Goal: Task Accomplishment & Management: Manage account settings

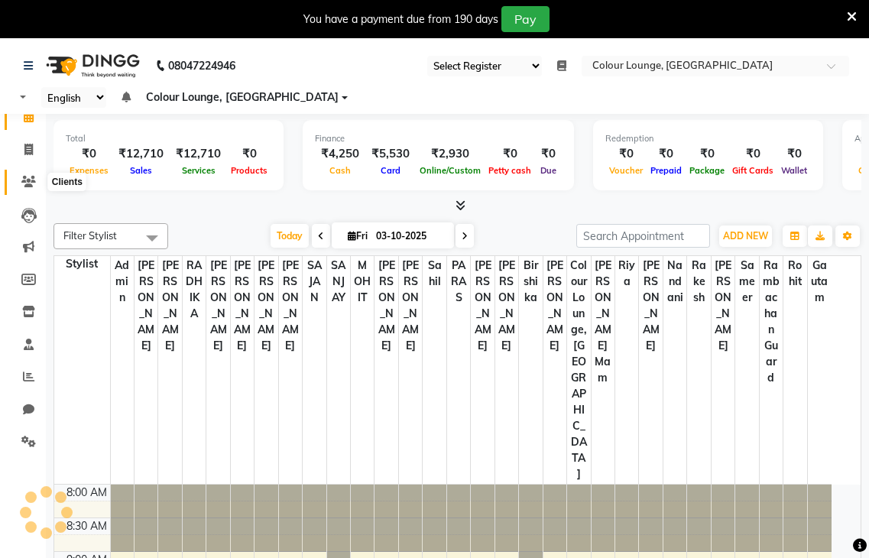
select select "83"
select select "en"
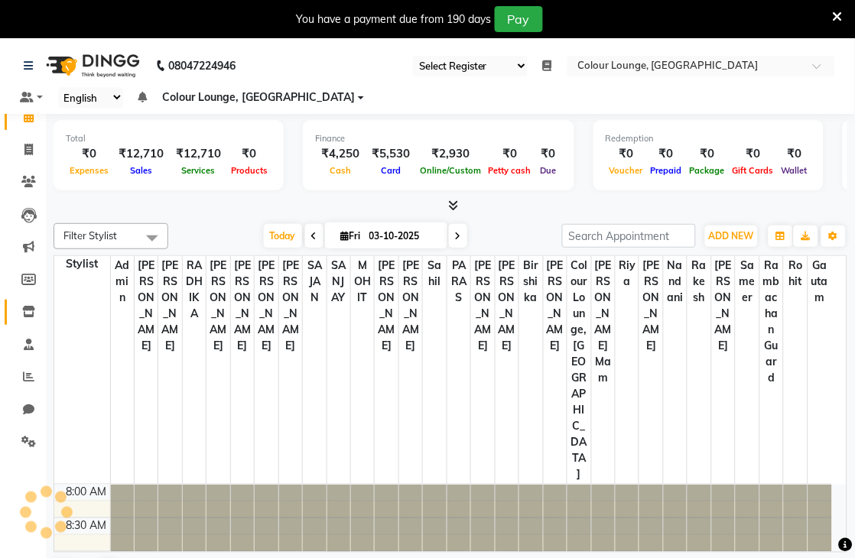
click at [31, 319] on span at bounding box center [28, 313] width 27 height 18
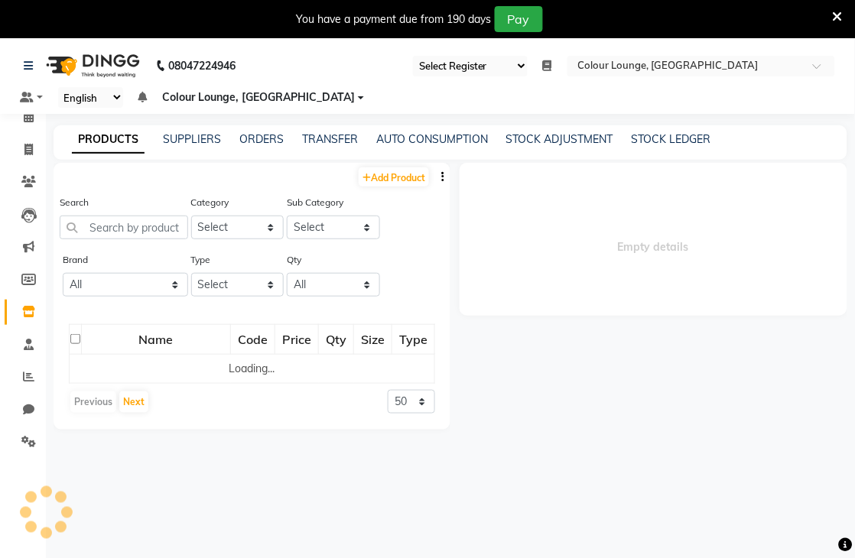
click at [257, 148] on div "PRODUCTS SUPPLIERS ORDERS TRANSFER AUTO CONSUMPTION STOCK ADJUSTMENT STOCK LEDG…" at bounding box center [451, 142] width 794 height 34
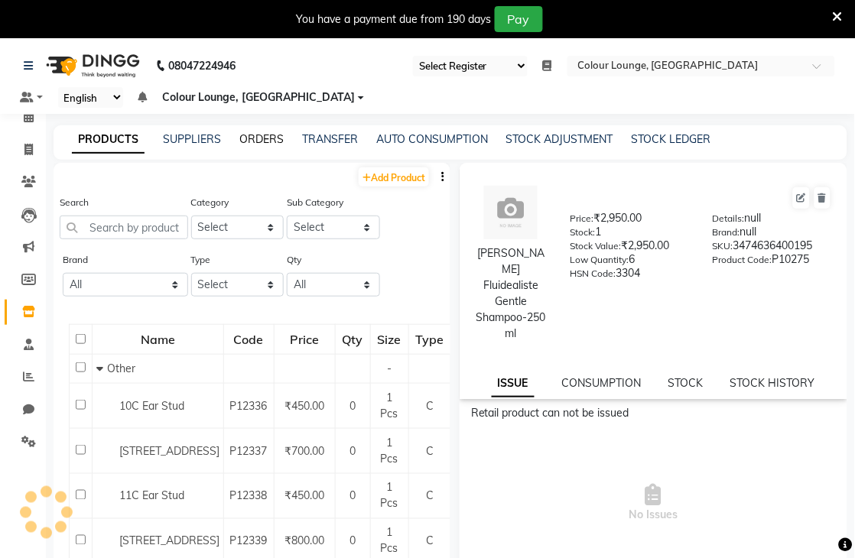
click at [247, 138] on link "ORDERS" at bounding box center [261, 139] width 44 height 14
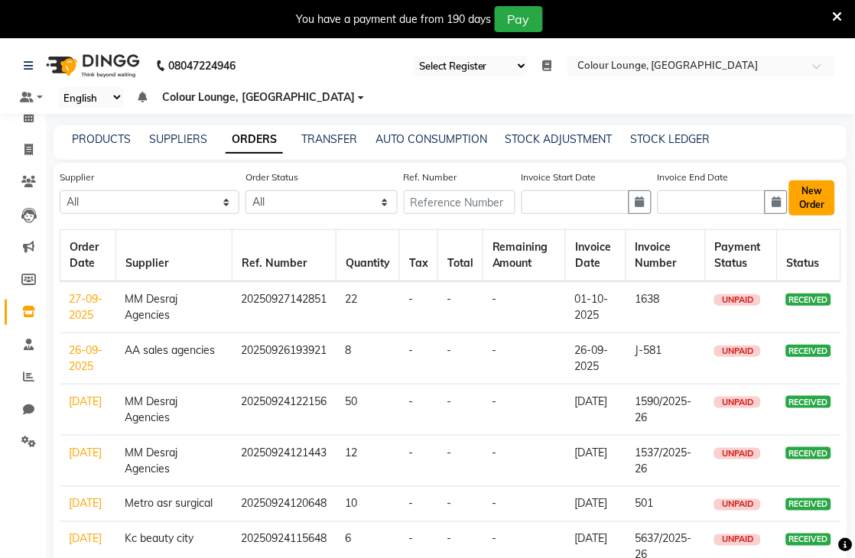
click at [799, 200] on button "New Order" at bounding box center [812, 197] width 46 height 35
select select "true"
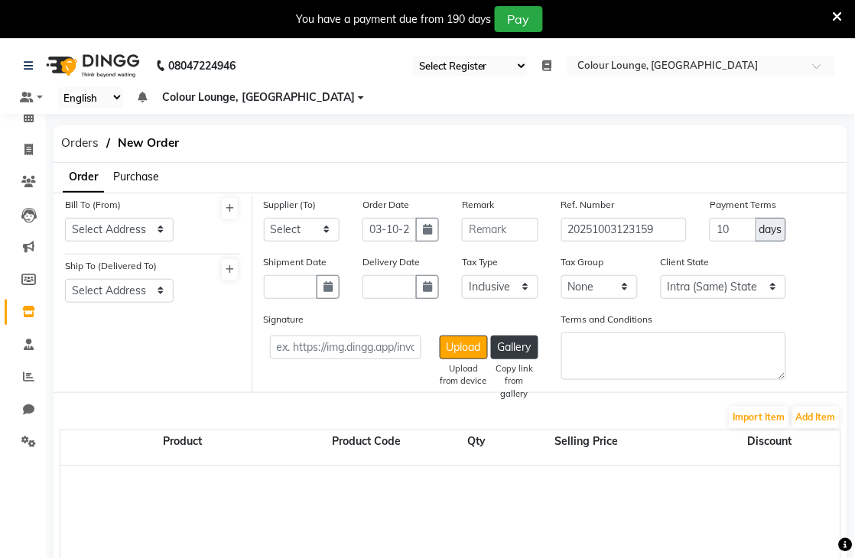
select select "3458"
click at [146, 234] on select "Select Address Colour lounge [GEOGRAPHIC_DATA] b block DC Agencies" at bounding box center [119, 230] width 109 height 24
select select "1346"
click at [65, 218] on select "Select Address Colour lounge [GEOGRAPHIC_DATA] b block DC Agencies" at bounding box center [119, 230] width 109 height 24
click at [127, 284] on select "Select Address Colour lounge [GEOGRAPHIC_DATA] b block DC Agencies" at bounding box center [119, 291] width 109 height 24
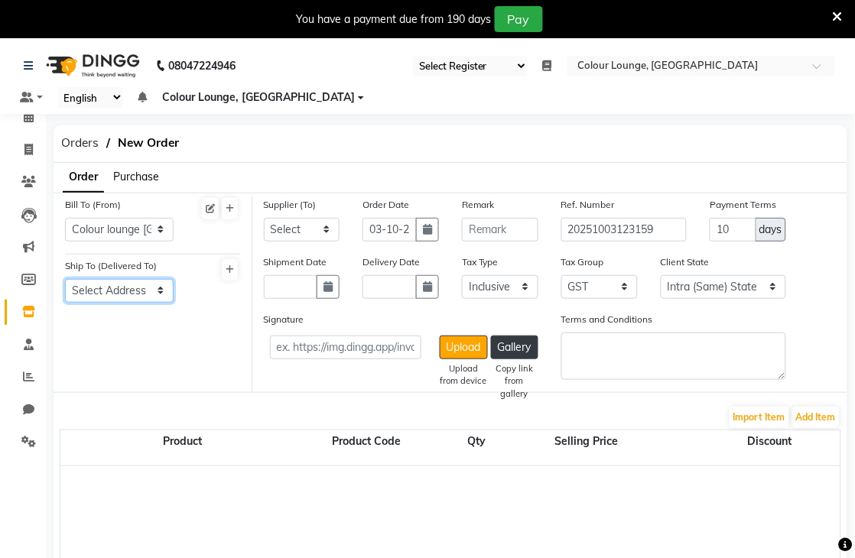
select select "1347"
click at [65, 279] on select "Select Address Colour lounge [GEOGRAPHIC_DATA] b block DC Agencies" at bounding box center [119, 291] width 109 height 24
click at [301, 233] on select "Select MM Desraj Agencies Kc beauty city Esskay beauty Kapoor colour industries…" at bounding box center [302, 230] width 76 height 24
select select "3889"
click at [264, 218] on select "Select MM Desraj Agencies Kc beauty city Esskay beauty Kapoor colour industries…" at bounding box center [302, 230] width 76 height 24
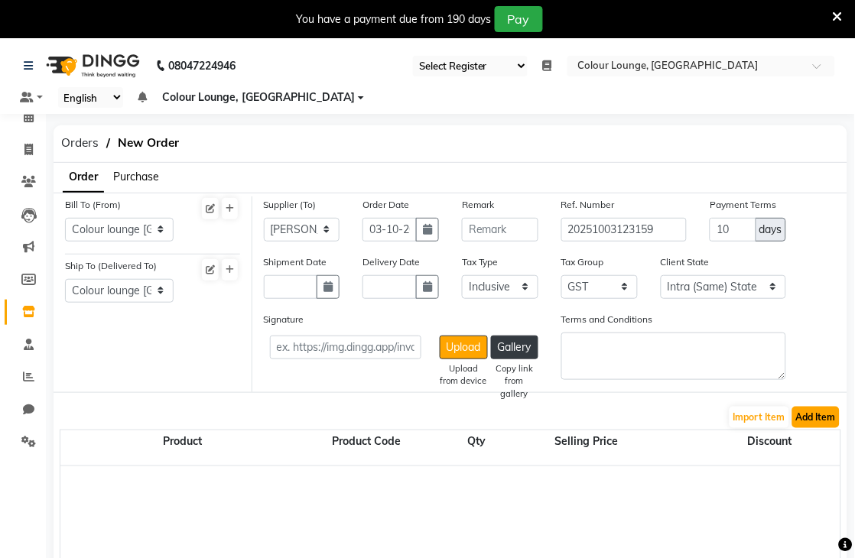
click at [820, 423] on button "Add Item" at bounding box center [815, 417] width 47 height 21
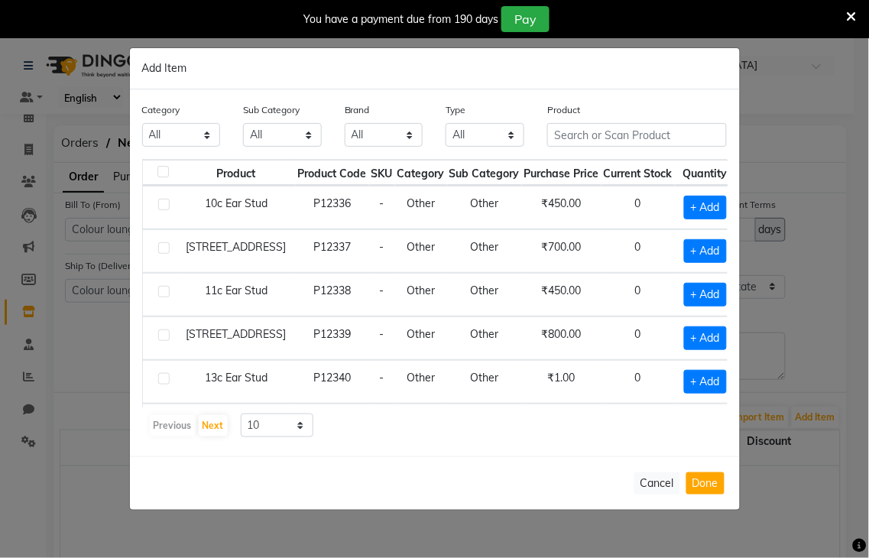
click at [625, 161] on th "Current Stock" at bounding box center [638, 173] width 73 height 26
click at [631, 133] on input "text" at bounding box center [637, 135] width 180 height 24
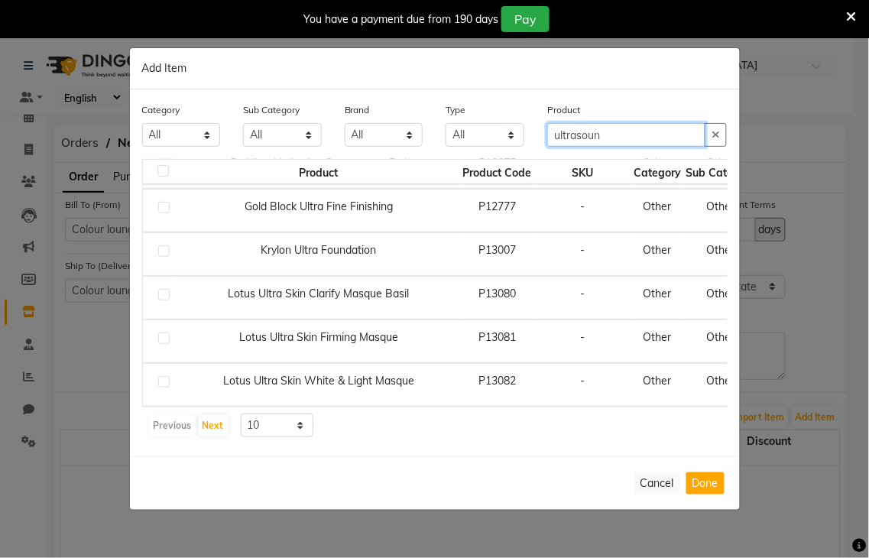
scroll to position [232, 0]
click at [625, 143] on input "ultrasoun" at bounding box center [626, 135] width 158 height 24
type input "u"
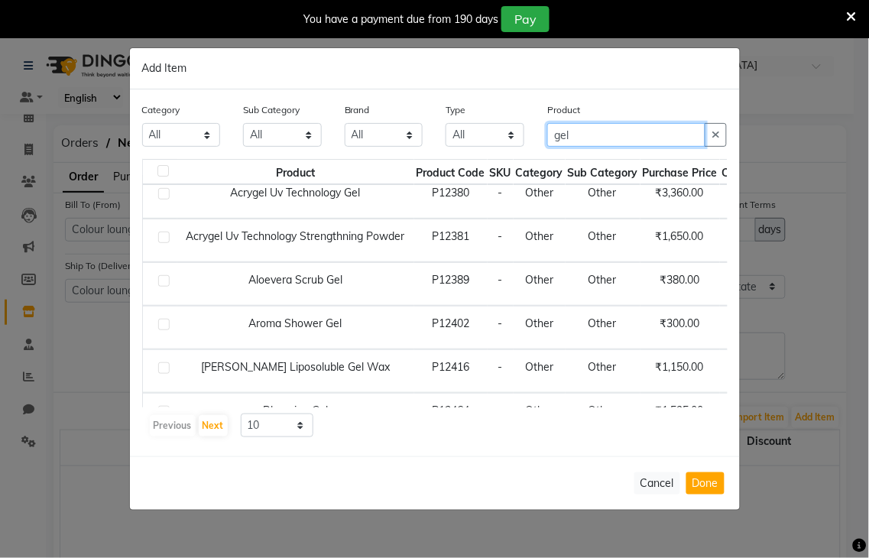
scroll to position [0, 0]
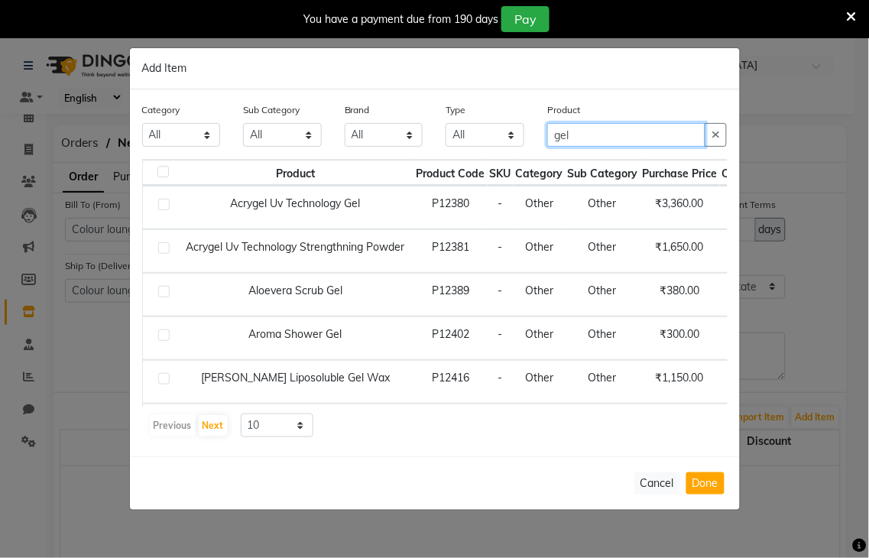
click at [587, 135] on input "gel" at bounding box center [626, 135] width 158 height 24
type input "g"
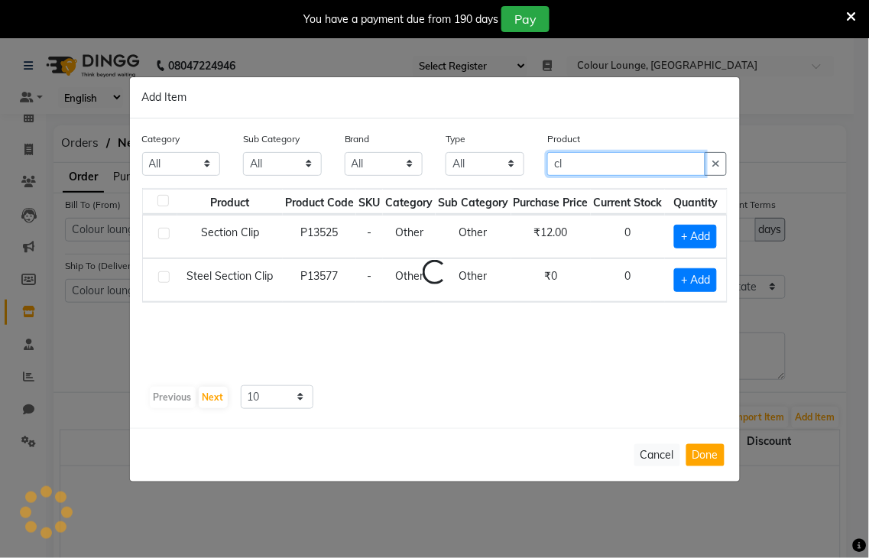
type input "c"
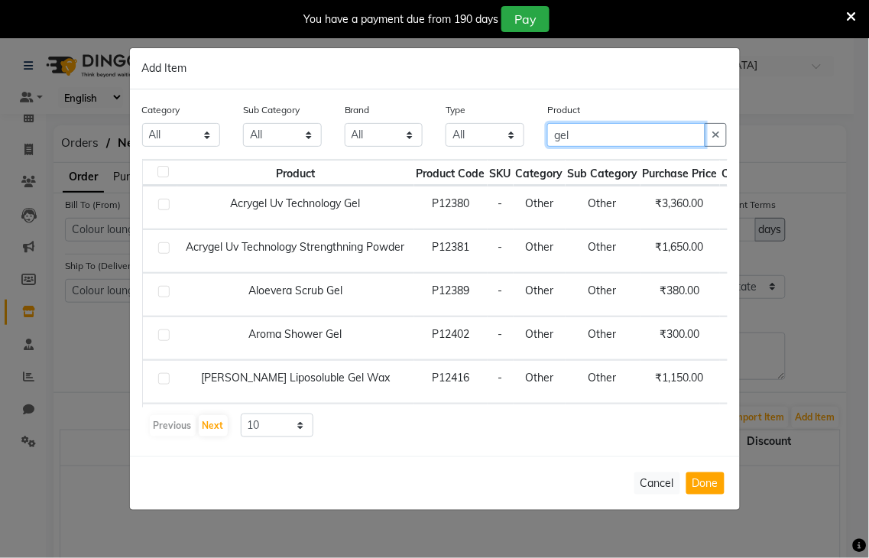
click at [625, 135] on input "gel" at bounding box center [626, 135] width 158 height 24
type input "g"
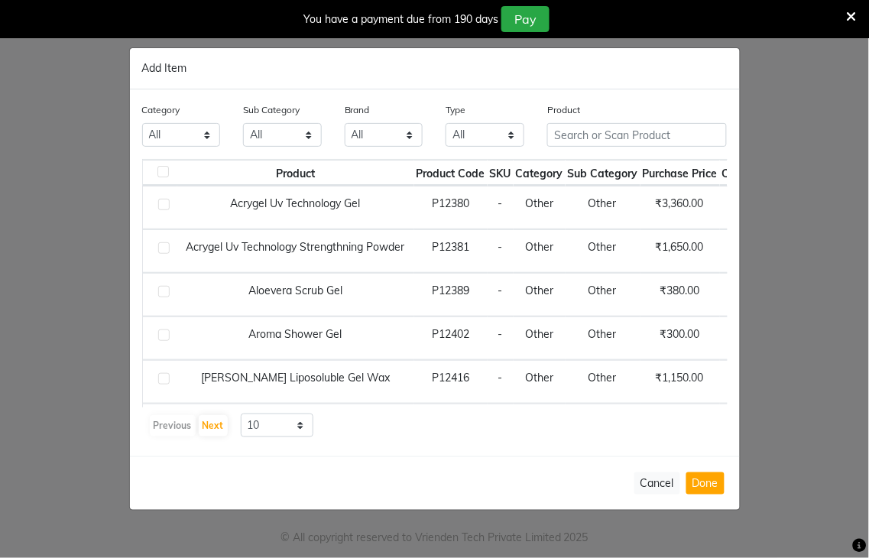
type input "8437883999"
type input "e"
click at [656, 482] on button "Cancel" at bounding box center [658, 484] width 46 height 22
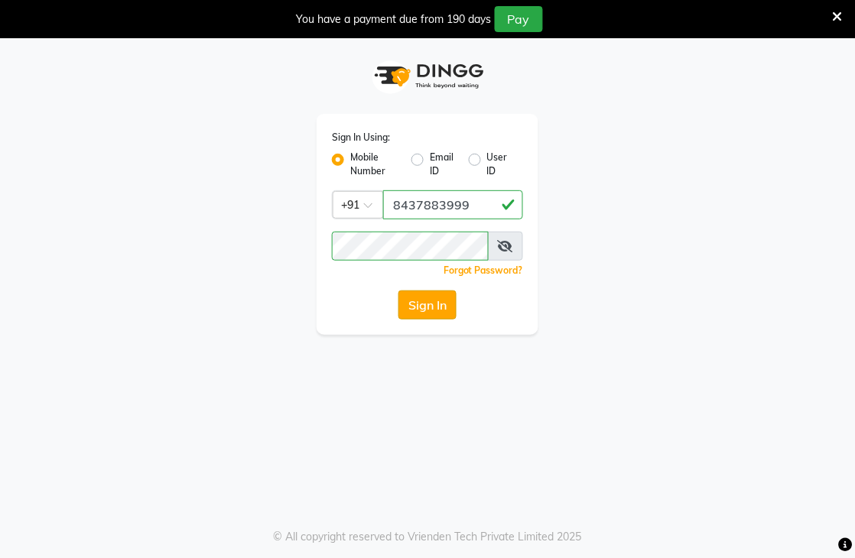
click at [421, 312] on button "Sign In" at bounding box center [427, 305] width 58 height 29
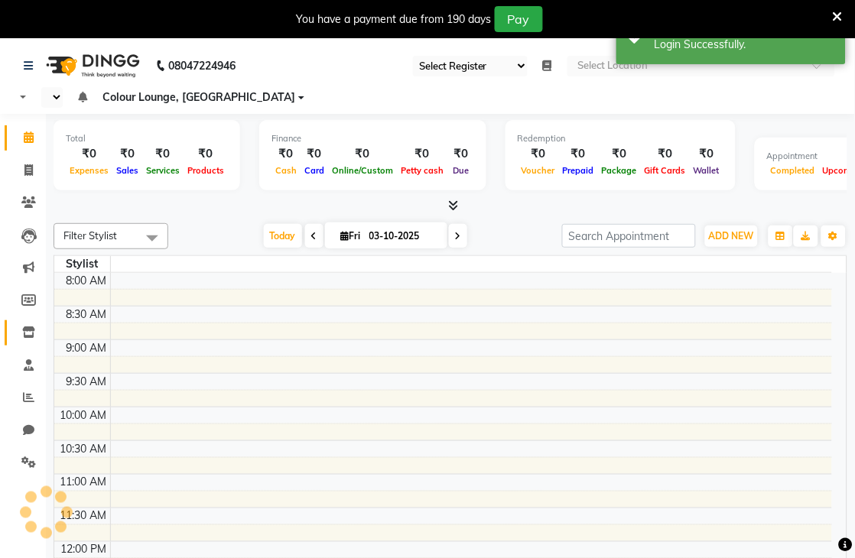
select select "83"
select select "en"
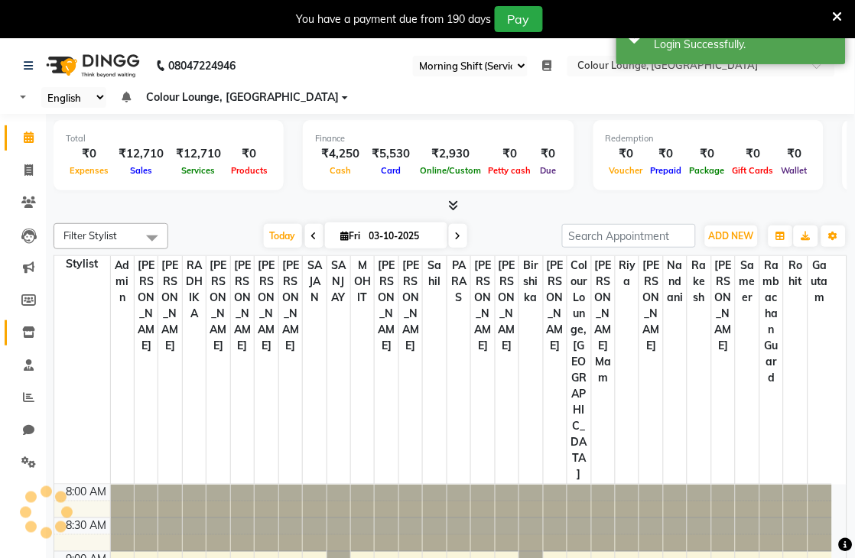
click at [23, 324] on span at bounding box center [28, 333] width 27 height 18
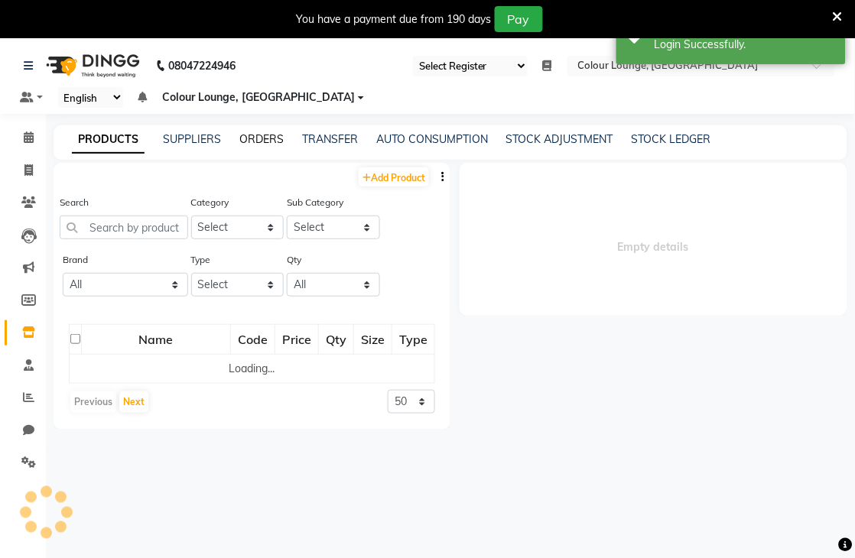
click at [254, 141] on link "ORDERS" at bounding box center [261, 139] width 44 height 14
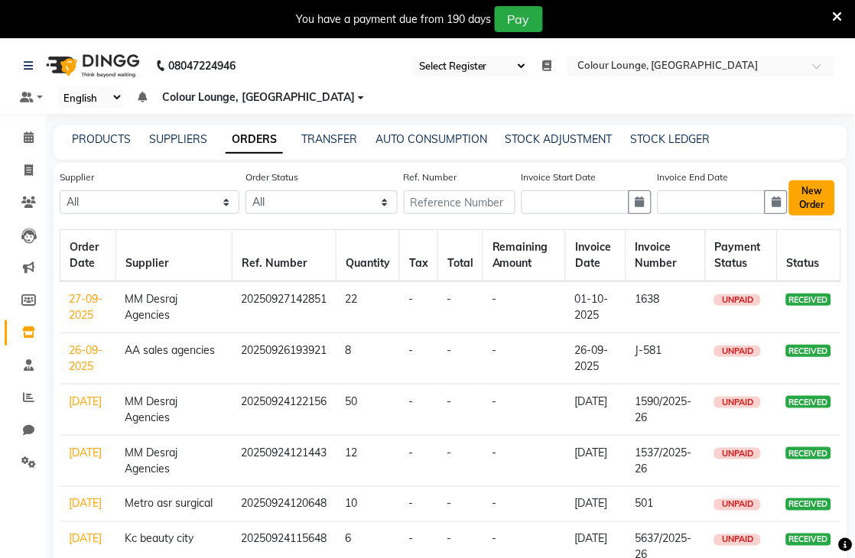
click at [803, 197] on button "New Order" at bounding box center [812, 197] width 46 height 35
select select "true"
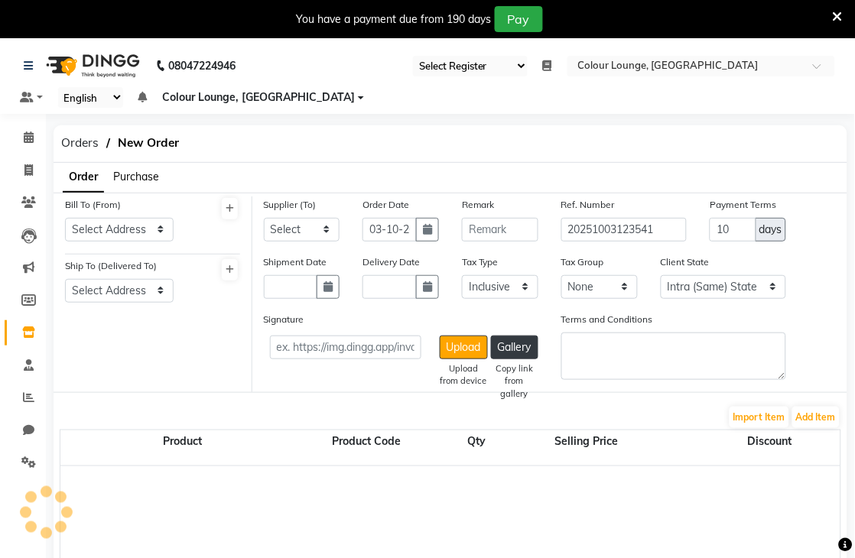
select select "3458"
click at [162, 231] on select "Select Address Colour lounge [GEOGRAPHIC_DATA] b block DC Agencies" at bounding box center [119, 230] width 109 height 24
select select "1346"
click at [65, 218] on select "Select Address Colour lounge [GEOGRAPHIC_DATA] b block DC Agencies" at bounding box center [119, 230] width 109 height 24
click at [119, 283] on select "Select Address Colour lounge [GEOGRAPHIC_DATA] b block DC Agencies" at bounding box center [119, 291] width 109 height 24
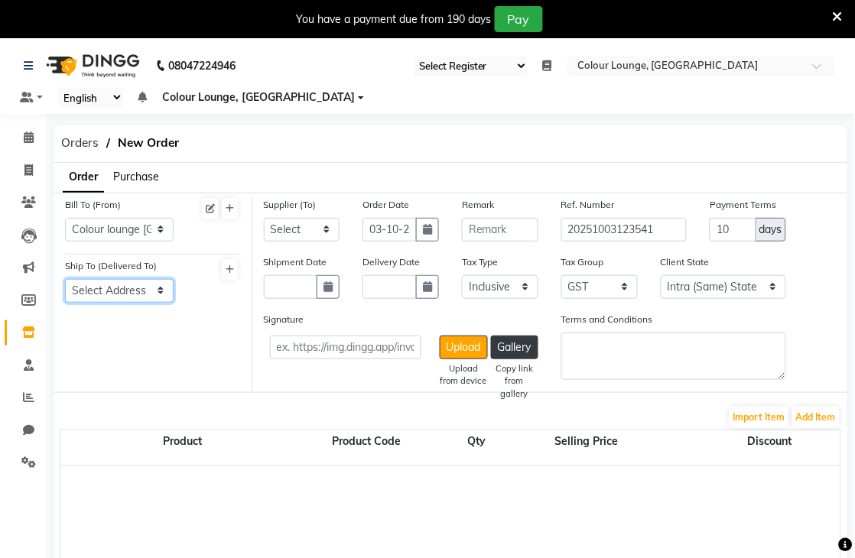
select select "1347"
click at [65, 279] on select "Select Address Colour lounge [GEOGRAPHIC_DATA] b block DC Agencies" at bounding box center [119, 291] width 109 height 24
click at [272, 238] on select "Select MM Desraj Agencies Kc beauty city Esskay beauty Kapoor colour industries…" at bounding box center [302, 230] width 76 height 24
click at [264, 218] on select "Select MM Desraj Agencies Kc beauty city Esskay beauty Kapoor colour industries…" at bounding box center [302, 230] width 76 height 24
click at [830, 418] on button "Add Item" at bounding box center [815, 417] width 47 height 21
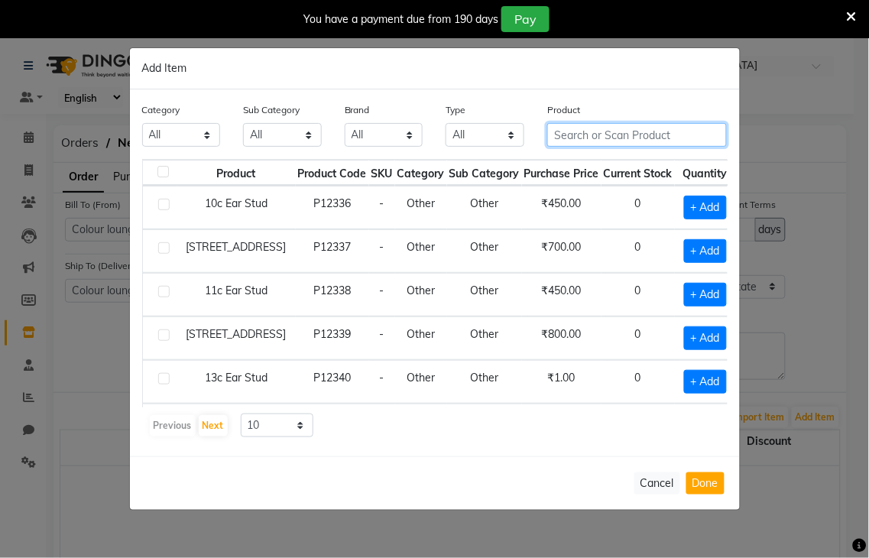
click at [595, 130] on input "text" at bounding box center [637, 135] width 180 height 24
click at [658, 488] on button "Cancel" at bounding box center [658, 484] width 46 height 22
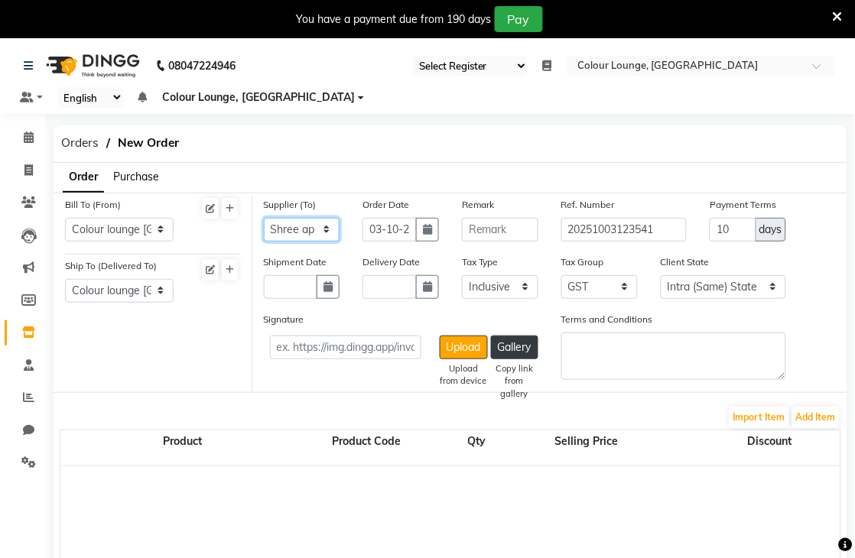
click at [300, 219] on select "Select MM Desraj Agencies Kc beauty city Esskay beauty Kapoor colour industries…" at bounding box center [302, 230] width 76 height 24
select select "3878"
click at [264, 218] on select "Select MM Desraj Agencies Kc beauty city Esskay beauty Kapoor colour industries…" at bounding box center [302, 230] width 76 height 24
click at [816, 411] on button "Add Item" at bounding box center [815, 417] width 47 height 21
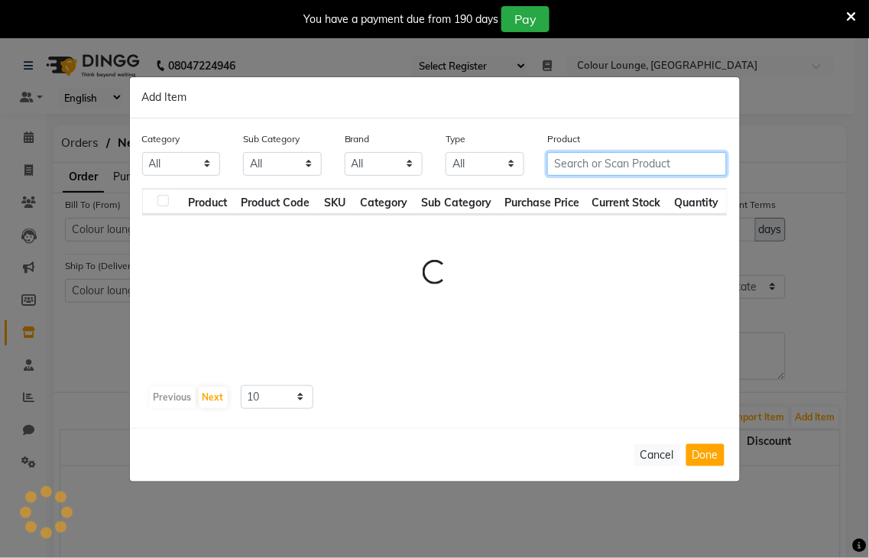
click at [652, 167] on input "text" at bounding box center [637, 164] width 180 height 24
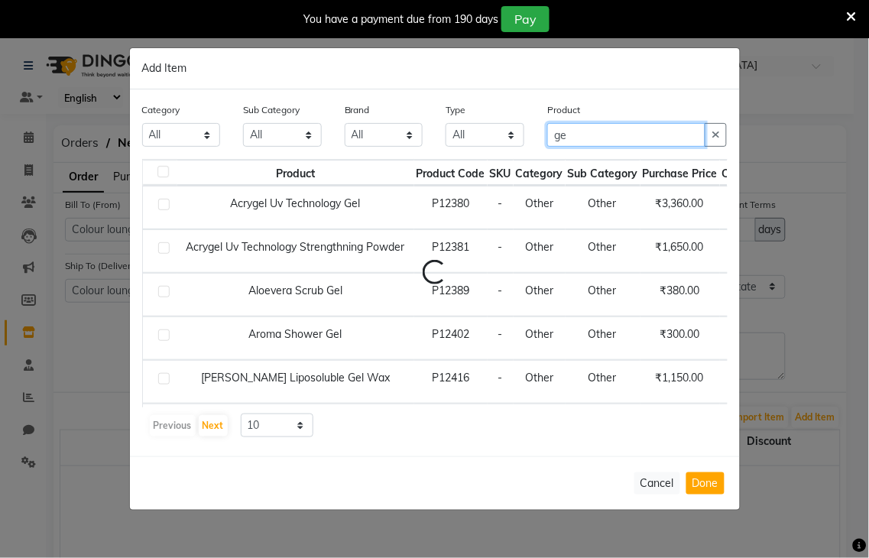
type input "g"
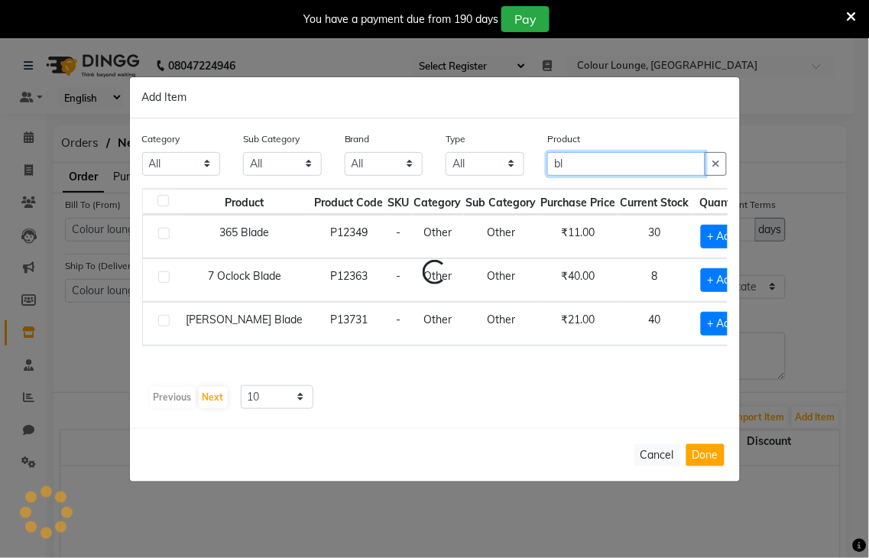
type input "b"
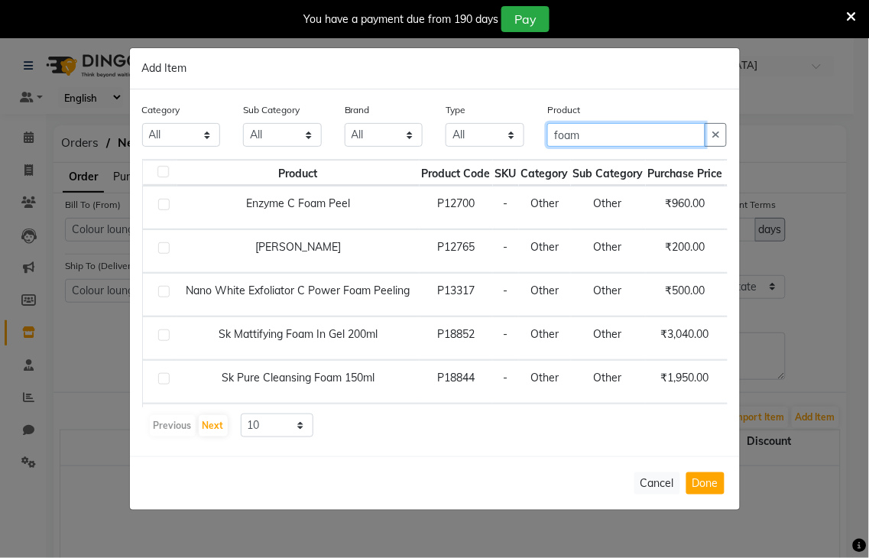
type input "foam"
click at [164, 245] on label at bounding box center [163, 247] width 11 height 11
click at [164, 245] on input "checkbox" at bounding box center [163, 249] width 10 height 10
checkbox input "true"
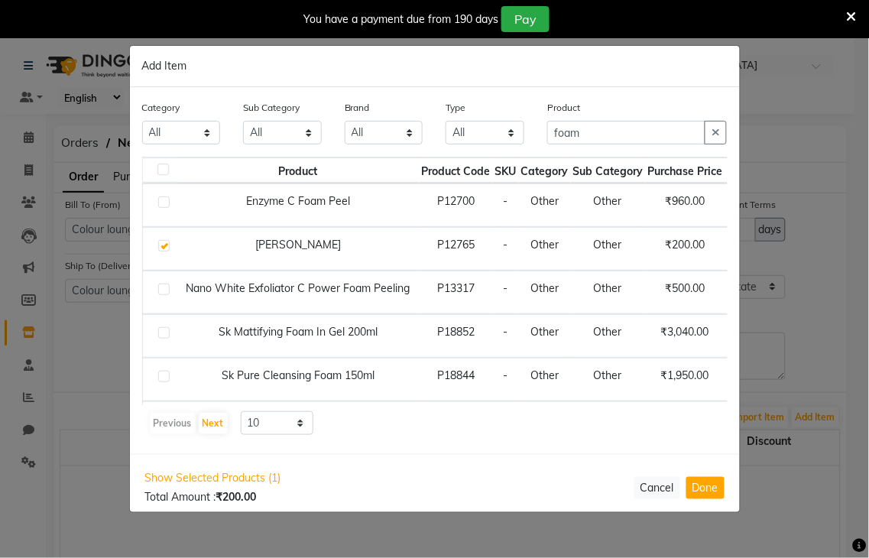
click at [704, 251] on td "₹200.00" at bounding box center [686, 249] width 80 height 44
click at [708, 240] on td "₹200.00" at bounding box center [686, 249] width 80 height 44
click at [615, 134] on input "foam" at bounding box center [626, 133] width 158 height 24
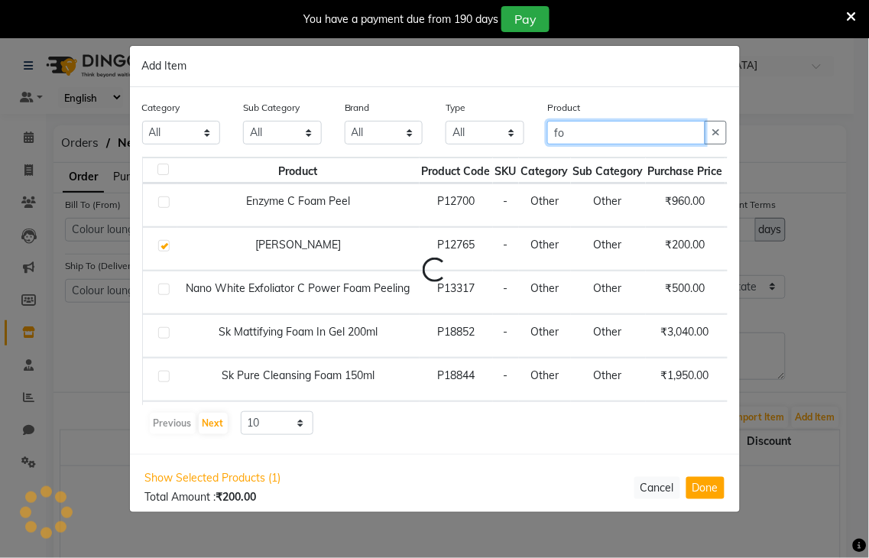
type input "f"
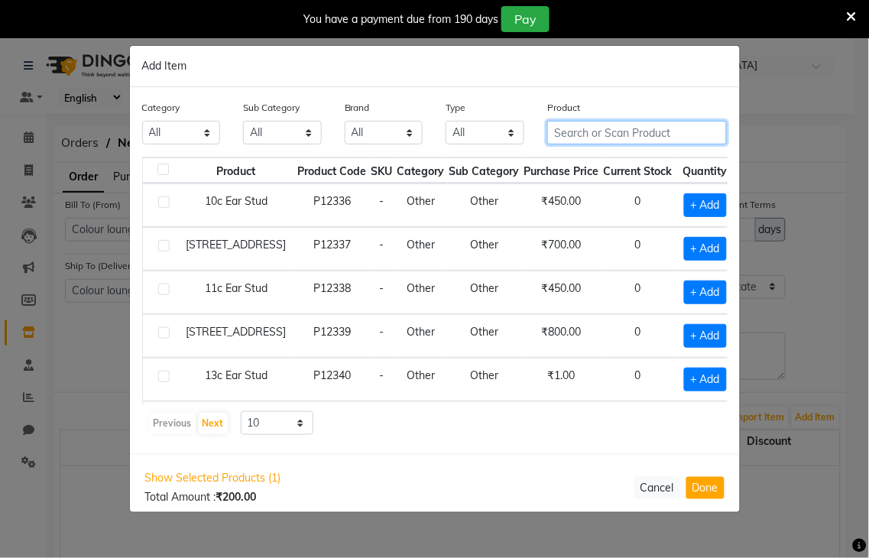
type input "n"
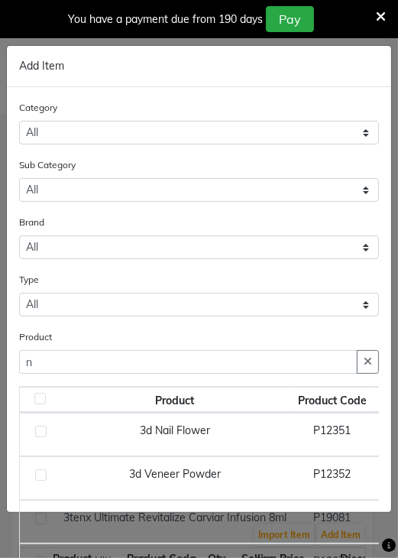
click at [377, 12] on icon at bounding box center [381, 17] width 10 height 14
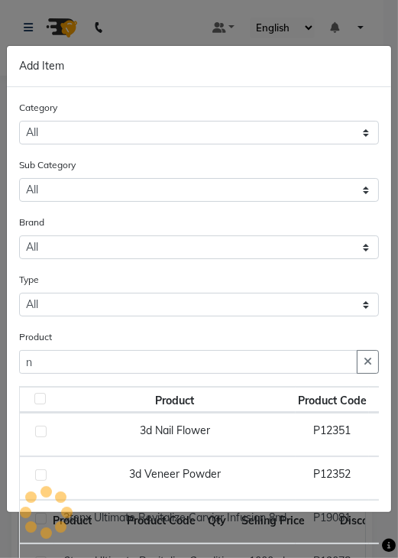
click at [357, 354] on button "button" at bounding box center [368, 362] width 22 height 24
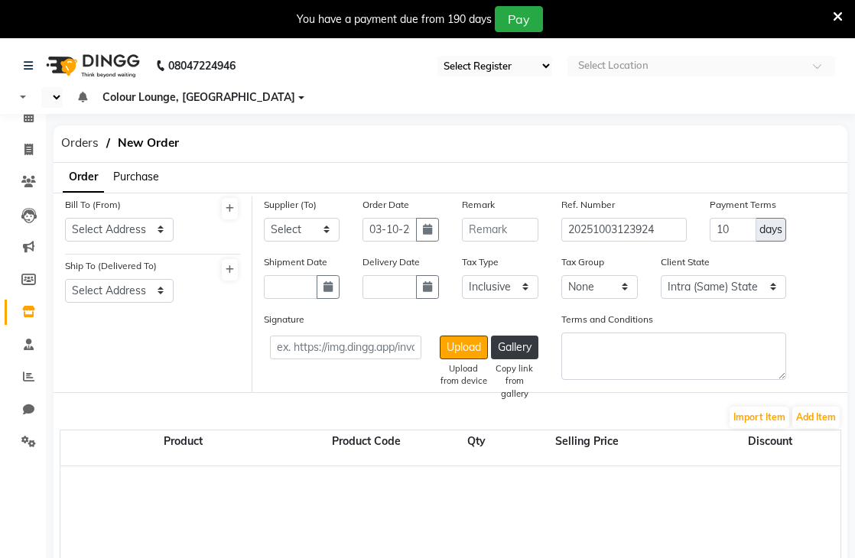
select select "true"
select select "83"
select select "en"
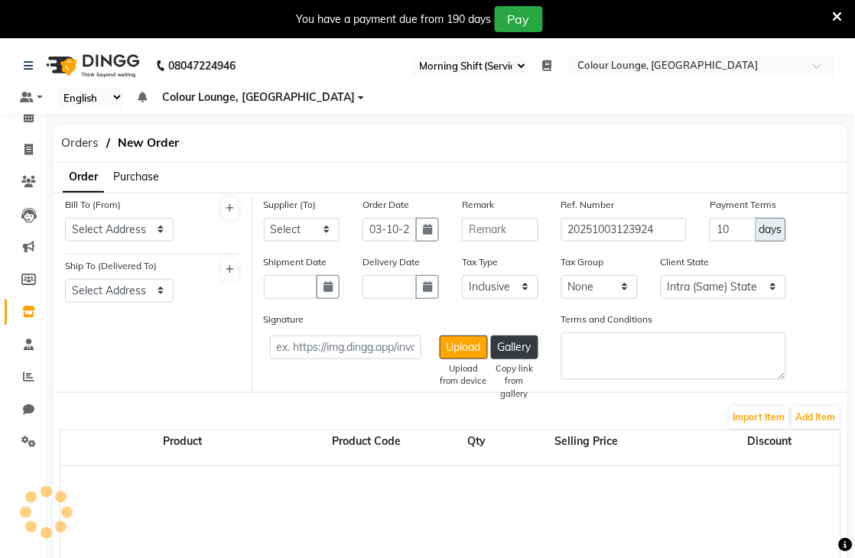
select select "3458"
click at [26, 307] on icon at bounding box center [28, 311] width 13 height 11
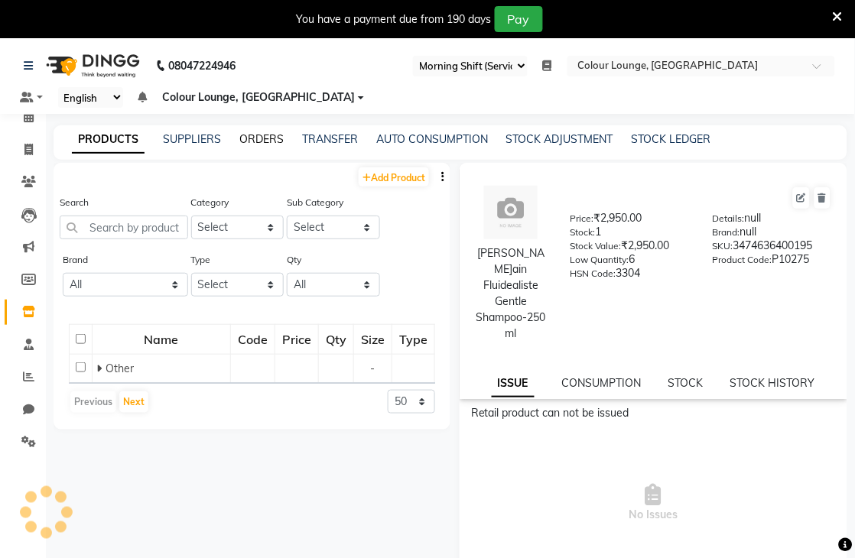
click at [258, 136] on link "ORDERS" at bounding box center [261, 139] width 44 height 14
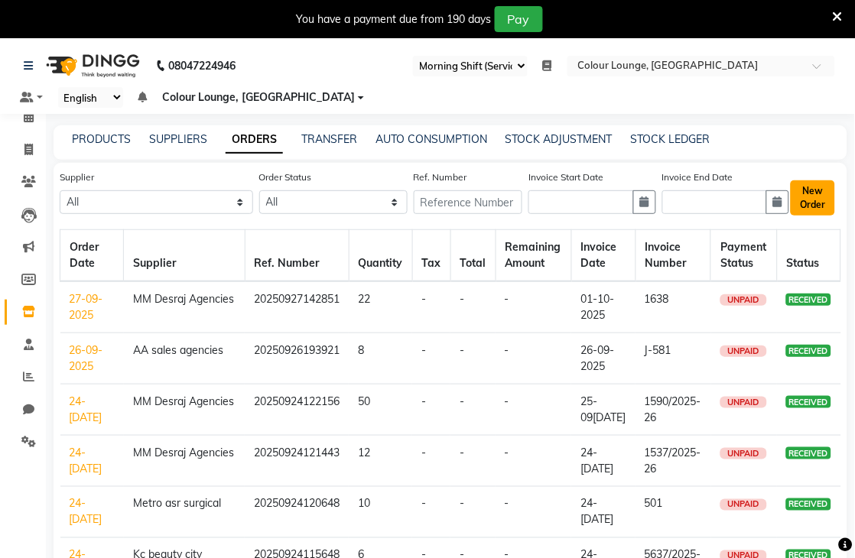
click at [823, 205] on button "New Order" at bounding box center [813, 197] width 44 height 35
select select "true"
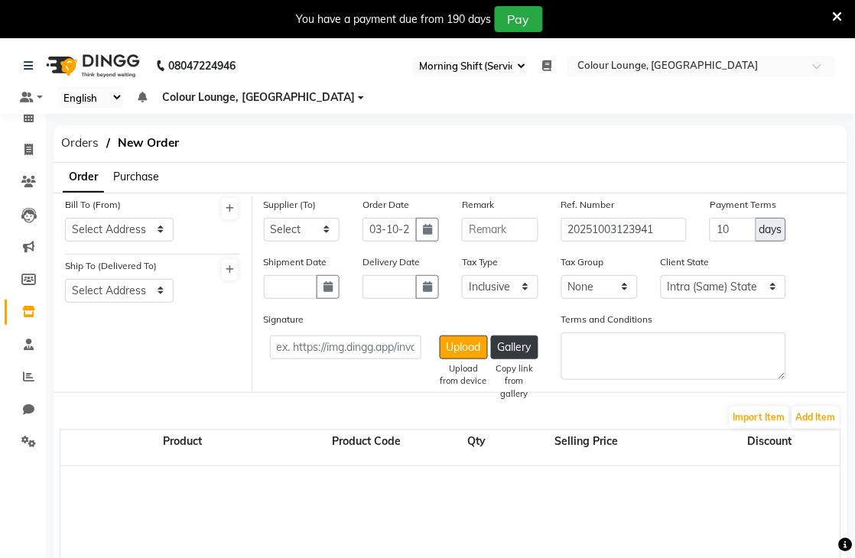
select select "3458"
click at [101, 226] on select "Select Address Colour lounge [GEOGRAPHIC_DATA] b block DC Agencies" at bounding box center [119, 230] width 109 height 24
select select "1346"
click at [65, 218] on select "Select Address Colour lounge [GEOGRAPHIC_DATA] b block DC Agencies" at bounding box center [119, 230] width 109 height 24
click at [90, 291] on select "Select Address Colour lounge [GEOGRAPHIC_DATA] b block DC Agencies" at bounding box center [119, 291] width 109 height 24
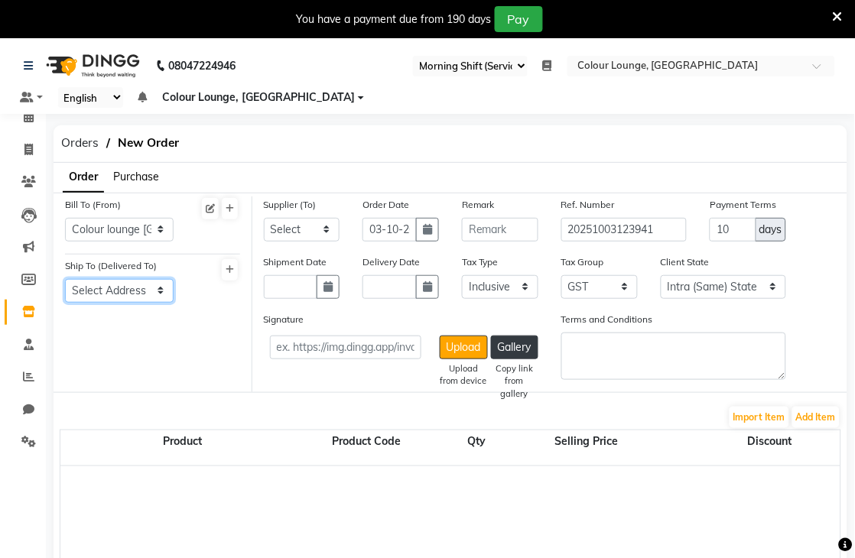
select select "1347"
click at [65, 279] on select "Select Address Colour lounge [GEOGRAPHIC_DATA] b block DC Agencies" at bounding box center [119, 291] width 109 height 24
click at [324, 229] on select "Select MM Desraj Agencies Kc beauty city Esskay beauty Kapoor colour industries…" at bounding box center [302, 230] width 76 height 24
select select "3878"
click at [264, 218] on select "Select MM Desraj Agencies Kc beauty city Esskay beauty Kapoor colour industries…" at bounding box center [302, 230] width 76 height 24
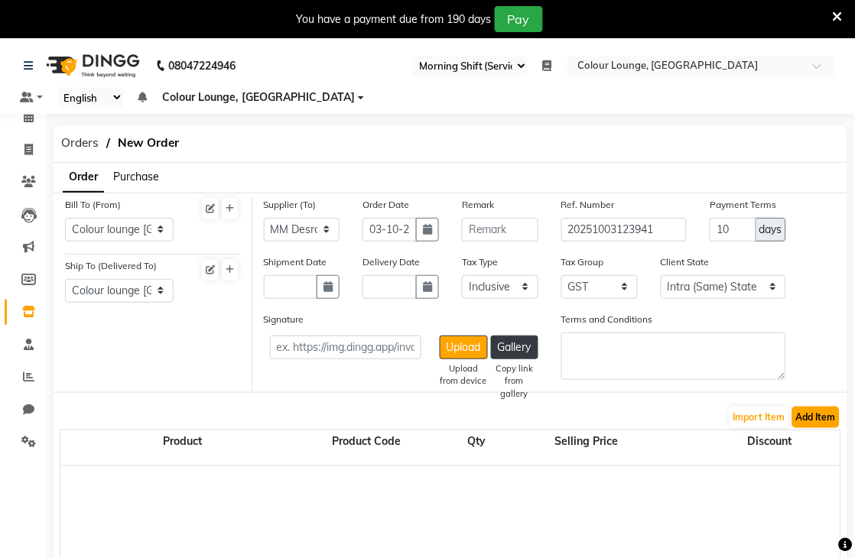
click at [811, 419] on button "Add Item" at bounding box center [815, 417] width 47 height 21
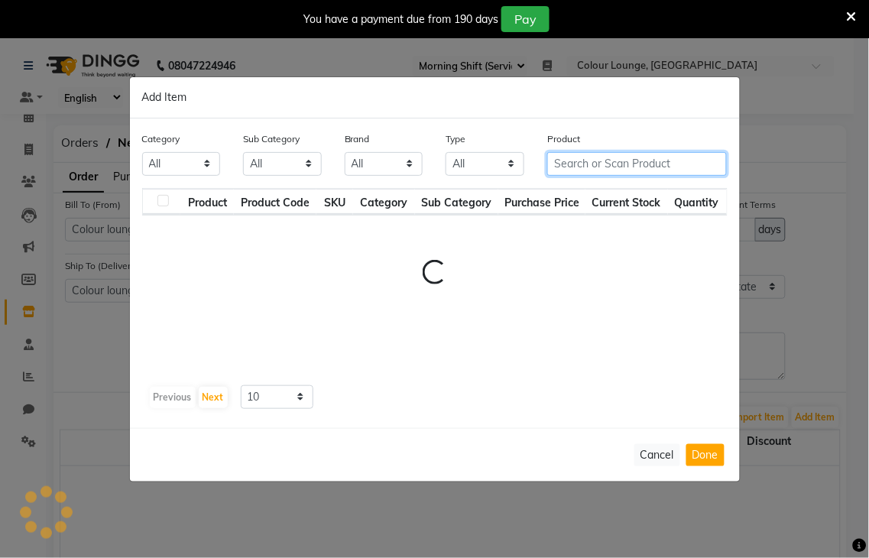
click at [625, 161] on input "text" at bounding box center [637, 164] width 180 height 24
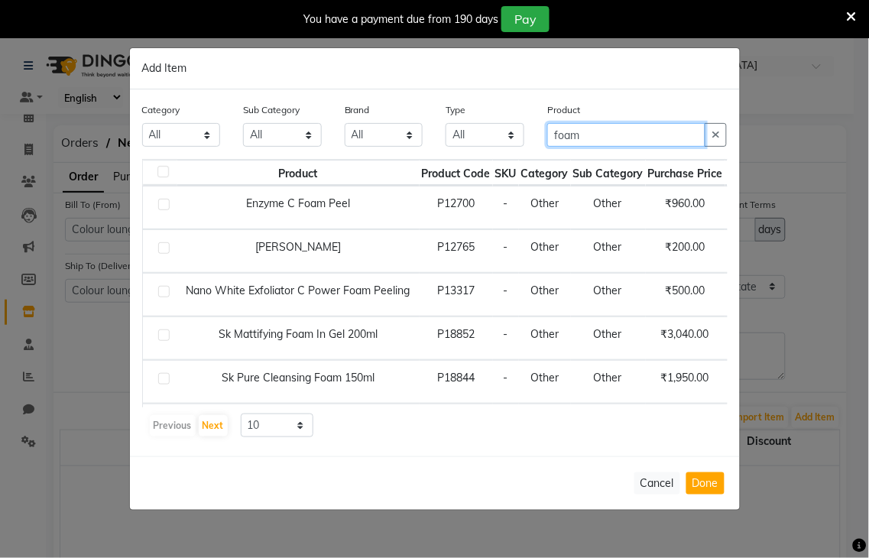
type input "foam"
click at [325, 249] on td "[PERSON_NAME]" at bounding box center [298, 251] width 242 height 44
click at [164, 255] on div at bounding box center [163, 250] width 10 height 16
click at [164, 243] on label at bounding box center [163, 247] width 11 height 11
click at [164, 244] on input "checkbox" at bounding box center [163, 249] width 10 height 10
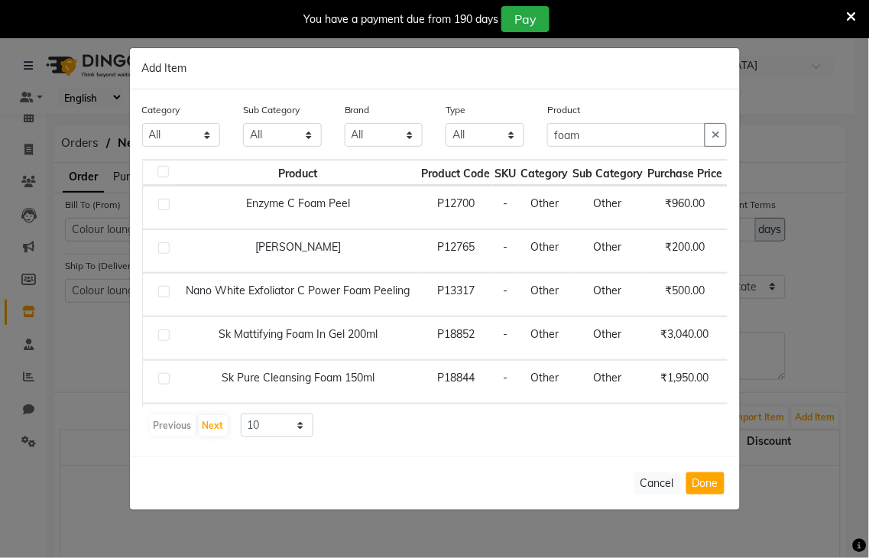
checkbox input "true"
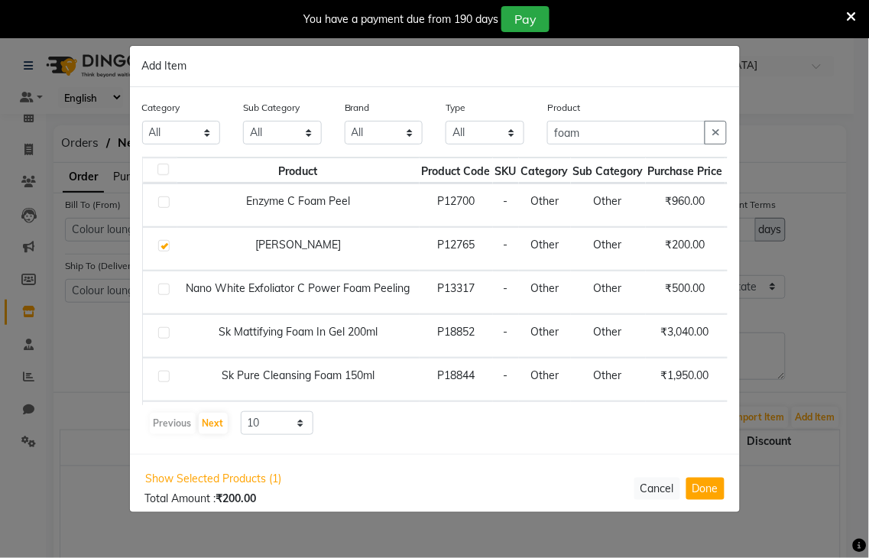
click at [622, 118] on div "Product foam" at bounding box center [637, 121] width 180 height 45
click at [606, 134] on input "foam" at bounding box center [626, 133] width 158 height 24
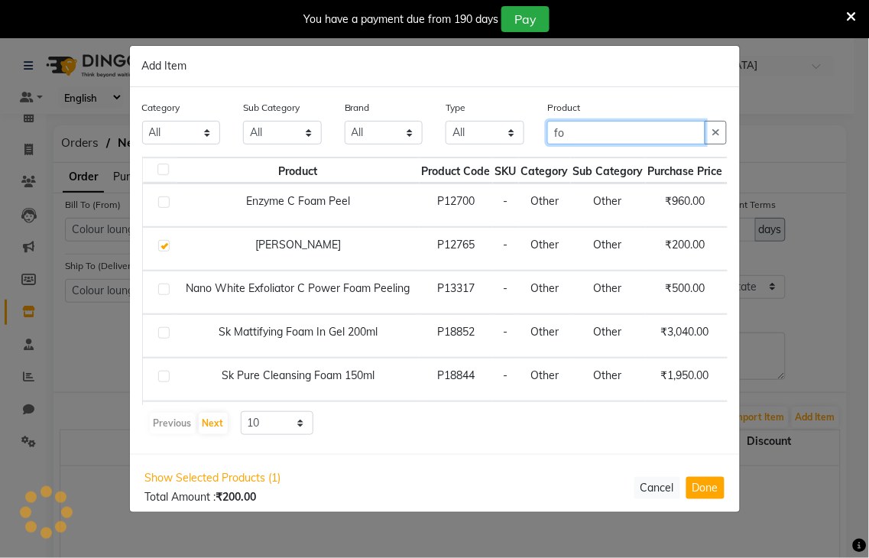
type input "f"
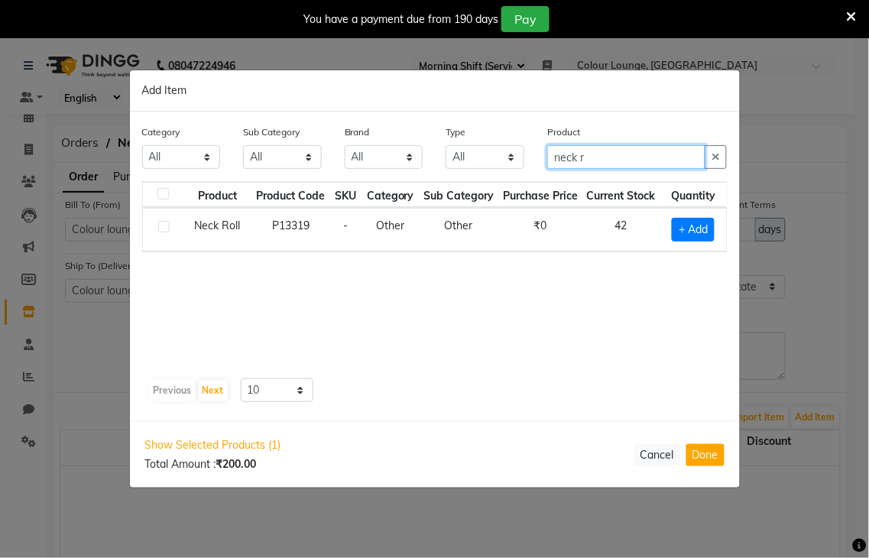
type input "neck r"
click at [163, 228] on label at bounding box center [163, 226] width 11 height 11
click at [163, 228] on input "checkbox" at bounding box center [163, 228] width 10 height 10
checkbox input "true"
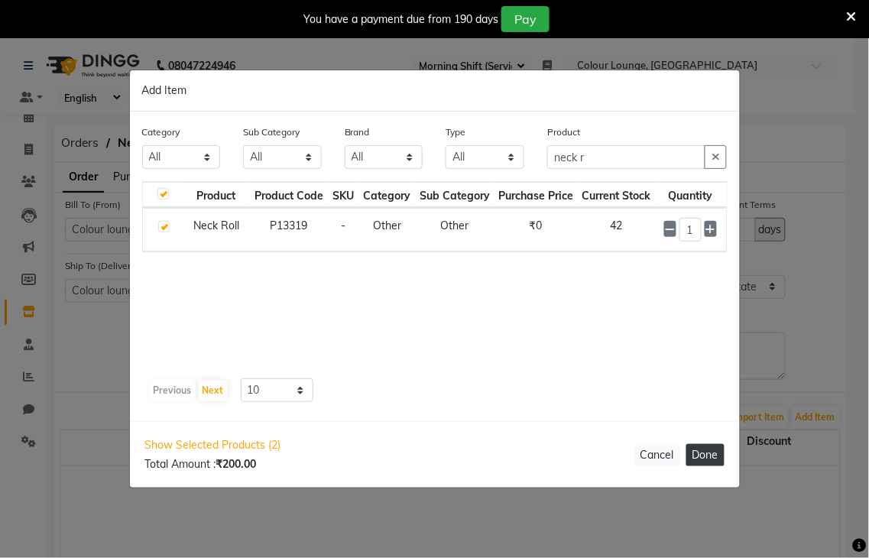
click at [704, 457] on button "Done" at bounding box center [706, 455] width 38 height 22
select select "3458"
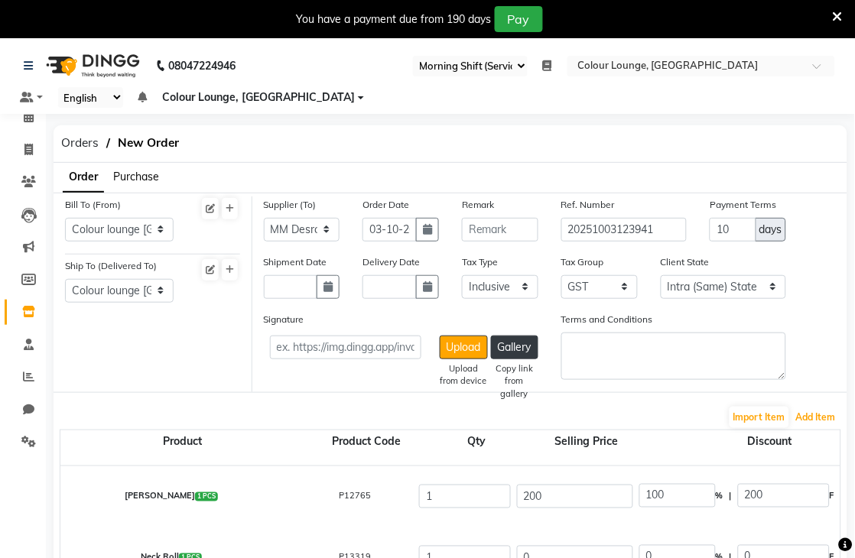
scroll to position [85, 0]
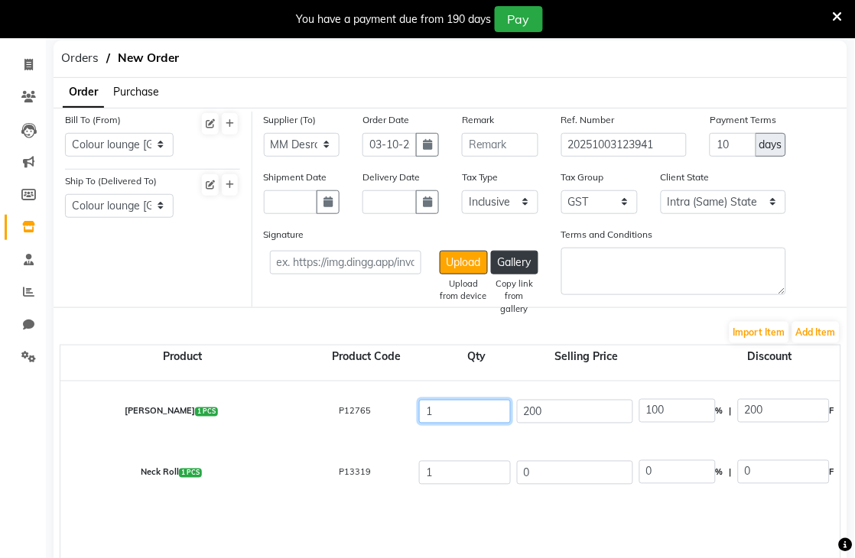
click at [470, 403] on input "1" at bounding box center [465, 412] width 92 height 24
type input "6"
click at [455, 476] on input "1" at bounding box center [465, 473] width 92 height 24
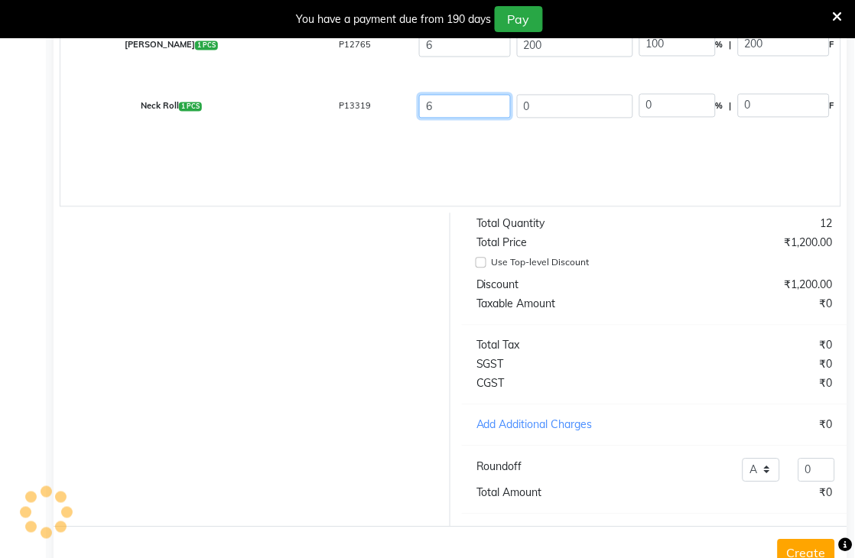
scroll to position [513, 0]
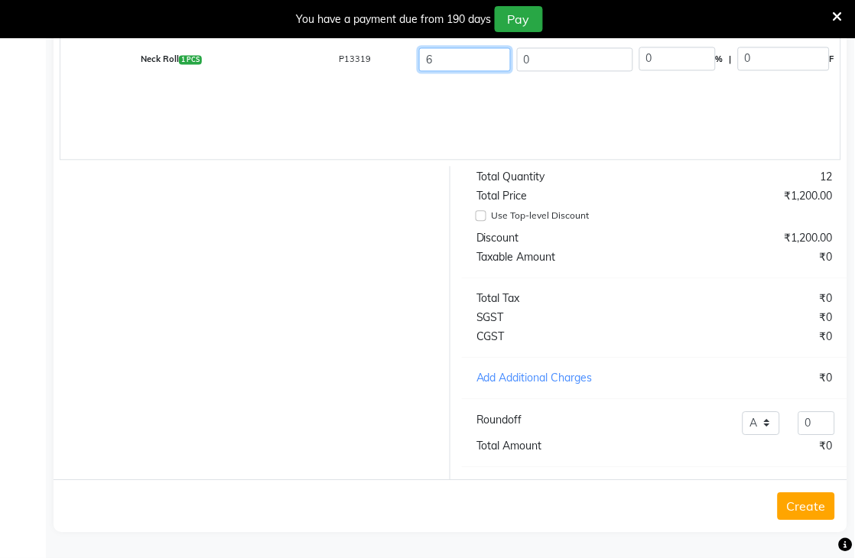
type input "6"
click at [809, 514] on button "Create" at bounding box center [806, 506] width 57 height 28
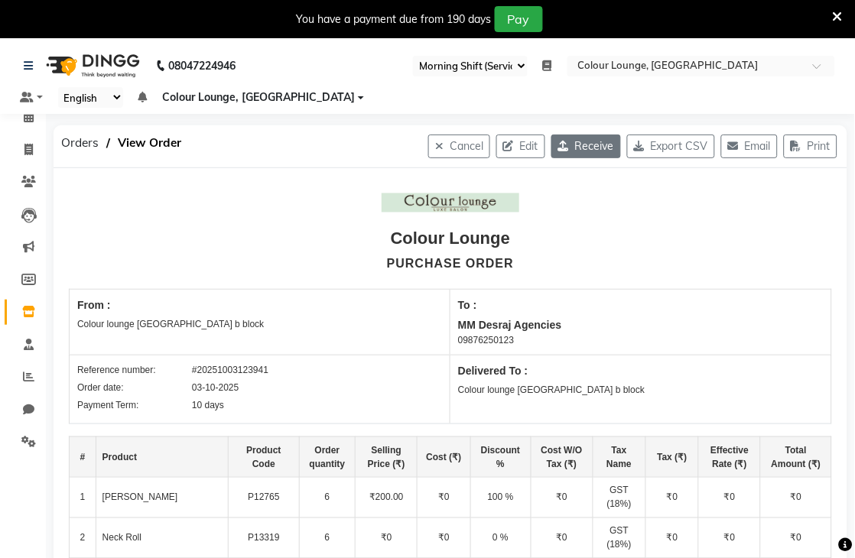
click at [583, 147] on button "Receive" at bounding box center [586, 147] width 70 height 24
select select "1346"
select select "1347"
select select "3878"
select select "true"
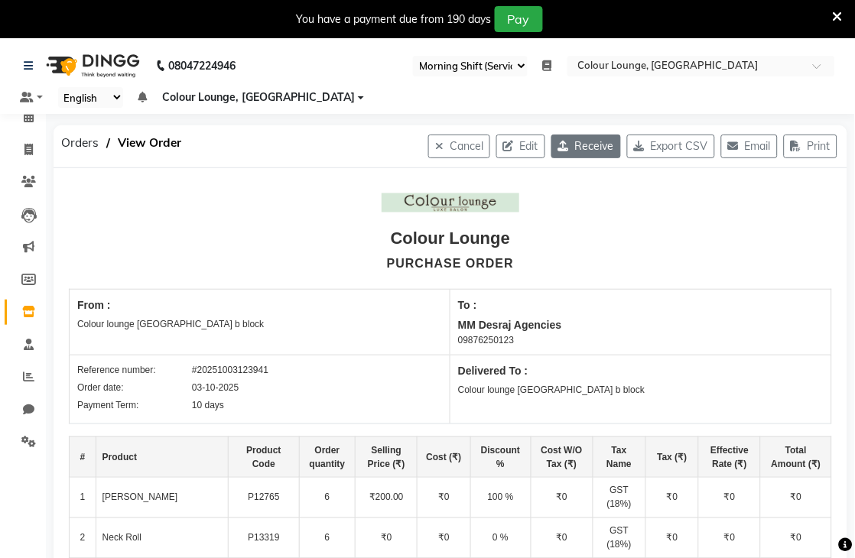
select select "3458"
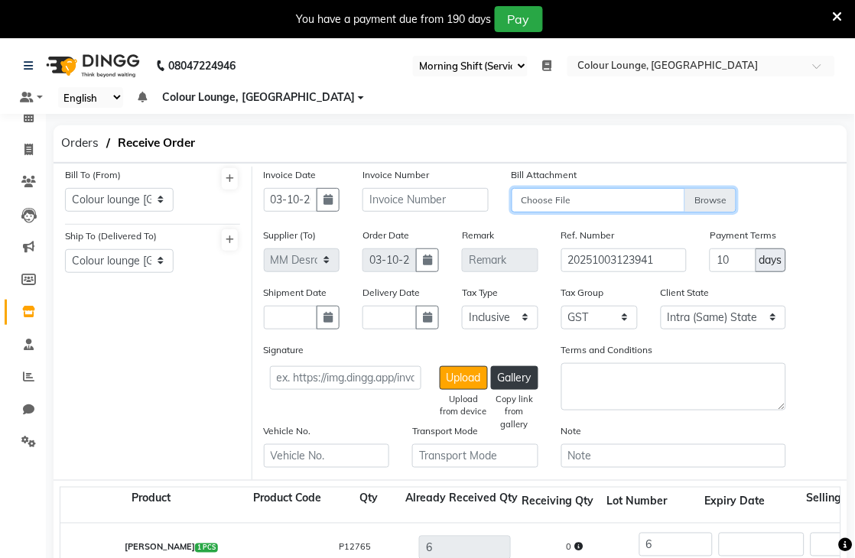
click at [551, 195] on input "Choose File" at bounding box center [624, 201] width 225 height 27
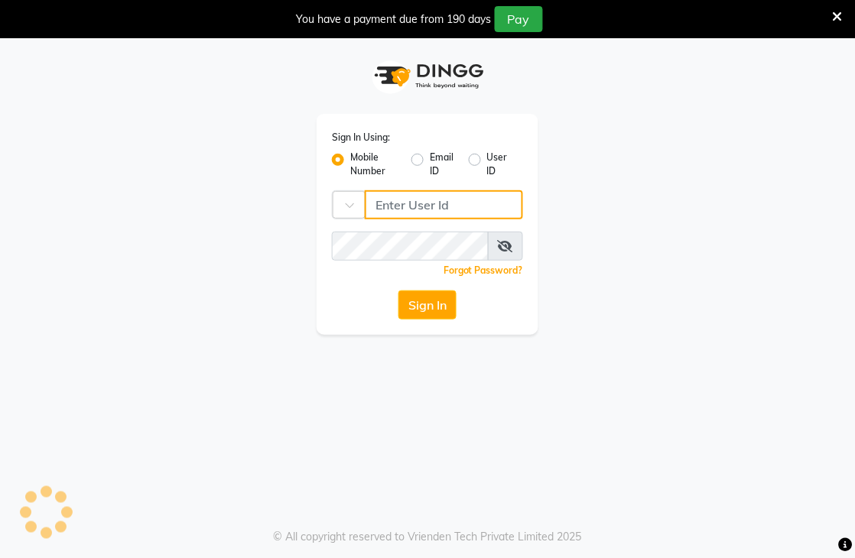
type input "8437883999"
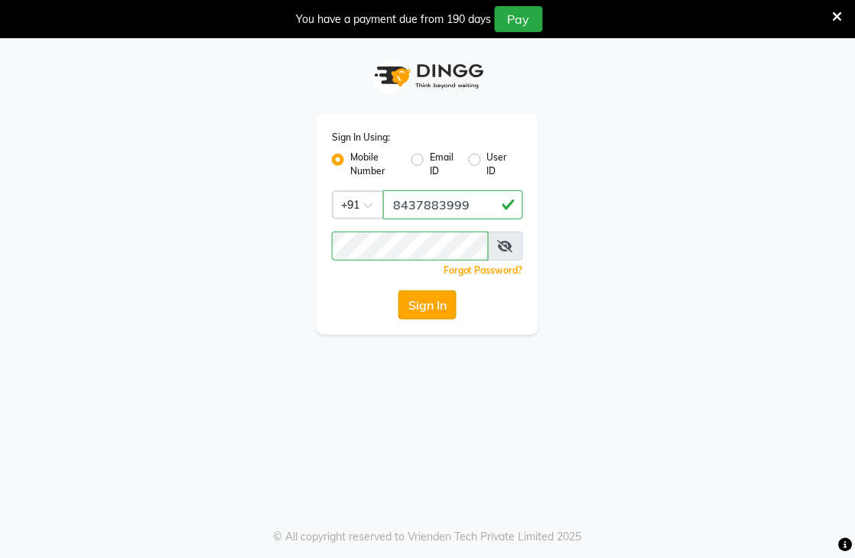
click at [429, 311] on button "Sign In" at bounding box center [427, 305] width 58 height 29
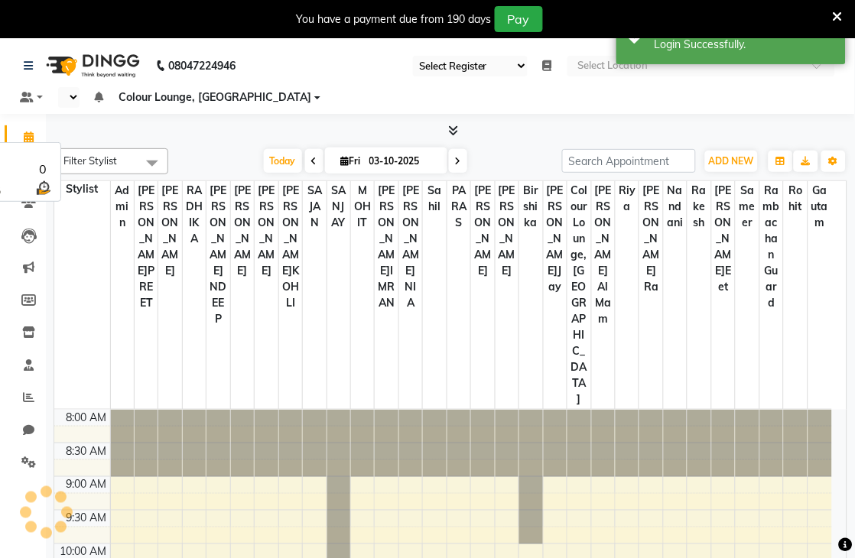
select select "83"
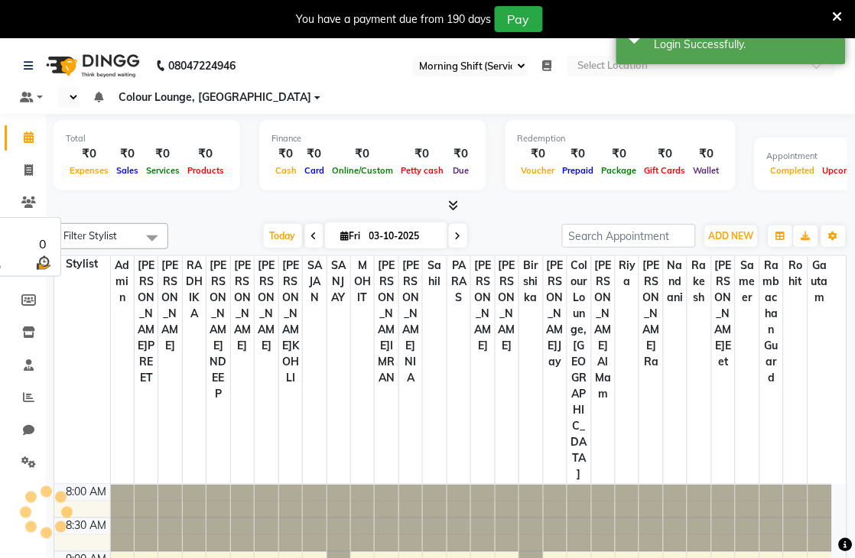
select select "en"
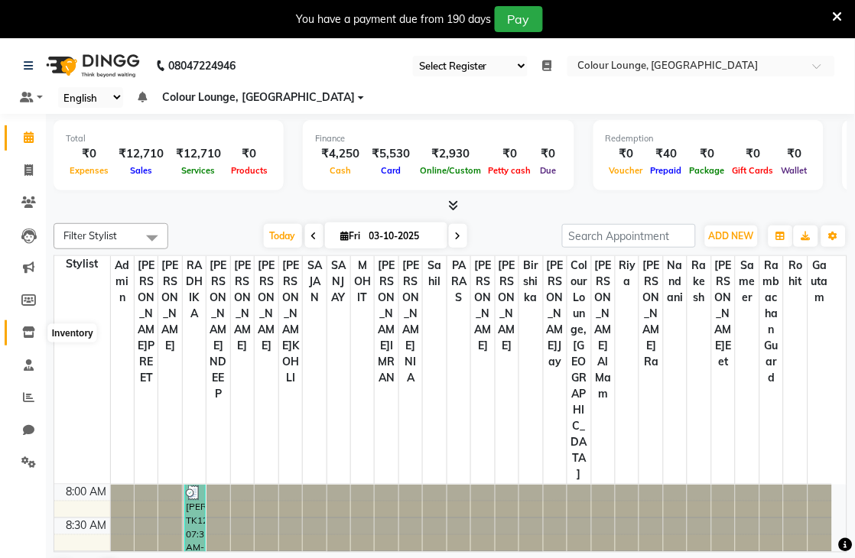
click at [28, 338] on icon at bounding box center [28, 331] width 13 height 11
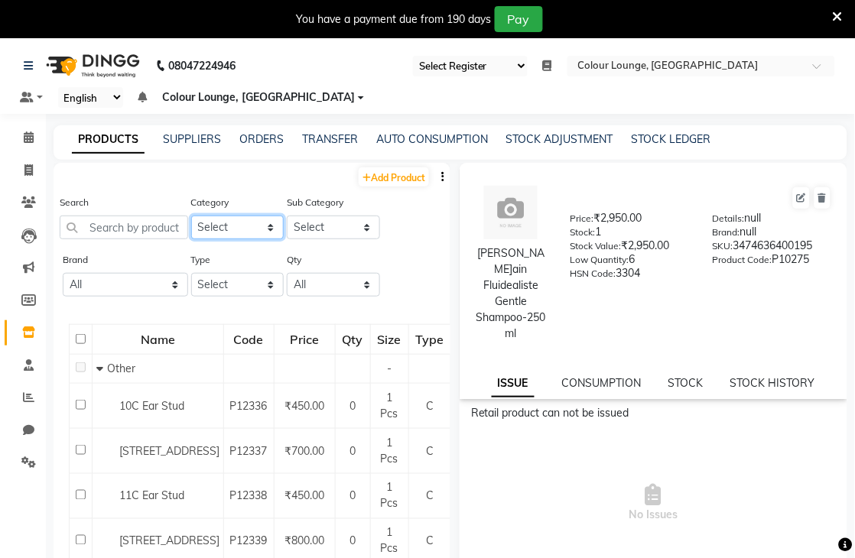
click at [263, 224] on select "Select Hair Skin Makeup Personal Care Appliances Beard Waxing Disposable Thread…" at bounding box center [237, 228] width 93 height 24
drag, startPoint x: 286, startPoint y: 151, endPoint x: 285, endPoint y: 161, distance: 9.2
click at [286, 151] on div "PRODUCTS SUPPLIERS ORDERS TRANSFER AUTO CONSUMPTION STOCK ADJUSTMENT STOCK LEDG…" at bounding box center [451, 142] width 794 height 34
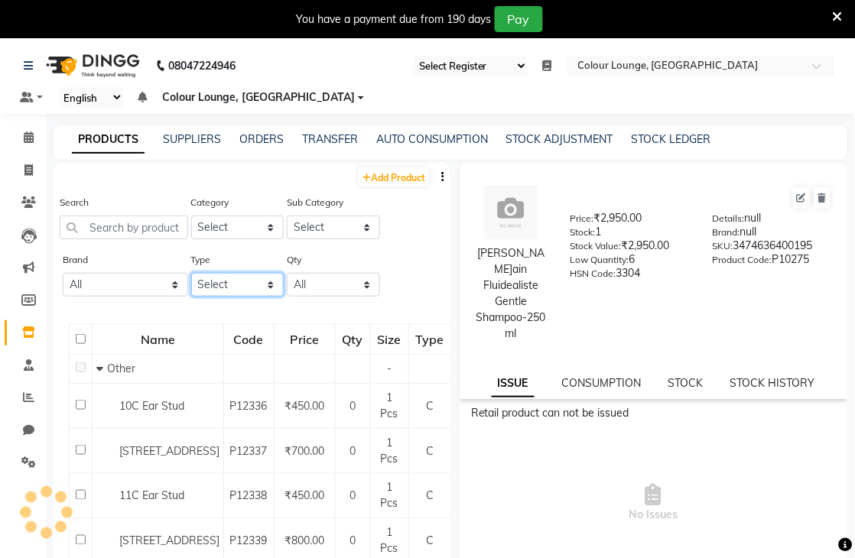
click at [232, 285] on select "Select Both Retail Consumable" at bounding box center [237, 285] width 93 height 24
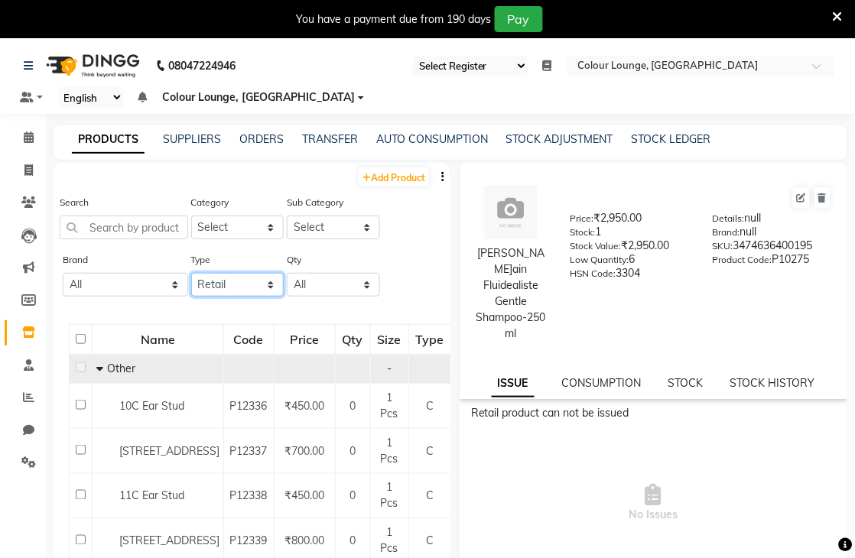
click at [191, 273] on select "Select Both Retail Consumable" at bounding box center [237, 285] width 93 height 24
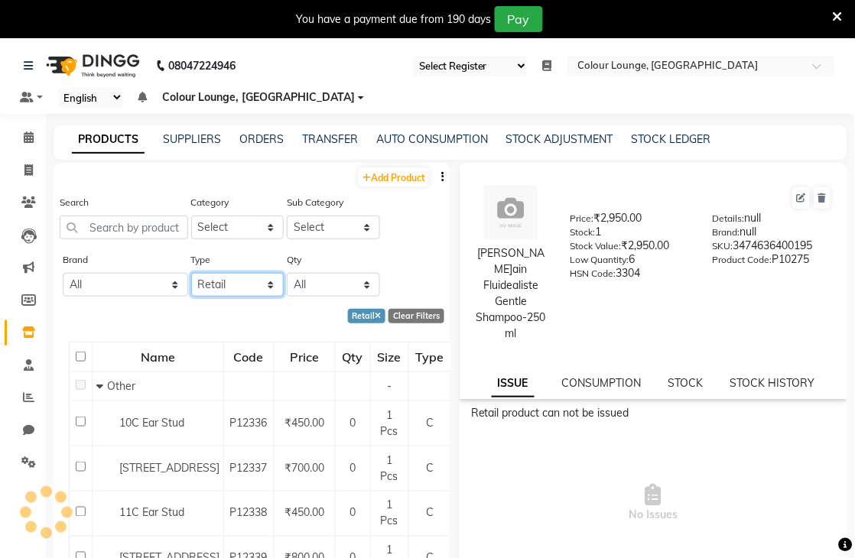
click at [245, 278] on select "Select Both Retail Consumable" at bounding box center [237, 285] width 93 height 24
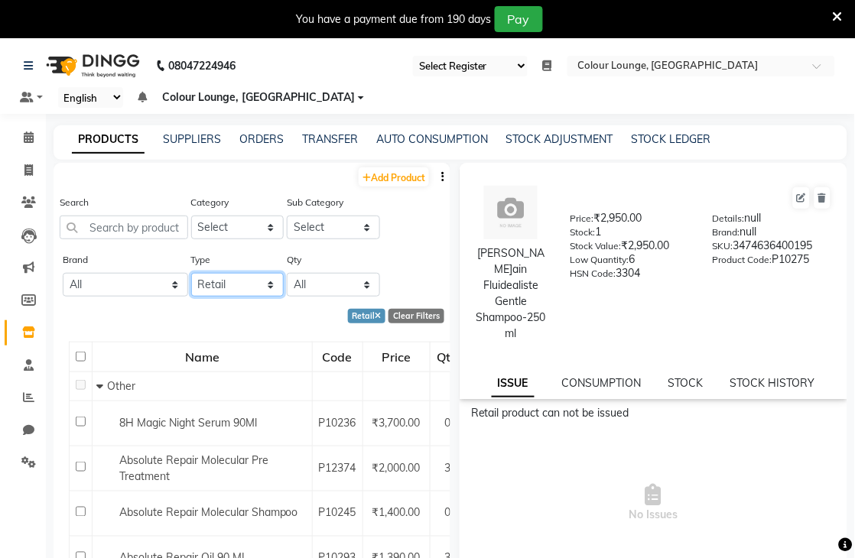
select select "C"
click at [191, 273] on select "Select Both Retail Consumable" at bounding box center [237, 285] width 93 height 24
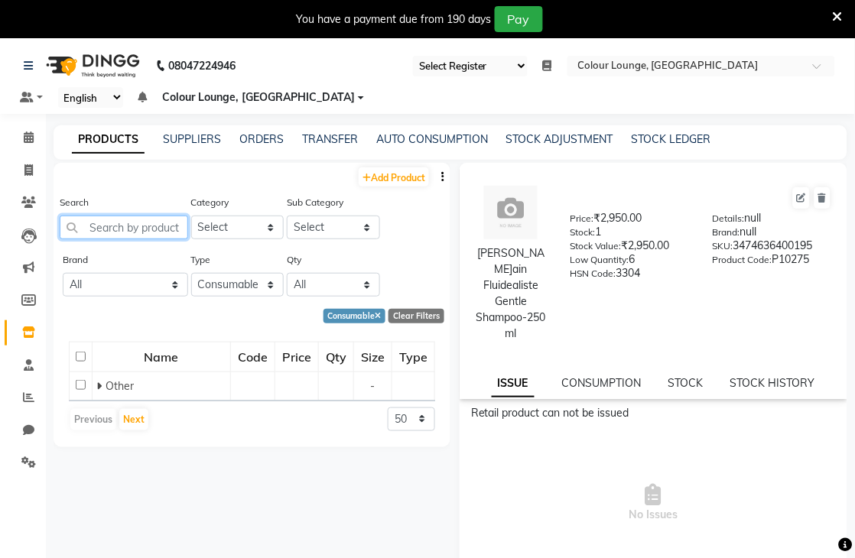
click at [103, 224] on input "text" at bounding box center [124, 228] width 128 height 24
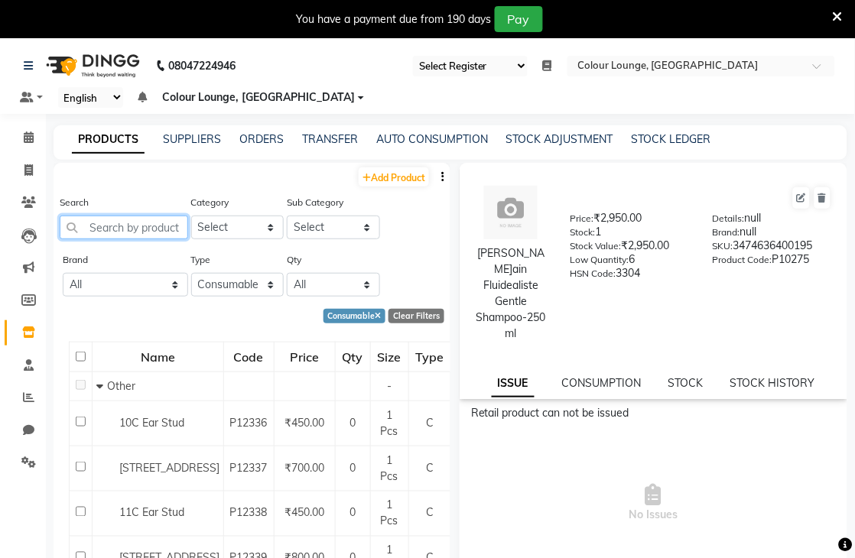
click at [79, 224] on input "text" at bounding box center [124, 228] width 128 height 24
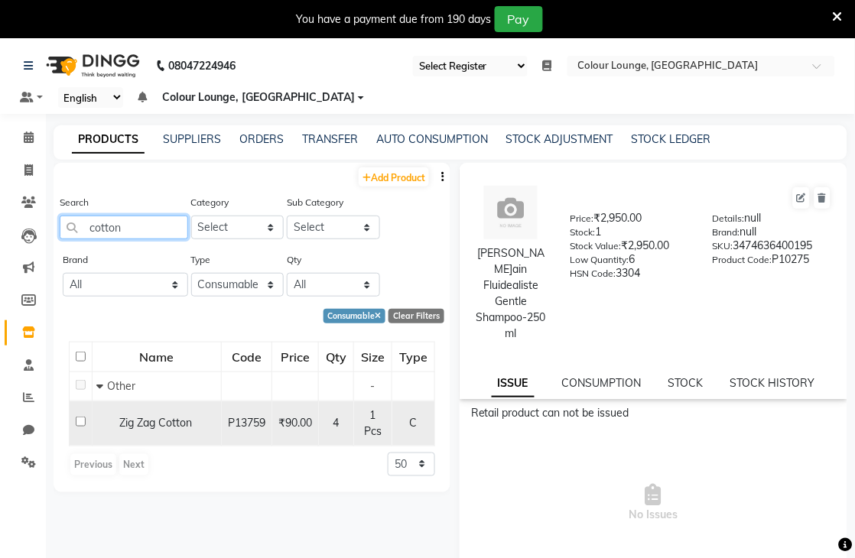
type input "cotton"
click at [78, 424] on input "checkbox" at bounding box center [81, 422] width 10 height 10
checkbox input "true"
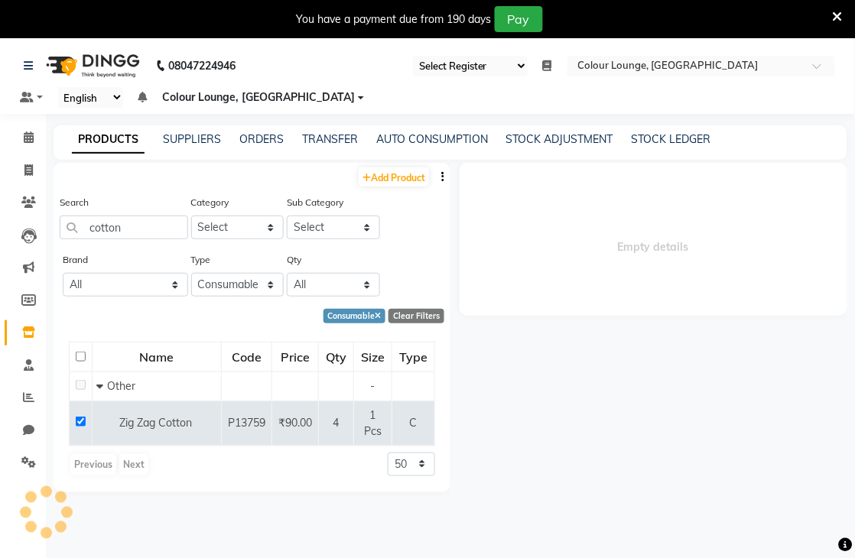
select select
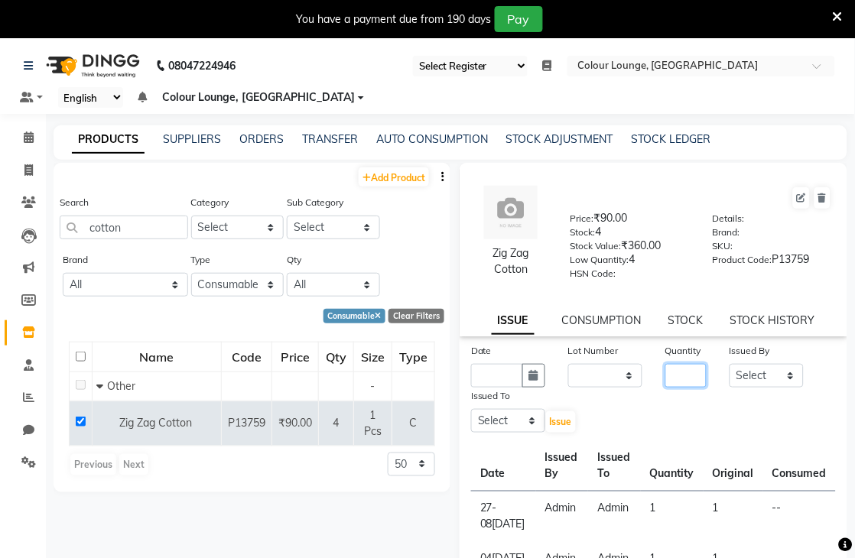
click at [674, 370] on input "number" at bounding box center [686, 376] width 42 height 24
type input "1"
click at [501, 382] on input "text" at bounding box center [497, 376] width 52 height 24
select select "10"
select select "2025"
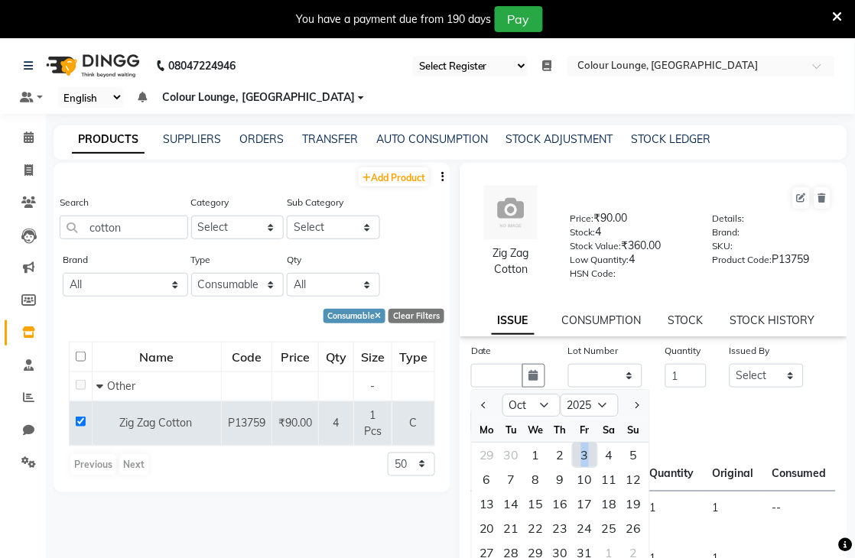
click at [579, 460] on div "3" at bounding box center [585, 455] width 24 height 24
type input "03-10-2025"
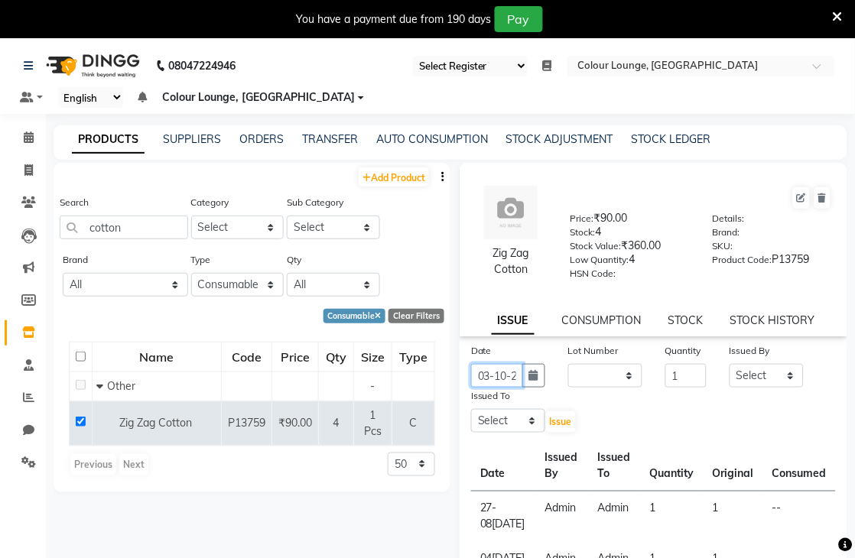
scroll to position [0, 28]
click at [729, 372] on select "Select Admin Birshika Charanjeet Colour Lounge, Ranjit Avenue Colour Lounge, Ra…" at bounding box center [766, 376] width 74 height 24
select select "70150"
click at [729, 365] on select "Select Admin Birshika Charanjeet Colour Lounge, Ranjit Avenue Colour Lounge, Ra…" at bounding box center [766, 376] width 74 height 24
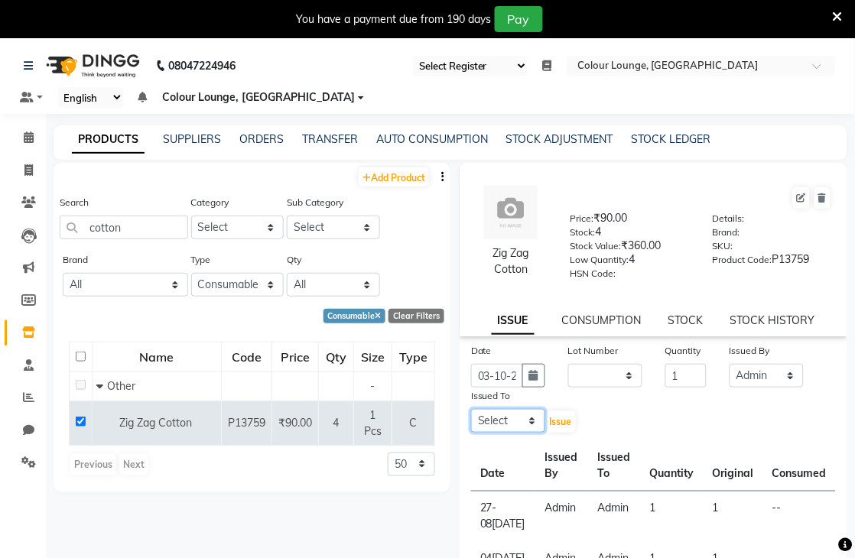
click at [487, 424] on select "Select Admin Birshika Charanjeet Colour Lounge, Ranjit Avenue Colour Lounge, Ra…" at bounding box center [508, 421] width 74 height 24
select select "70150"
click at [471, 410] on select "Select Admin Birshika Charanjeet Colour Lounge, Ranjit Avenue Colour Lounge, Ra…" at bounding box center [508, 421] width 74 height 24
click at [554, 426] on span "Issue" at bounding box center [561, 421] width 22 height 11
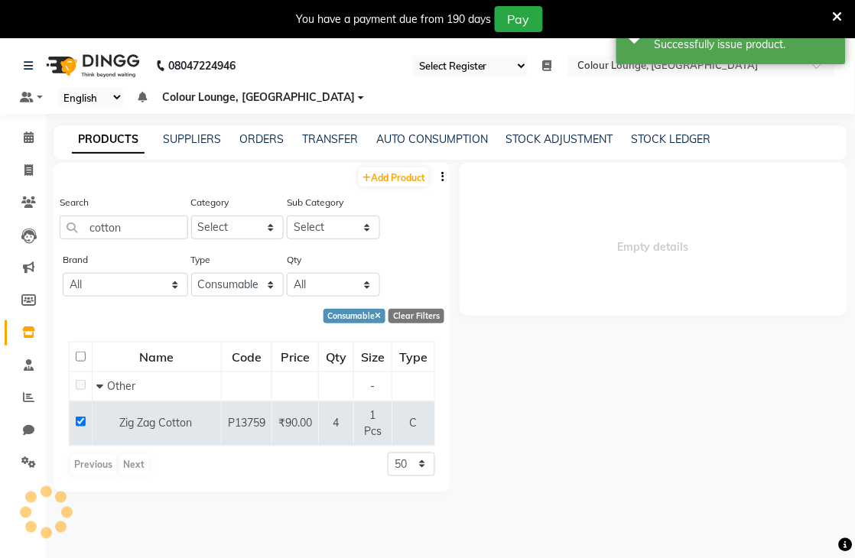
select select
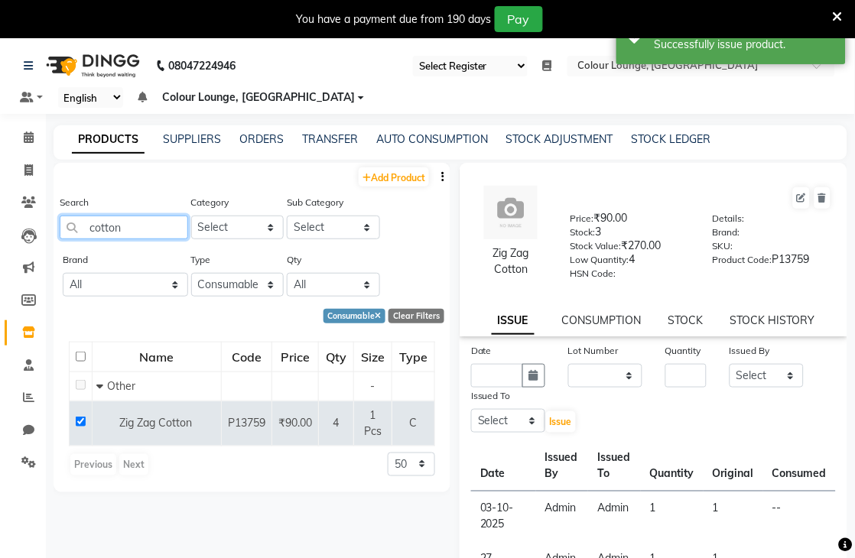
click at [117, 226] on input "cotton" at bounding box center [124, 228] width 128 height 24
type input "c"
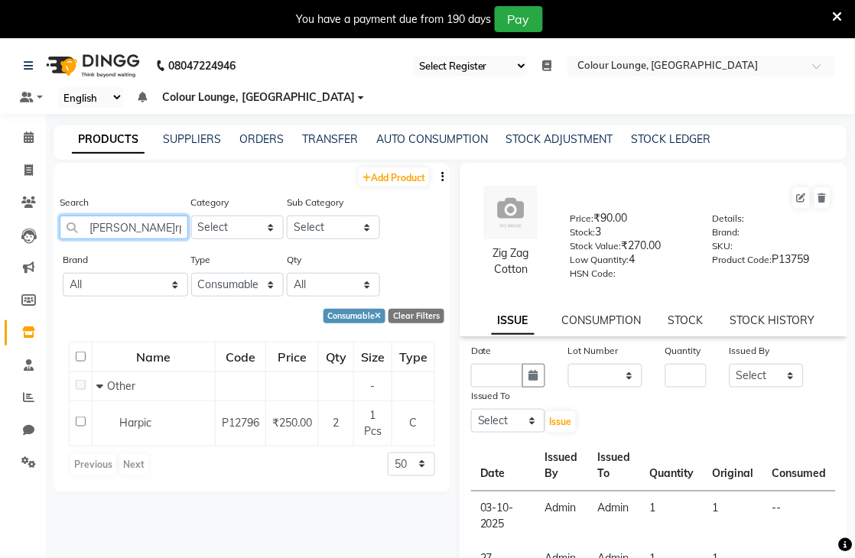
click at [145, 229] on input "harpi" at bounding box center [124, 228] width 128 height 24
type input "h"
type input "p"
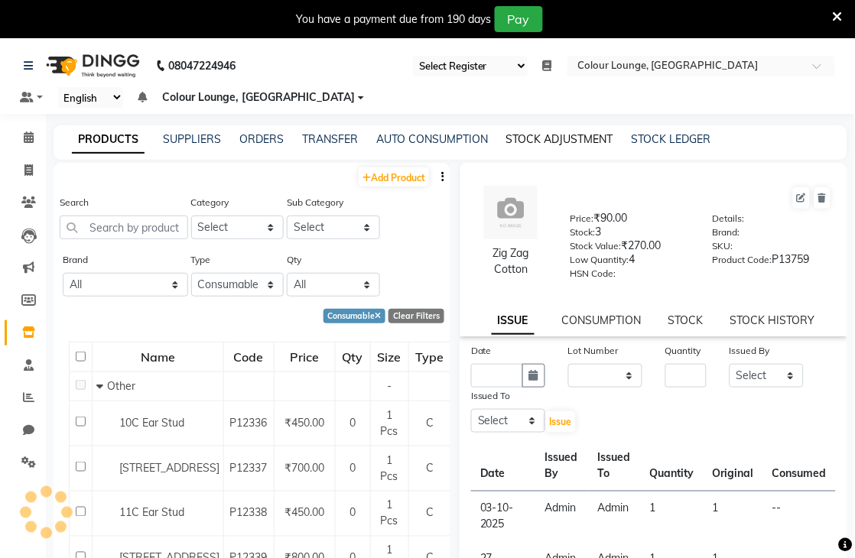
click at [564, 134] on link "STOCK ADJUSTMENT" at bounding box center [559, 139] width 107 height 14
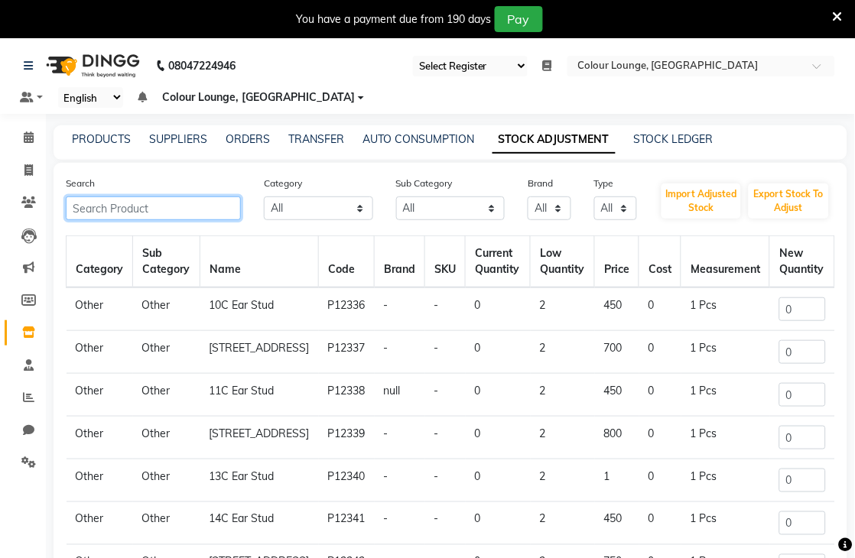
click at [135, 209] on input "text" at bounding box center [153, 209] width 175 height 24
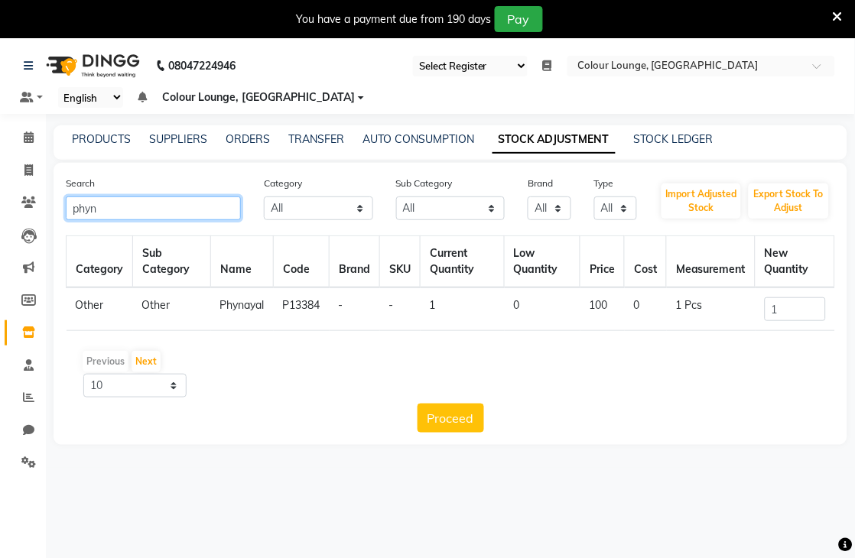
type input "phyn"
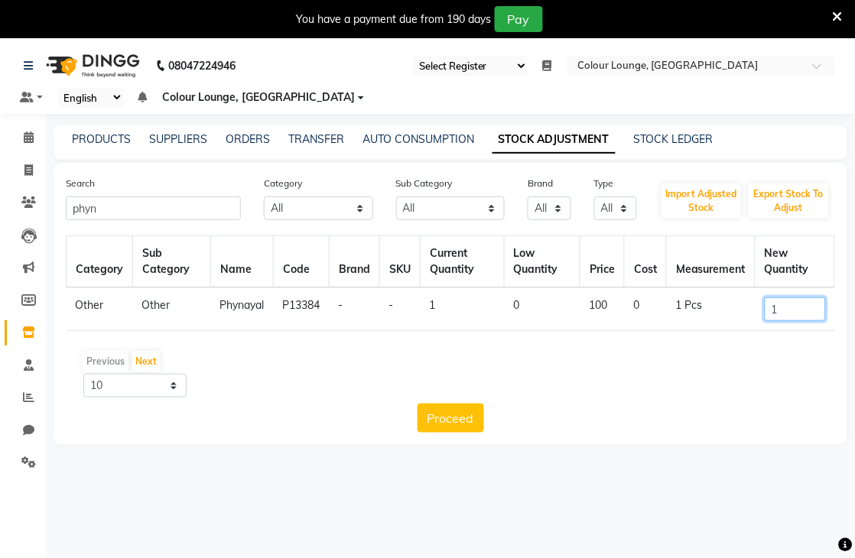
click at [801, 312] on input "1" at bounding box center [795, 309] width 61 height 24
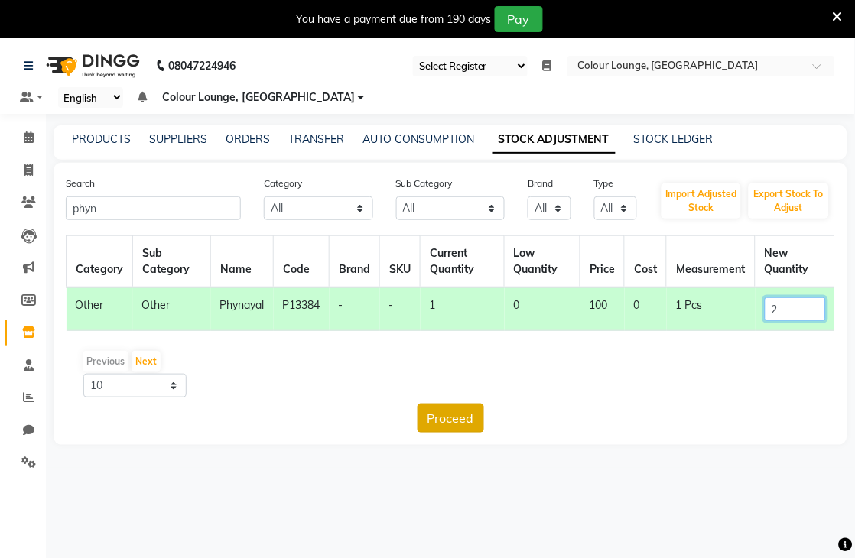
type input "2"
click at [445, 414] on button "Proceed" at bounding box center [450, 418] width 67 height 29
click at [492, 414] on button "Submit" at bounding box center [483, 418] width 60 height 29
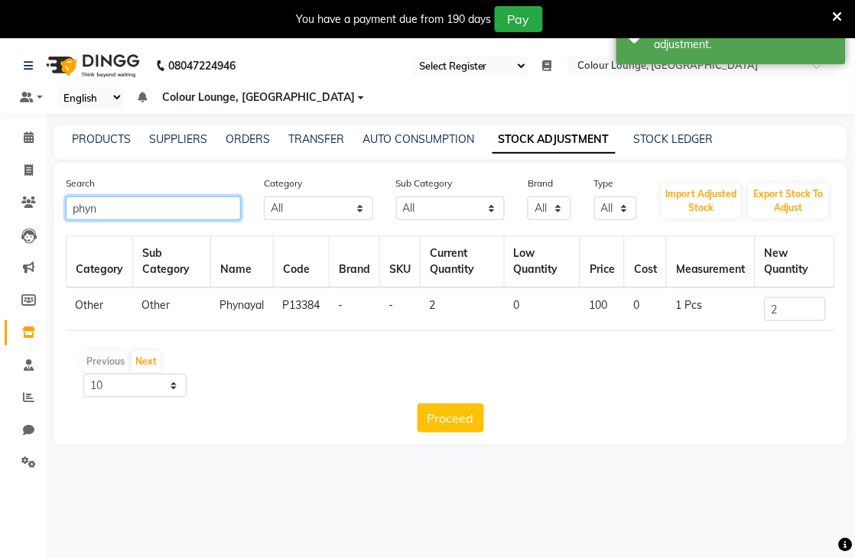
click at [212, 213] on input "phyn" at bounding box center [153, 209] width 175 height 24
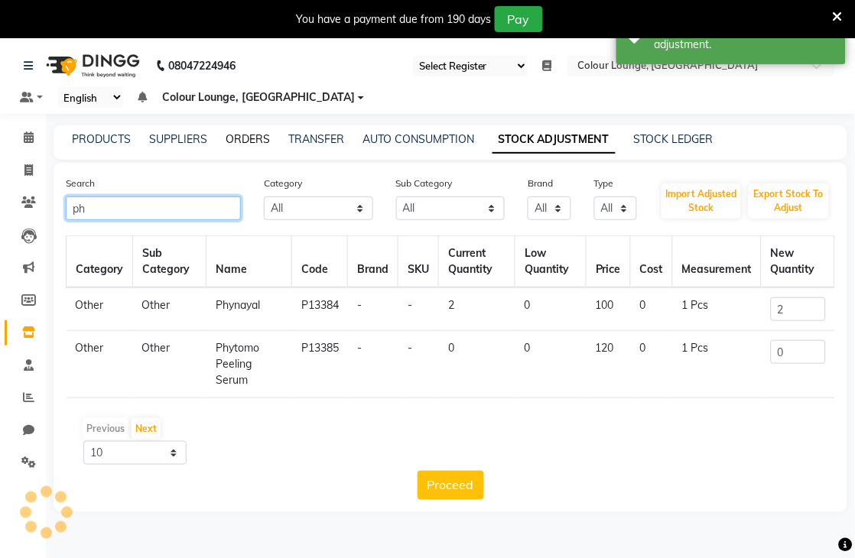
type input "p"
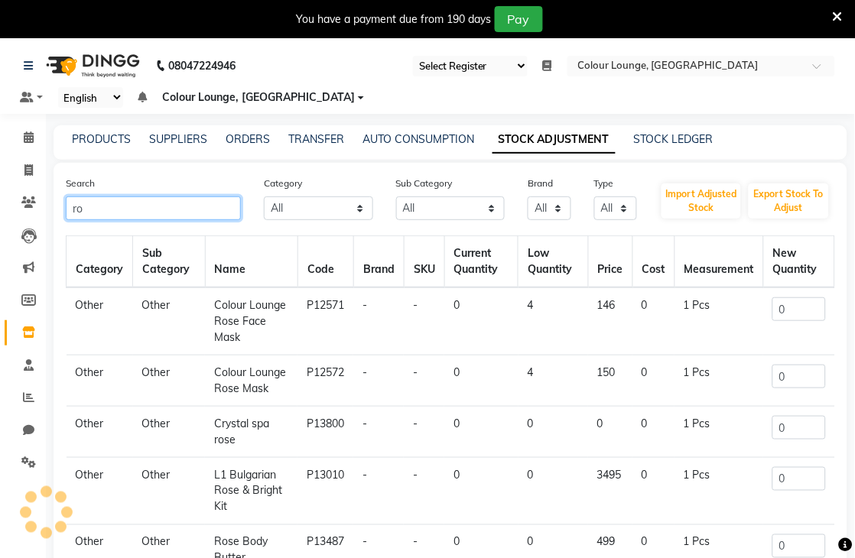
type input "r"
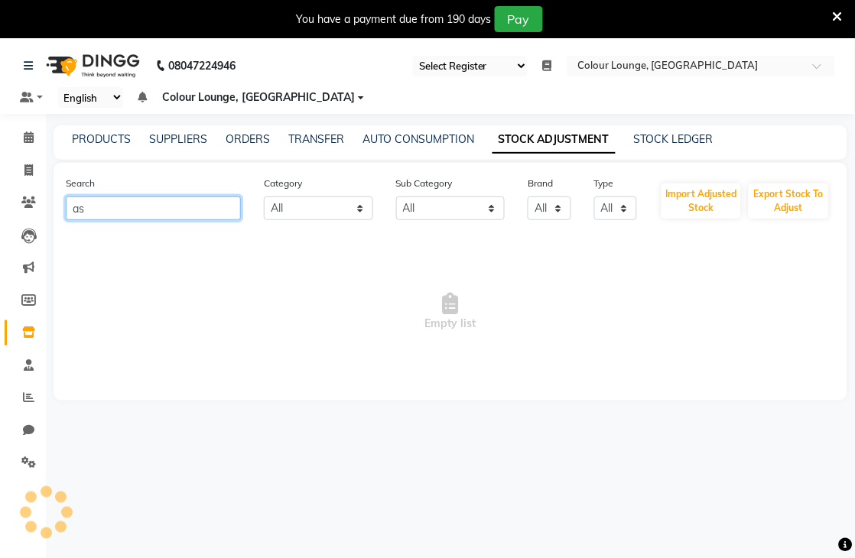
type input "a"
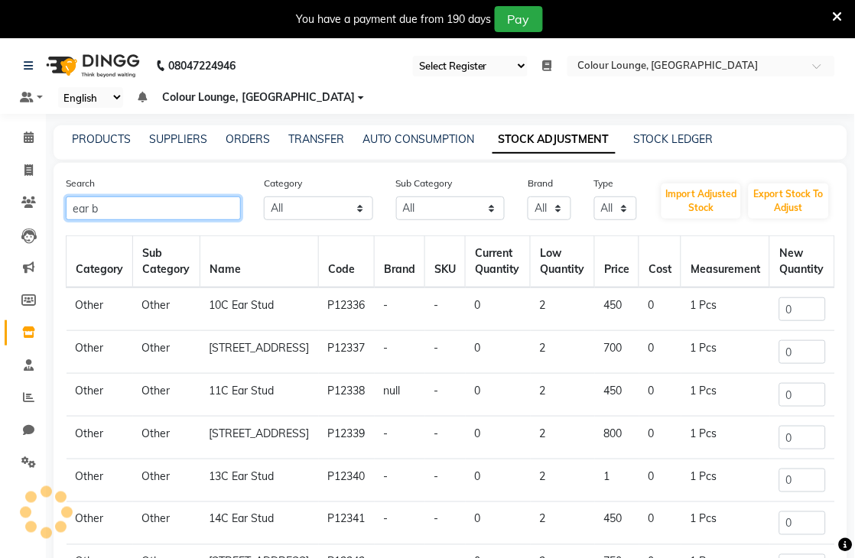
type input "ear bu"
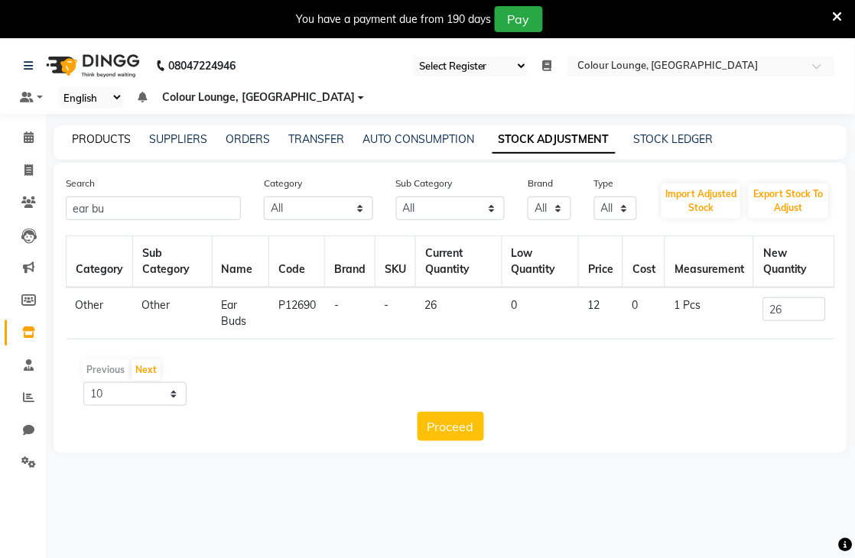
click at [102, 141] on link "PRODUCTS" at bounding box center [101, 139] width 59 height 14
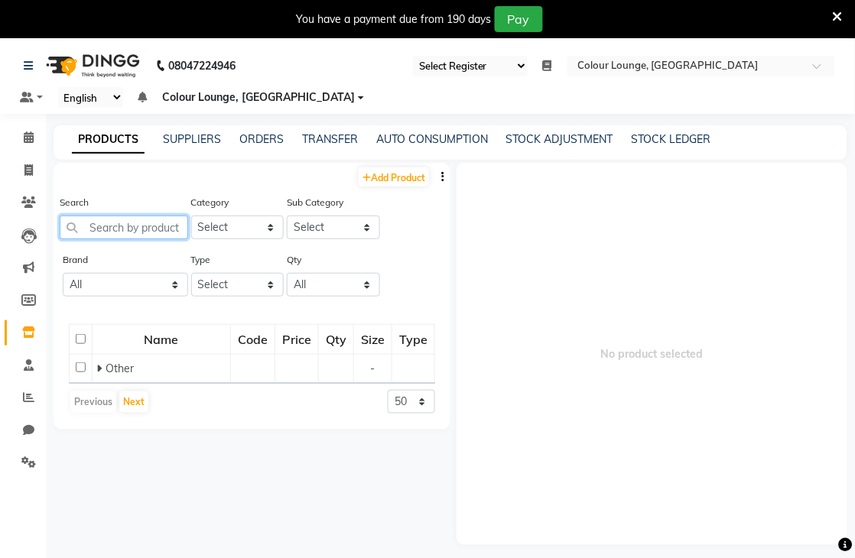
click at [159, 220] on input "text" at bounding box center [124, 228] width 128 height 24
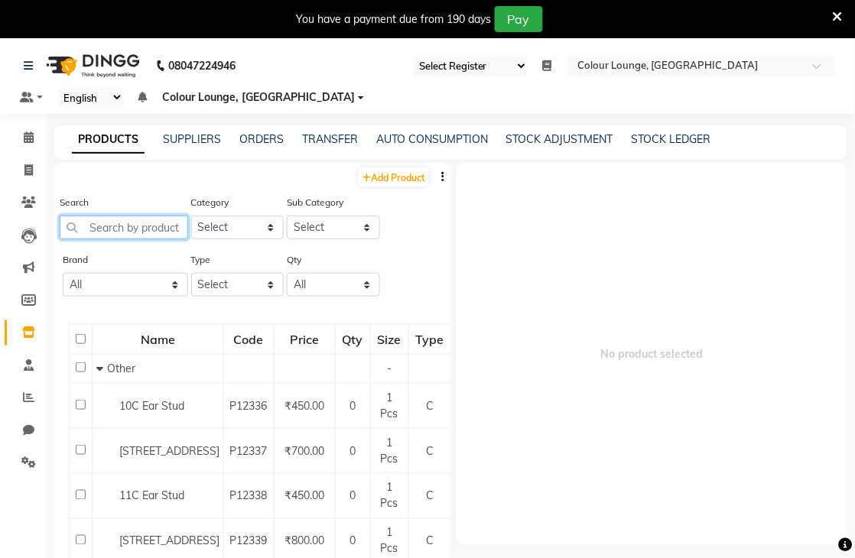
click at [151, 225] on input "text" at bounding box center [124, 228] width 128 height 24
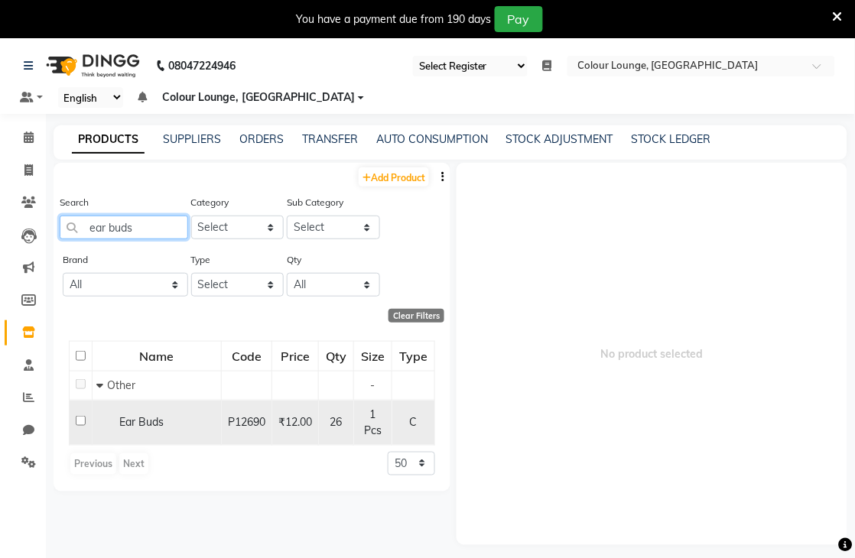
type input "ear buds"
click at [76, 426] on input "checkbox" at bounding box center [81, 421] width 10 height 10
checkbox input "true"
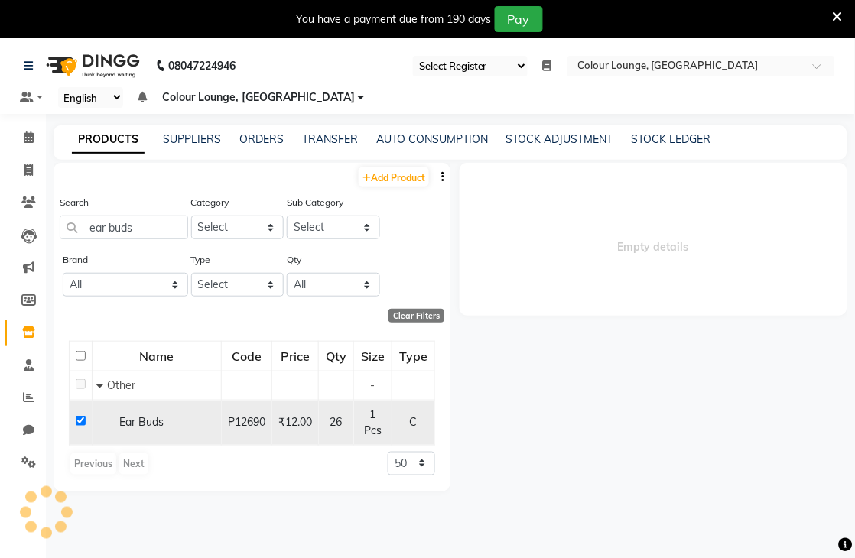
select select
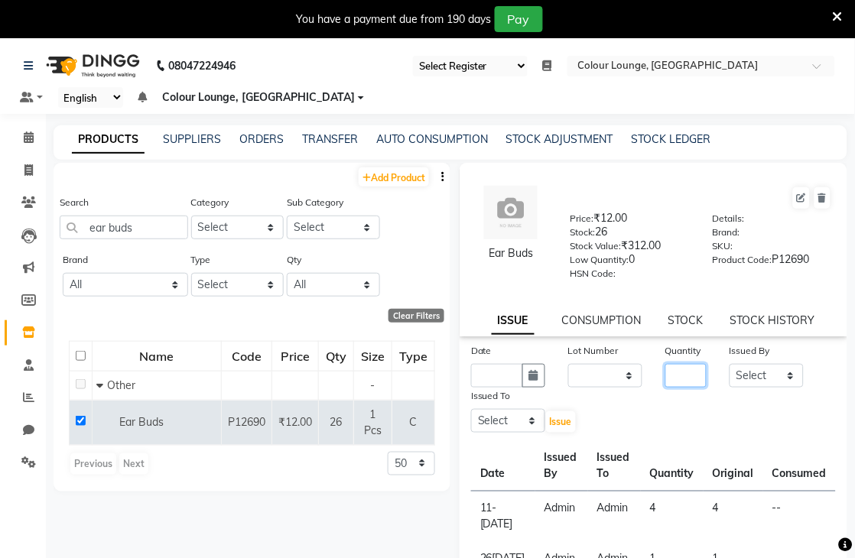
click at [671, 368] on input "number" at bounding box center [686, 376] width 42 height 24
type input "3"
click at [778, 382] on select "Select Admin Birshika Charanjeet Colour Lounge, Ranjit Avenue Colour Lounge, Ra…" at bounding box center [766, 376] width 74 height 24
select select "70150"
click at [729, 365] on select "Select Admin Birshika Charanjeet Colour Lounge, Ranjit Avenue Colour Lounge, Ra…" at bounding box center [766, 376] width 74 height 24
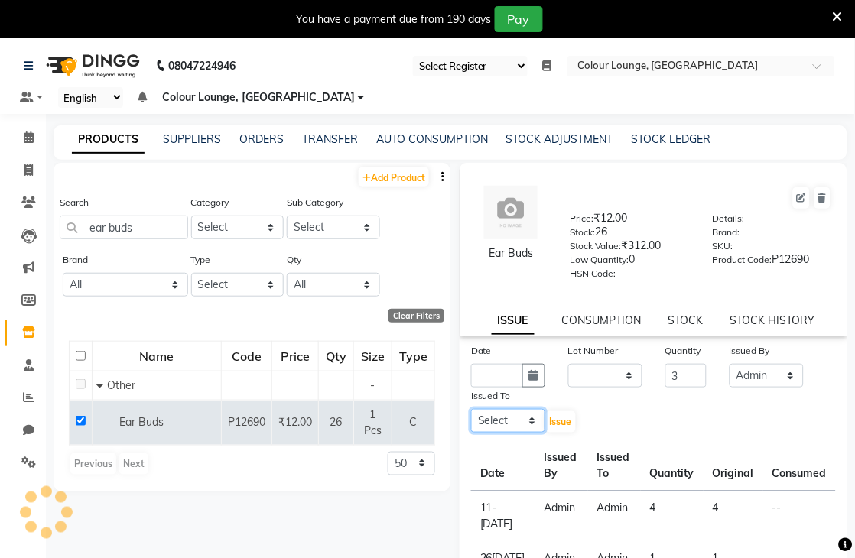
drag, startPoint x: 487, startPoint y: 414, endPoint x: 534, endPoint y: 112, distance: 305.6
click at [487, 414] on select "Select Admin Birshika Charanjeet Colour Lounge, Ranjit Avenue Colour Lounge, Ra…" at bounding box center [508, 421] width 74 height 24
select select "70150"
click at [471, 410] on select "Select Admin Birshika Charanjeet Colour Lounge, Ranjit Avenue Colour Lounge, Ra…" at bounding box center [508, 421] width 74 height 24
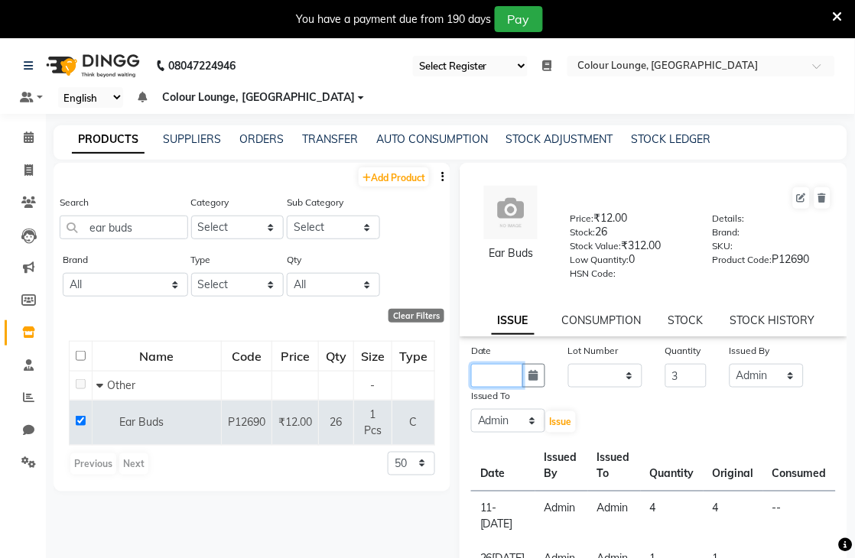
click at [475, 377] on input "text" at bounding box center [497, 376] width 52 height 24
select select "10"
select select "2025"
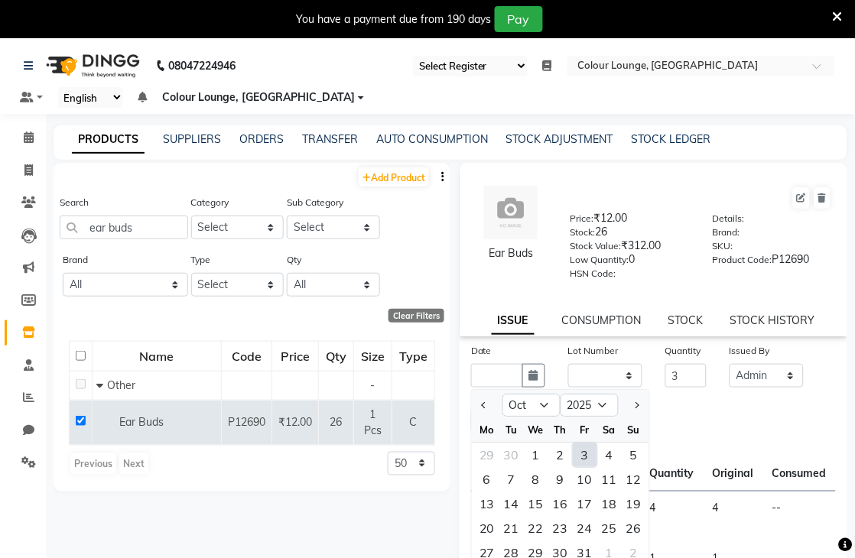
click at [578, 445] on div "3" at bounding box center [585, 455] width 24 height 24
type input "03-10-2025"
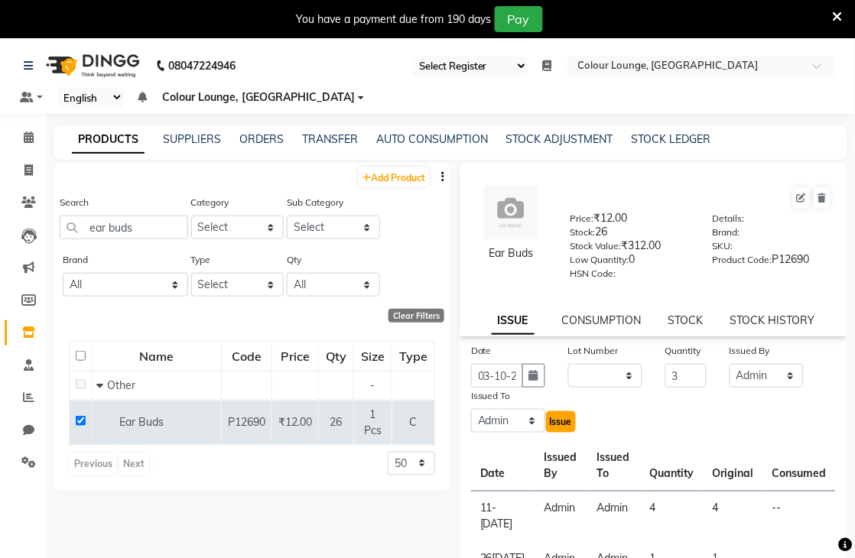
click at [566, 417] on span "Issue" at bounding box center [561, 421] width 22 height 11
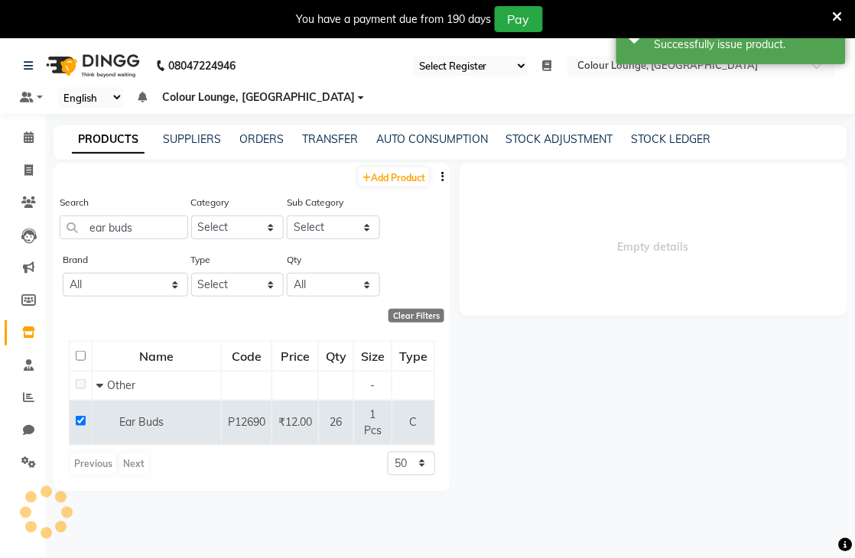
select select
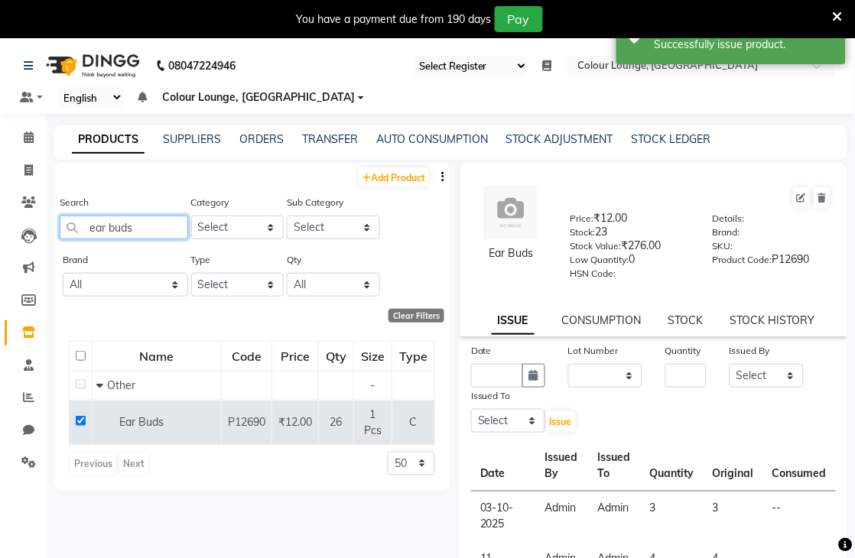
click at [172, 230] on input "ear buds" at bounding box center [124, 228] width 128 height 24
click at [432, 138] on link "AUTO CONSUMPTION" at bounding box center [432, 139] width 112 height 14
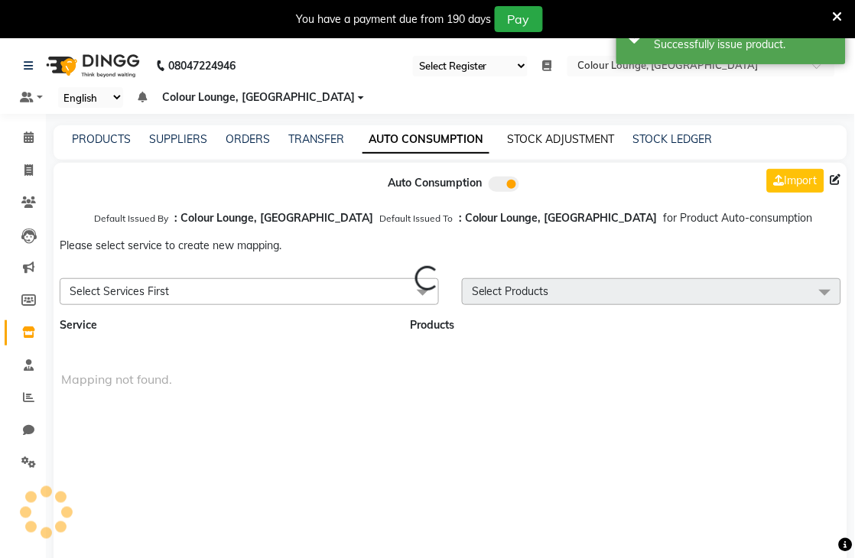
drag, startPoint x: 559, startPoint y: 128, endPoint x: 560, endPoint y: 135, distance: 7.8
click at [559, 128] on div "PRODUCTS SUPPLIERS ORDERS TRANSFER AUTO CONSUMPTION STOCK ADJUSTMENT STOCK LEDG…" at bounding box center [451, 142] width 794 height 34
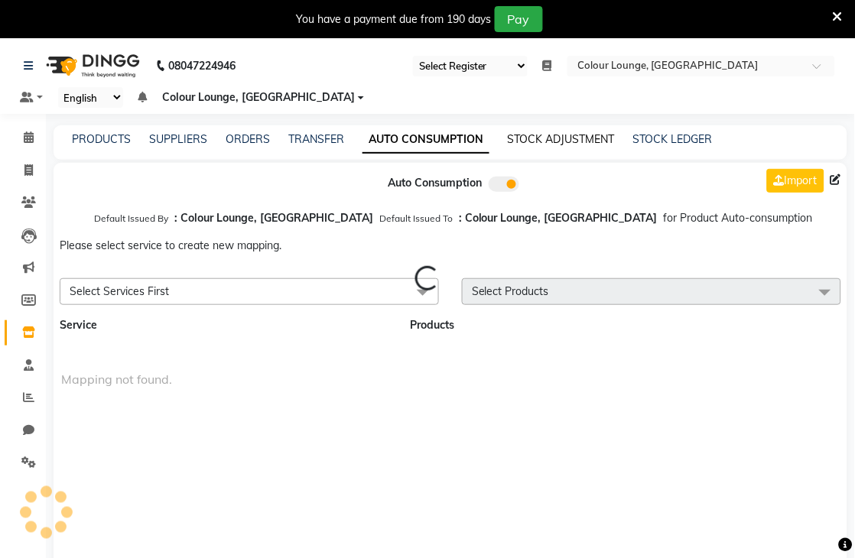
click at [560, 135] on link "STOCK ADJUSTMENT" at bounding box center [561, 139] width 107 height 14
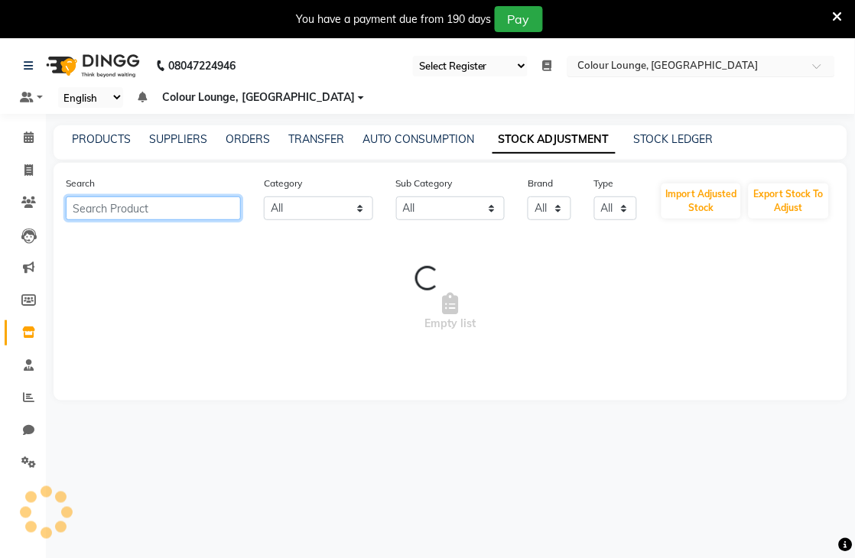
drag, startPoint x: 202, startPoint y: 200, endPoint x: 669, endPoint y: 71, distance: 484.7
click at [202, 200] on input "text" at bounding box center [153, 209] width 175 height 24
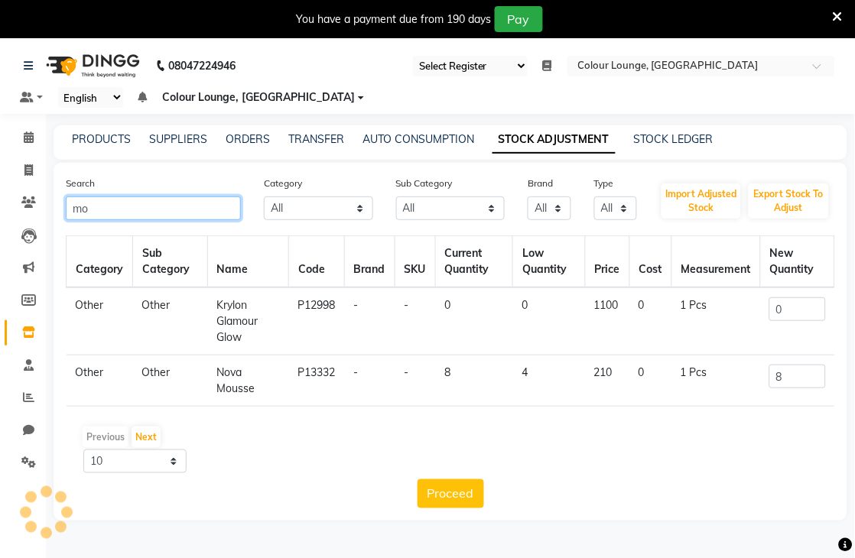
type input "m"
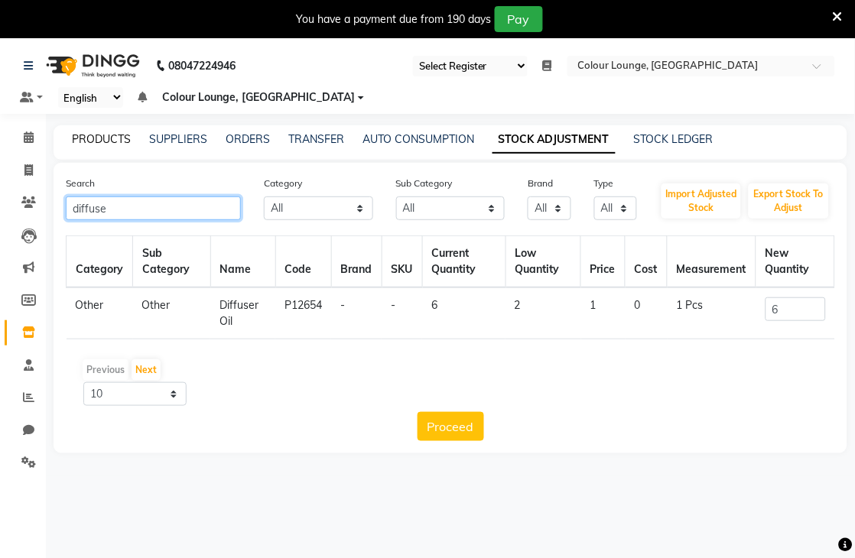
type input "diffuse"
click at [125, 135] on link "PRODUCTS" at bounding box center [101, 139] width 59 height 14
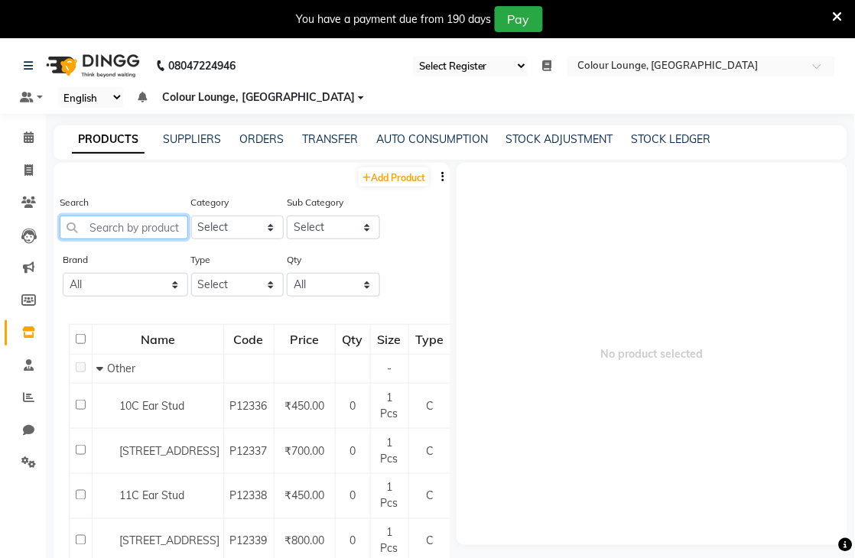
click at [141, 220] on input "text" at bounding box center [124, 228] width 128 height 24
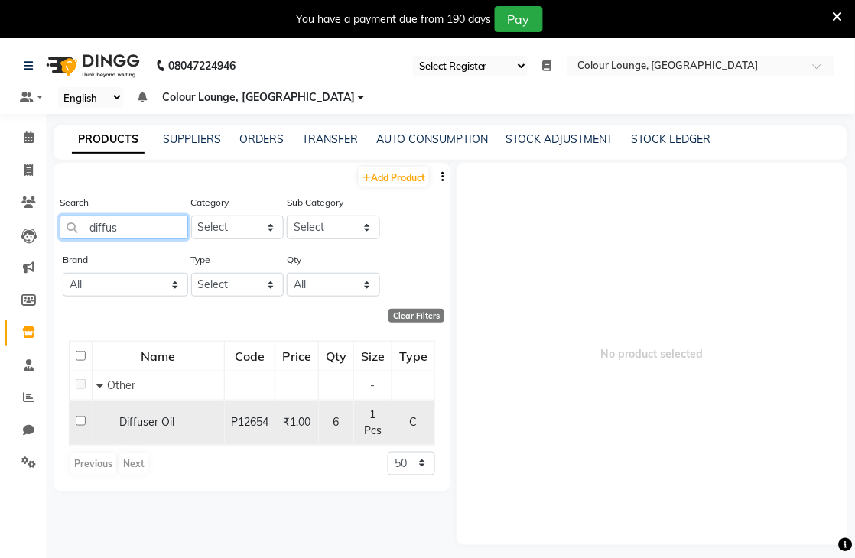
type input "diffus"
click at [118, 430] on div "Diffuser Oil" at bounding box center [158, 422] width 124 height 16
select select
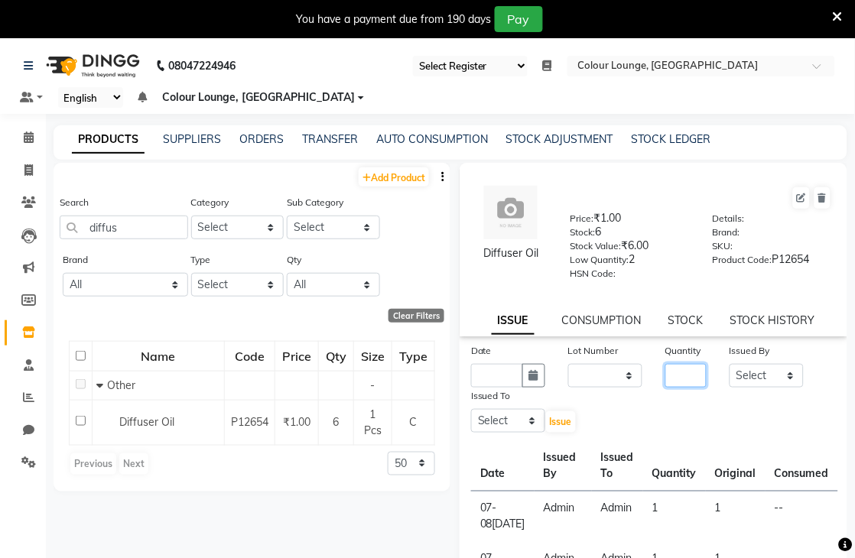
click at [689, 375] on input "number" at bounding box center [686, 376] width 42 height 24
type input "1"
click at [487, 365] on input "text" at bounding box center [497, 376] width 52 height 24
select select "10"
select select "2025"
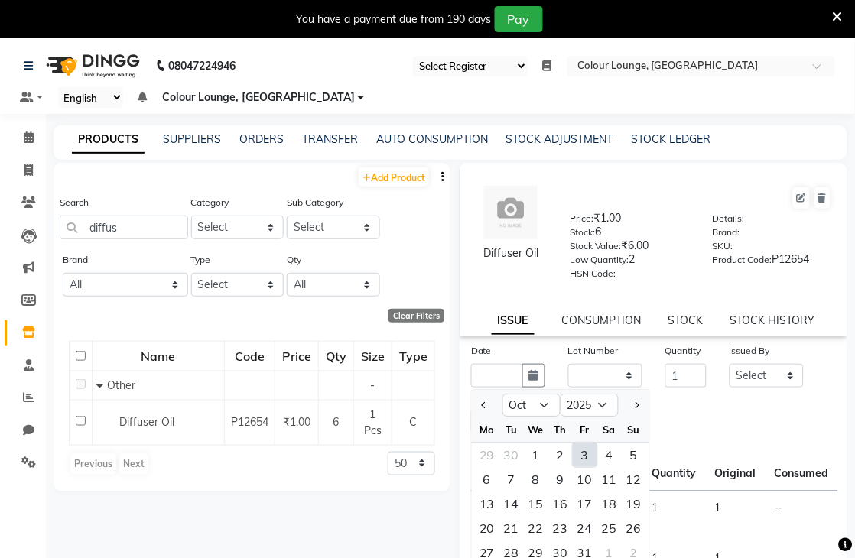
click at [592, 456] on div "3" at bounding box center [585, 455] width 24 height 24
type input "03-10-2025"
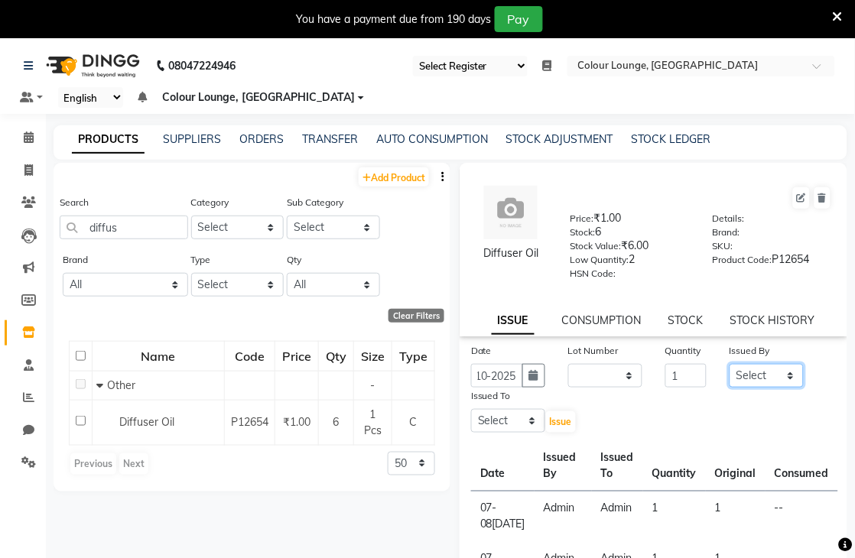
click at [766, 365] on select "Select Admin Birshika Charanjeet Colour Lounge, Ranjit Avenue Colour Lounge, Ra…" at bounding box center [766, 376] width 74 height 24
select select "70150"
click at [729, 365] on select "Select Admin Birshika Charanjeet Colour Lounge, Ranjit Avenue Colour Lounge, Ra…" at bounding box center [766, 376] width 74 height 24
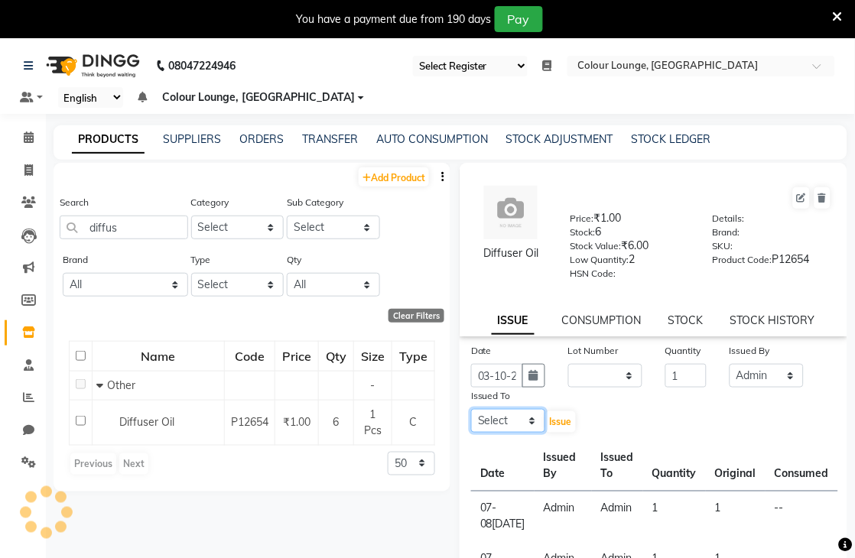
drag, startPoint x: 506, startPoint y: 419, endPoint x: 508, endPoint y: 410, distance: 9.3
click at [506, 419] on select "Select Admin Birshika Charanjeet Colour Lounge, Ranjit Avenue Colour Lounge, Ra…" at bounding box center [508, 421] width 74 height 24
select select "70150"
click at [471, 410] on select "Select Admin Birshika Charanjeet Colour Lounge, Ranjit Avenue Colour Lounge, Ra…" at bounding box center [508, 421] width 74 height 24
click at [566, 424] on span "Issue" at bounding box center [561, 421] width 22 height 11
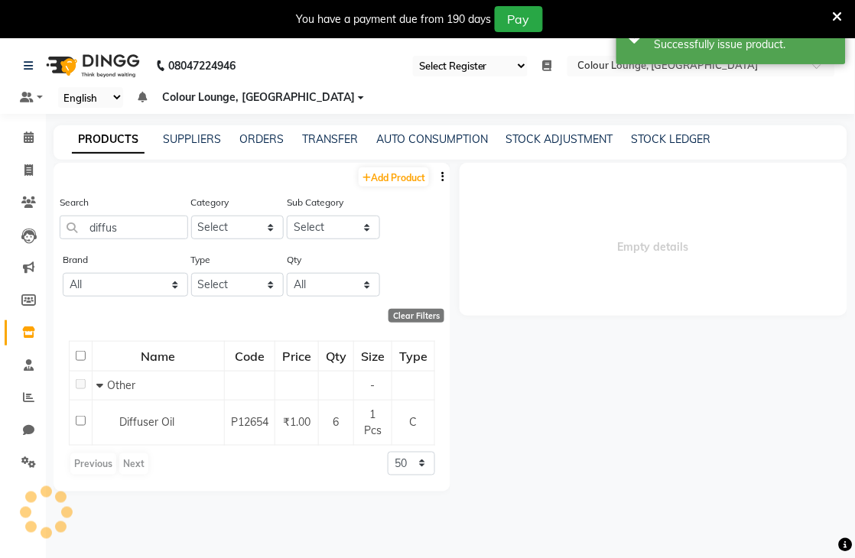
select select
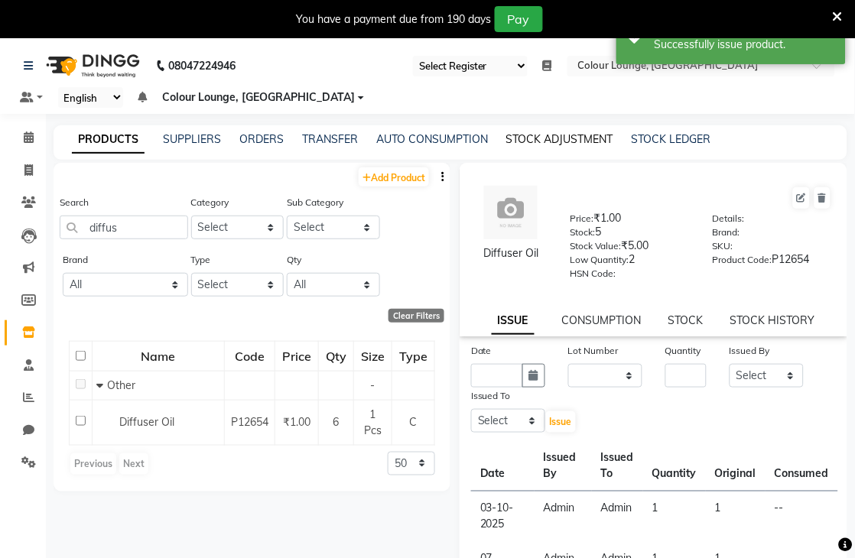
click at [571, 140] on link "STOCK ADJUSTMENT" at bounding box center [559, 139] width 107 height 14
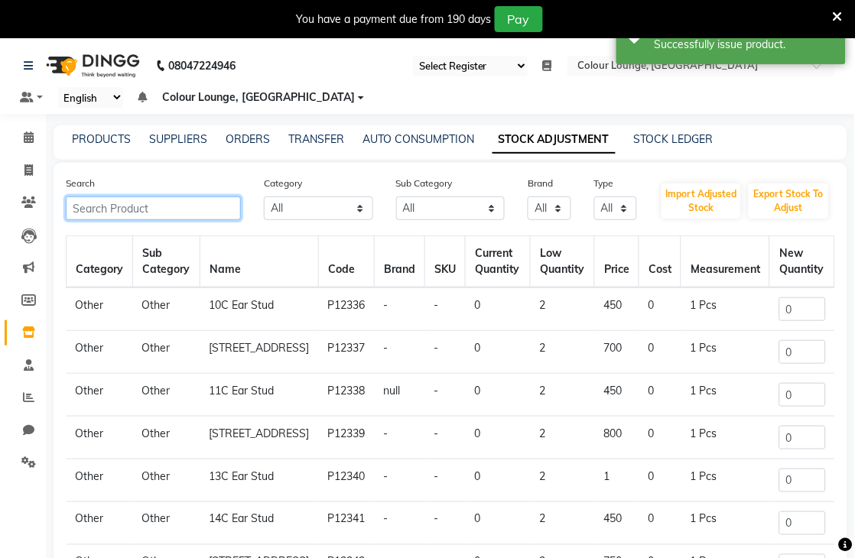
click at [219, 213] on input "text" at bounding box center [153, 209] width 175 height 24
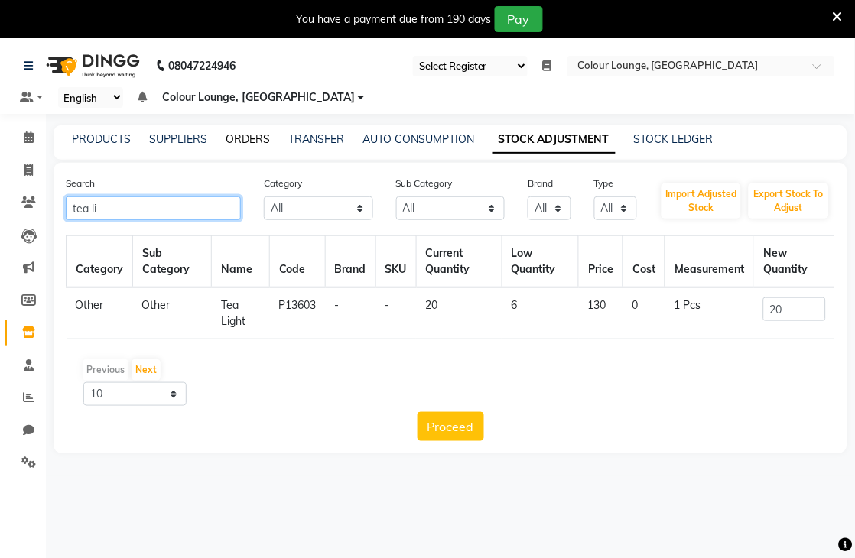
type input "tea li"
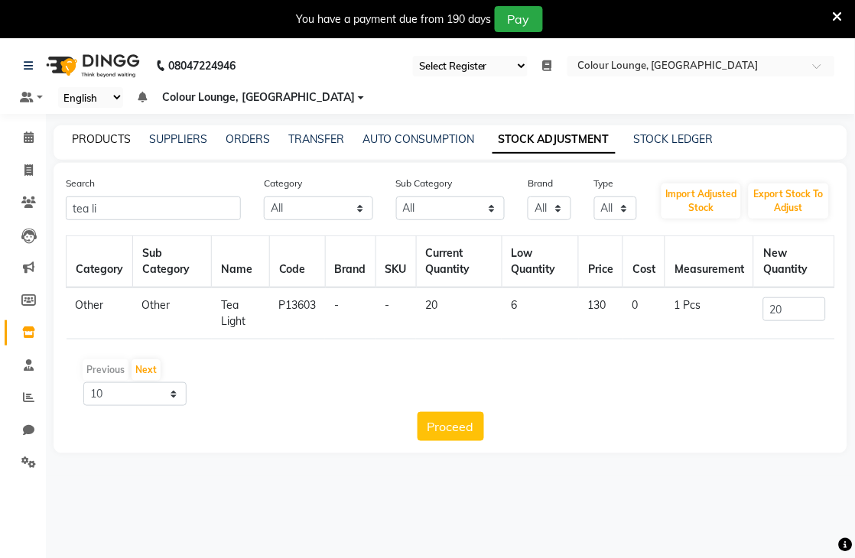
click at [105, 135] on link "PRODUCTS" at bounding box center [101, 139] width 59 height 14
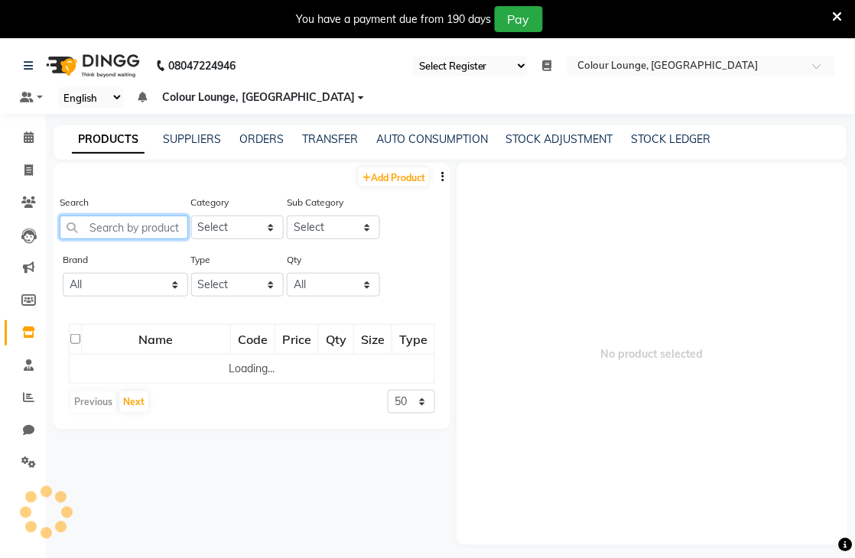
click at [93, 220] on input "text" at bounding box center [124, 228] width 128 height 24
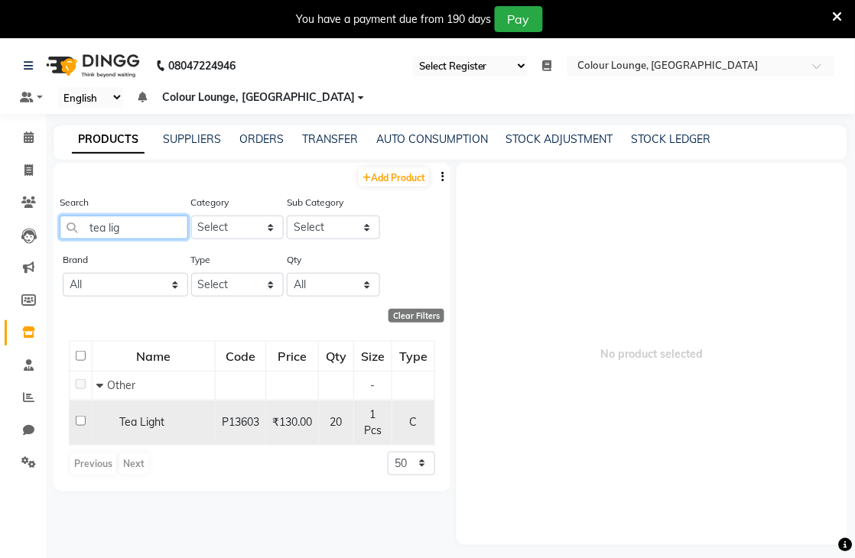
type input "tea lig"
click at [98, 421] on div "Tea Light" at bounding box center [153, 422] width 115 height 16
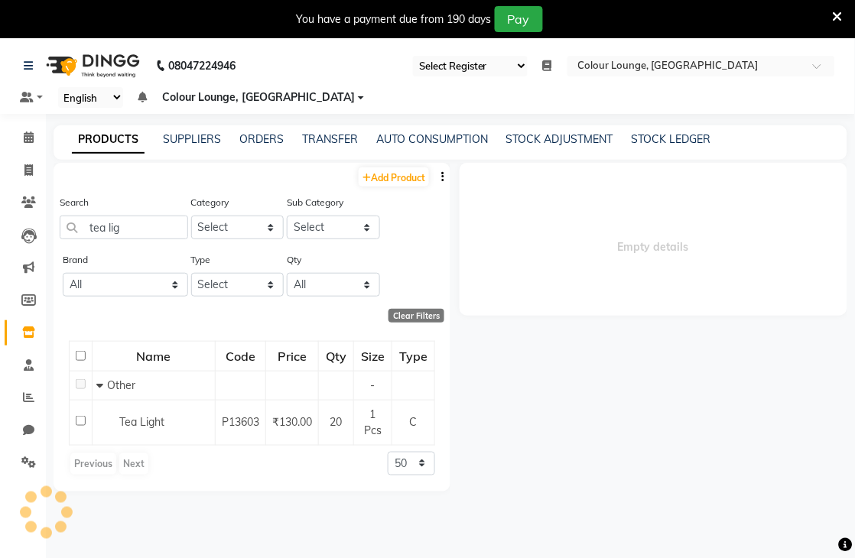
select select
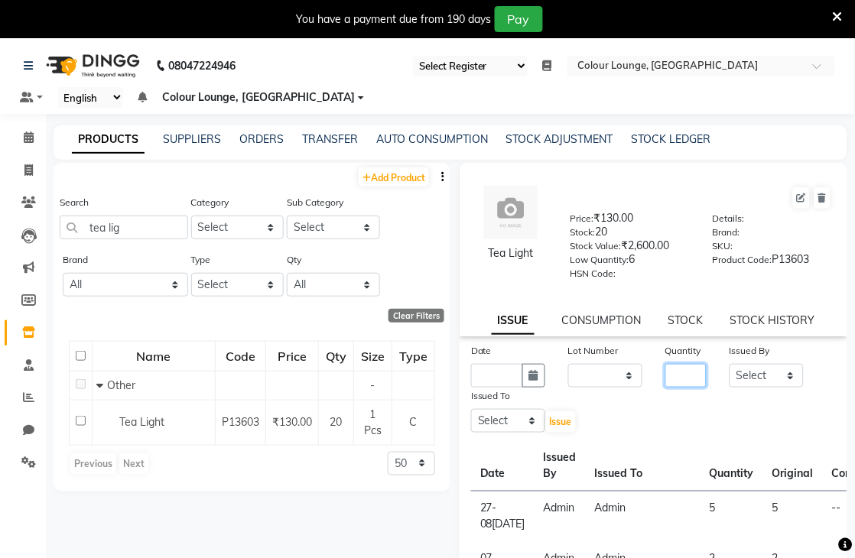
click at [681, 388] on input "number" at bounding box center [686, 376] width 42 height 24
type input "4"
click at [505, 376] on input "text" at bounding box center [497, 376] width 52 height 24
select select "10"
select select "2025"
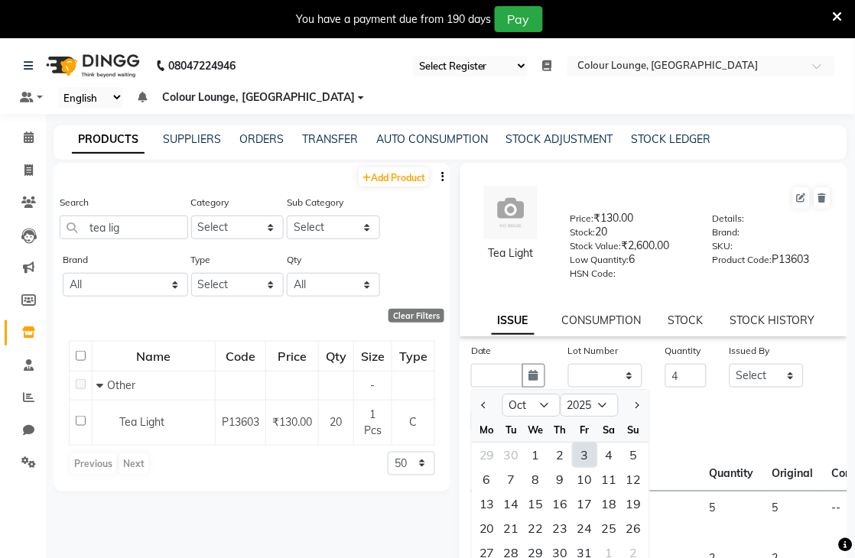
click at [587, 460] on div "3" at bounding box center [585, 455] width 24 height 24
type input "03-10-2025"
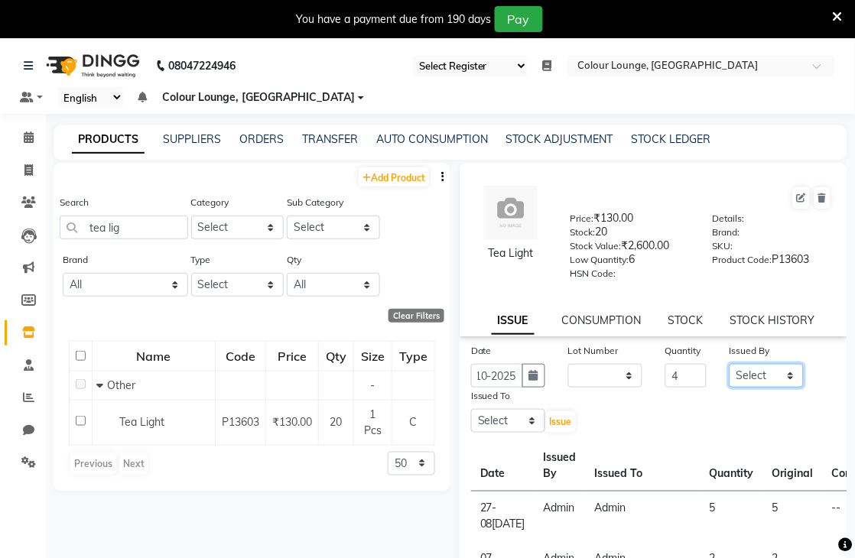
drag, startPoint x: 734, startPoint y: 383, endPoint x: 734, endPoint y: 398, distance: 15.3
click at [734, 396] on div "Date 03-10-2025 Lot Number None Quantity 4 Issued By Select Admin Birshika Char…" at bounding box center [654, 389] width 388 height 92
select select "70150"
click at [729, 365] on select "Select Admin Birshika Charanjeet Colour Lounge, Ranjit Avenue Colour Lounge, Ra…" at bounding box center [766, 376] width 74 height 24
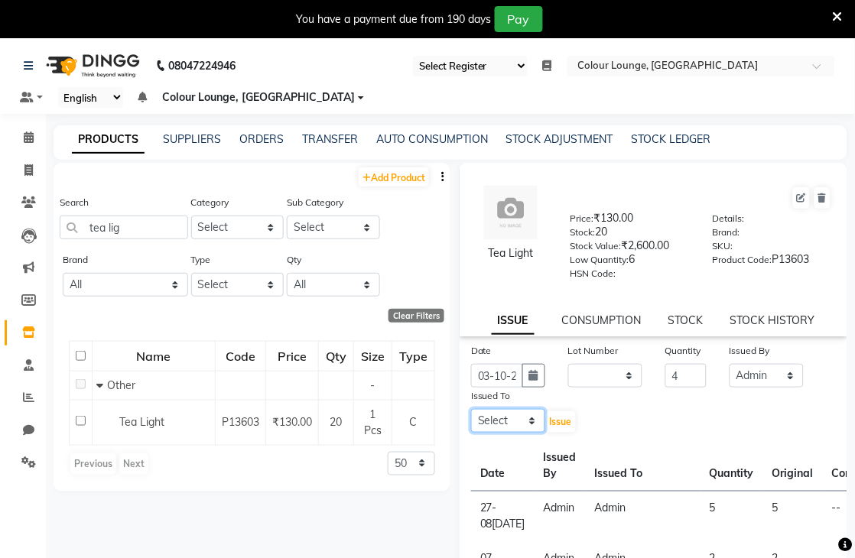
click at [507, 424] on select "Select Admin Birshika Charanjeet Colour Lounge, Ranjit Avenue Colour Lounge, Ra…" at bounding box center [508, 421] width 74 height 24
select select "70150"
click at [471, 410] on select "Select Admin Birshika Charanjeet Colour Lounge, Ranjit Avenue Colour Lounge, Ra…" at bounding box center [508, 421] width 74 height 24
click at [563, 415] on button "Issue" at bounding box center [561, 421] width 30 height 21
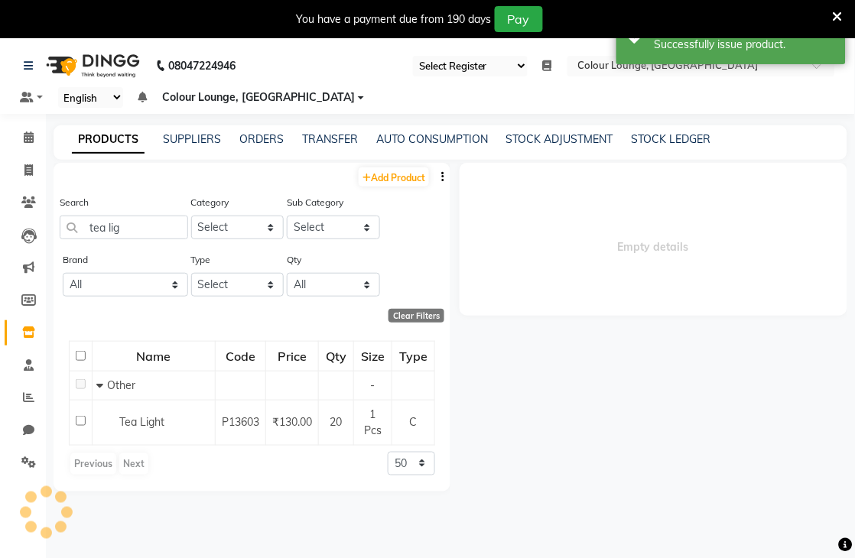
select select
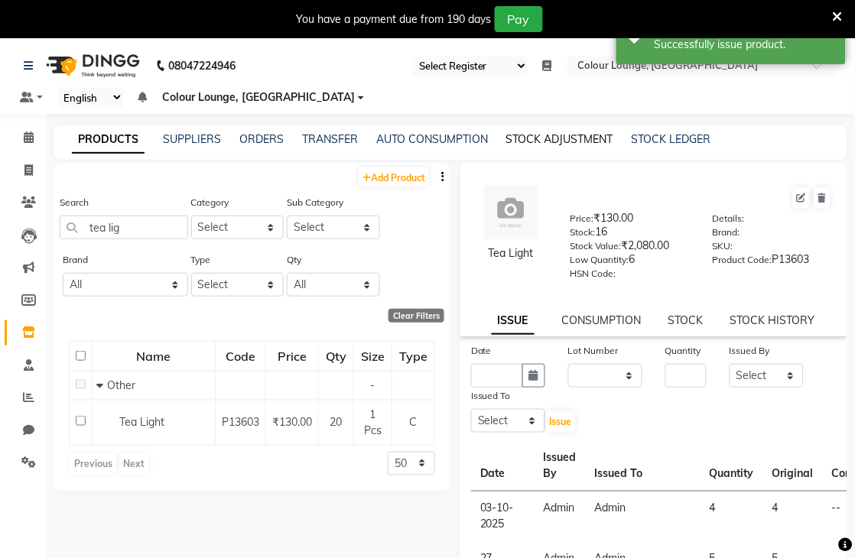
click at [592, 135] on link "STOCK ADJUSTMENT" at bounding box center [559, 139] width 107 height 14
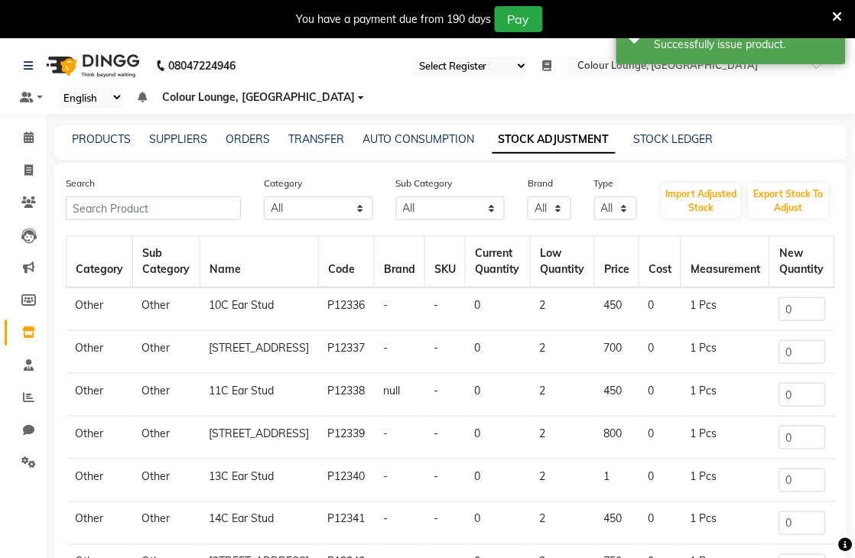
click at [176, 193] on div "Search" at bounding box center [153, 197] width 198 height 45
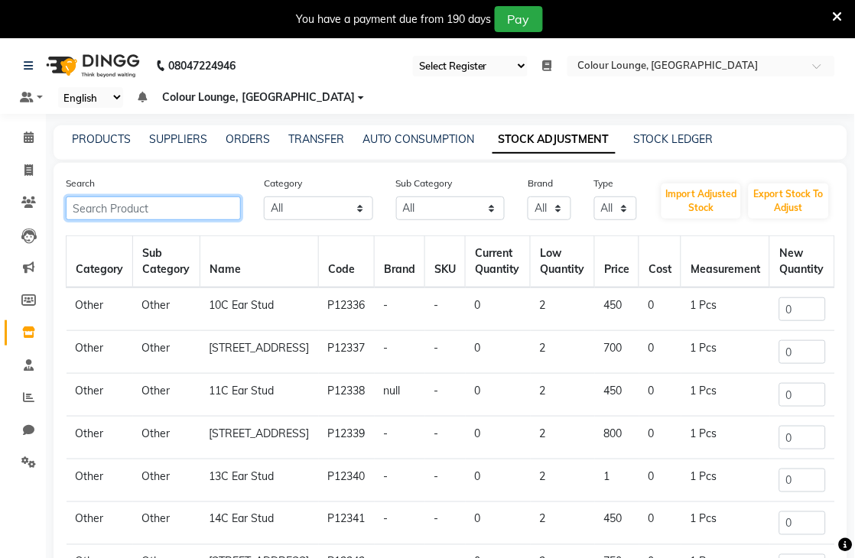
click at [185, 205] on input "text" at bounding box center [153, 209] width 175 height 24
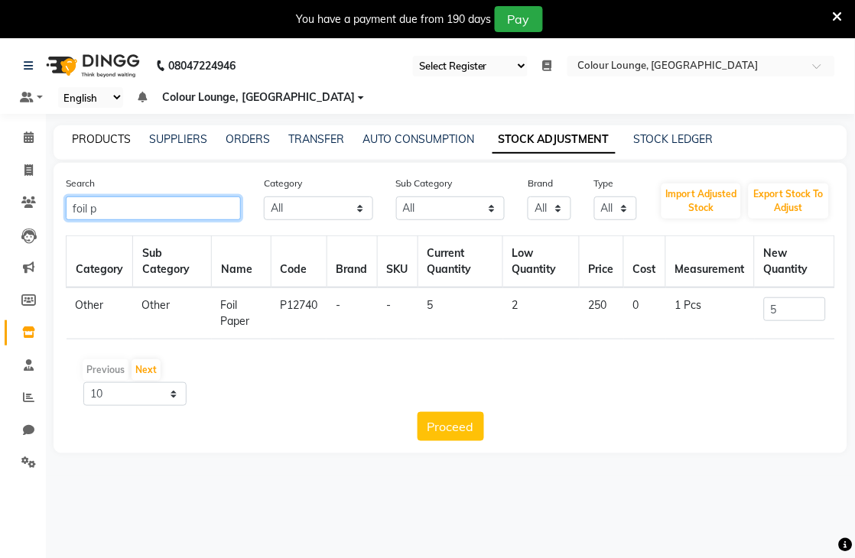
type input "foil p"
click at [95, 136] on link "PRODUCTS" at bounding box center [101, 139] width 59 height 14
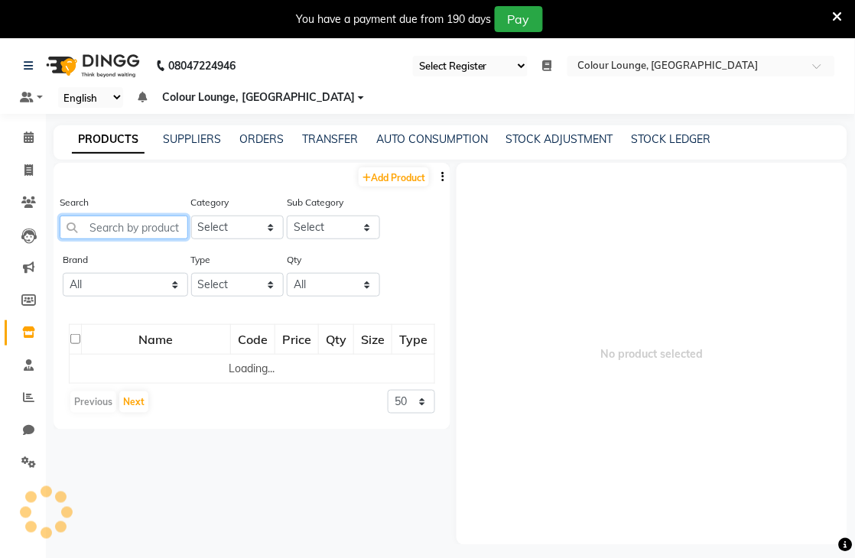
click at [93, 220] on input "text" at bounding box center [124, 228] width 128 height 24
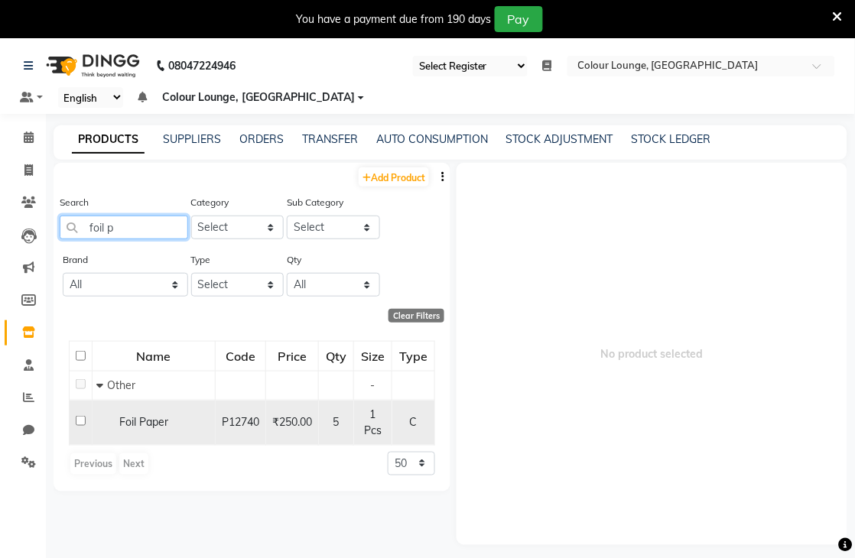
type input "foil p"
click at [73, 425] on td at bounding box center [81, 422] width 23 height 45
click at [86, 430] on td at bounding box center [81, 422] width 23 height 45
click at [80, 421] on input "checkbox" at bounding box center [81, 421] width 10 height 10
checkbox input "true"
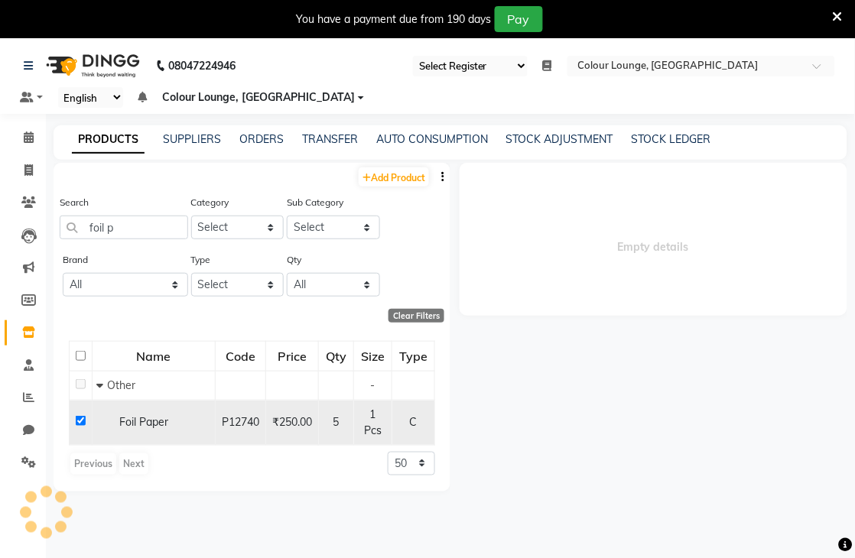
select select
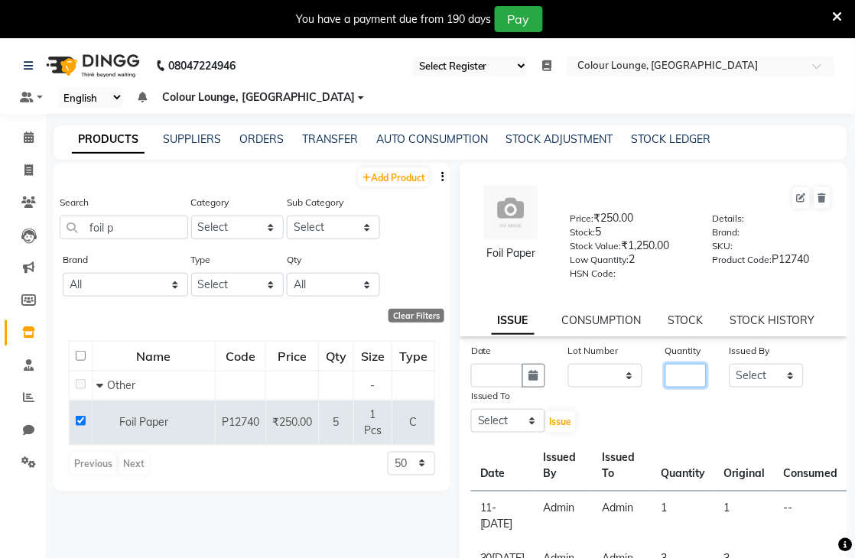
click at [675, 379] on input "number" at bounding box center [686, 376] width 42 height 24
type input "1"
click at [486, 370] on input "text" at bounding box center [497, 376] width 52 height 24
select select "10"
select select "2025"
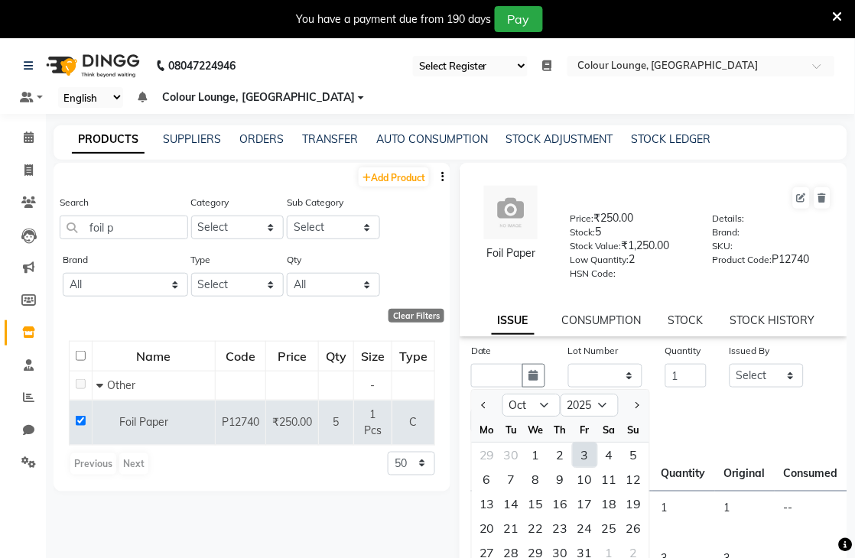
click at [593, 456] on div "3" at bounding box center [585, 455] width 24 height 24
type input "03-10-2025"
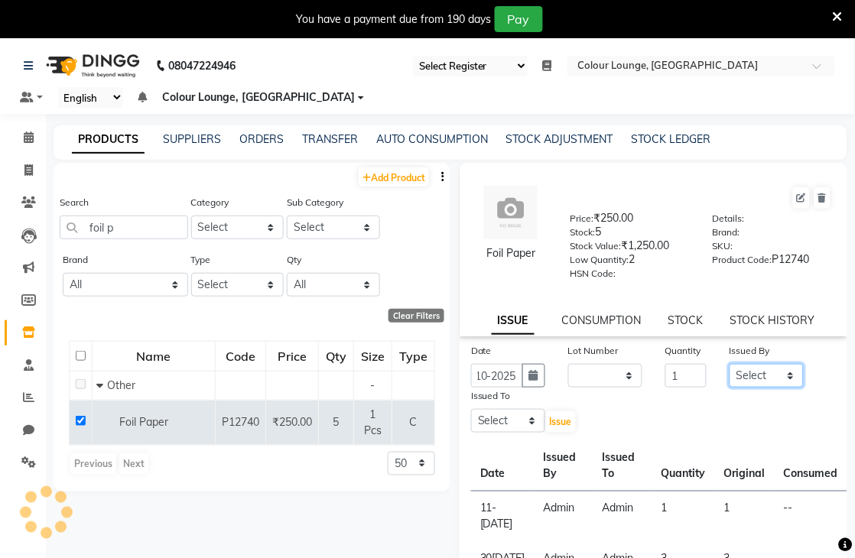
click at [746, 381] on select "Select Admin Birshika Charanjeet Colour Lounge, Ranjit Avenue Colour Lounge, Ra…" at bounding box center [766, 376] width 74 height 24
select select "70150"
click at [729, 365] on select "Select Admin Birshika Charanjeet Colour Lounge, Ranjit Avenue Colour Lounge, Ra…" at bounding box center [766, 376] width 74 height 24
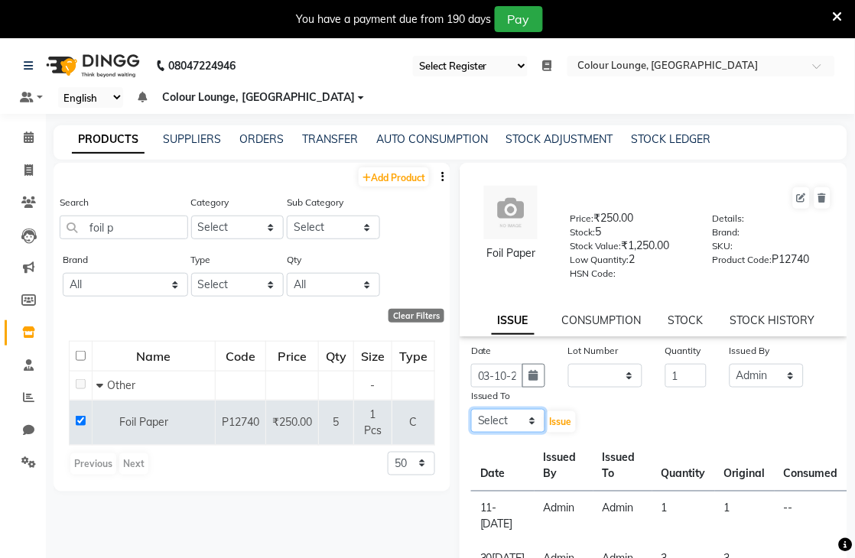
click at [498, 426] on select "Select Admin Birshika Charanjeet Colour Lounge, Ranjit Avenue Colour Lounge, Ra…" at bounding box center [508, 421] width 74 height 24
select select "70150"
click at [471, 410] on select "Select Admin Birshika Charanjeet Colour Lounge, Ranjit Avenue Colour Lounge, Ra…" at bounding box center [508, 421] width 74 height 24
click at [556, 416] on span "Issue" at bounding box center [561, 421] width 22 height 11
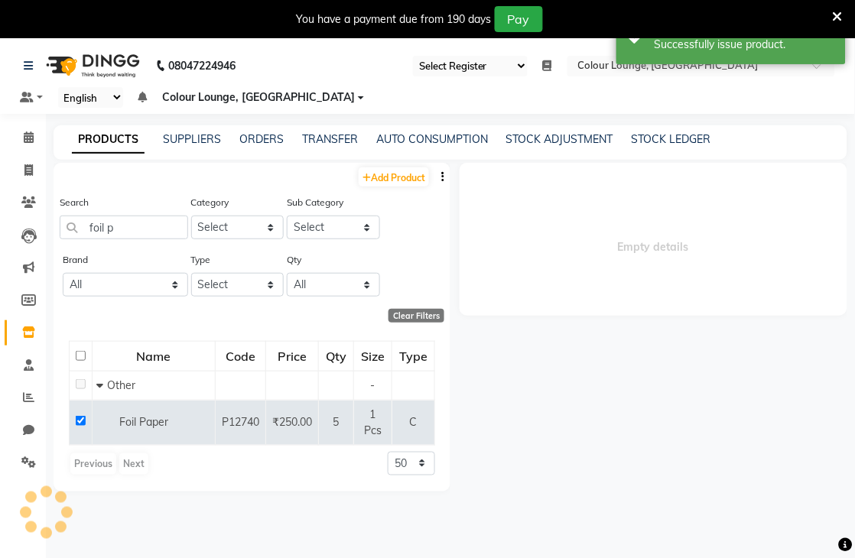
select select
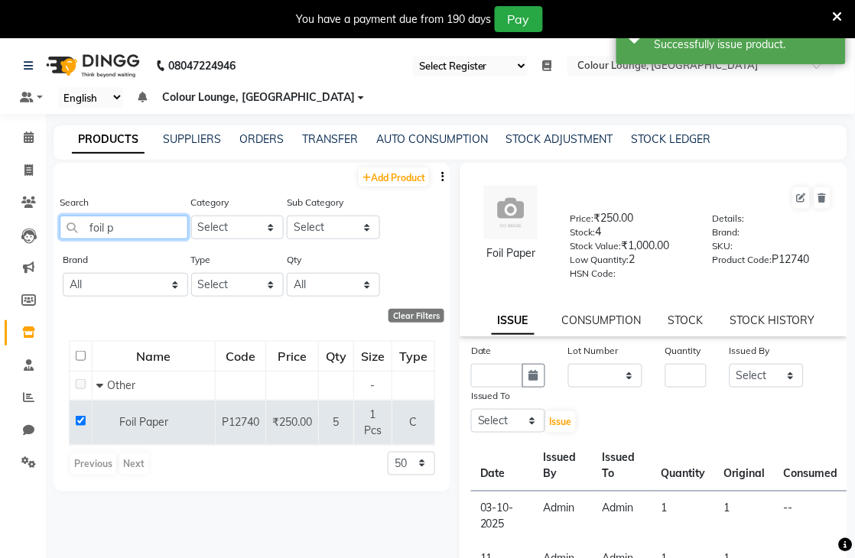
click at [138, 233] on input "foil p" at bounding box center [124, 228] width 128 height 24
type input "f"
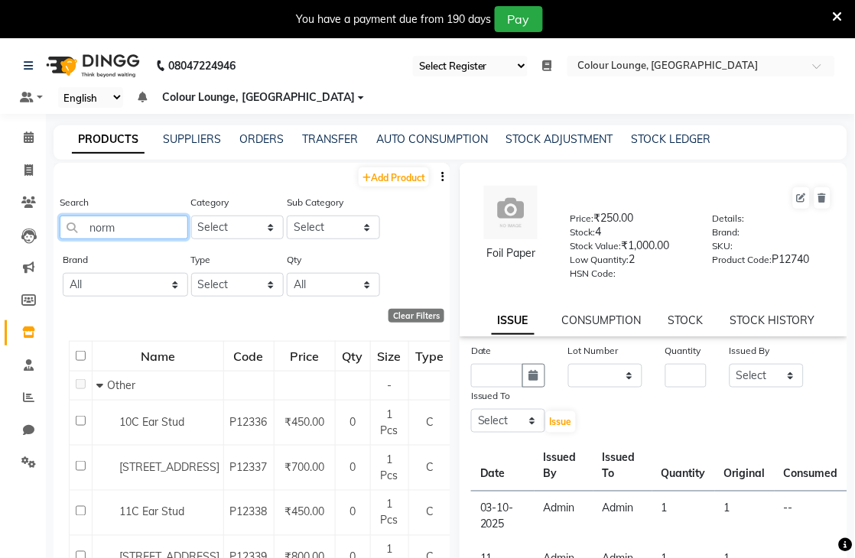
type input "norma"
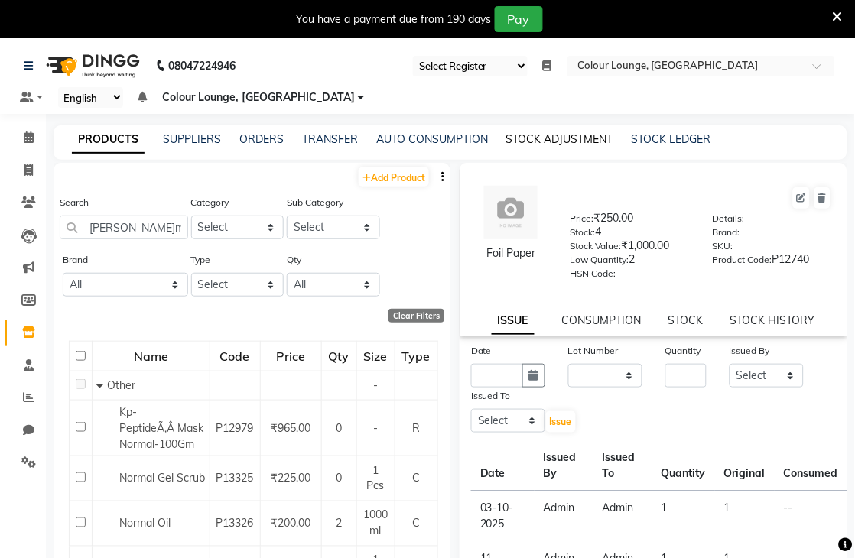
click at [538, 141] on link "STOCK ADJUSTMENT" at bounding box center [559, 139] width 107 height 14
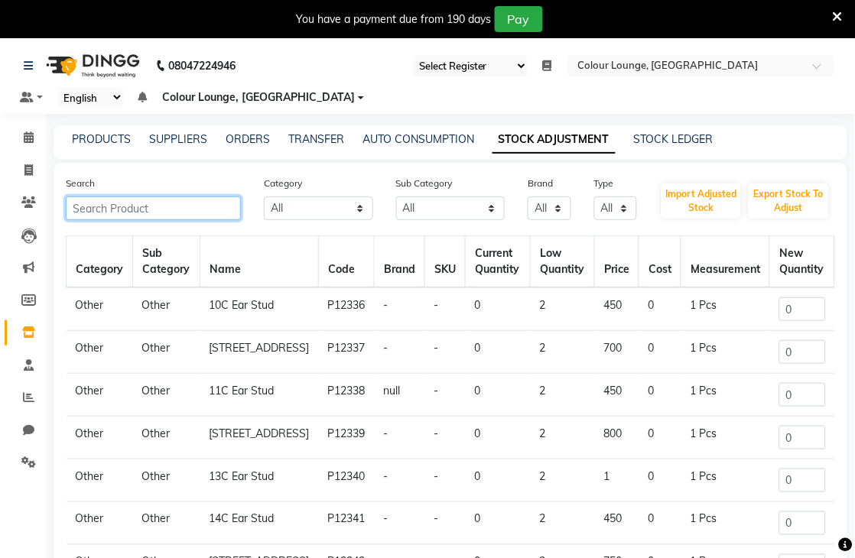
click at [182, 210] on input "text" at bounding box center [153, 209] width 175 height 24
click at [157, 200] on input "text" at bounding box center [153, 209] width 175 height 24
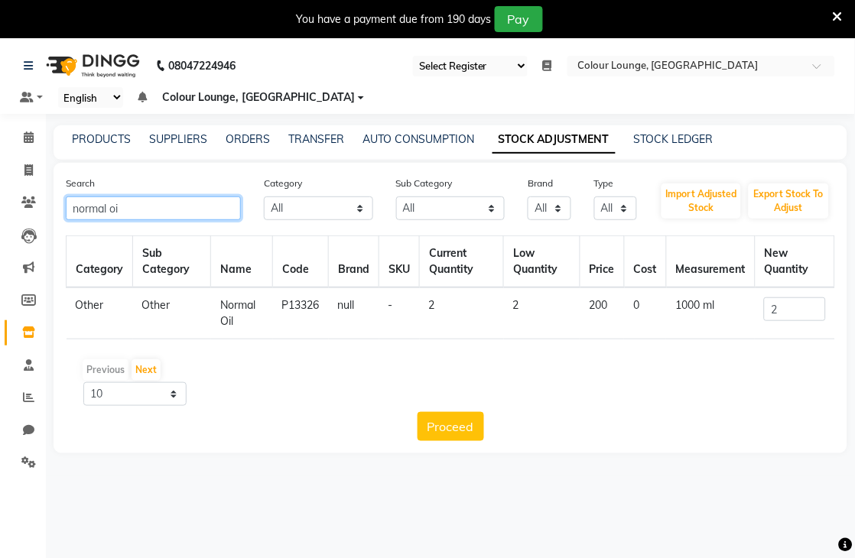
type input "normal oi"
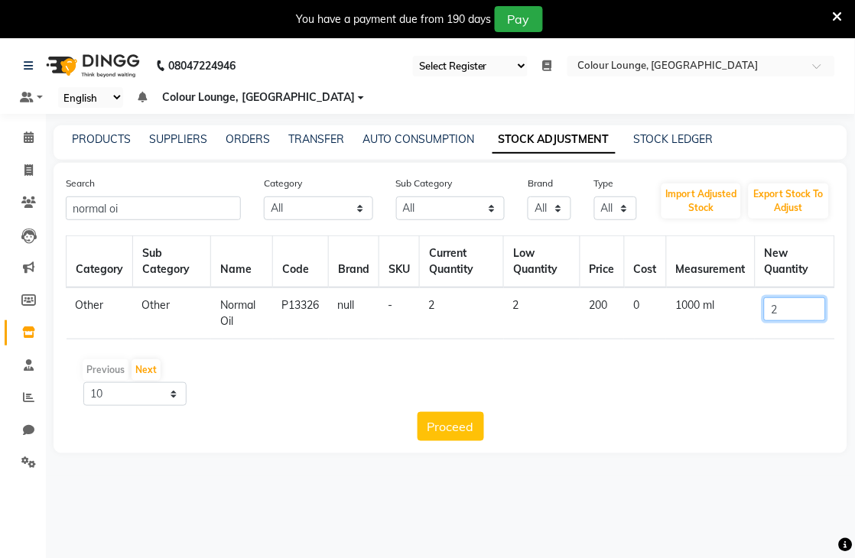
click at [801, 308] on input "2" at bounding box center [794, 309] width 61 height 24
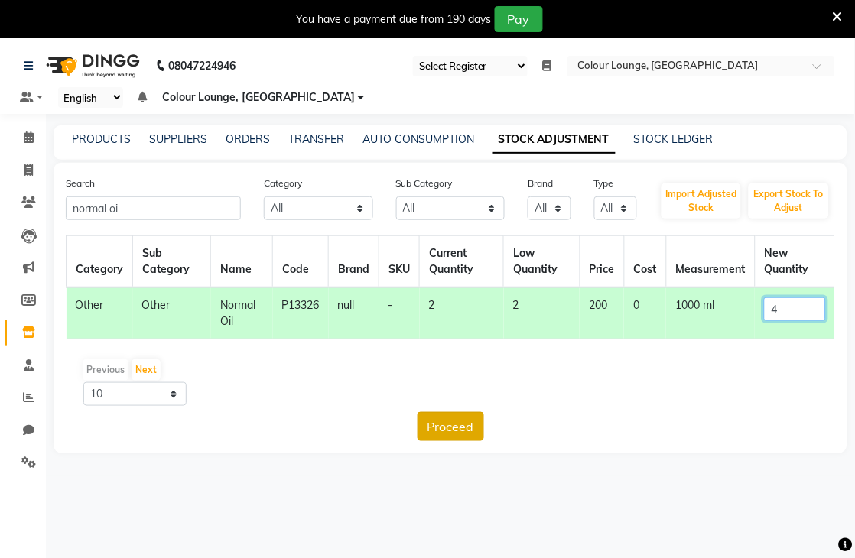
type input "4"
click at [460, 419] on button "Proceed" at bounding box center [450, 426] width 67 height 29
click at [474, 424] on button "Submit" at bounding box center [483, 426] width 60 height 29
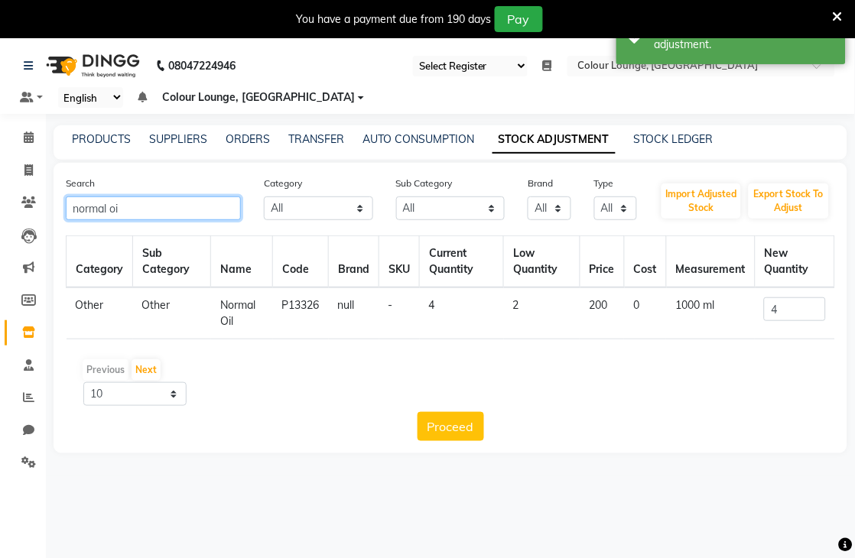
click at [166, 211] on input "normal oi" at bounding box center [153, 209] width 175 height 24
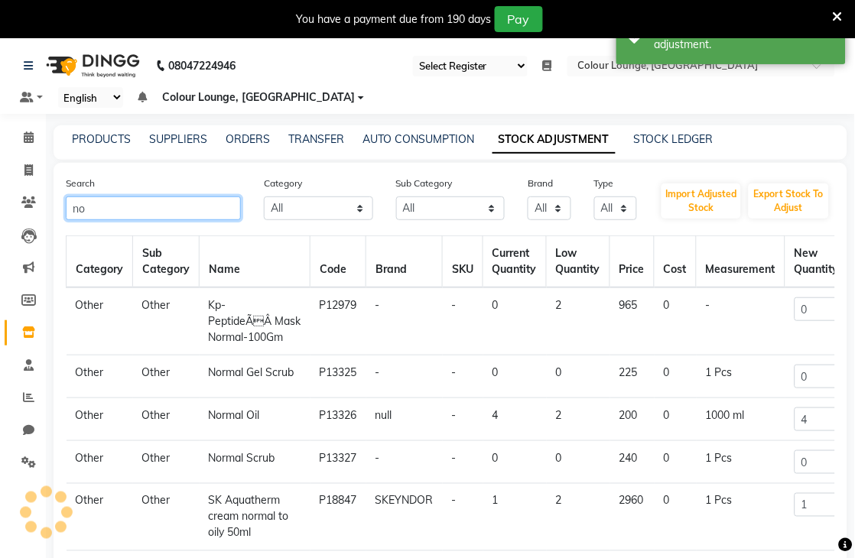
type input "n"
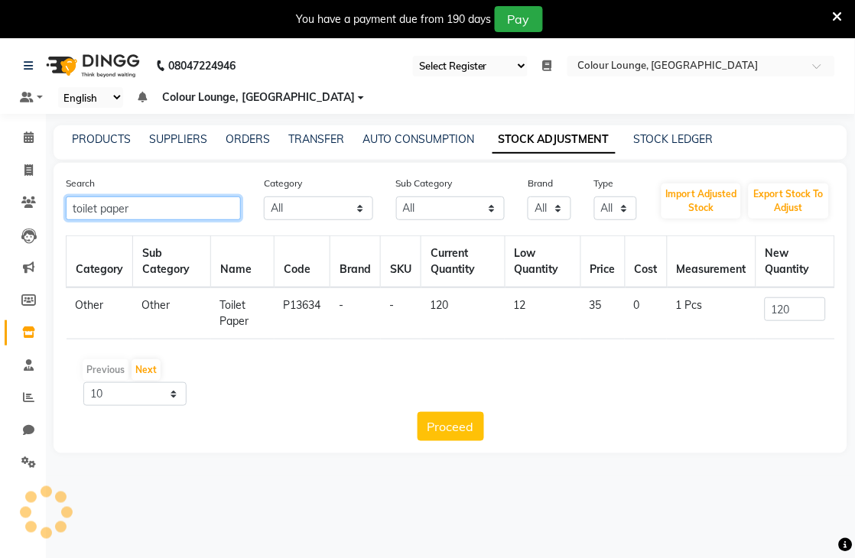
type input "toilet paper"
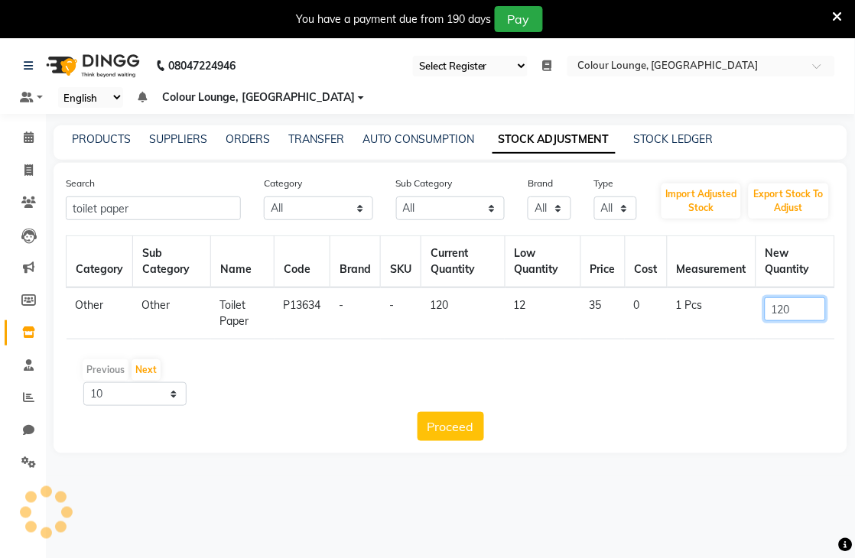
click at [788, 308] on input "120" at bounding box center [795, 309] width 61 height 24
click at [814, 311] on input "120" at bounding box center [795, 309] width 61 height 24
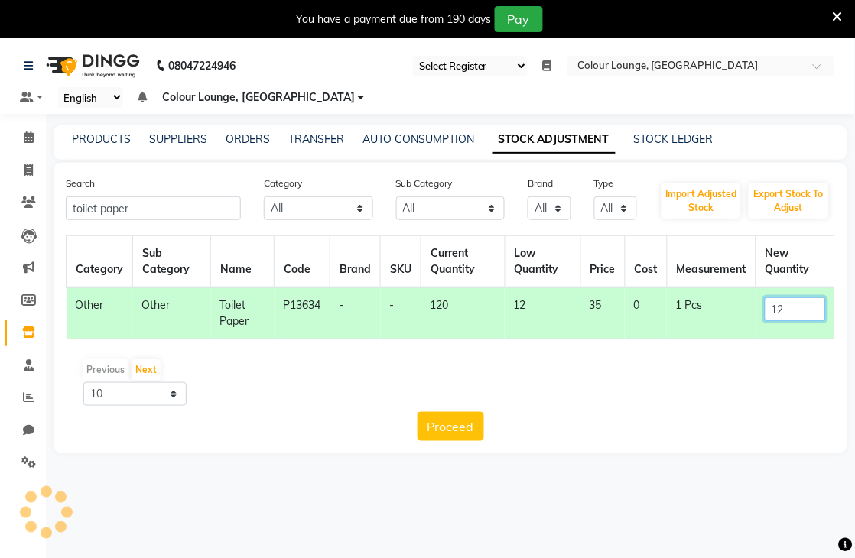
type input "1"
type input "42"
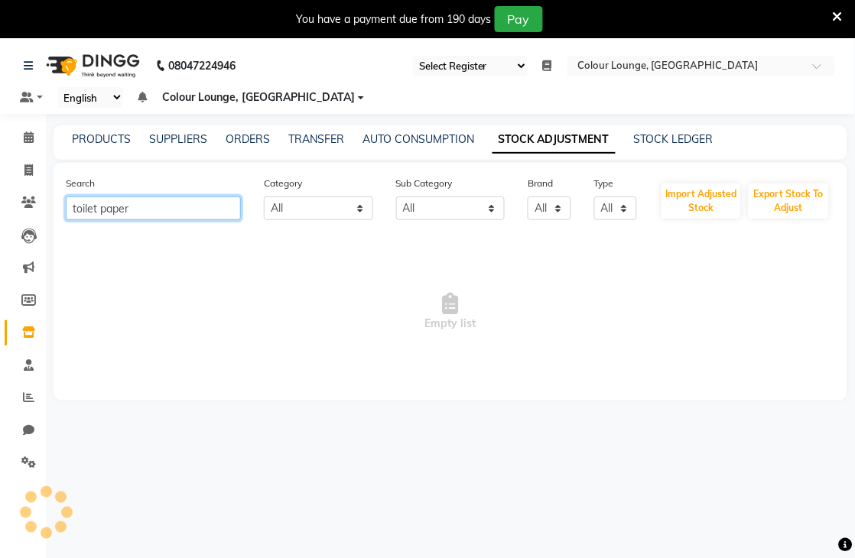
click at [165, 207] on input "toilet paper" at bounding box center [153, 209] width 175 height 24
type input "t"
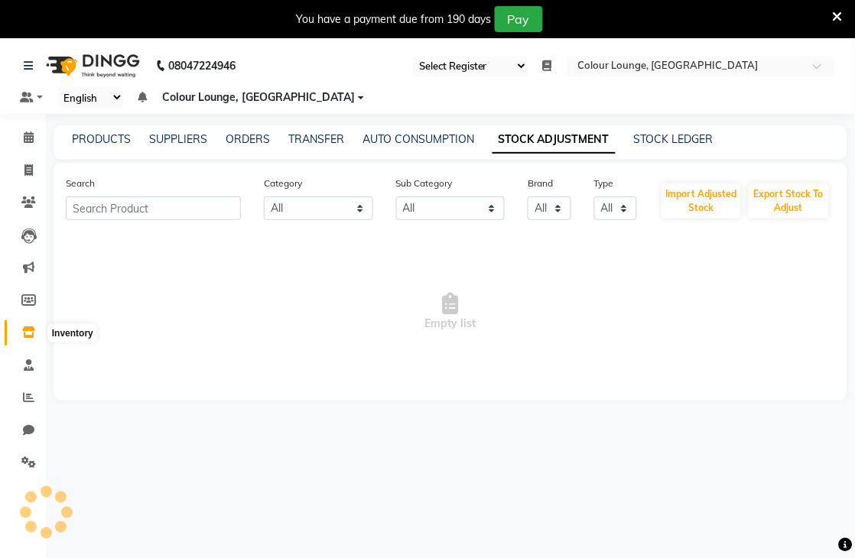
click at [21, 324] on span at bounding box center [28, 333] width 27 height 18
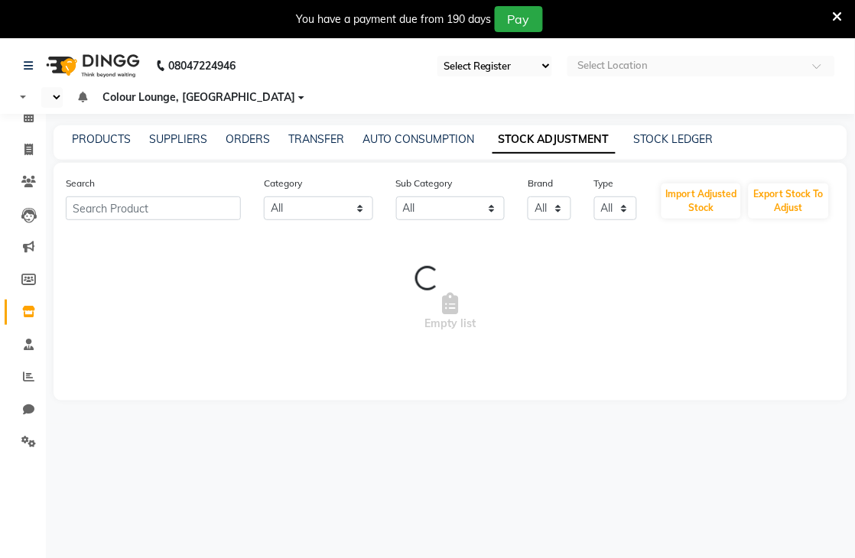
select select "83"
select select "en"
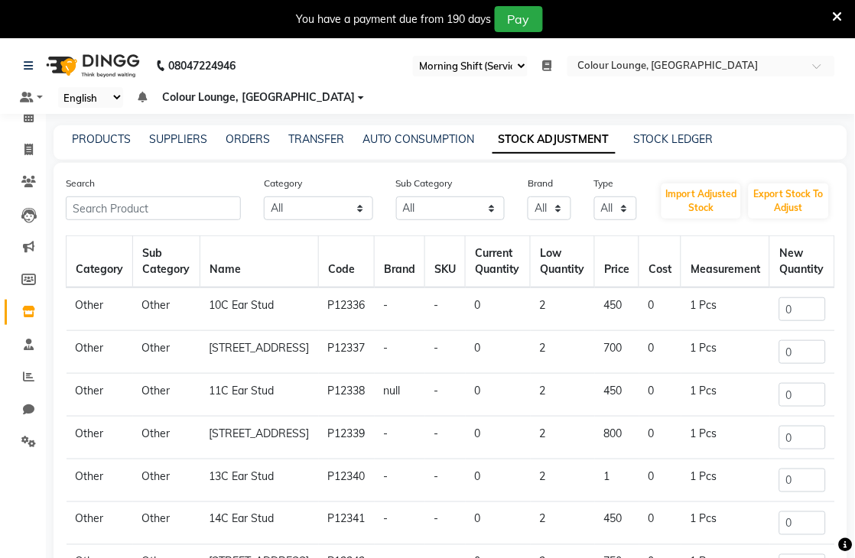
click at [531, 134] on link "STOCK ADJUSTMENT" at bounding box center [553, 140] width 123 height 28
drag, startPoint x: 154, startPoint y: 193, endPoint x: 151, endPoint y: 203, distance: 9.5
click at [154, 195] on div "Search" at bounding box center [153, 197] width 198 height 45
click at [151, 205] on input "text" at bounding box center [153, 209] width 175 height 24
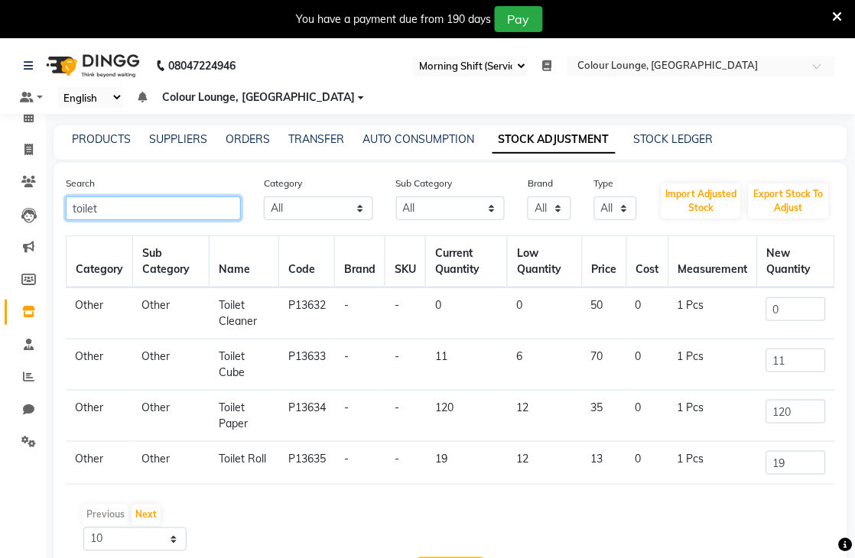
type input "toilet"
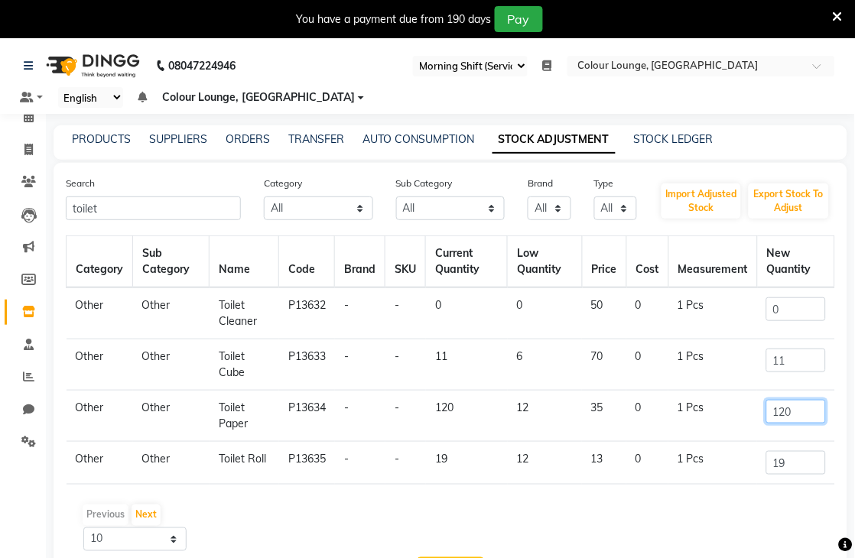
click at [794, 409] on input "120" at bounding box center [795, 412] width 59 height 24
type input "1"
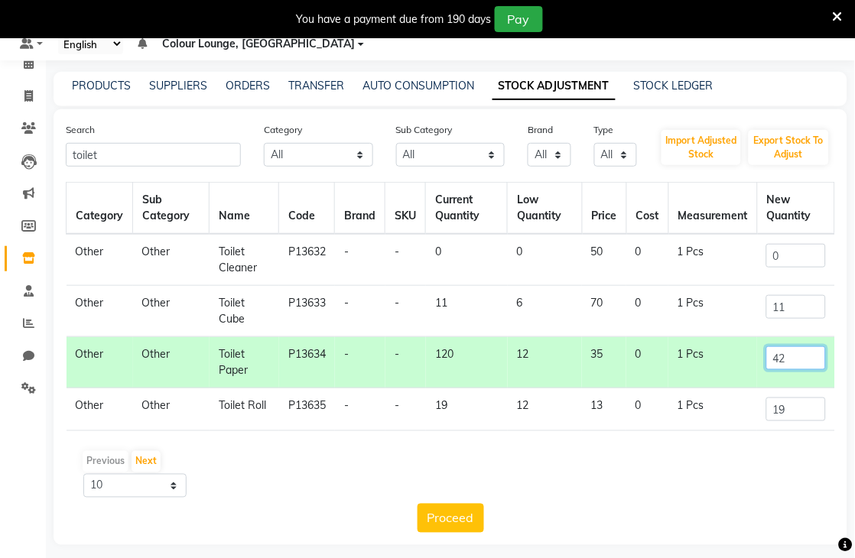
scroll to position [63, 0]
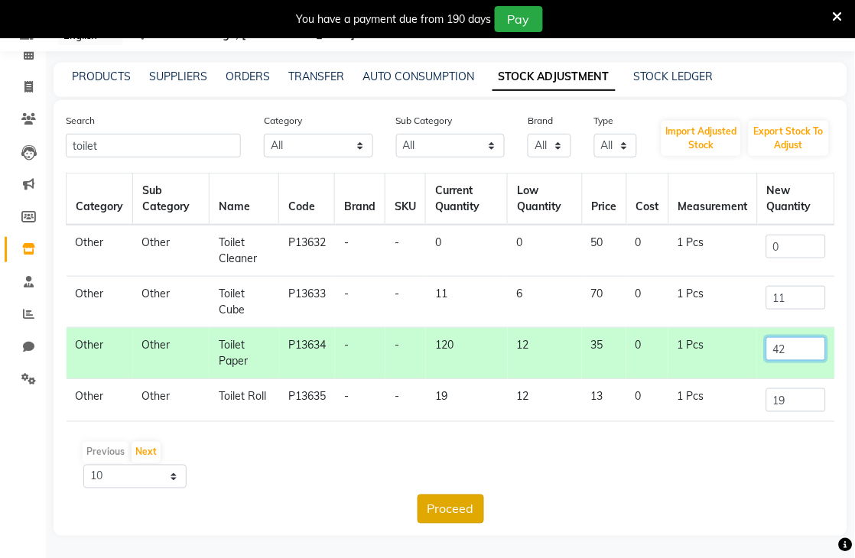
type input "42"
click at [449, 518] on button "Proceed" at bounding box center [450, 509] width 67 height 29
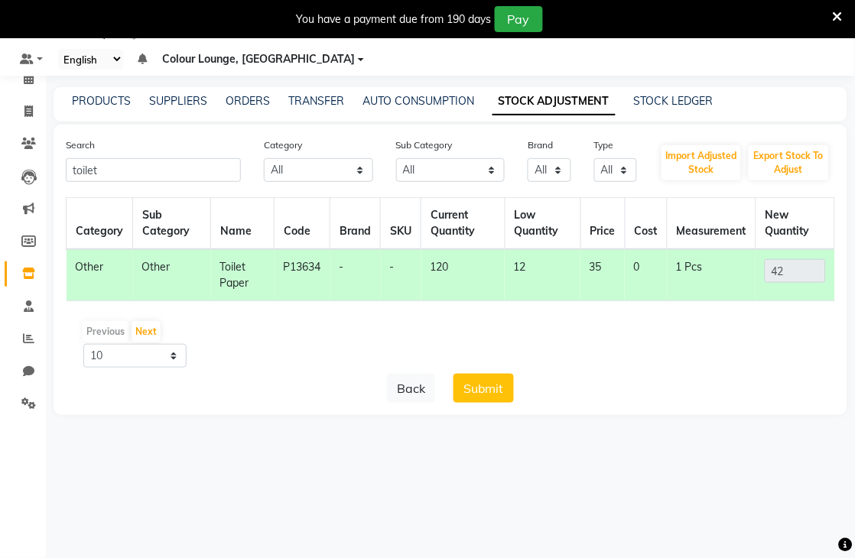
scroll to position [38, 0]
click at [480, 398] on button "Submit" at bounding box center [483, 388] width 60 height 29
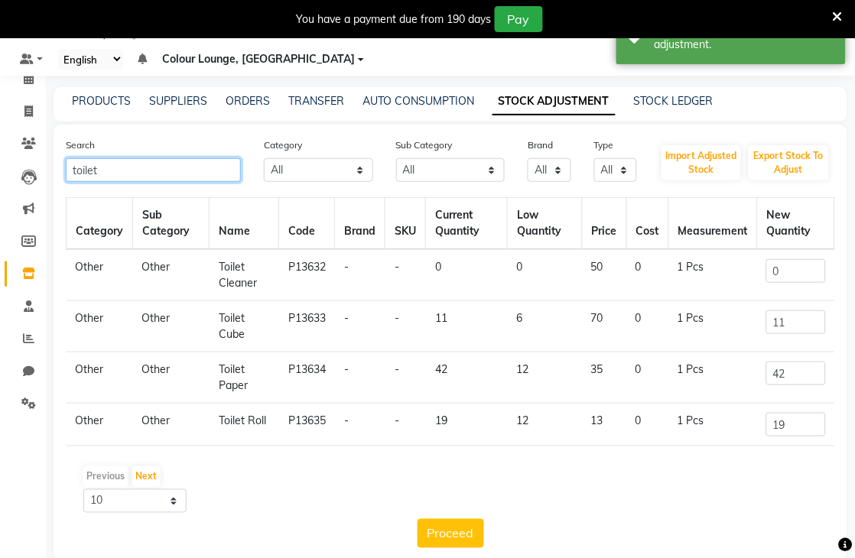
click at [184, 163] on input "toilet" at bounding box center [153, 170] width 175 height 24
type input "t"
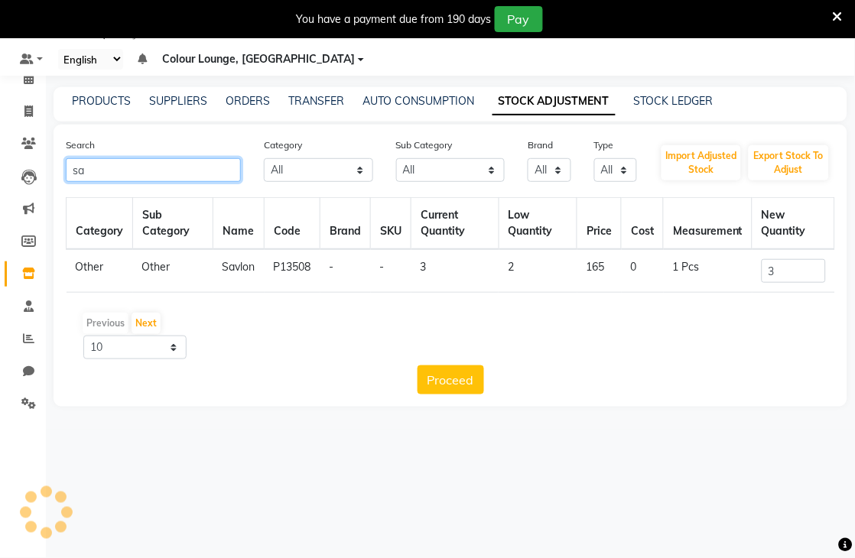
type input "s"
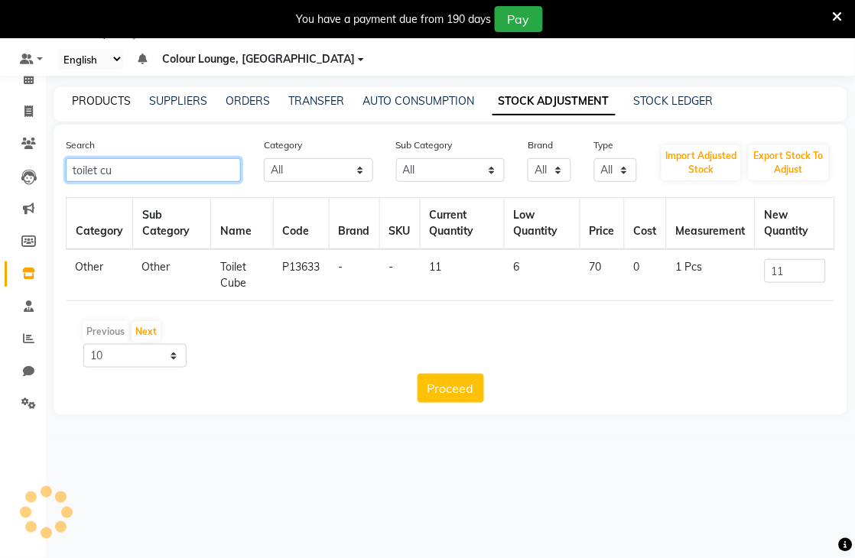
type input "toilet cu"
click at [104, 94] on link "PRODUCTS" at bounding box center [101, 101] width 59 height 14
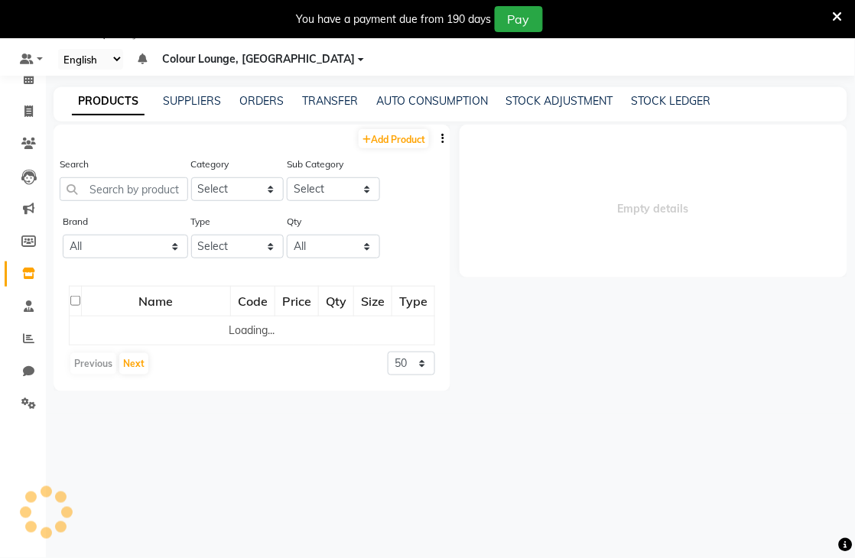
select select
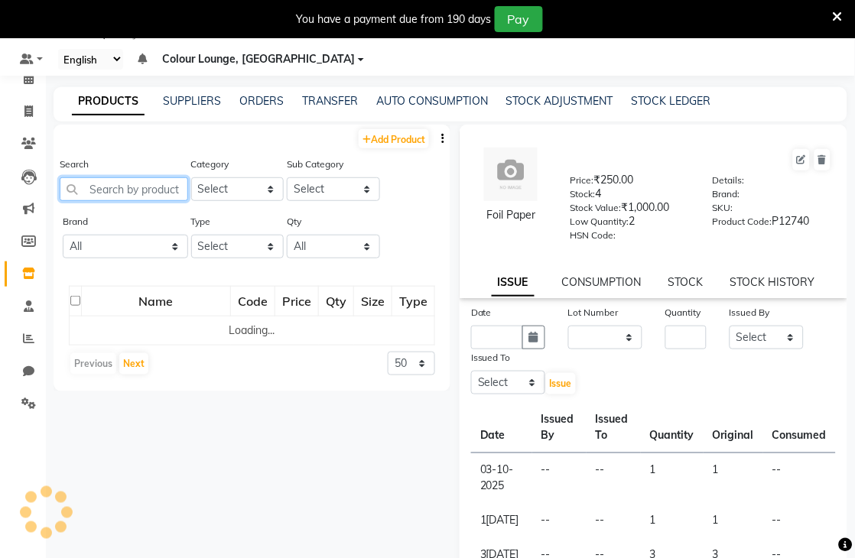
click at [148, 187] on input "text" at bounding box center [124, 189] width 128 height 24
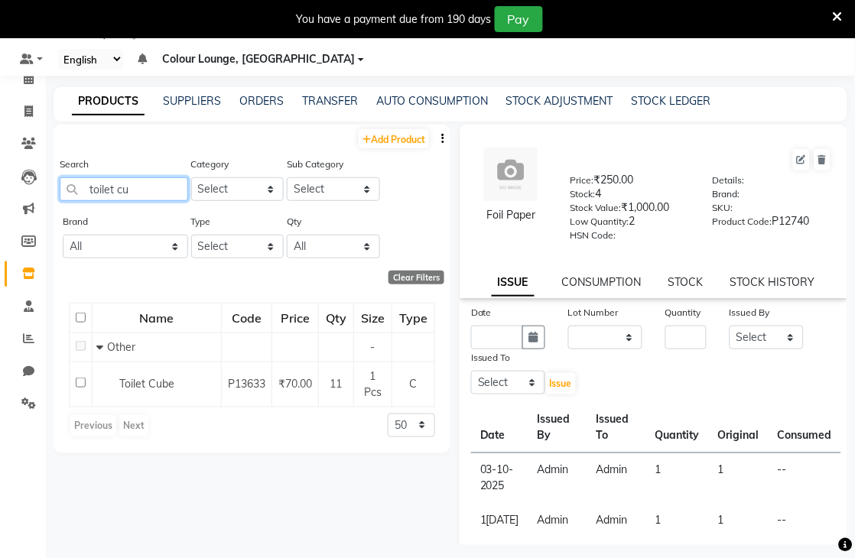
type input "toilet cu"
click at [679, 344] on input "number" at bounding box center [686, 338] width 42 height 24
type input "1"
click at [488, 320] on label "Date" at bounding box center [481, 313] width 21 height 14
click at [476, 338] on input "text" at bounding box center [497, 338] width 52 height 24
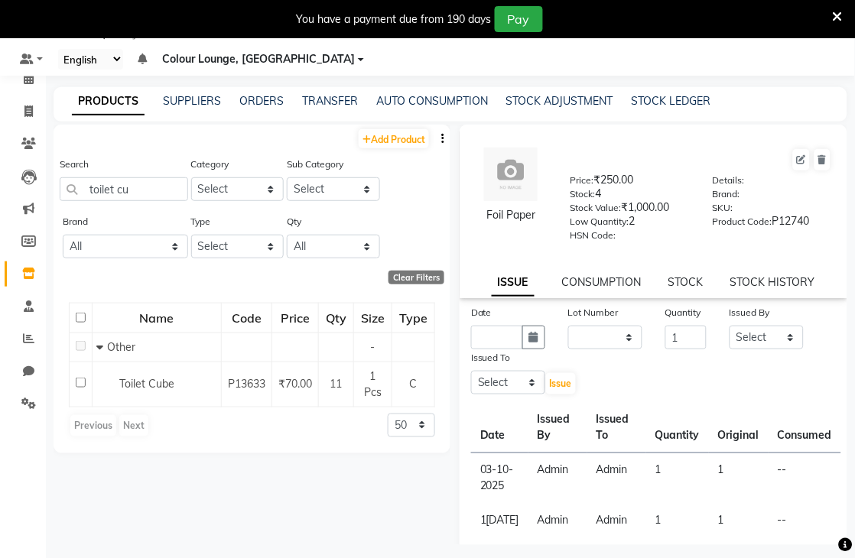
select select "10"
select select "2025"
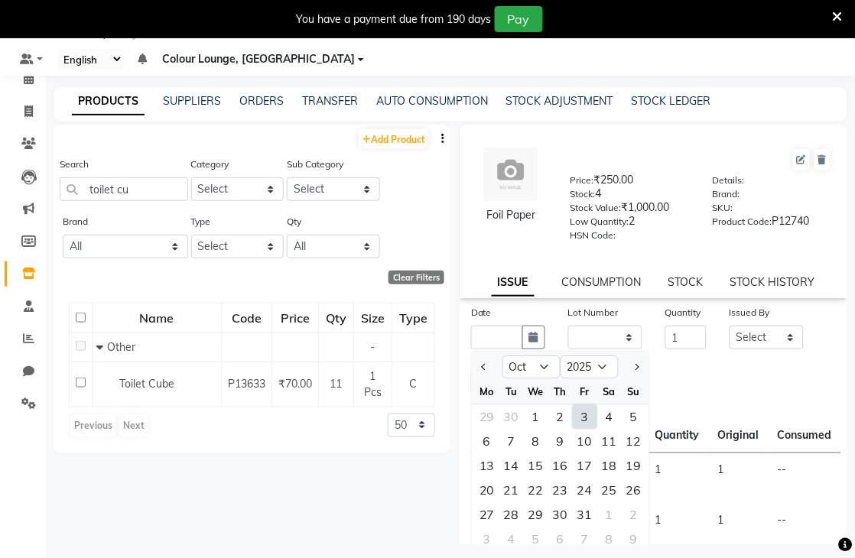
click at [578, 410] on div "3" at bounding box center [585, 416] width 24 height 24
type input "03-10-2025"
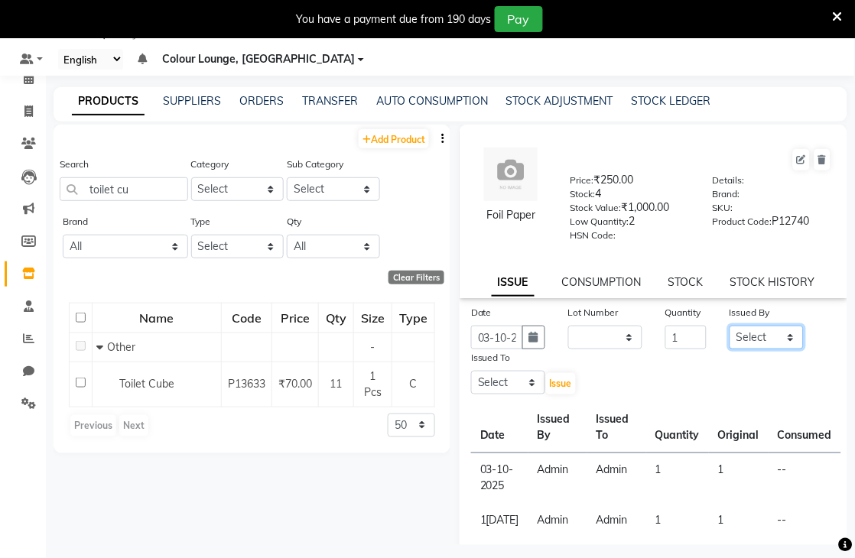
click at [781, 329] on select "Select Admin Birshika Charanjeet Colour Lounge, Ranjit Avenue Colour Lounge, Ra…" at bounding box center [766, 338] width 74 height 24
select select "70150"
click at [729, 326] on select "Select Admin Birshika Charanjeet Colour Lounge, Ranjit Avenue Colour Lounge, Ra…" at bounding box center [766, 338] width 74 height 24
click at [500, 379] on select "Select Admin Birshika Charanjeet Colour Lounge, Ranjit Avenue Colour Lounge, Ra…" at bounding box center [508, 383] width 74 height 24
select select "70150"
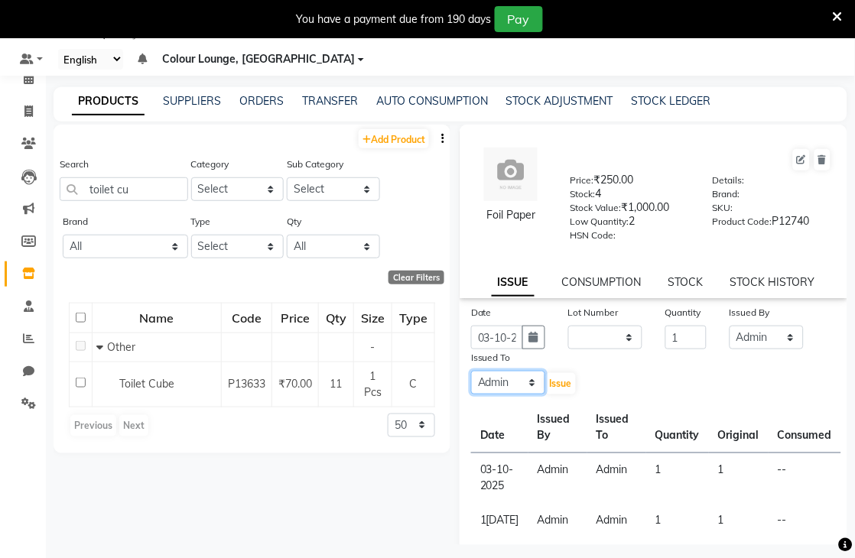
click at [471, 372] on select "Select Admin Birshika Charanjeet Colour Lounge, Ranjit Avenue Colour Lounge, Ra…" at bounding box center [508, 383] width 74 height 24
click at [558, 375] on button "Issue" at bounding box center [561, 383] width 30 height 21
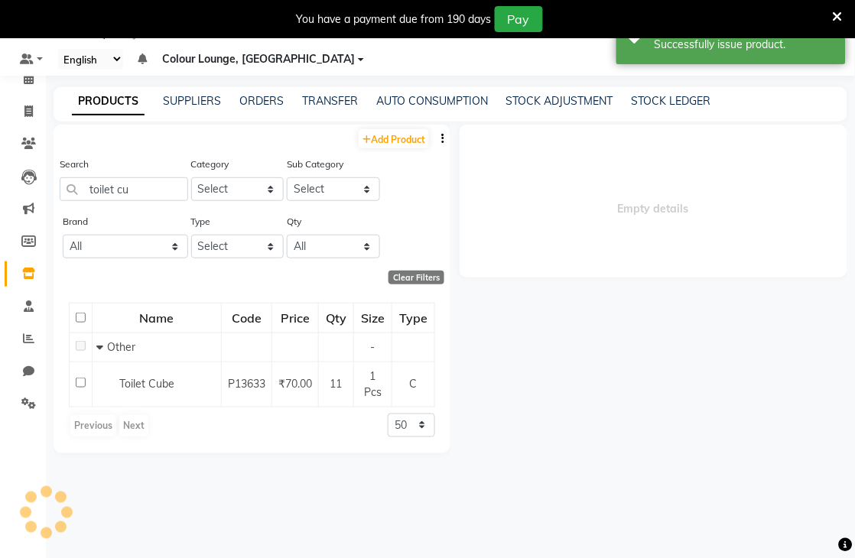
select select
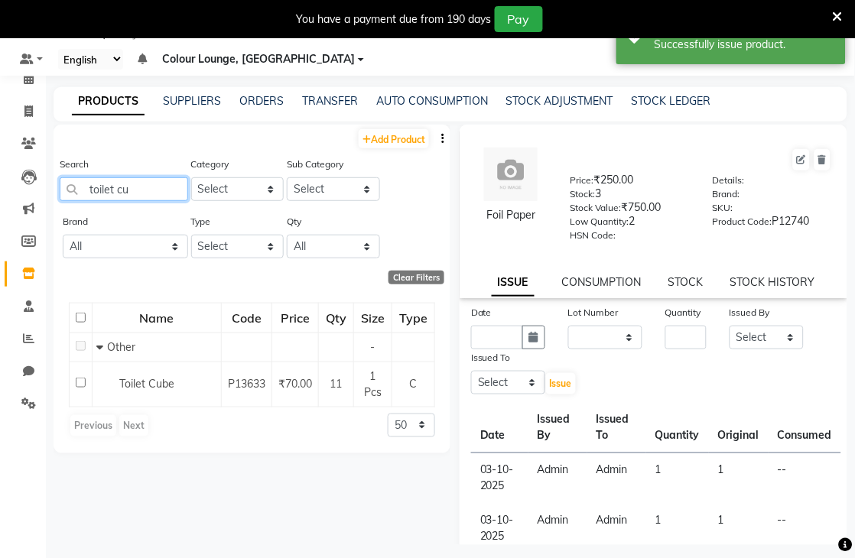
click at [159, 181] on input "toilet cu" at bounding box center [124, 189] width 128 height 24
type input "t"
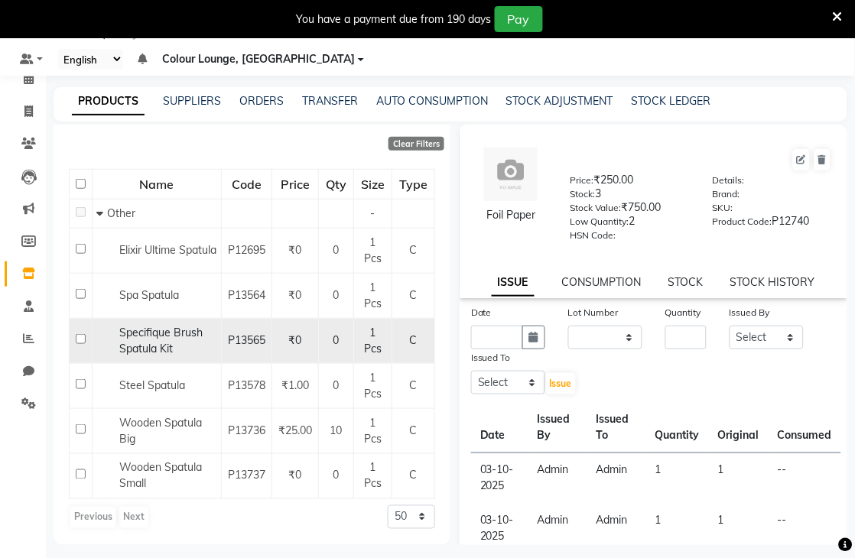
scroll to position [145, 0]
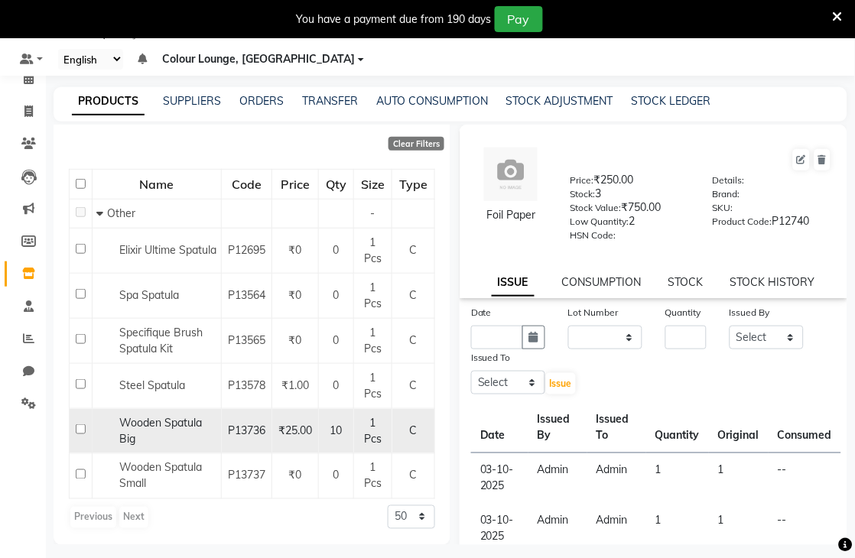
type input "spatu"
click at [73, 430] on td at bounding box center [81, 430] width 23 height 45
click at [83, 425] on input "checkbox" at bounding box center [81, 429] width 10 height 10
checkbox input "true"
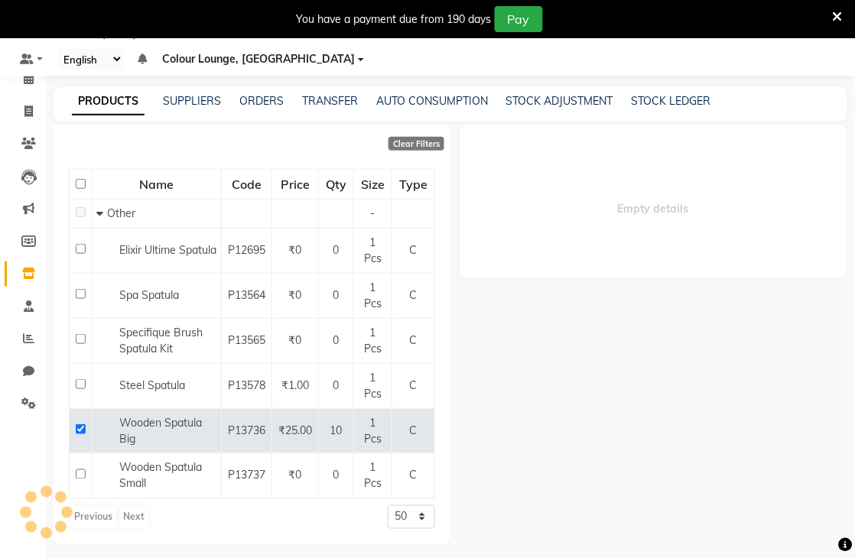
select select
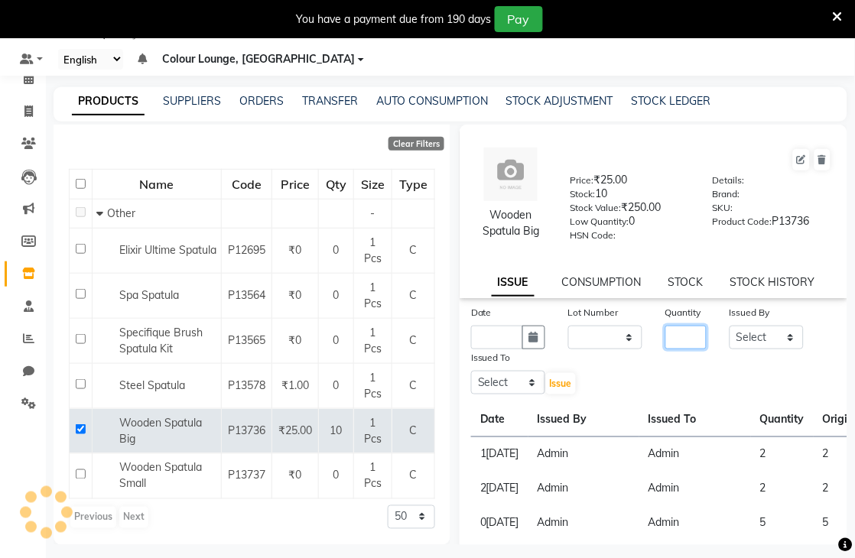
click at [679, 327] on input "number" at bounding box center [686, 338] width 42 height 24
type input "4"
click at [492, 335] on input "text" at bounding box center [497, 338] width 52 height 24
select select "10"
select select "2025"
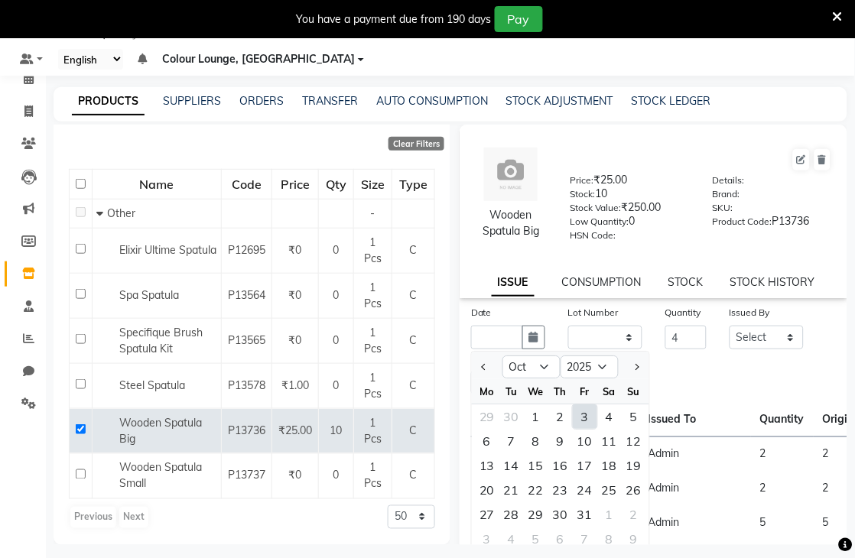
click at [589, 421] on div "3" at bounding box center [585, 416] width 24 height 24
type input "03-10-2025"
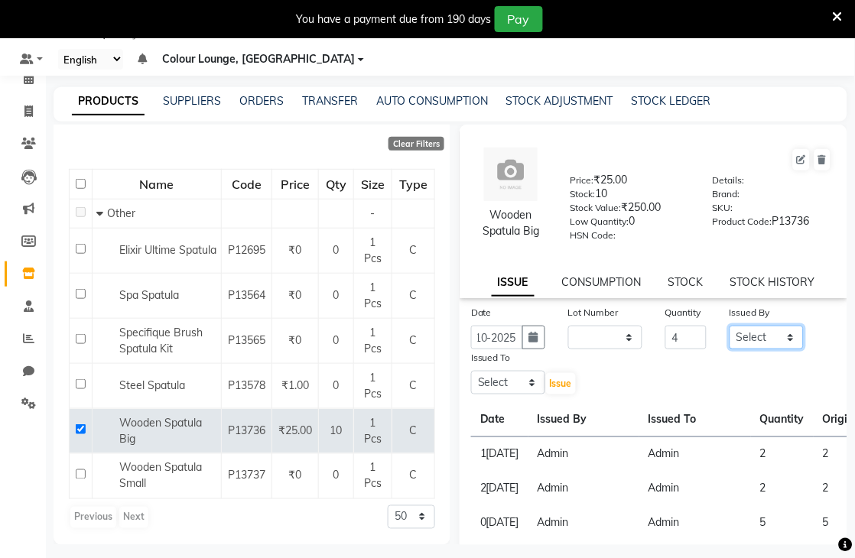
scroll to position [0, 0]
click at [778, 344] on select "Select Admin Birshika Charanjeet Colour Lounge, Ranjit Avenue Colour Lounge, Ra…" at bounding box center [766, 338] width 74 height 24
select select "70150"
click at [729, 326] on select "Select Admin Birshika Charanjeet Colour Lounge, Ranjit Avenue Colour Lounge, Ra…" at bounding box center [766, 338] width 74 height 24
click at [505, 380] on select "Select Admin Birshika Charanjeet Colour Lounge, Ranjit Avenue Colour Lounge, Ra…" at bounding box center [508, 383] width 74 height 24
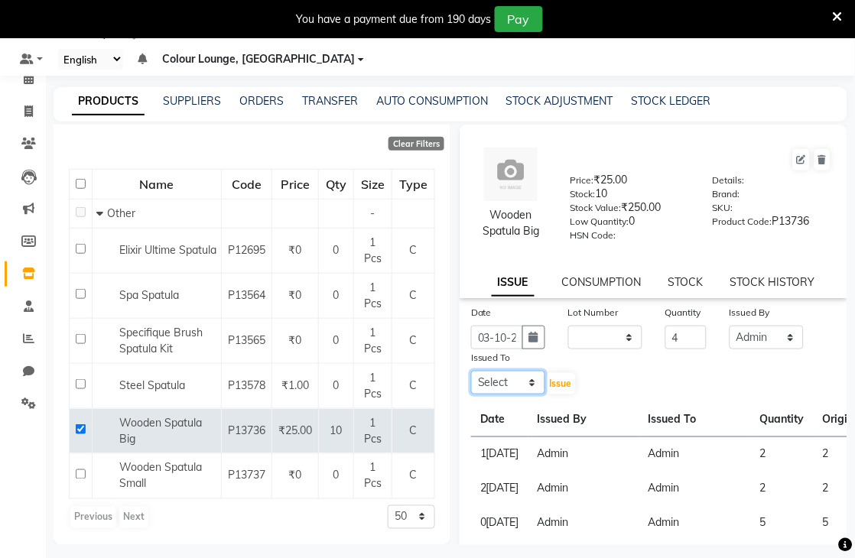
select select "70150"
click at [471, 372] on select "Select Admin Birshika Charanjeet Colour Lounge, Ranjit Avenue Colour Lounge, Ra…" at bounding box center [508, 383] width 74 height 24
click at [559, 383] on span "Issue" at bounding box center [561, 383] width 22 height 11
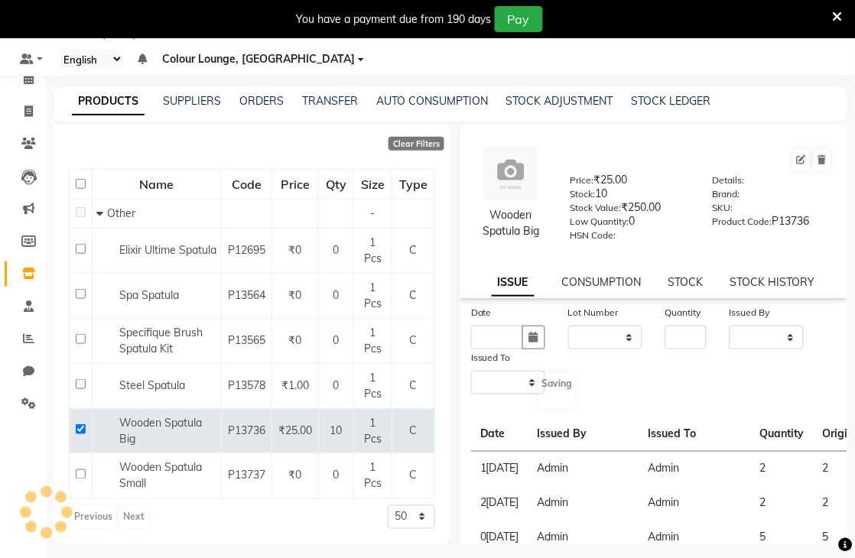
select select
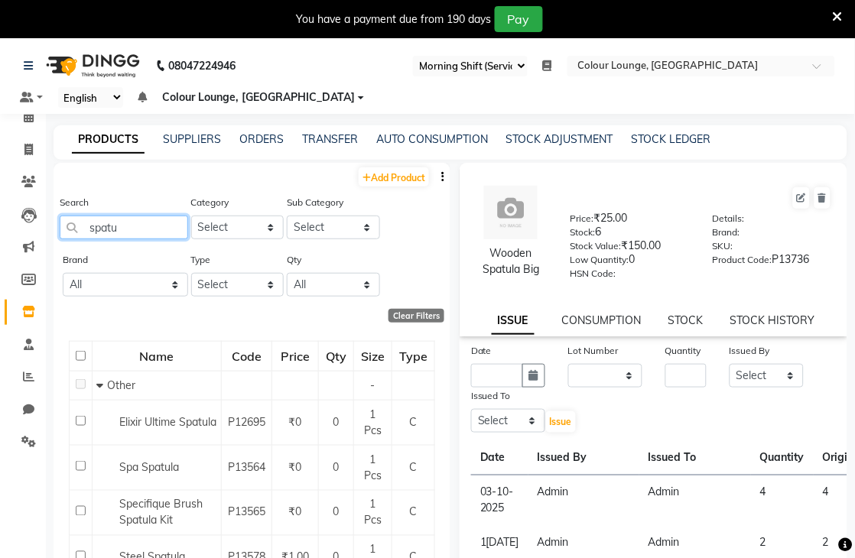
click at [148, 226] on input "spatu" at bounding box center [124, 228] width 128 height 24
type input "s"
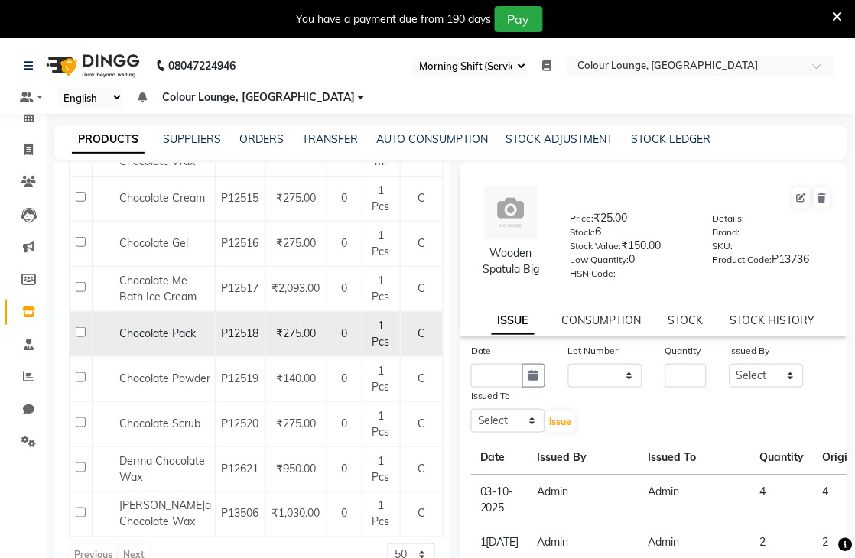
scroll to position [48, 0]
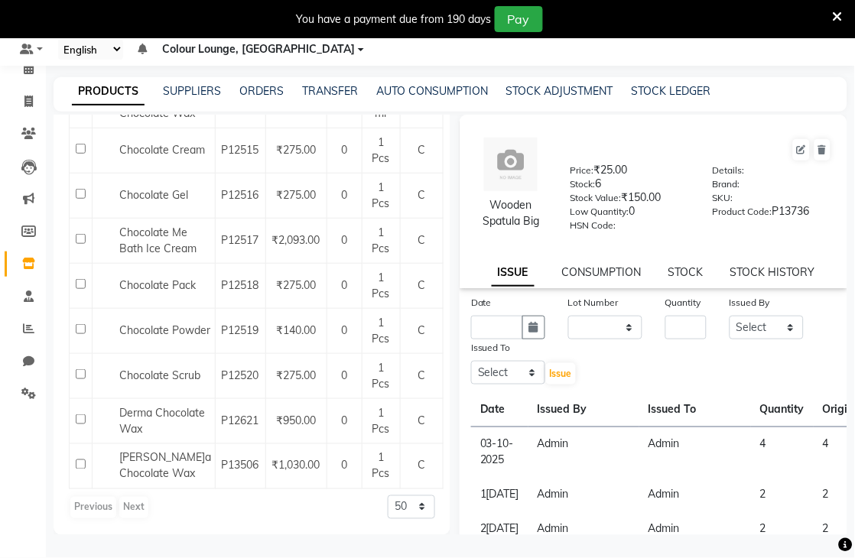
type input "choco"
click at [541, 81] on div "PRODUCTS SUPPLIERS ORDERS TRANSFER AUTO CONSUMPTION STOCK ADJUSTMENT STOCK LEDG…" at bounding box center [451, 94] width 794 height 34
click at [533, 92] on link "STOCK ADJUSTMENT" at bounding box center [559, 91] width 107 height 14
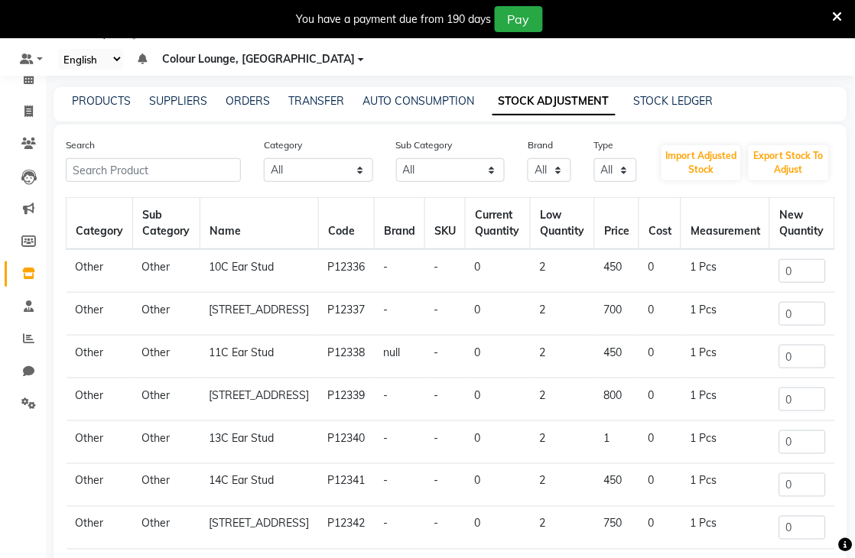
scroll to position [48, 0]
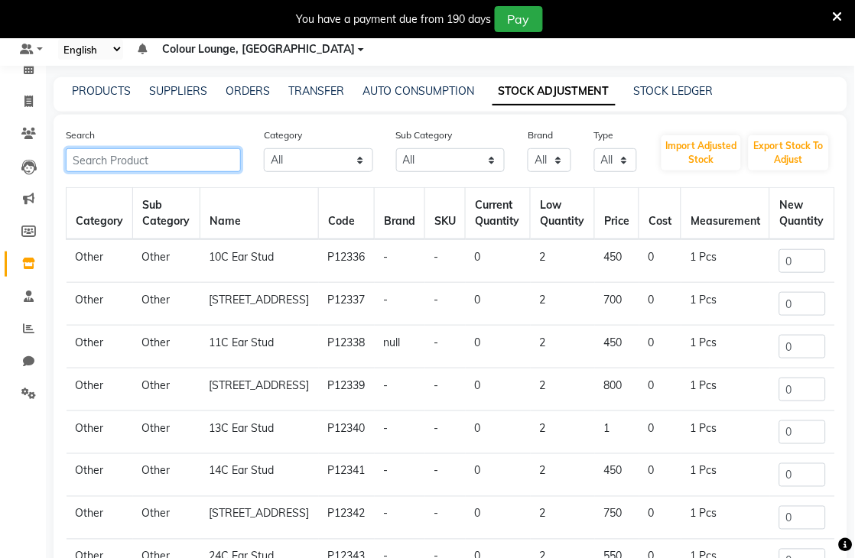
click at [203, 156] on input "text" at bounding box center [153, 160] width 175 height 24
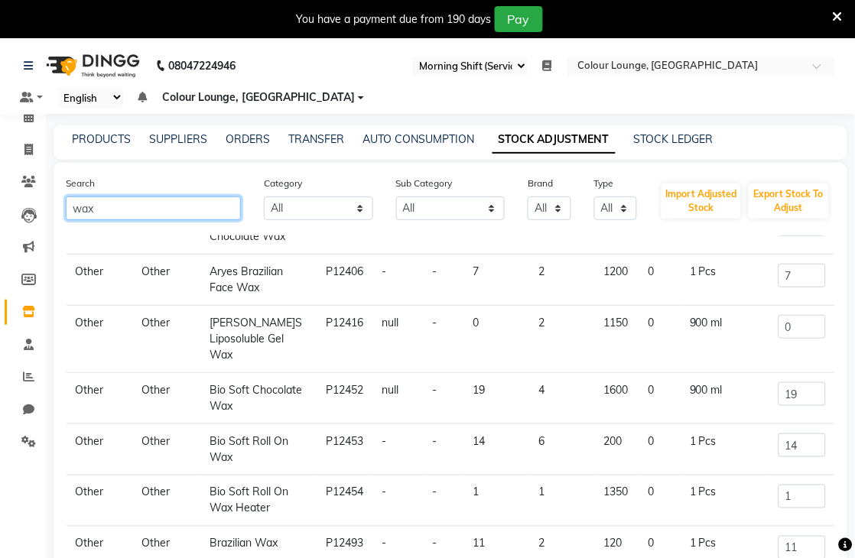
scroll to position [170, 0]
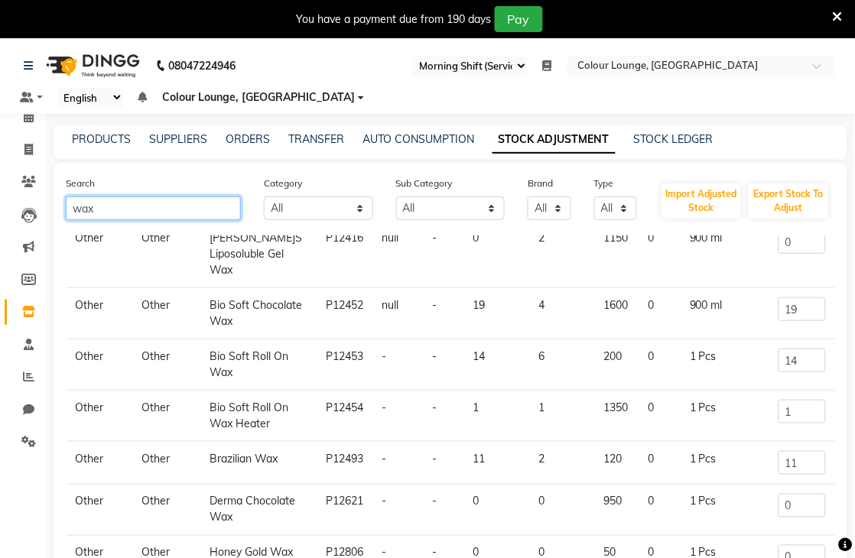
type input "wax"
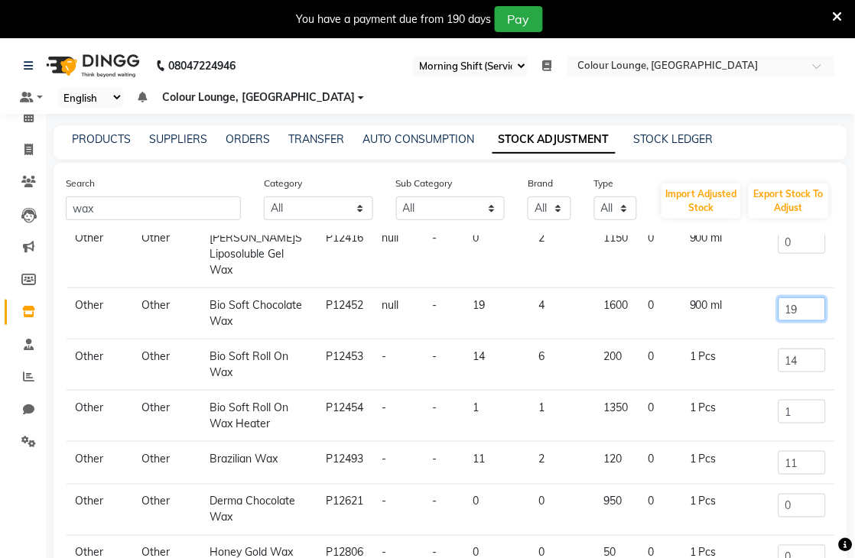
click at [797, 321] on input "19" at bounding box center [801, 309] width 47 height 24
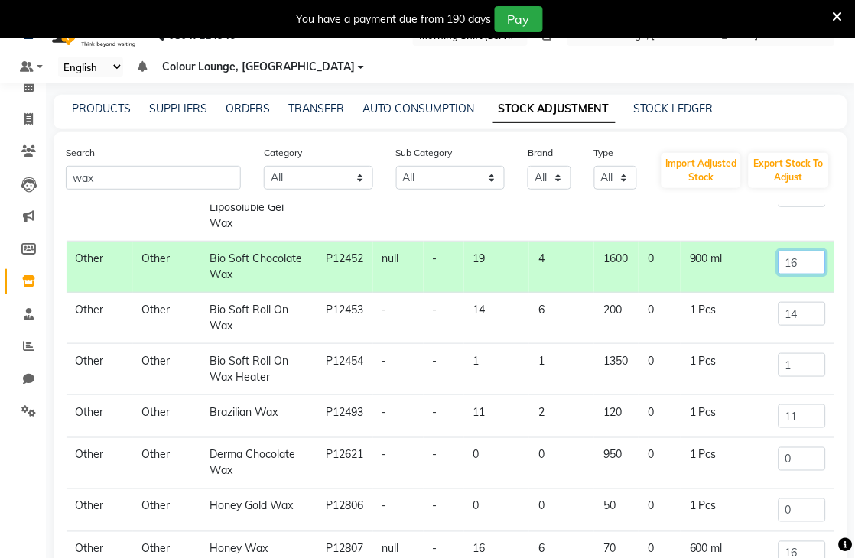
scroll to position [184, 0]
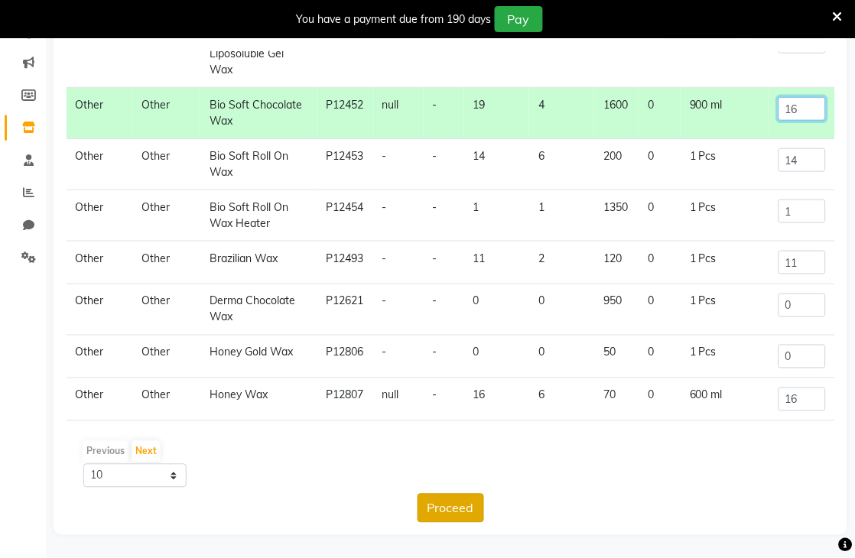
type input "16"
click at [479, 515] on button "Proceed" at bounding box center [450, 508] width 67 height 29
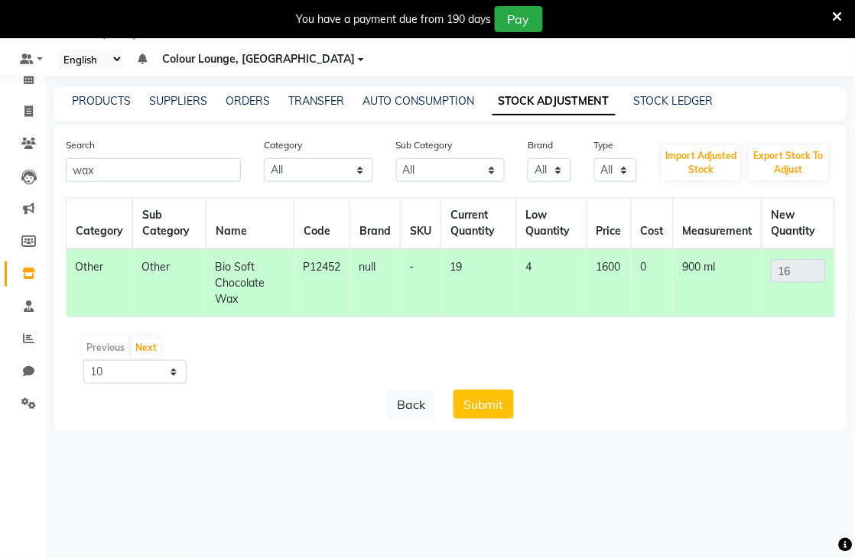
scroll to position [0, 0]
click at [497, 394] on button "Submit" at bounding box center [483, 404] width 60 height 29
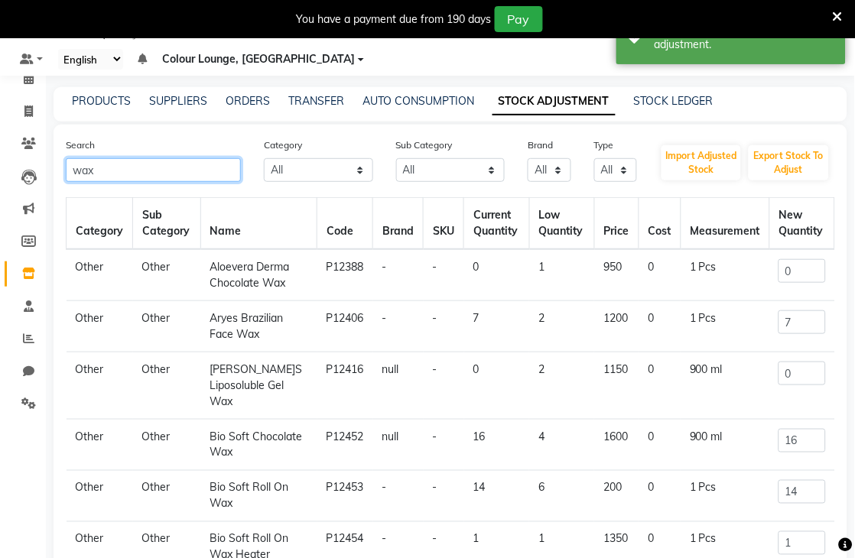
click at [185, 164] on input "wax" at bounding box center [153, 170] width 175 height 24
type input "w"
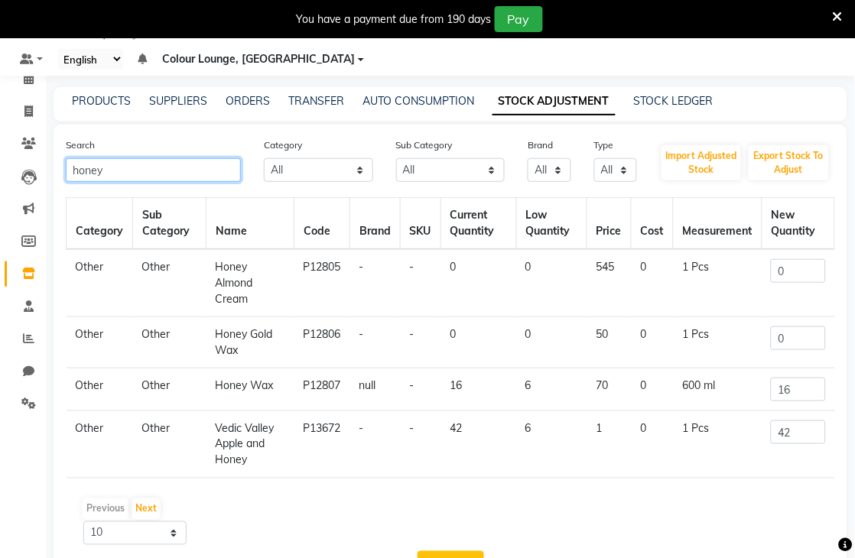
type input "honey"
click at [811, 392] on input "16" at bounding box center [798, 390] width 54 height 24
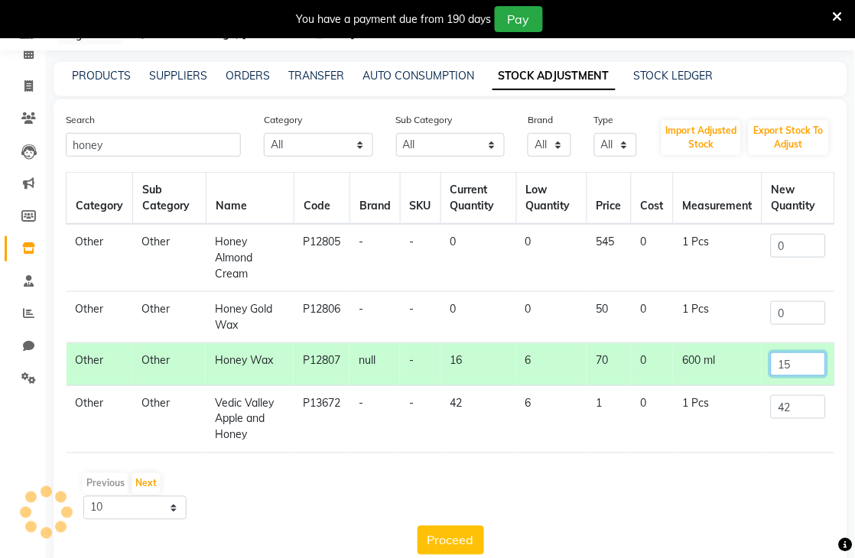
scroll to position [95, 0]
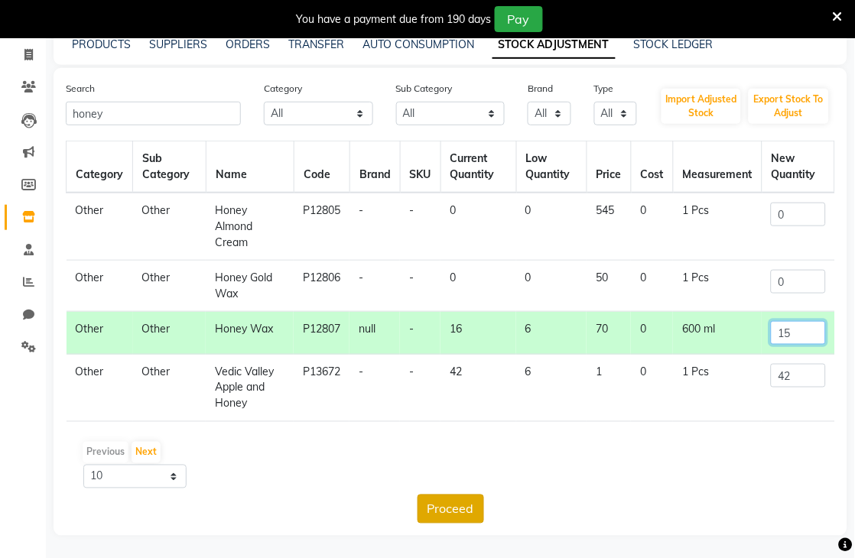
type input "15"
click at [469, 510] on button "Proceed" at bounding box center [450, 509] width 67 height 29
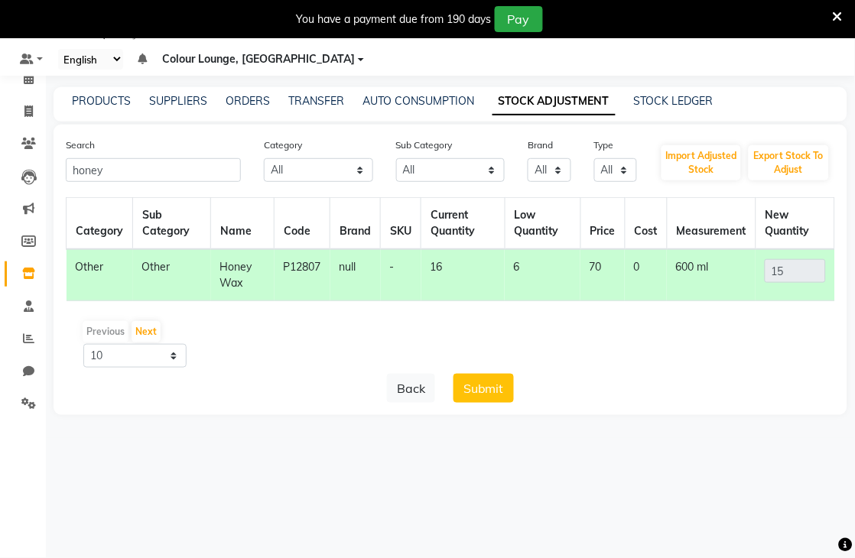
scroll to position [38, 0]
click at [501, 396] on button "Submit" at bounding box center [483, 388] width 60 height 29
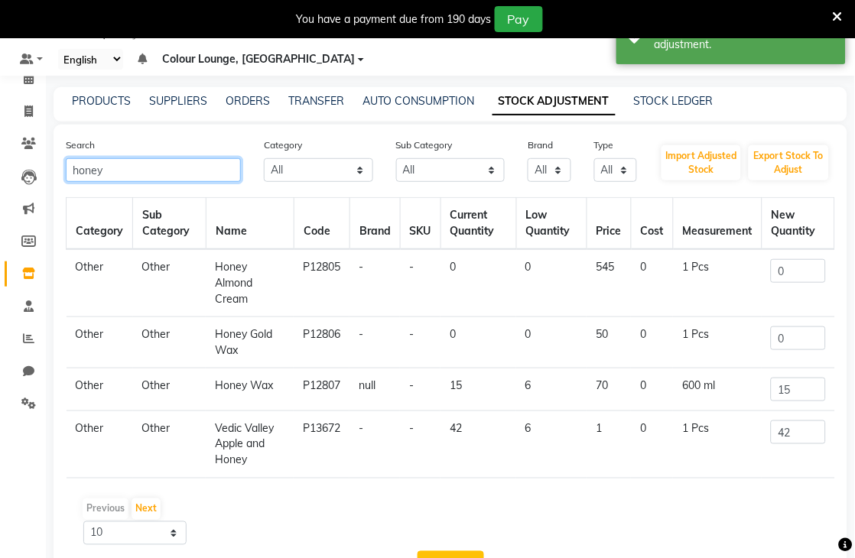
click at [192, 166] on input "honey" at bounding box center [153, 170] width 175 height 24
type input "h"
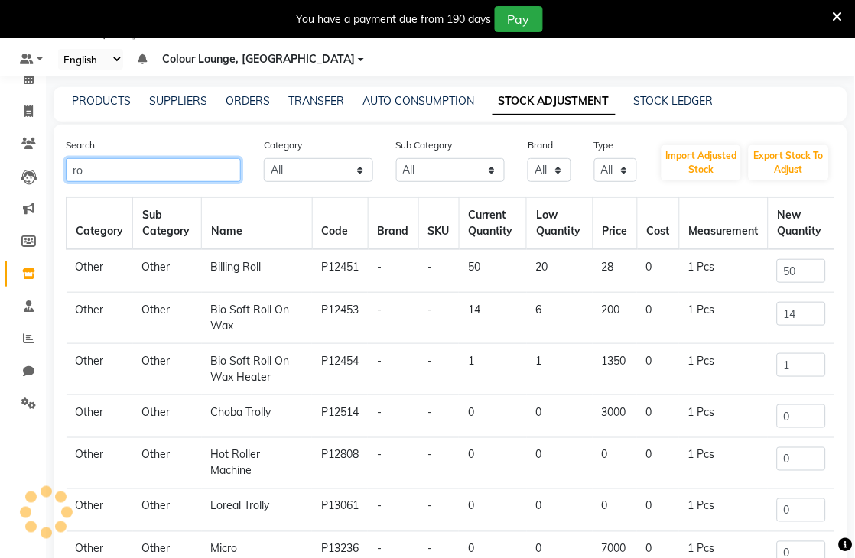
type input "r"
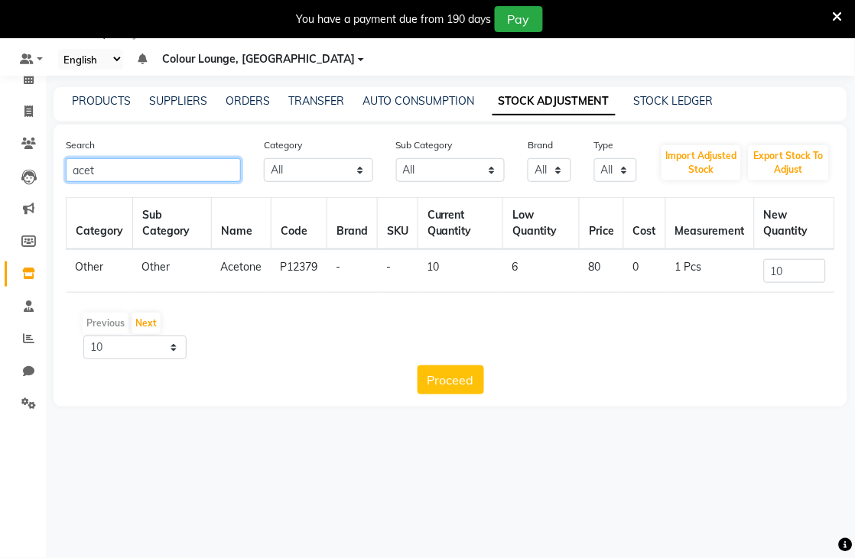
type input "acet"
click at [789, 263] on input "10" at bounding box center [795, 271] width 62 height 24
type input "1"
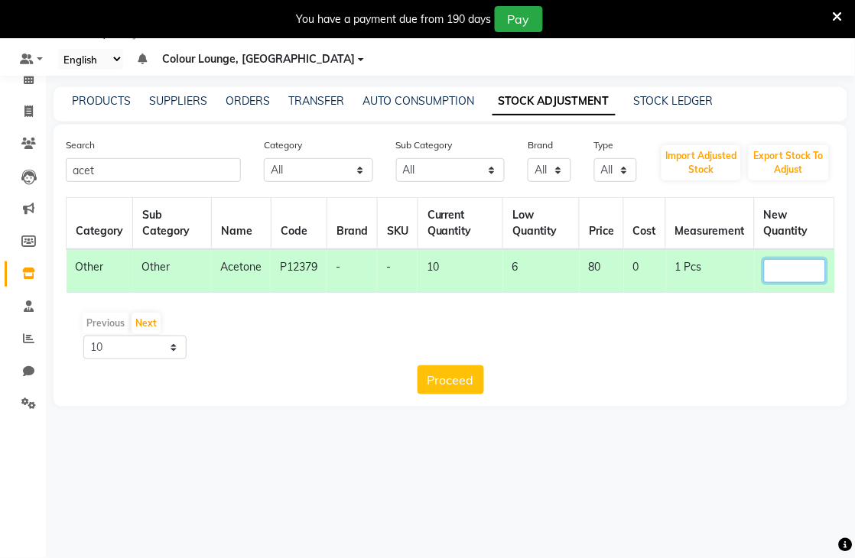
type input "5"
type input "6"
click at [438, 375] on button "Proceed" at bounding box center [450, 379] width 67 height 29
click at [487, 373] on button "Submit" at bounding box center [483, 379] width 60 height 29
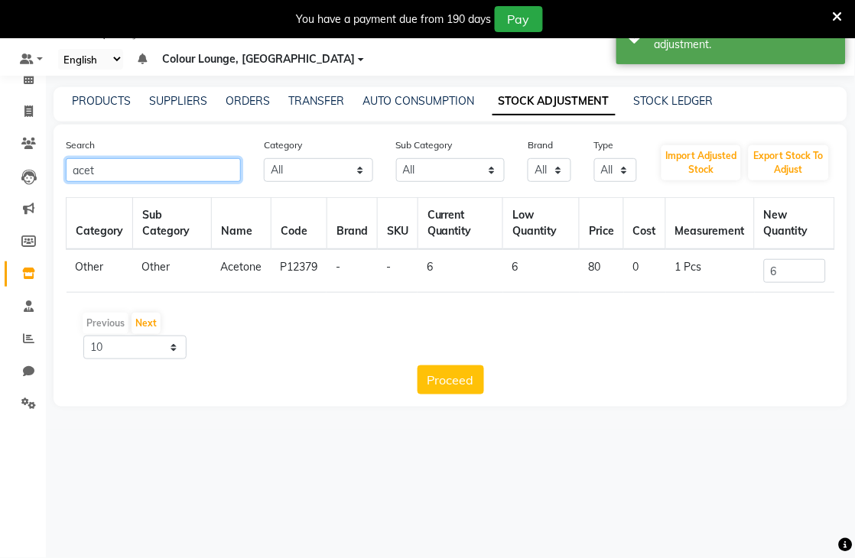
click at [213, 180] on input "acet" at bounding box center [153, 170] width 175 height 24
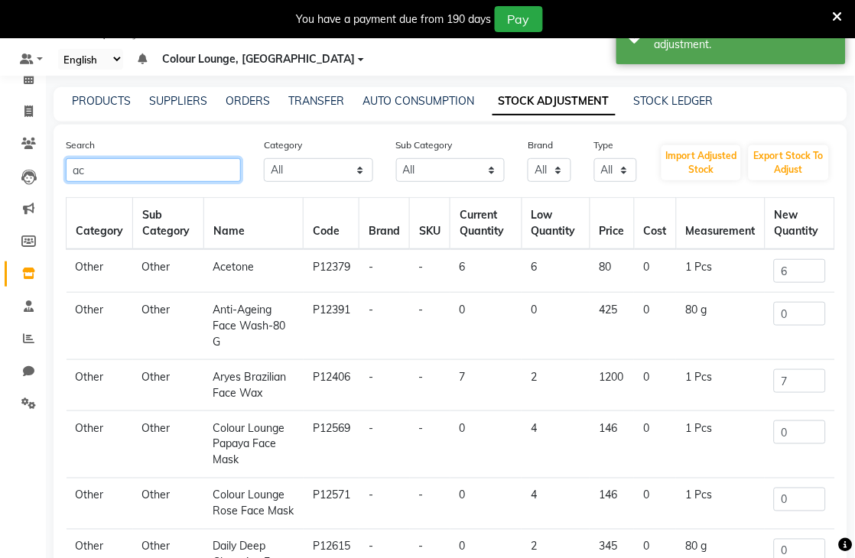
type input "a"
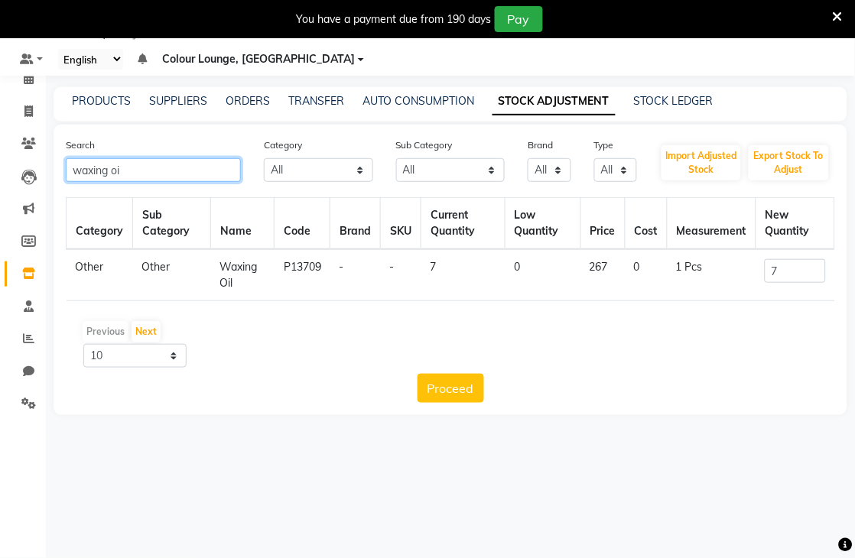
type input "waxing oi"
click at [803, 272] on input "7" at bounding box center [795, 271] width 60 height 24
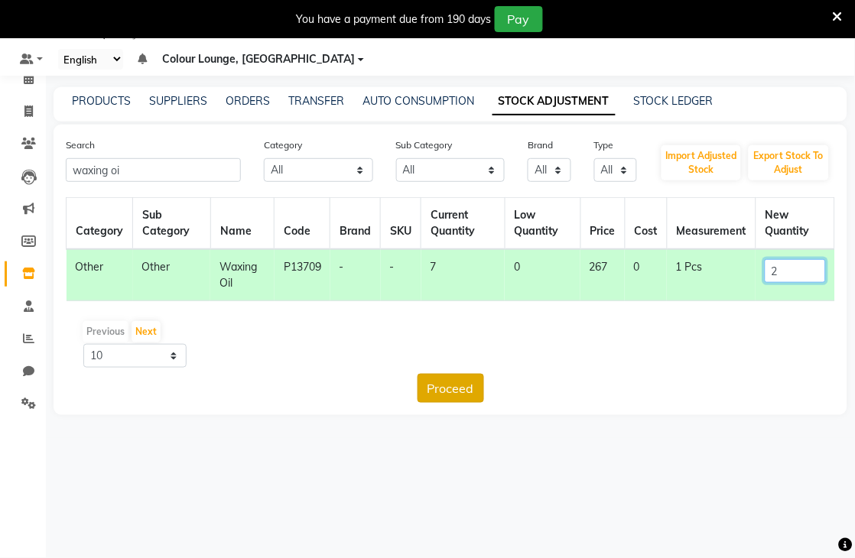
type input "2"
click at [461, 390] on button "Proceed" at bounding box center [450, 388] width 67 height 29
click at [461, 387] on button "Submit" at bounding box center [483, 388] width 60 height 29
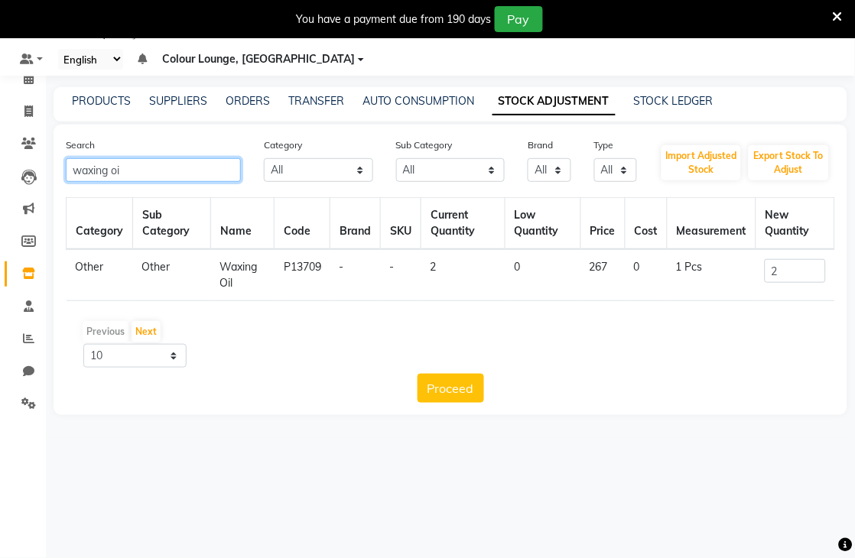
click at [213, 166] on input "waxing oi" at bounding box center [153, 170] width 175 height 24
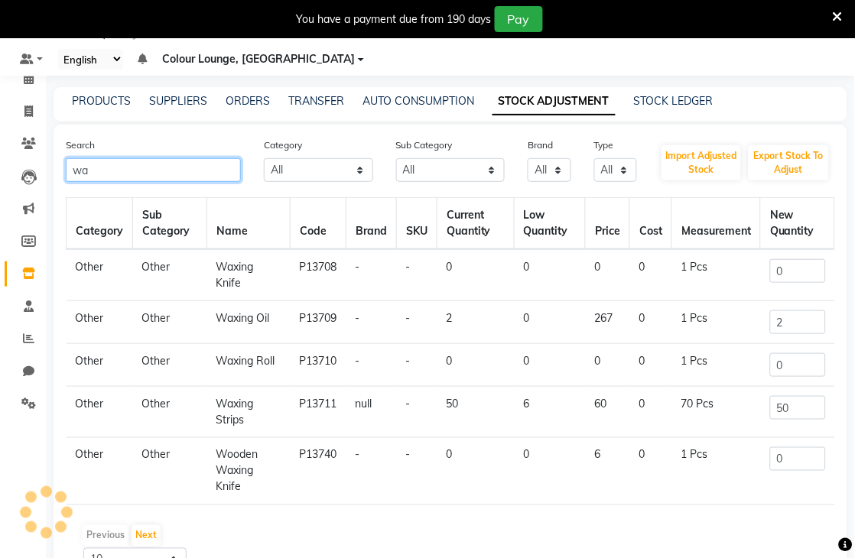
type input "w"
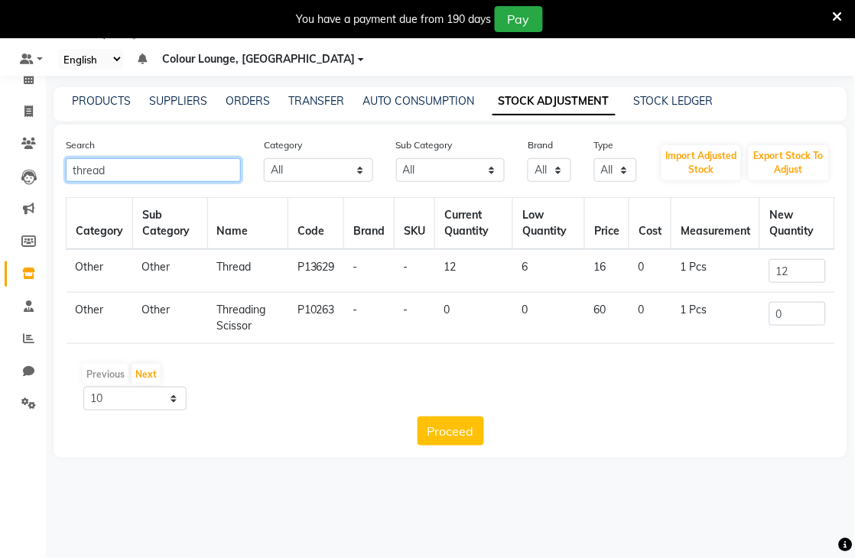
type input "thread"
click at [809, 274] on input "12" at bounding box center [797, 271] width 57 height 24
type input "1"
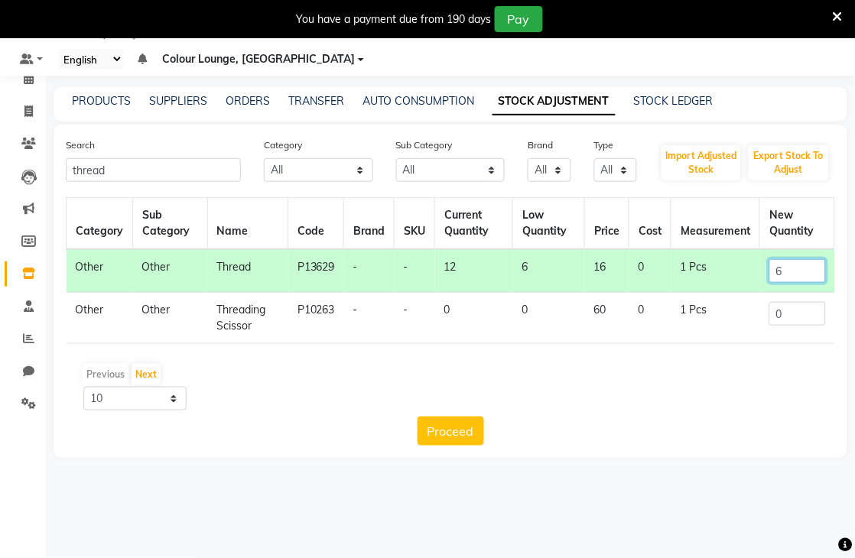
type input "6"
click at [440, 446] on div "Search thread Category All Hair Skin Makeup Personal Care Appliances Beard Waxi…" at bounding box center [451, 291] width 794 height 333
click at [447, 434] on button "Proceed" at bounding box center [450, 431] width 67 height 29
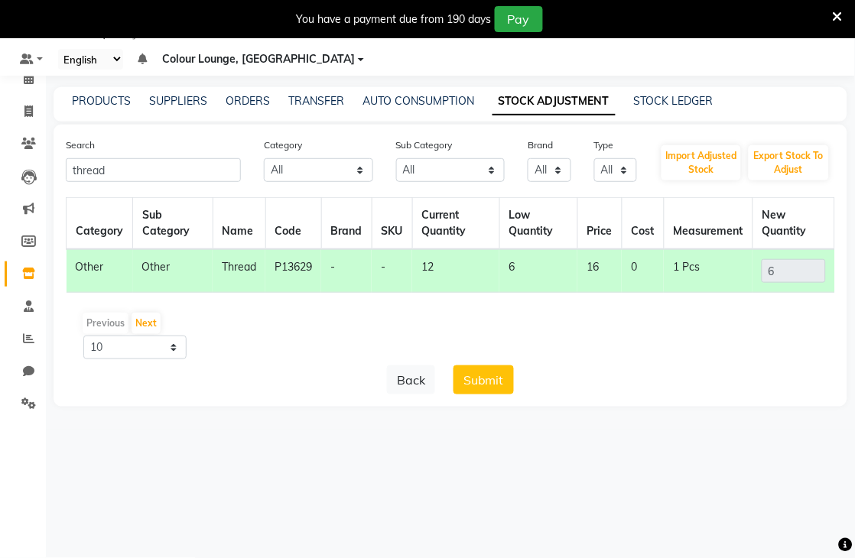
click at [488, 386] on button "Submit" at bounding box center [483, 379] width 60 height 29
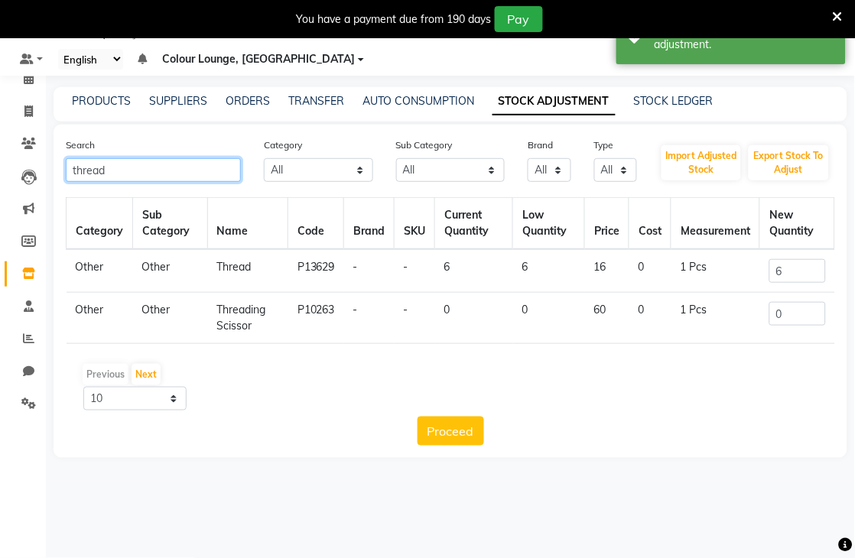
click at [177, 158] on input "thread" at bounding box center [153, 170] width 175 height 24
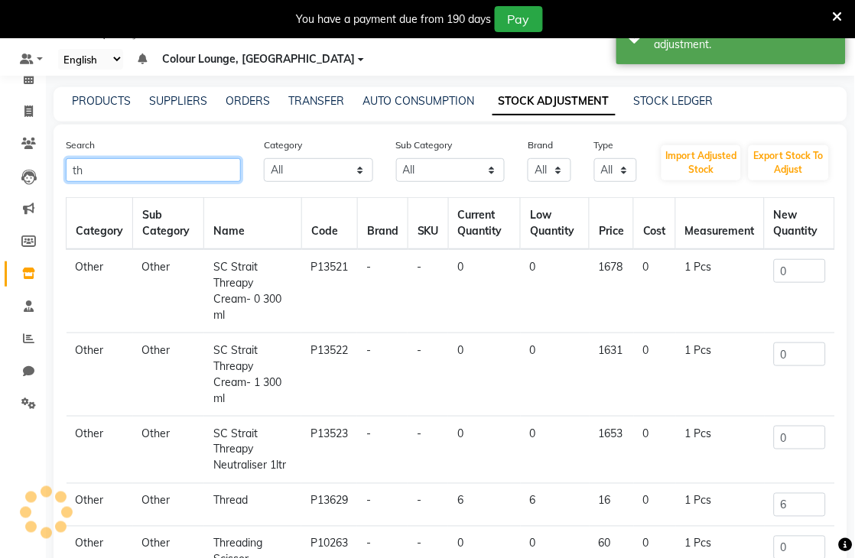
type input "t"
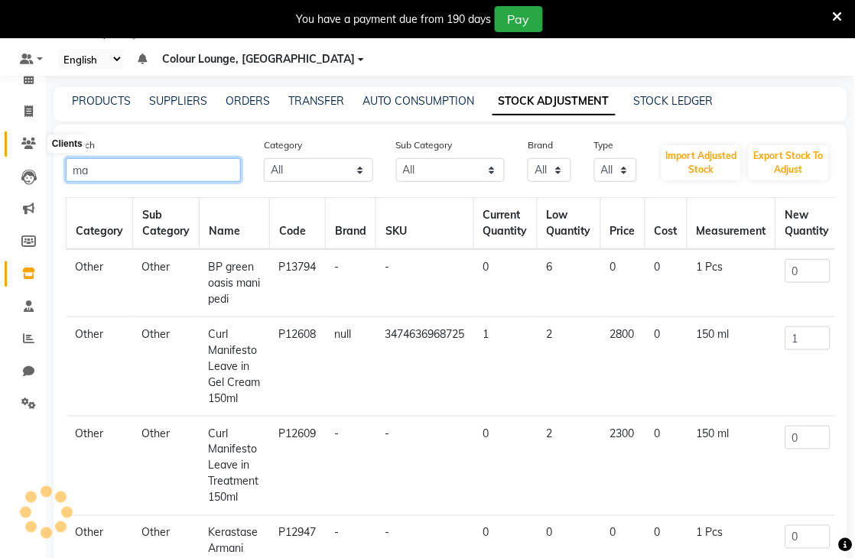
type input "m"
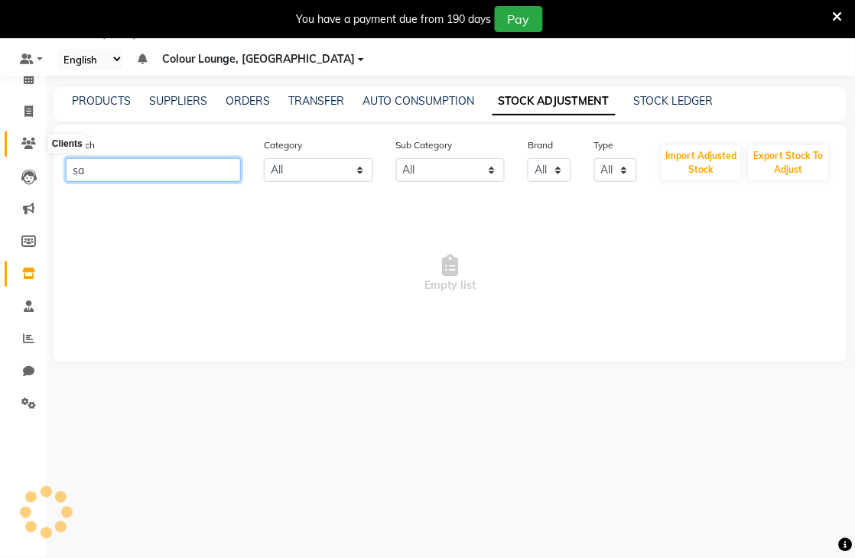
type input "s"
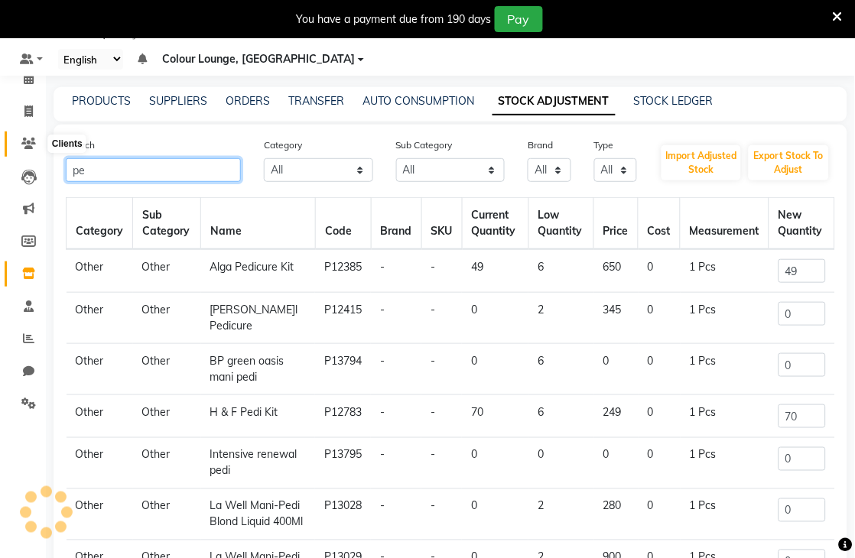
type input "p"
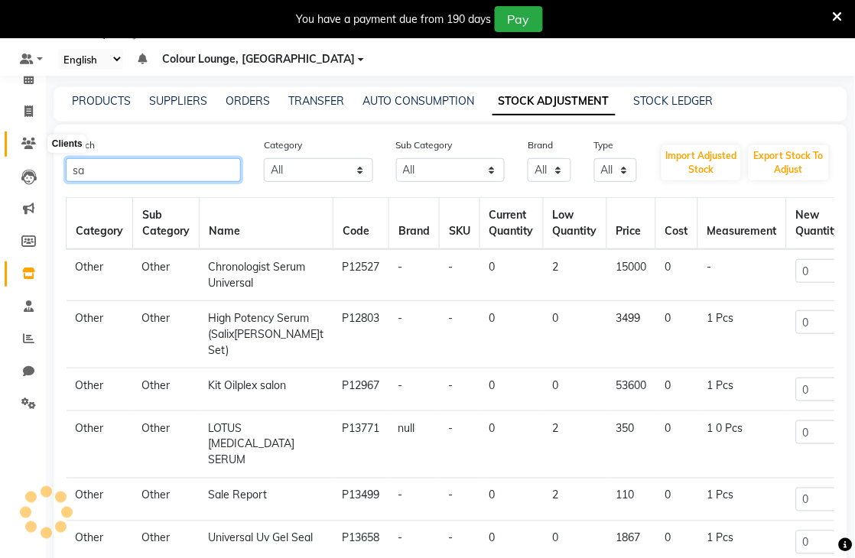
type input "s"
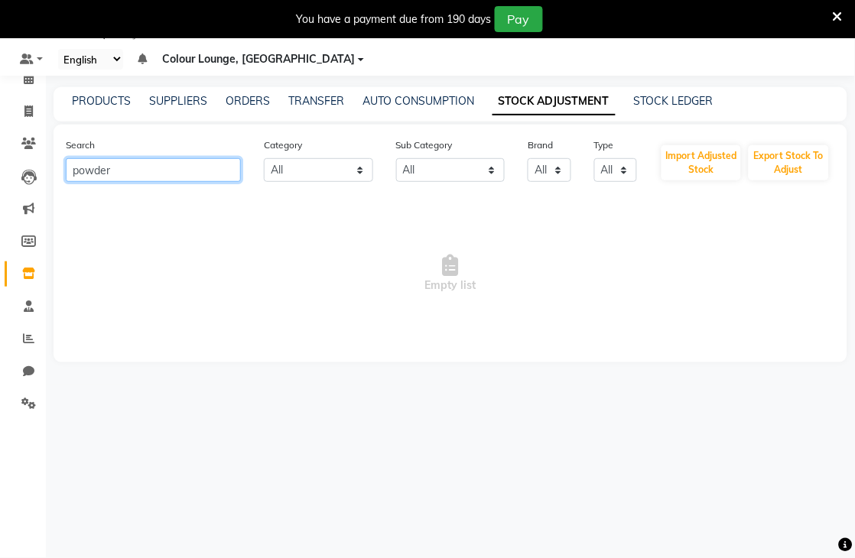
click at [184, 176] on input "powder" at bounding box center [153, 170] width 175 height 24
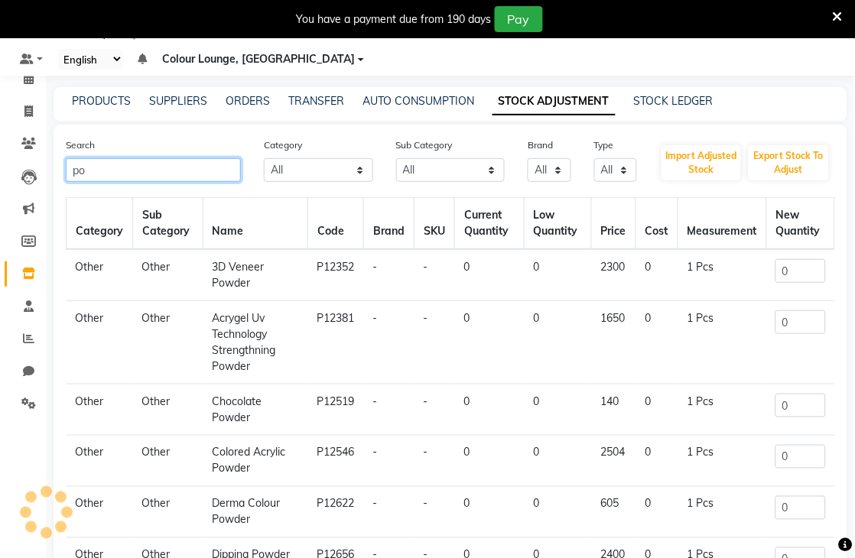
type input "p"
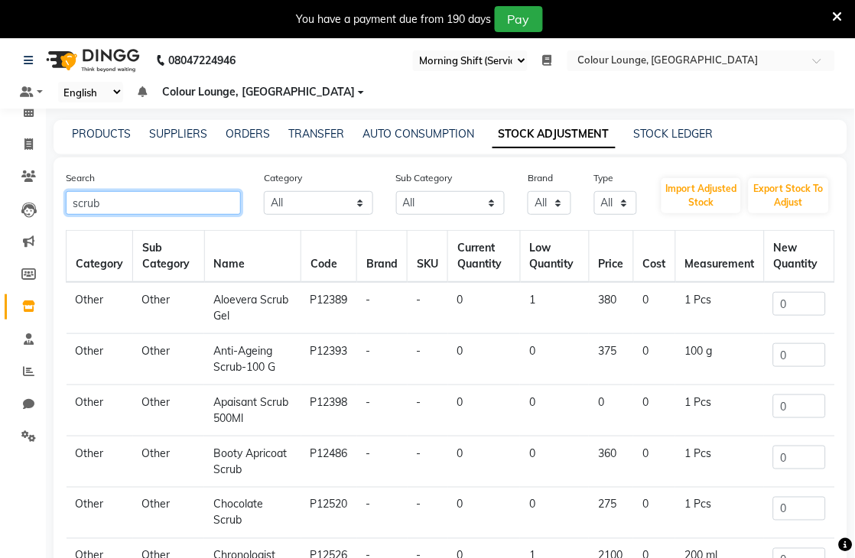
scroll to position [0, 0]
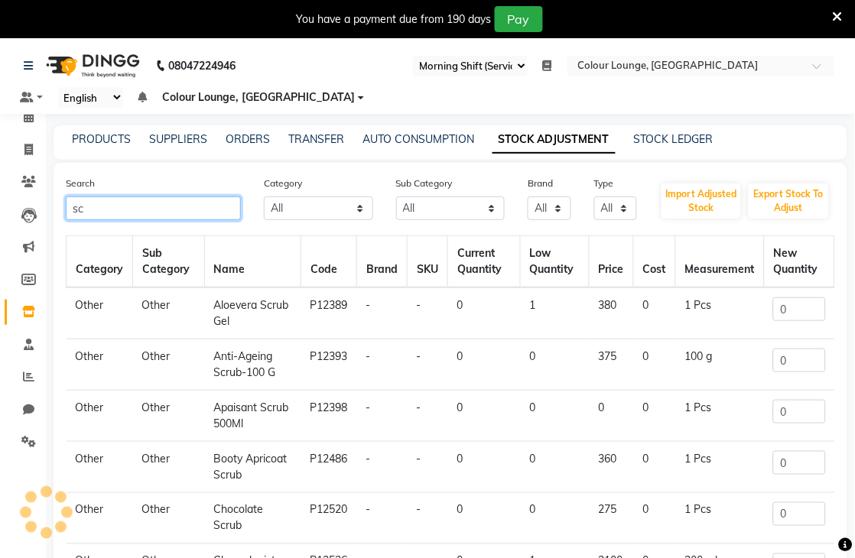
type input "s"
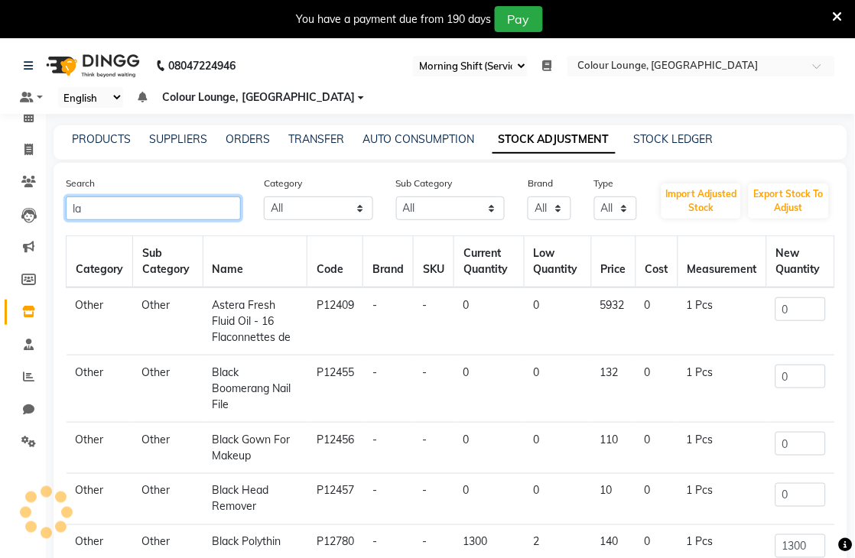
type input "l"
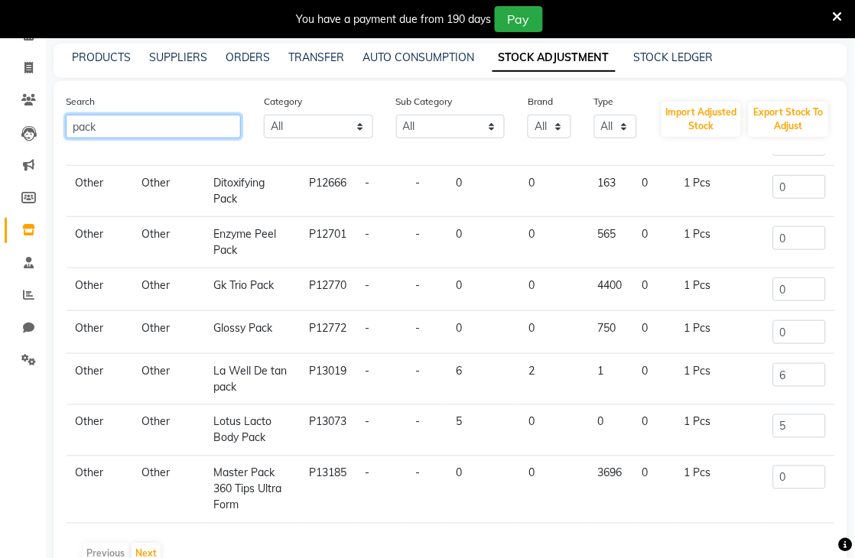
scroll to position [85, 0]
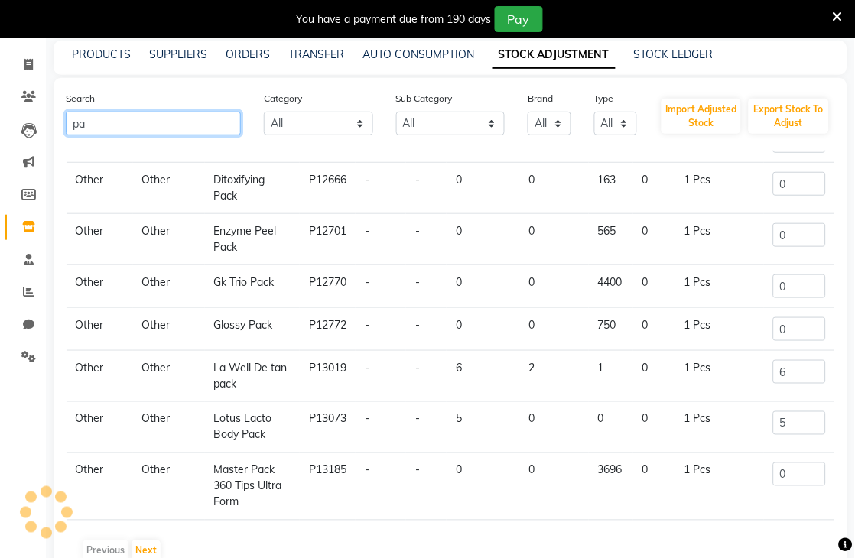
type input "p"
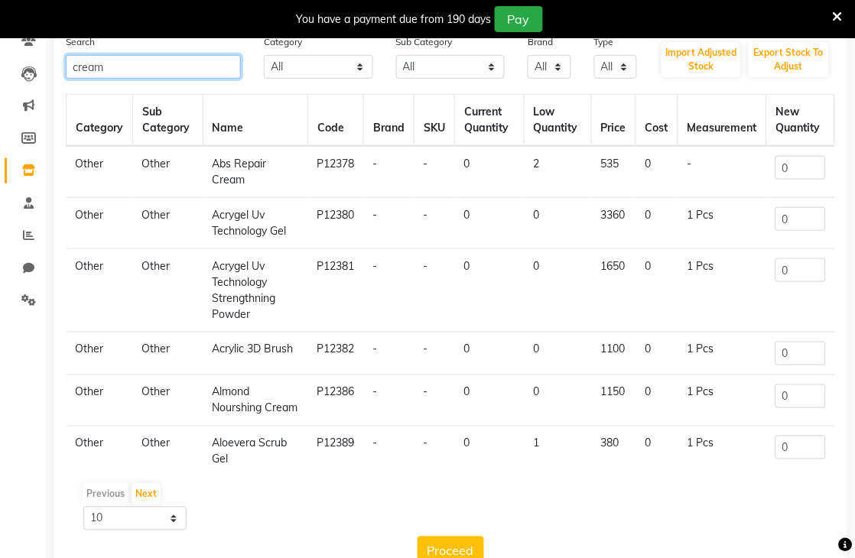
scroll to position [0, 0]
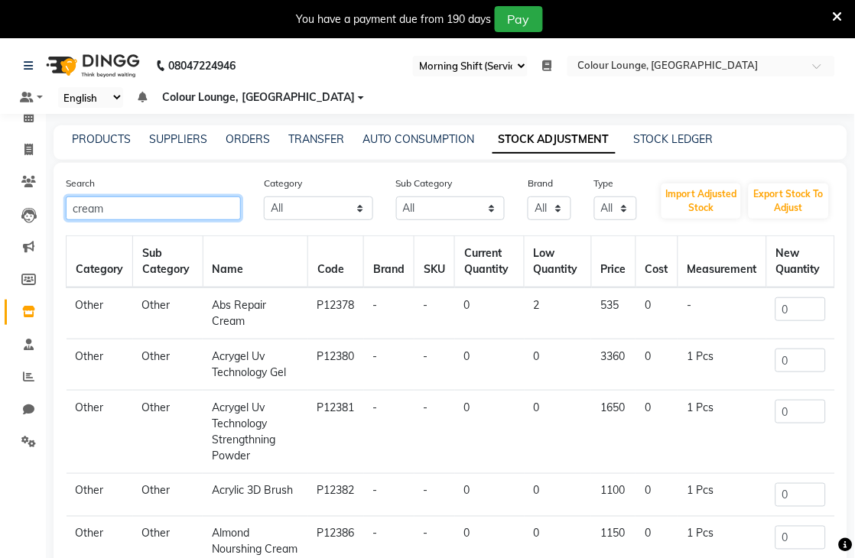
click at [158, 209] on input "cream" at bounding box center [153, 209] width 175 height 24
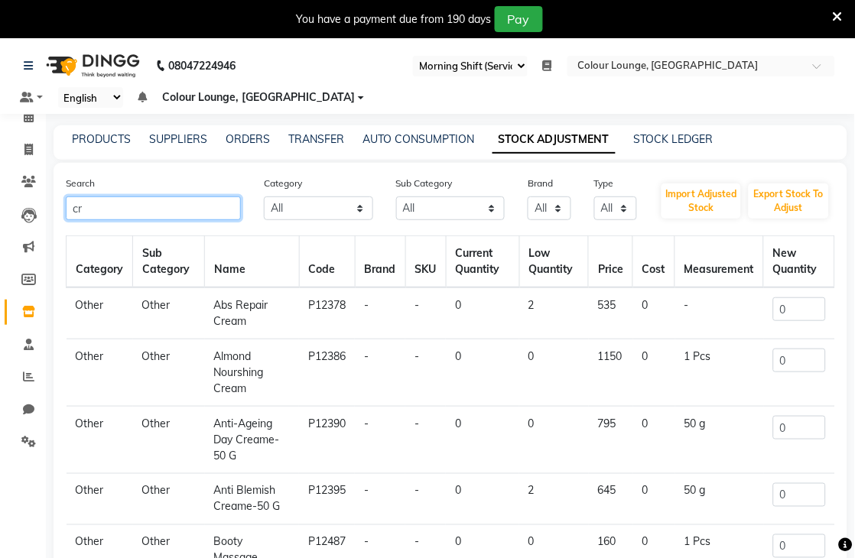
type input "c"
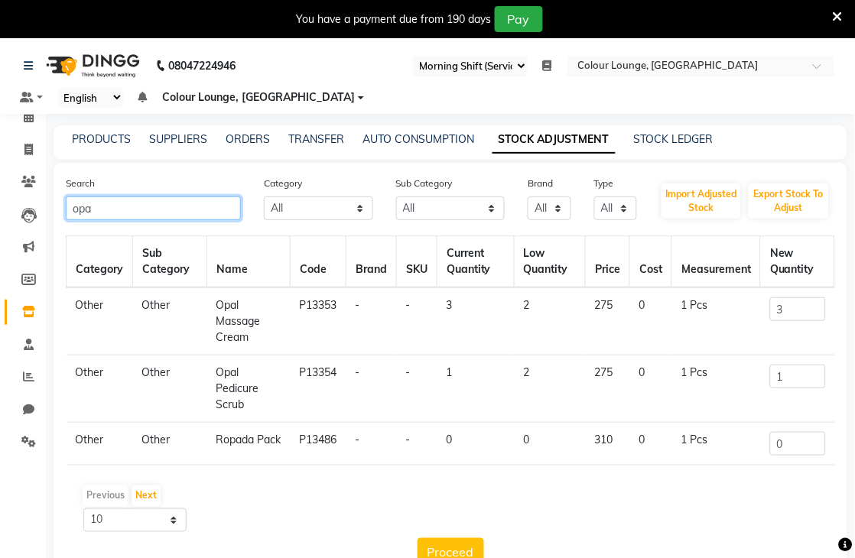
type input "opa"
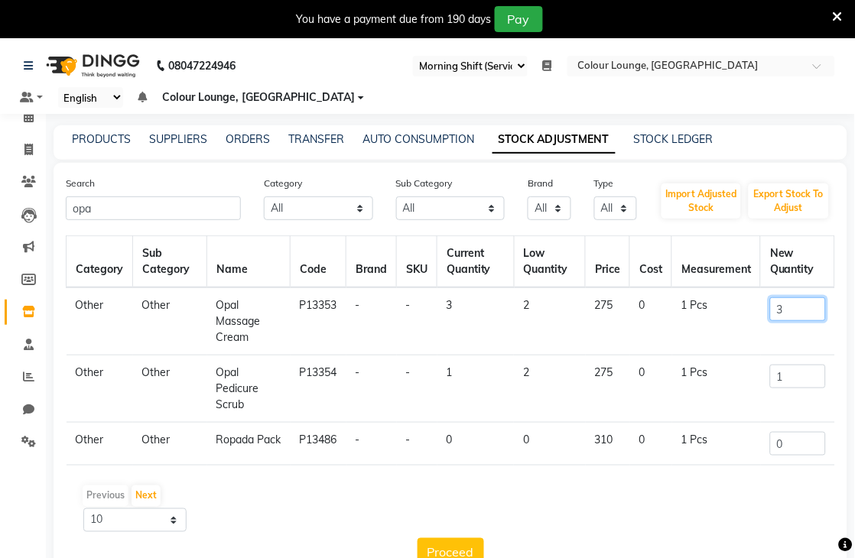
click at [809, 314] on input "3" at bounding box center [798, 309] width 56 height 24
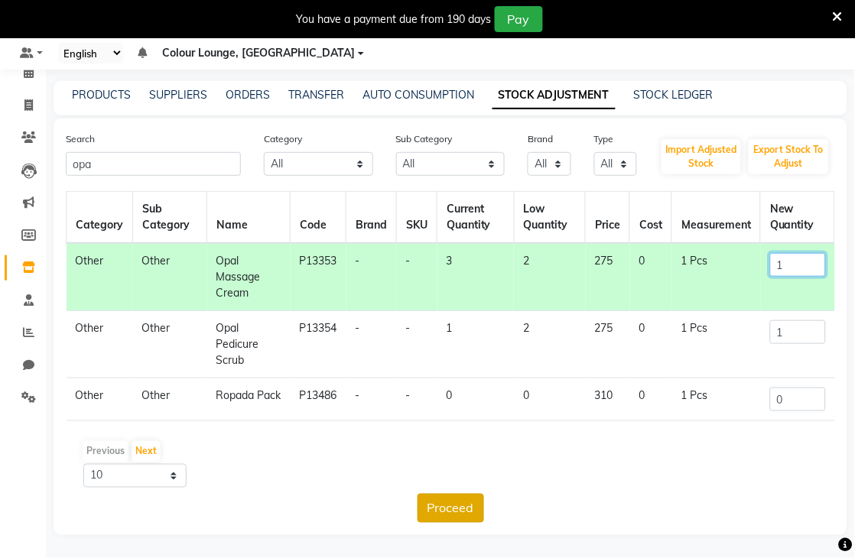
type input "1"
click at [465, 508] on button "Proceed" at bounding box center [450, 508] width 67 height 29
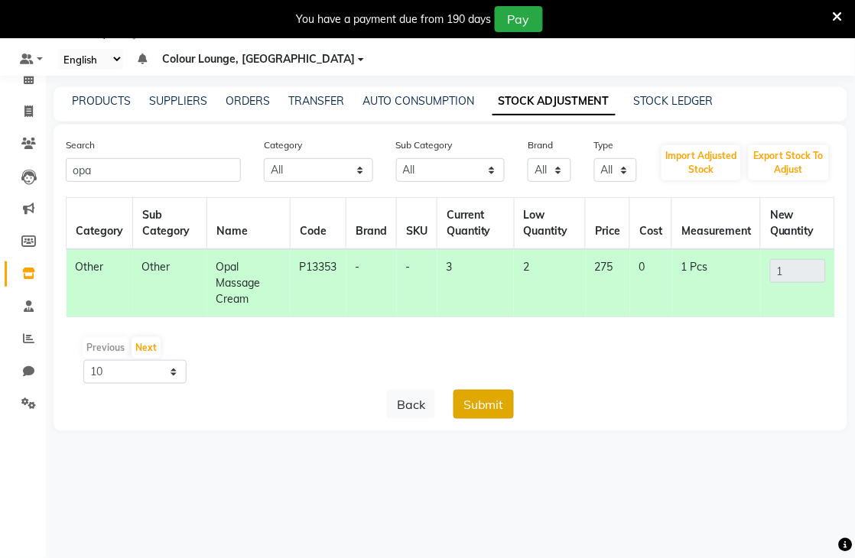
click at [482, 403] on button "Submit" at bounding box center [483, 404] width 60 height 29
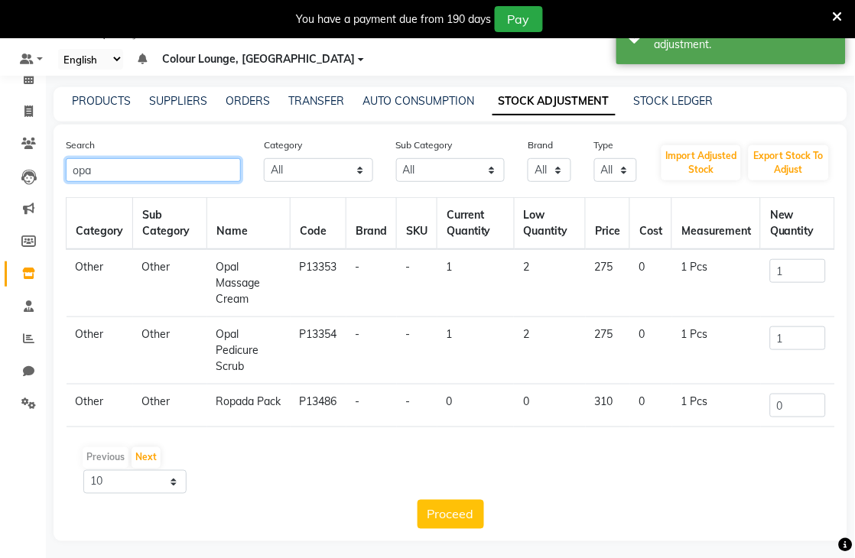
click at [188, 170] on input "opa" at bounding box center [153, 170] width 175 height 24
type input "o"
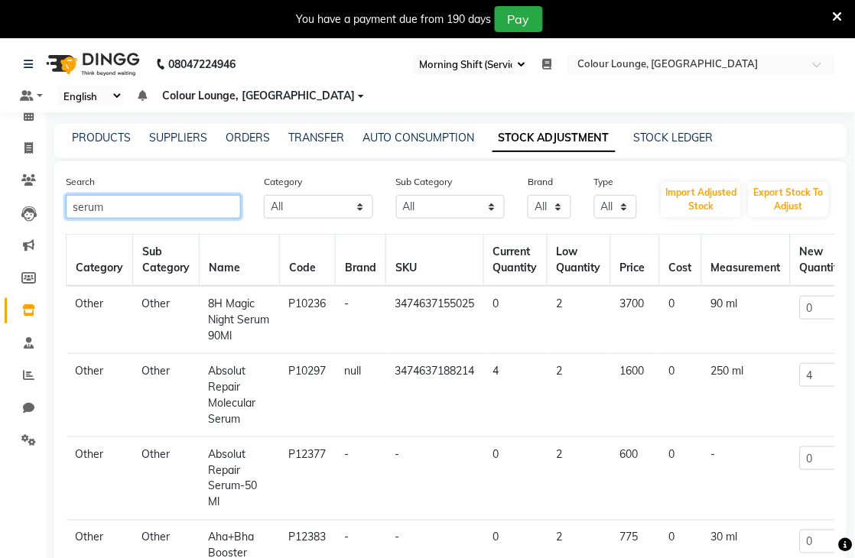
scroll to position [0, 0]
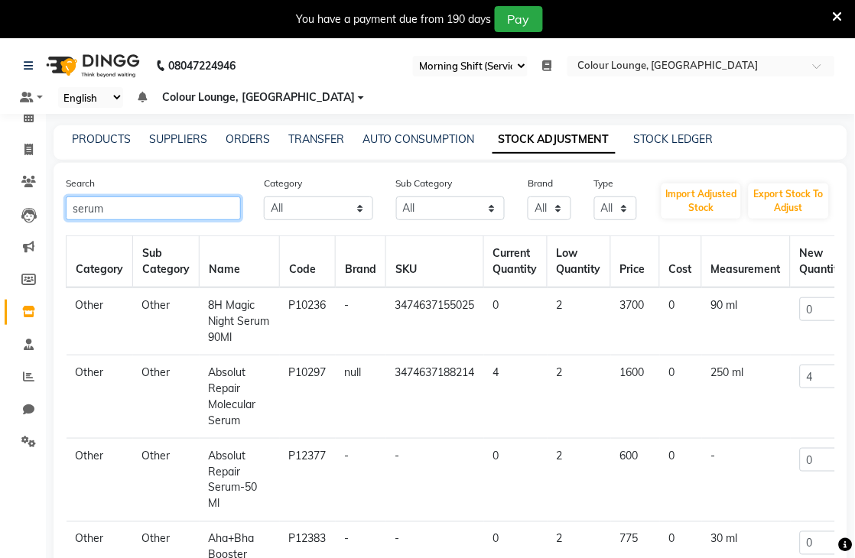
click at [167, 202] on input "serum" at bounding box center [153, 209] width 175 height 24
type input "s"
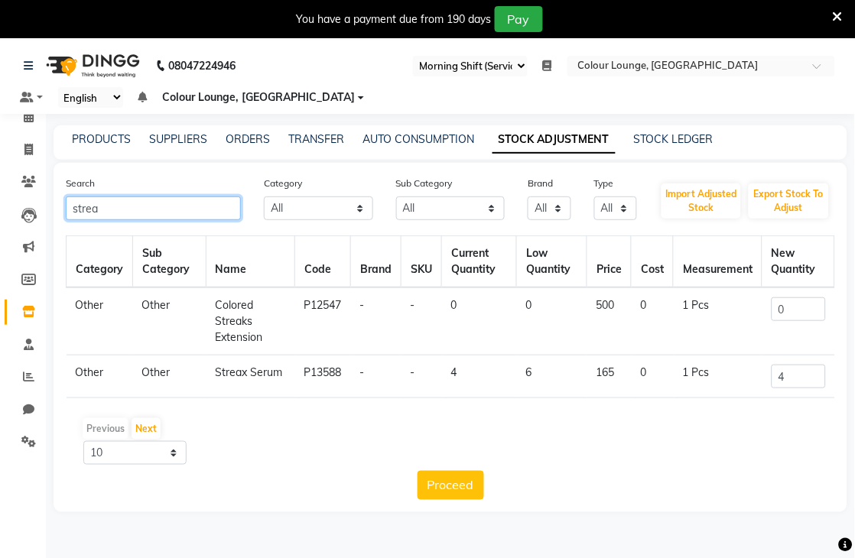
type input "strea"
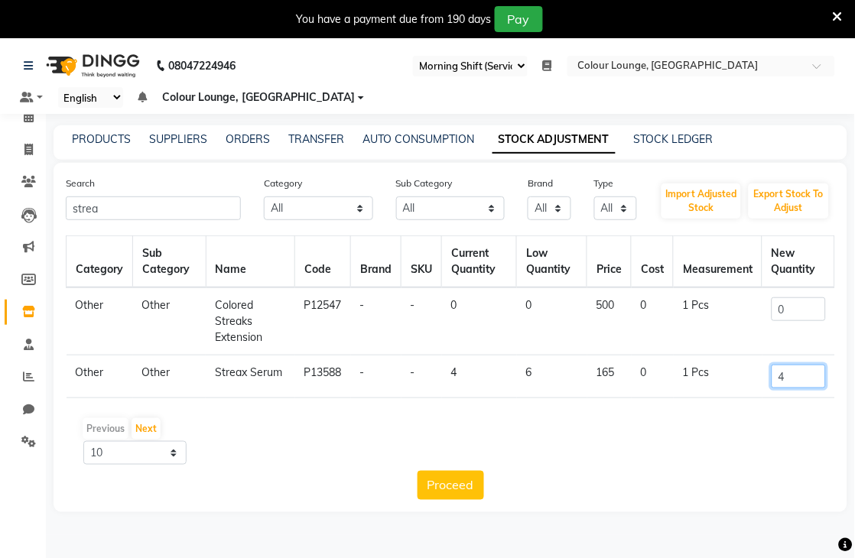
click at [803, 373] on input "4" at bounding box center [799, 377] width 54 height 24
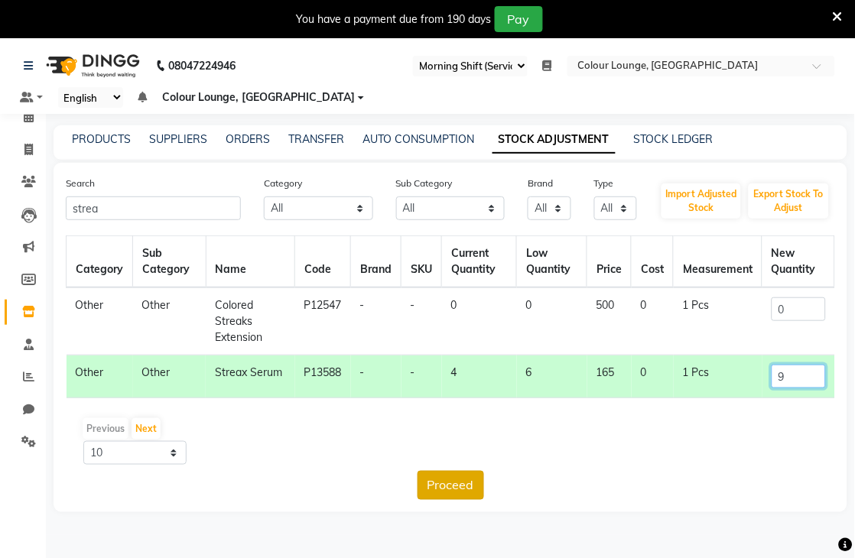
type input "9"
click at [440, 487] on button "Proceed" at bounding box center [450, 485] width 67 height 29
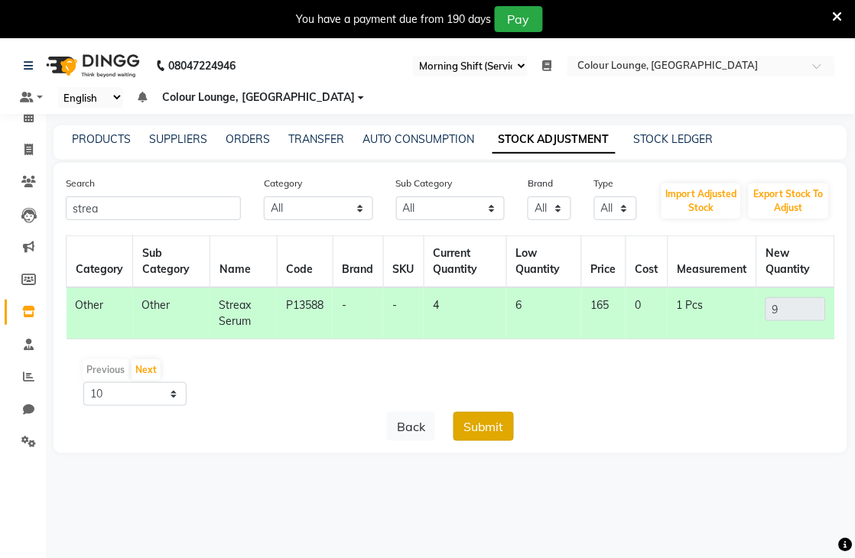
click at [486, 437] on button "Submit" at bounding box center [483, 426] width 60 height 29
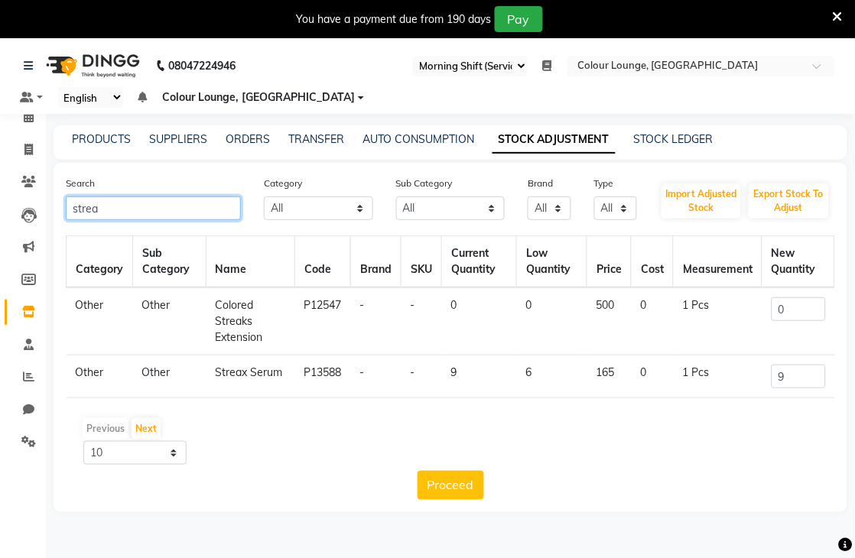
click at [187, 200] on input "strea" at bounding box center [153, 209] width 175 height 24
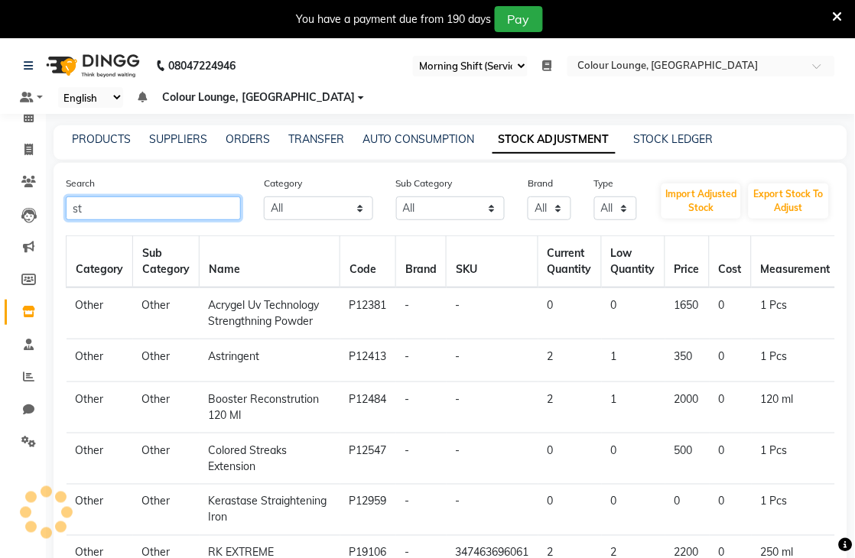
type input "s"
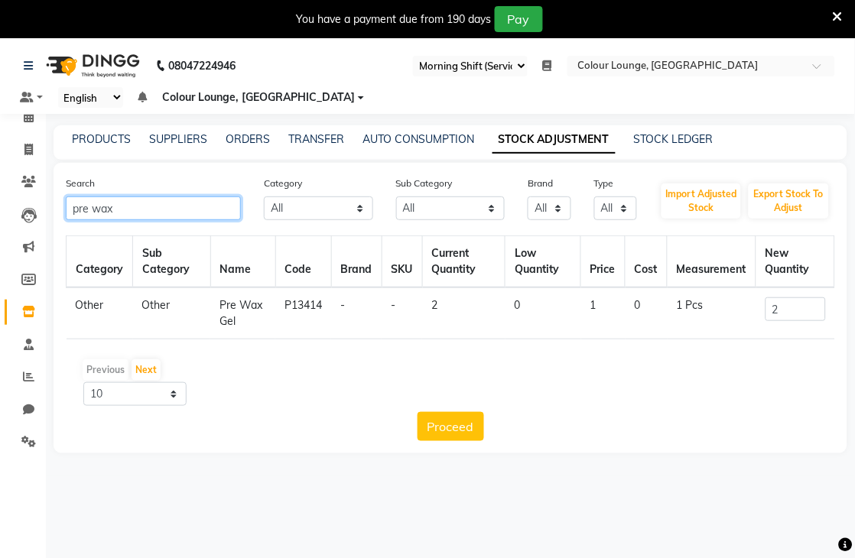
type input "pre wax"
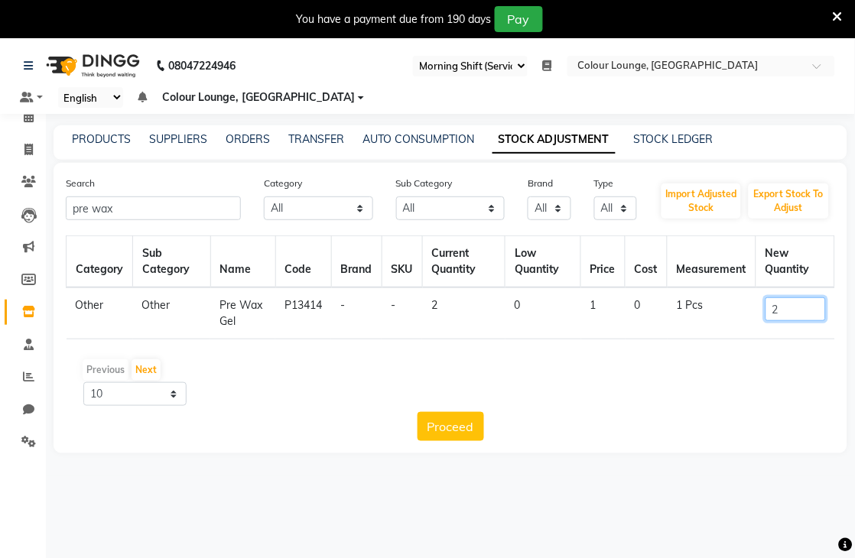
click at [814, 315] on input "2" at bounding box center [795, 309] width 60 height 24
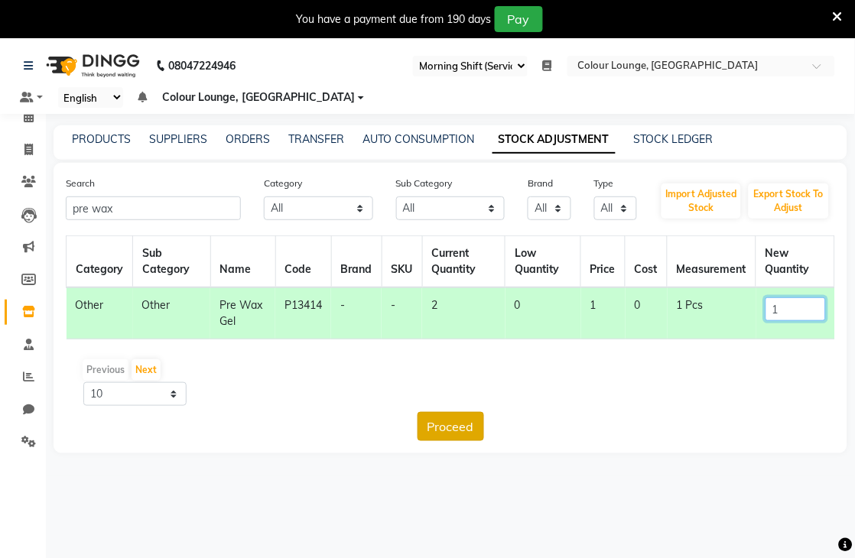
type input "1"
click at [440, 432] on button "Proceed" at bounding box center [450, 426] width 67 height 29
click at [459, 415] on button "Submit" at bounding box center [483, 426] width 60 height 29
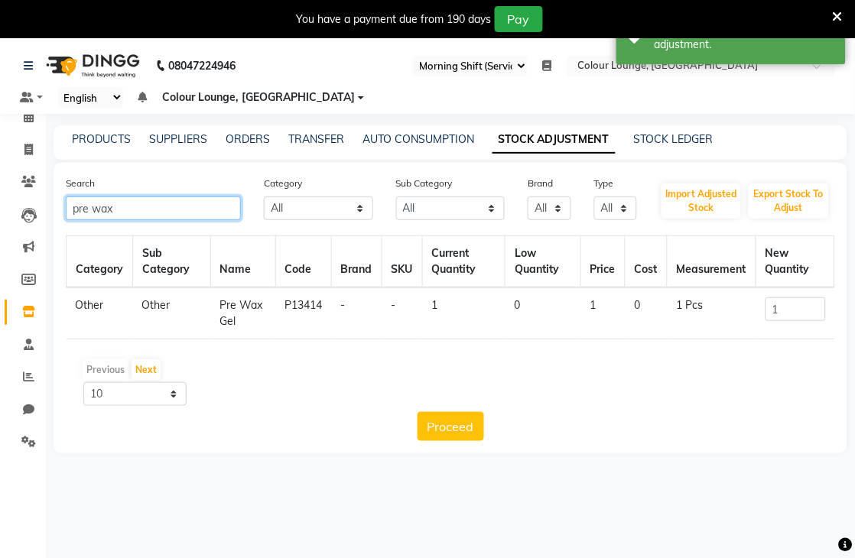
click at [187, 206] on input "pre wax" at bounding box center [153, 209] width 175 height 24
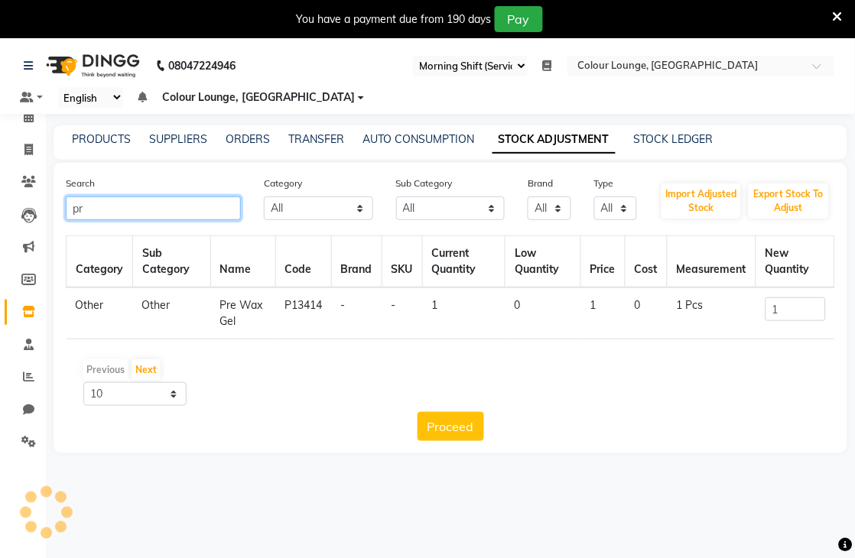
type input "p"
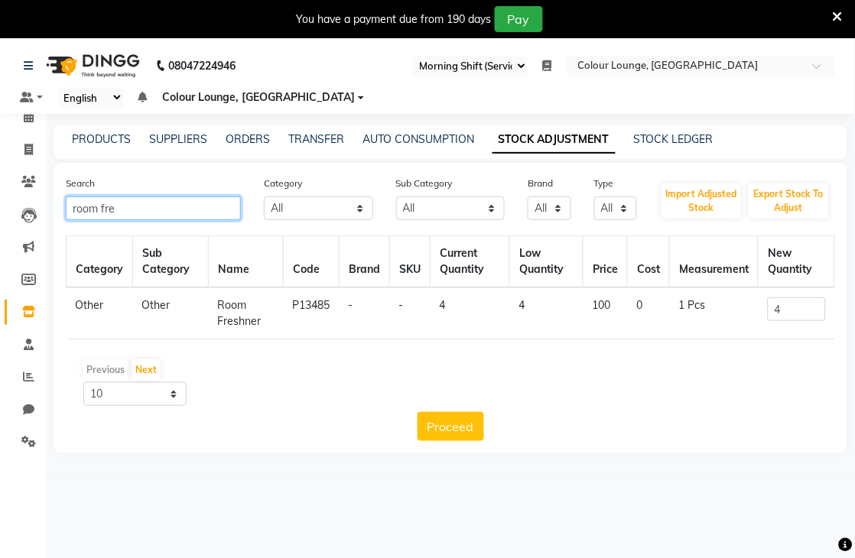
type input "room fre"
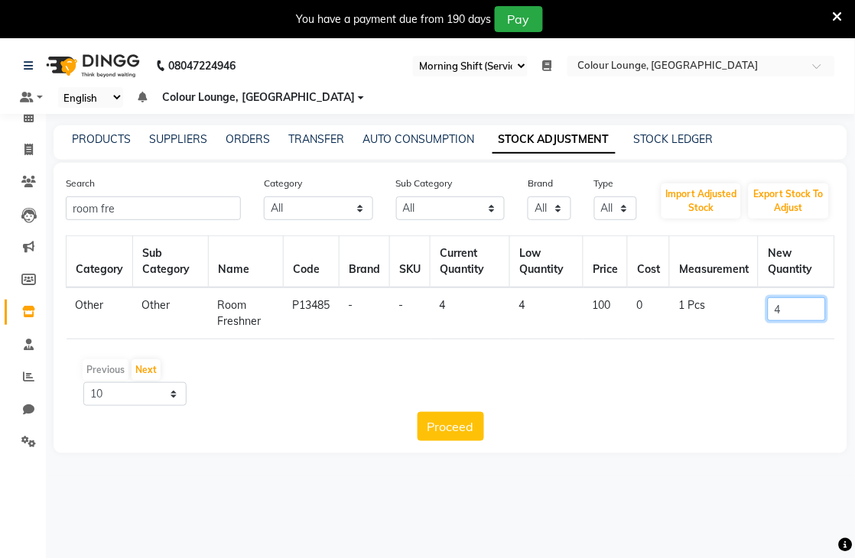
click at [791, 314] on input "4" at bounding box center [797, 309] width 58 height 24
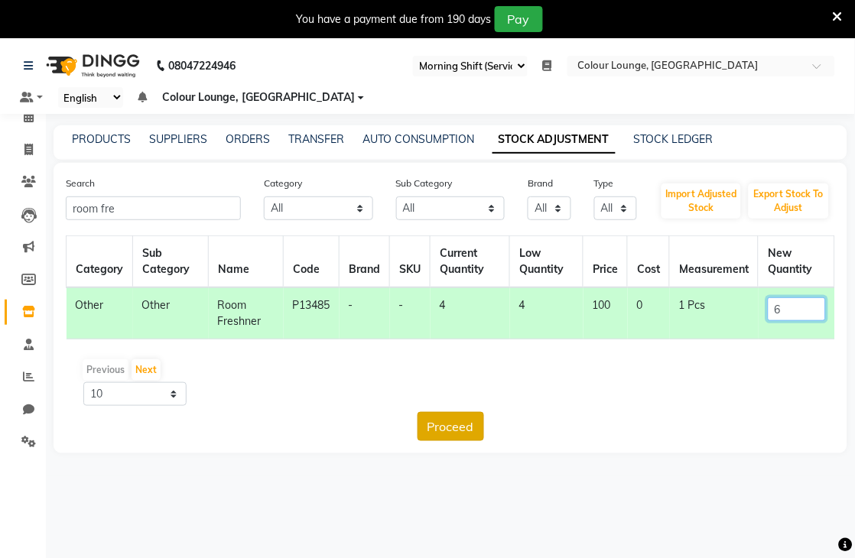
type input "6"
click at [418, 427] on button "Proceed" at bounding box center [450, 426] width 67 height 29
click at [500, 430] on button "Submit" at bounding box center [483, 426] width 60 height 29
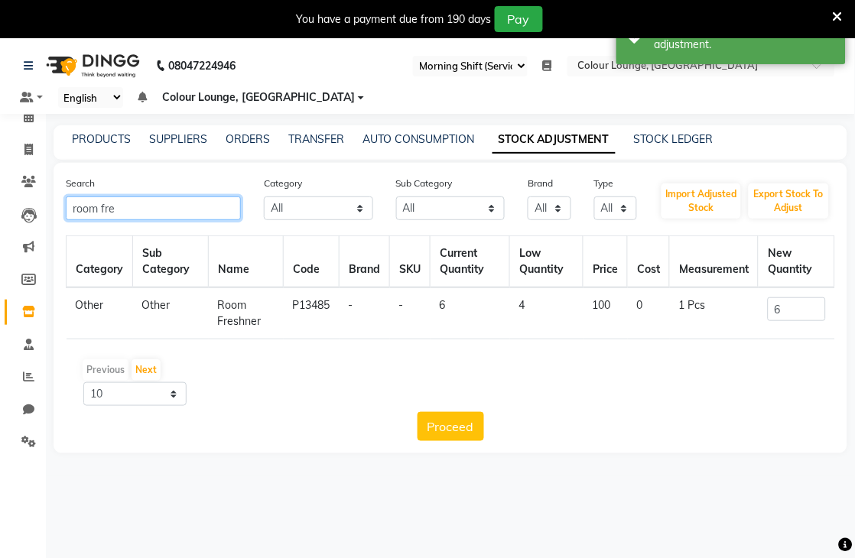
click at [233, 207] on input "room fre" at bounding box center [153, 209] width 175 height 24
type input "r"
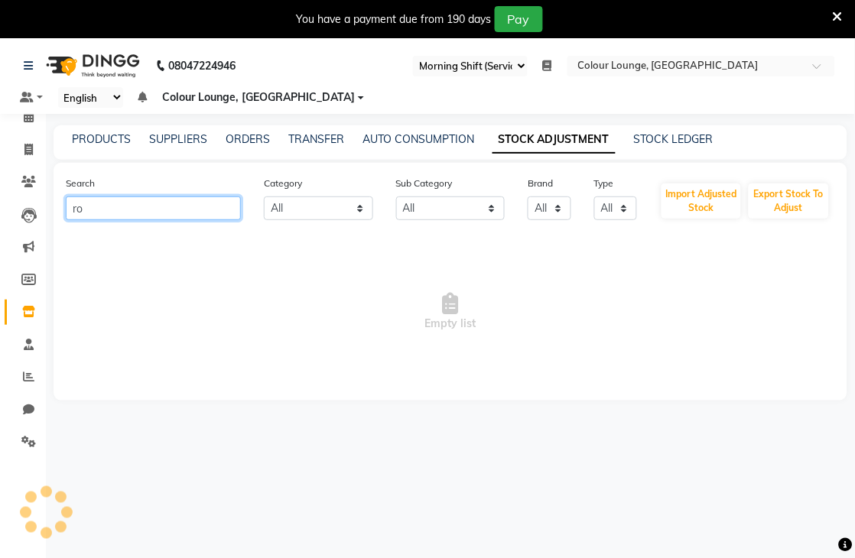
type input "r"
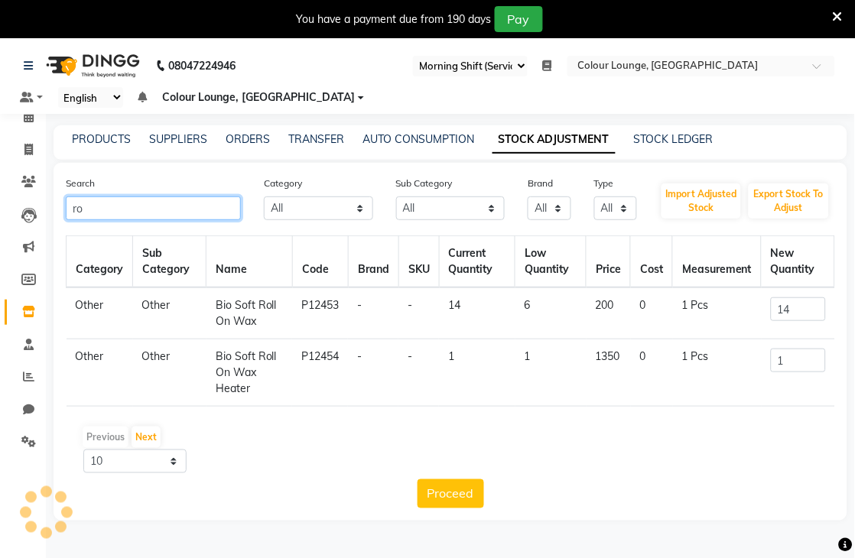
type input "r"
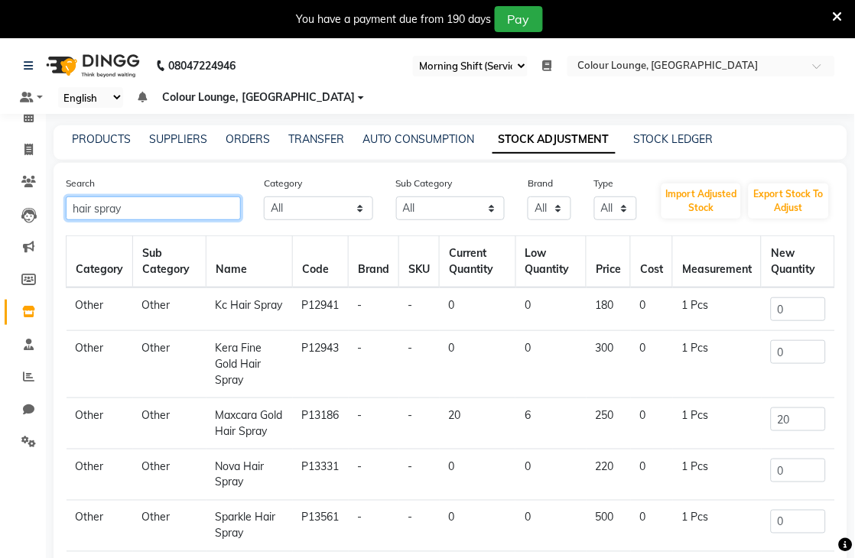
type input "hair spray"
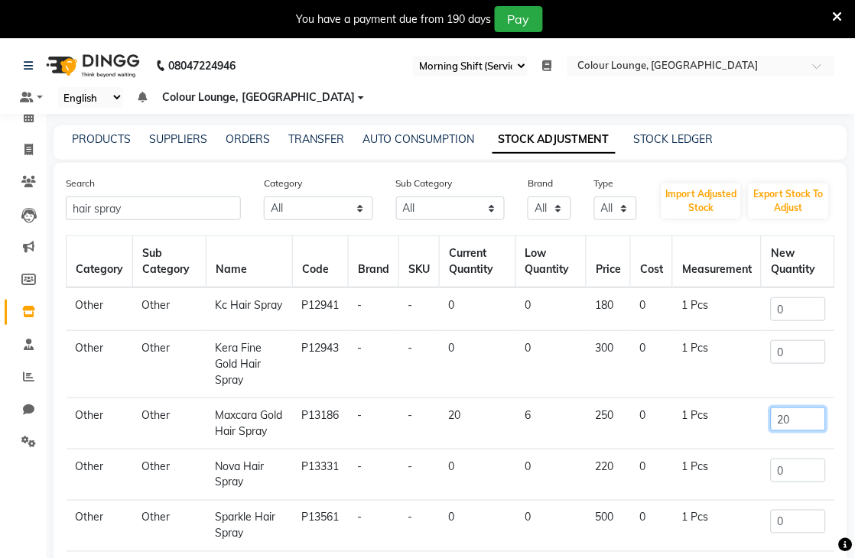
click at [789, 424] on input "20" at bounding box center [798, 420] width 55 height 24
type input "2"
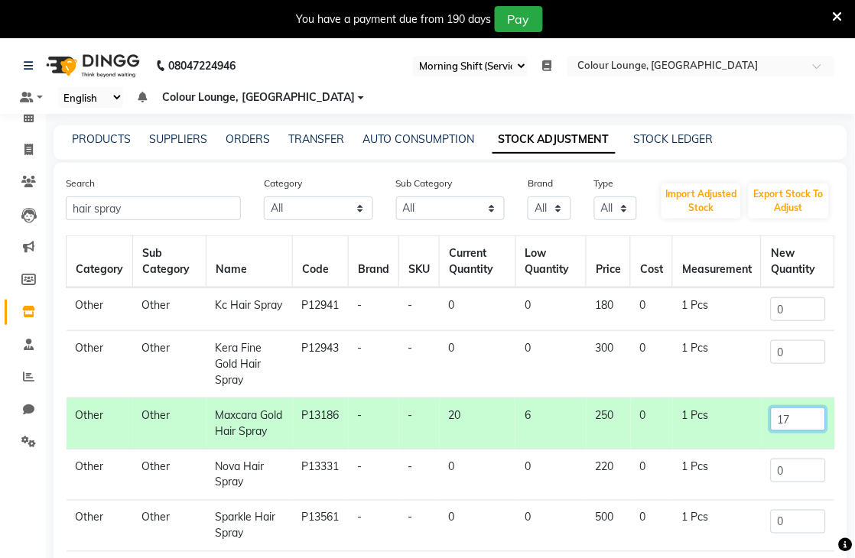
scroll to position [155, 0]
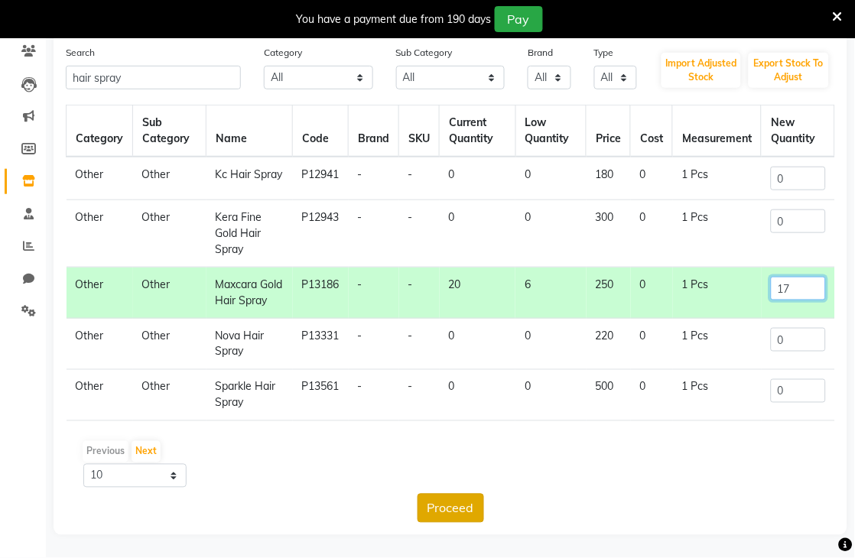
type input "17"
click at [427, 518] on button "Proceed" at bounding box center [450, 508] width 67 height 29
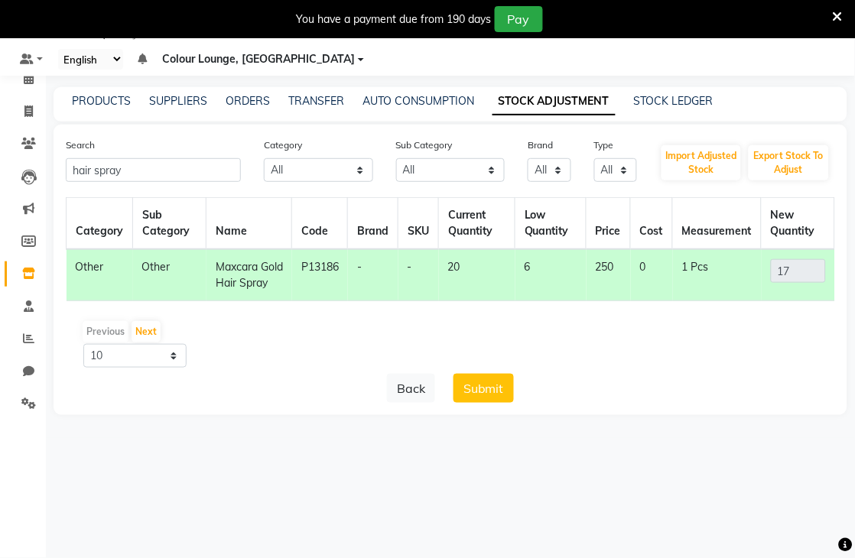
scroll to position [38, 0]
click at [482, 403] on button "Submit" at bounding box center [483, 388] width 60 height 29
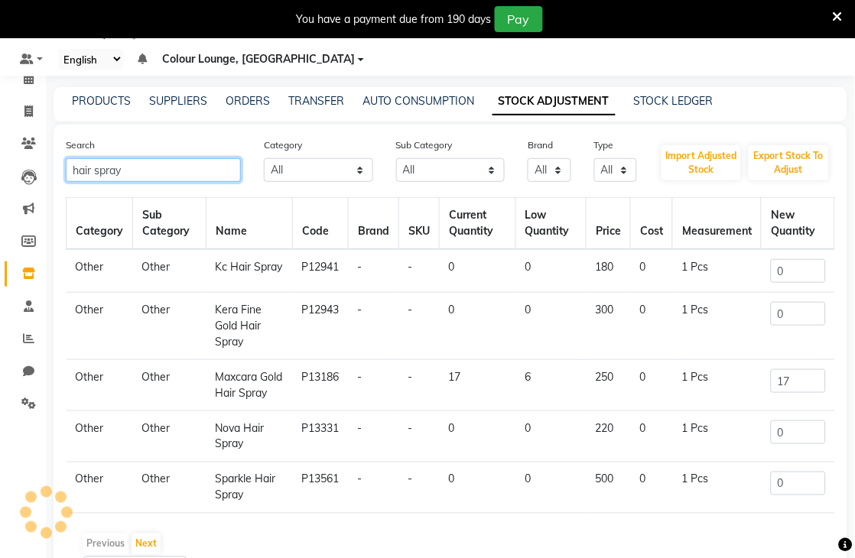
drag, startPoint x: 589, startPoint y: 21, endPoint x: 226, endPoint y: 173, distance: 393.8
click at [226, 173] on input "hair spray" at bounding box center [153, 170] width 175 height 24
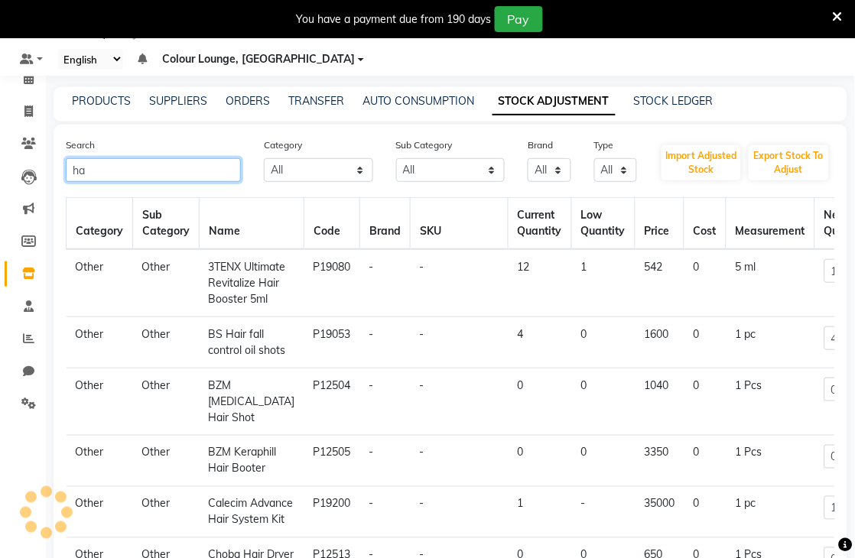
type input "h"
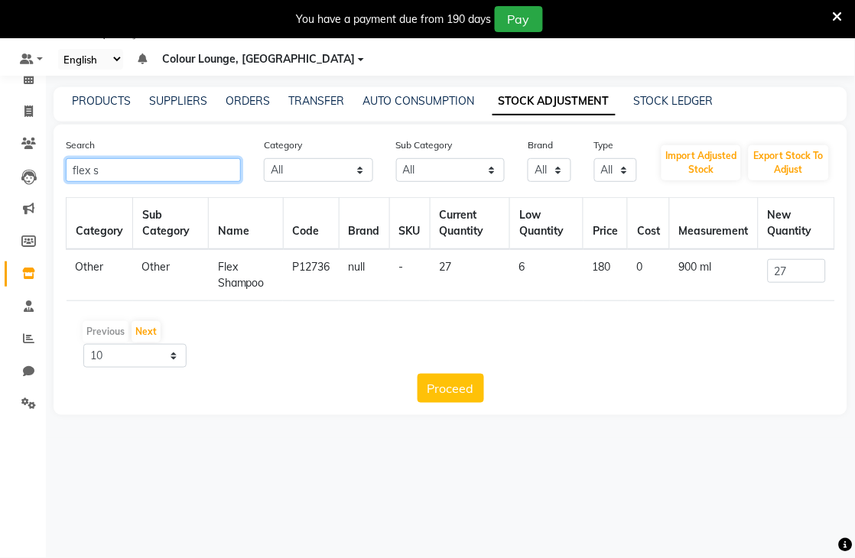
type input "flex s"
click at [789, 268] on input "27" at bounding box center [797, 271] width 58 height 24
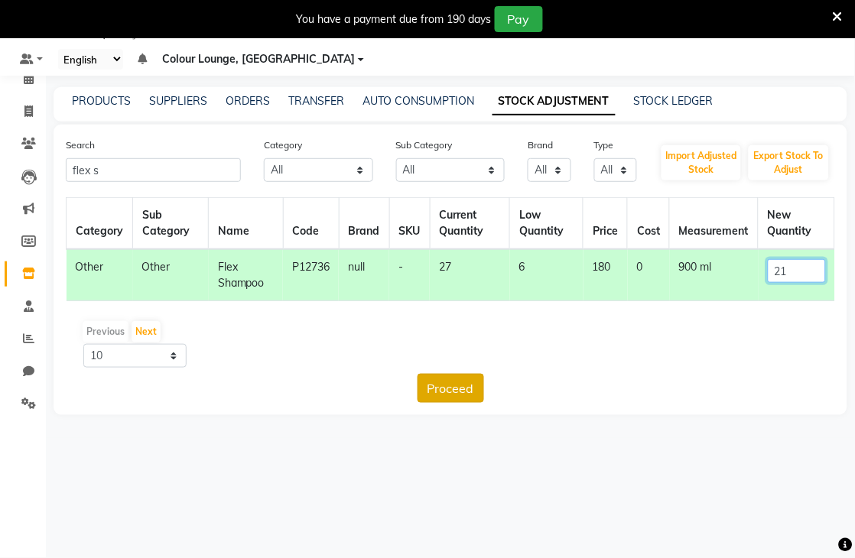
type input "21"
click at [456, 400] on button "Proceed" at bounding box center [450, 388] width 67 height 29
click at [459, 394] on button "Submit" at bounding box center [483, 388] width 60 height 29
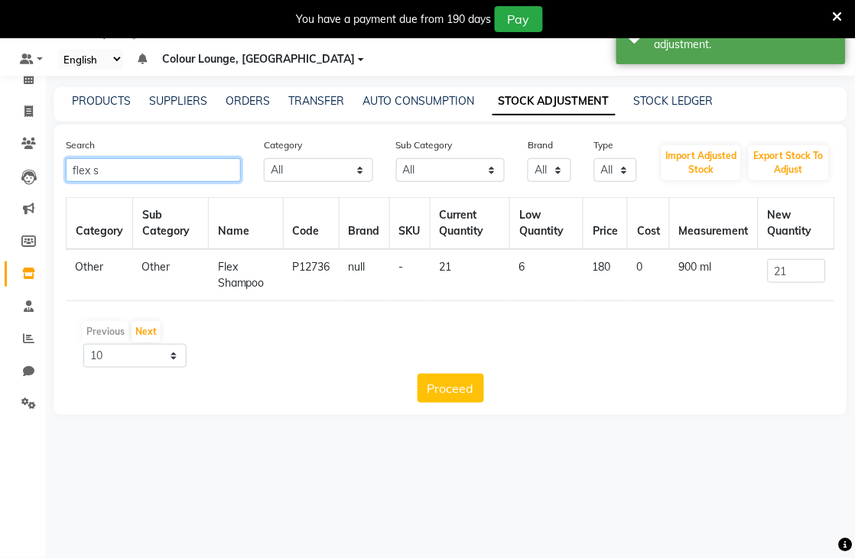
click at [167, 158] on input "flex s" at bounding box center [153, 170] width 175 height 24
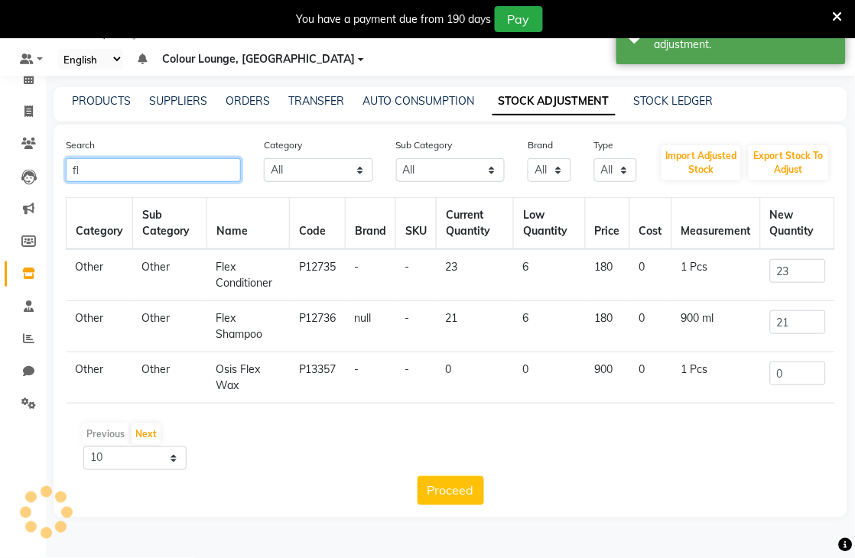
type input "f"
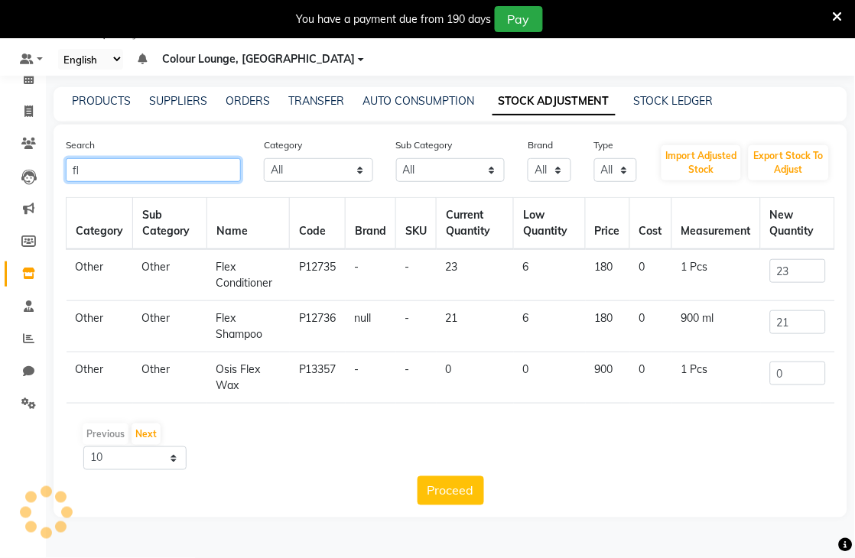
type input "f"
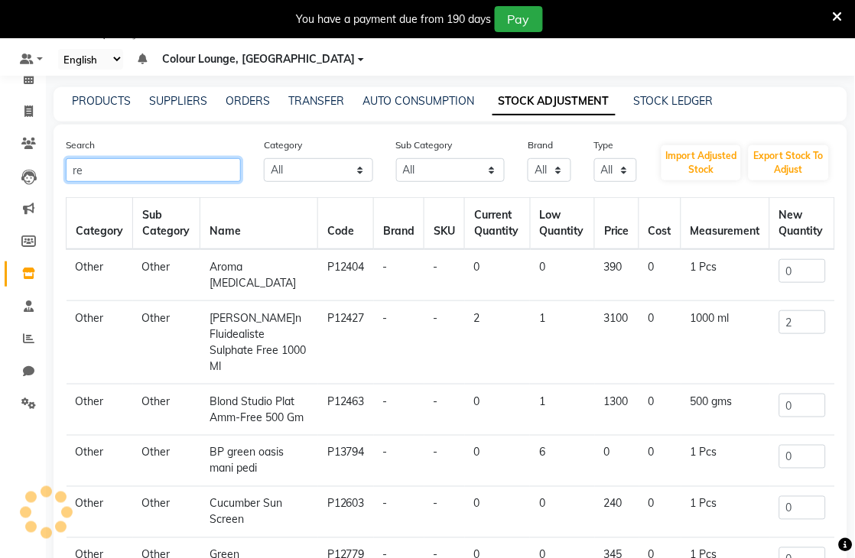
type input "r"
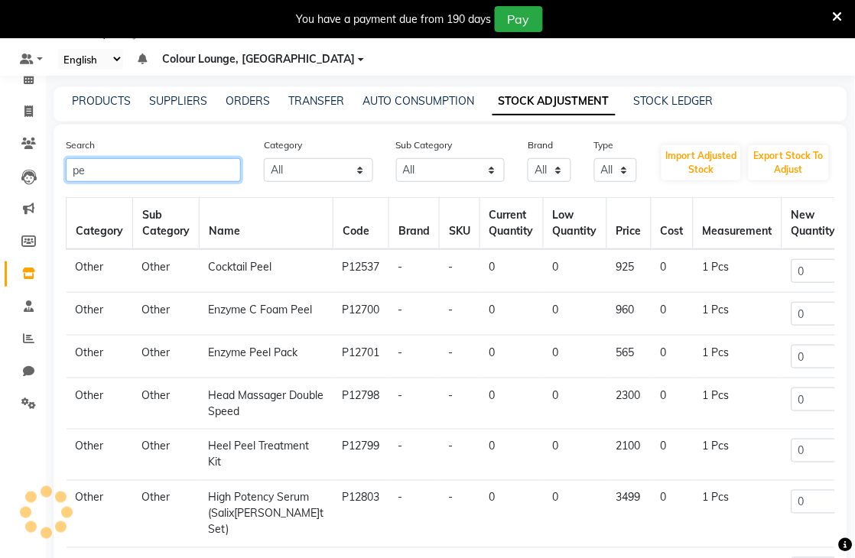
type input "p"
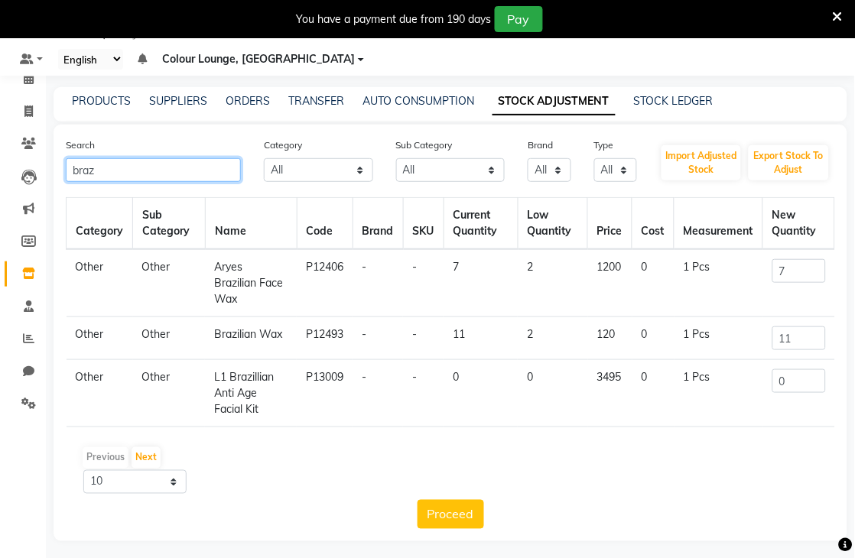
type input "braz"
click at [804, 331] on input "11" at bounding box center [799, 338] width 54 height 24
type input "1"
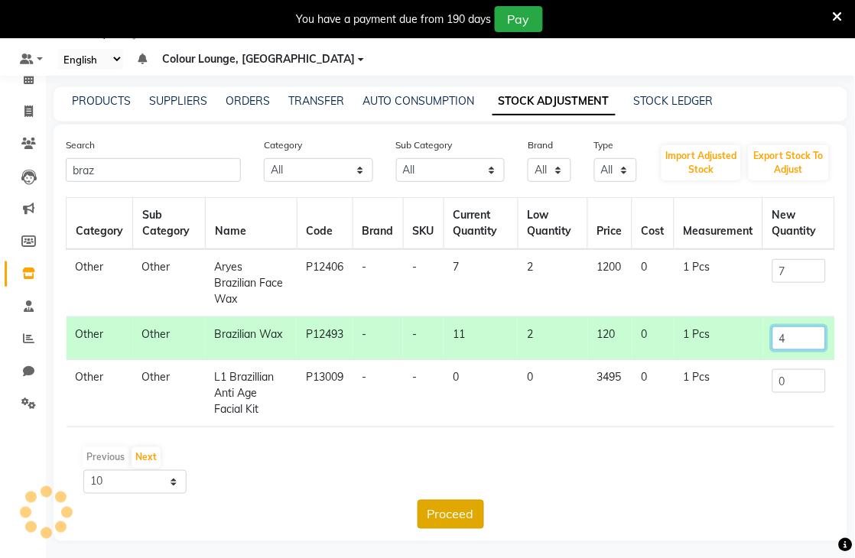
type input "4"
click at [469, 525] on button "Proceed" at bounding box center [450, 514] width 67 height 29
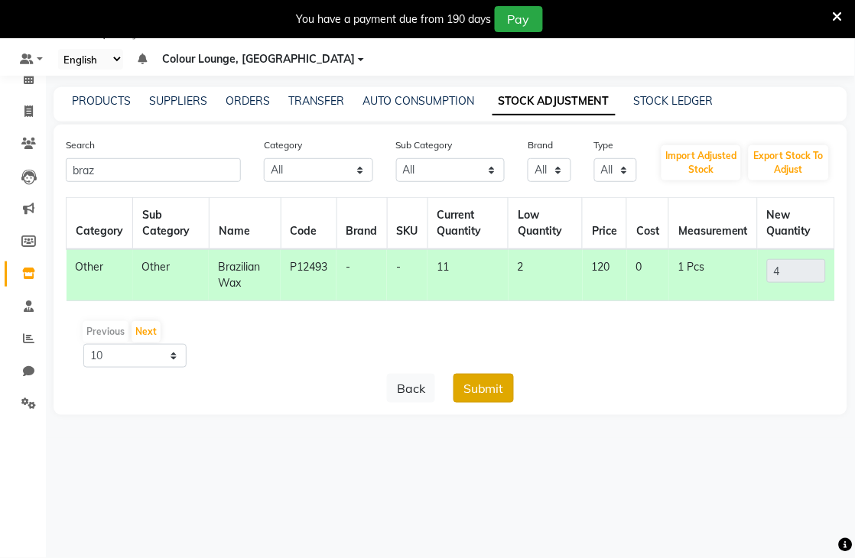
click at [489, 394] on button "Submit" at bounding box center [483, 388] width 60 height 29
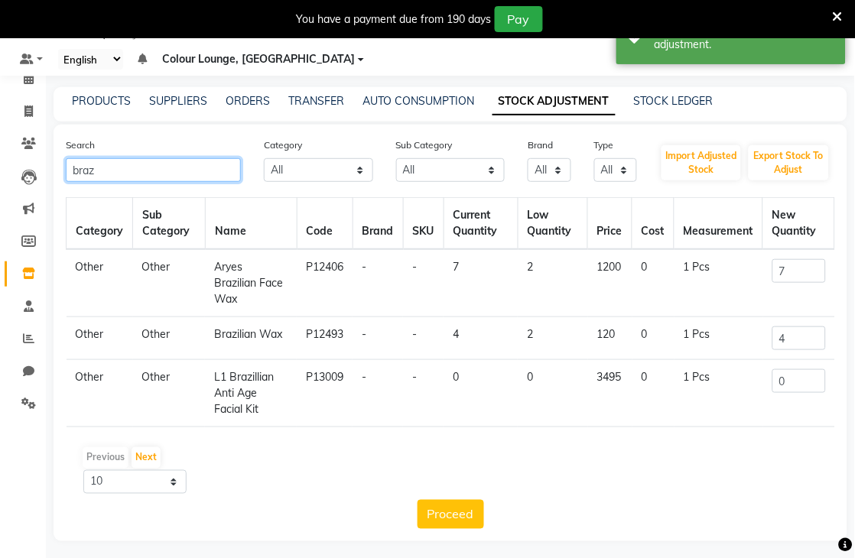
click at [148, 161] on input "braz" at bounding box center [153, 170] width 175 height 24
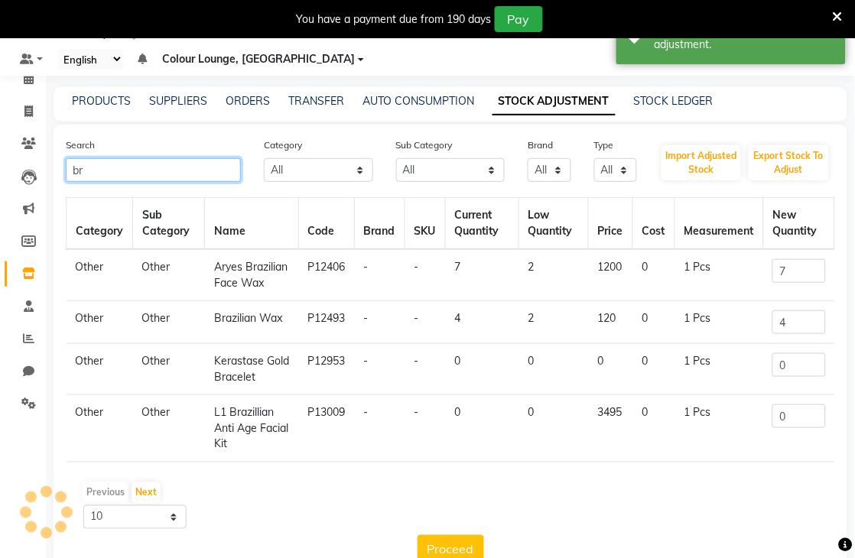
type input "b"
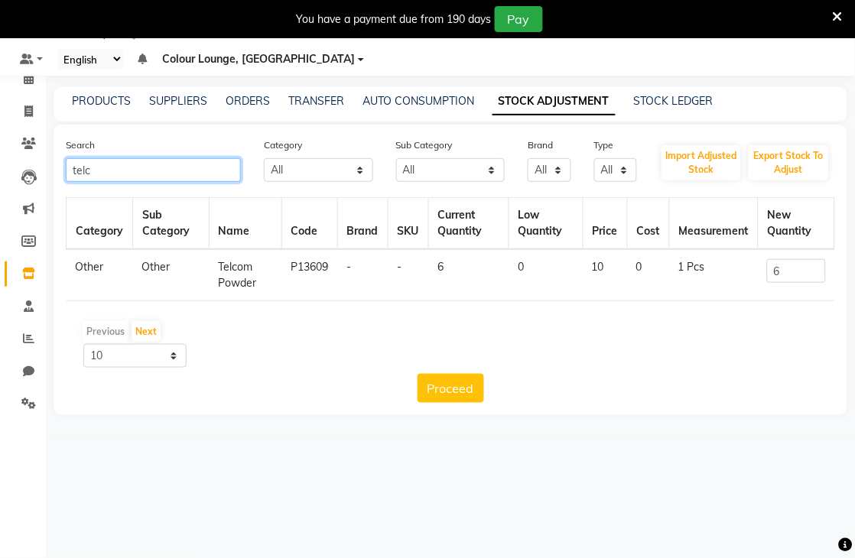
type input "telc"
click at [788, 263] on input "6" at bounding box center [796, 271] width 58 height 24
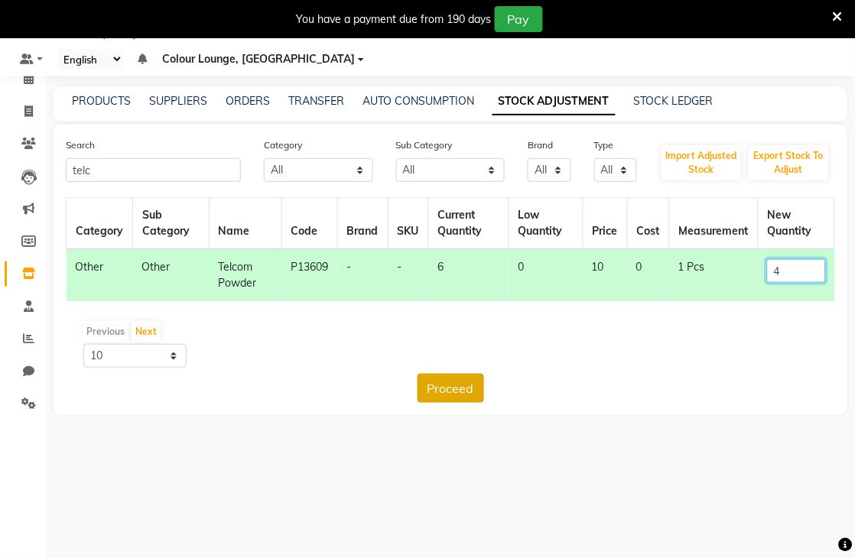
type input "4"
click at [451, 394] on button "Proceed" at bounding box center [450, 388] width 67 height 29
click at [482, 390] on button "Submit" at bounding box center [483, 388] width 60 height 29
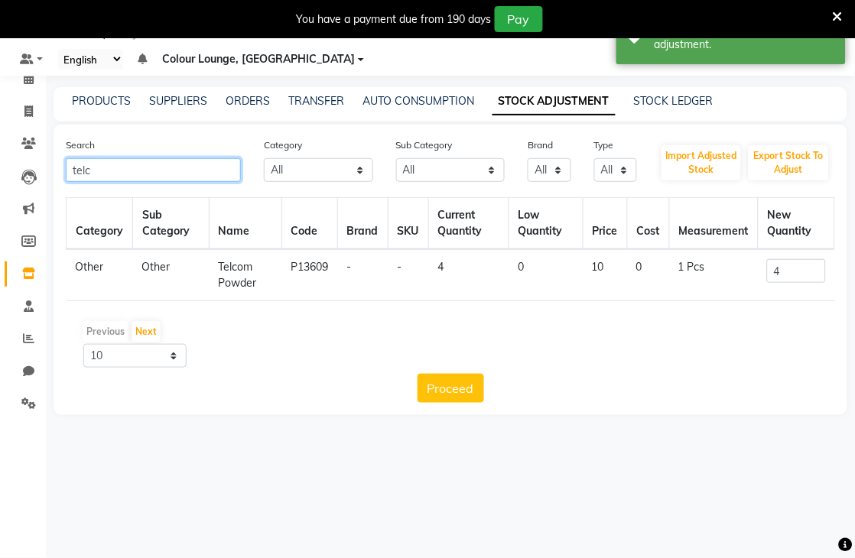
click at [220, 172] on input "telc" at bounding box center [153, 170] width 175 height 24
type input "t"
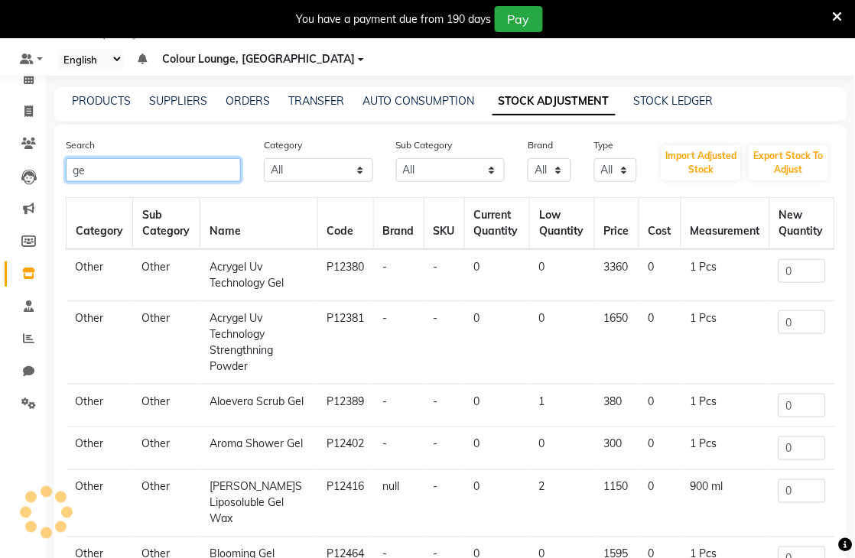
type input "g"
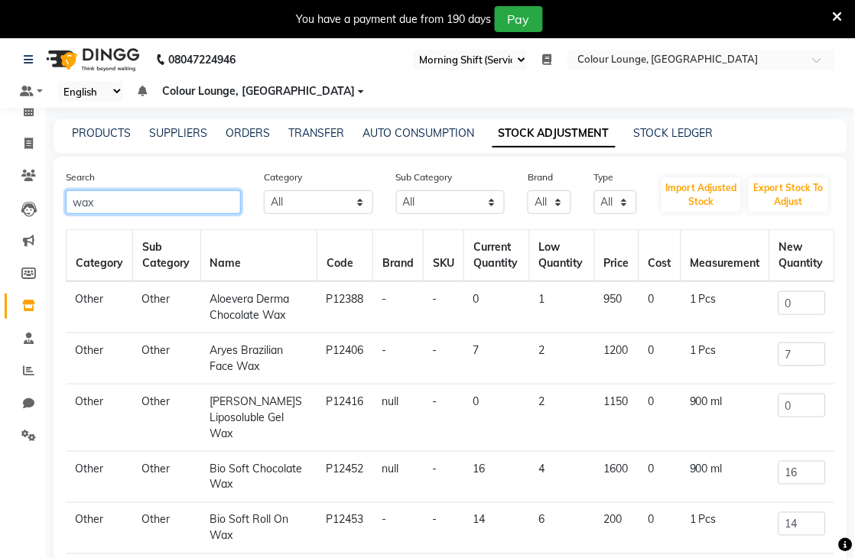
scroll to position [0, 0]
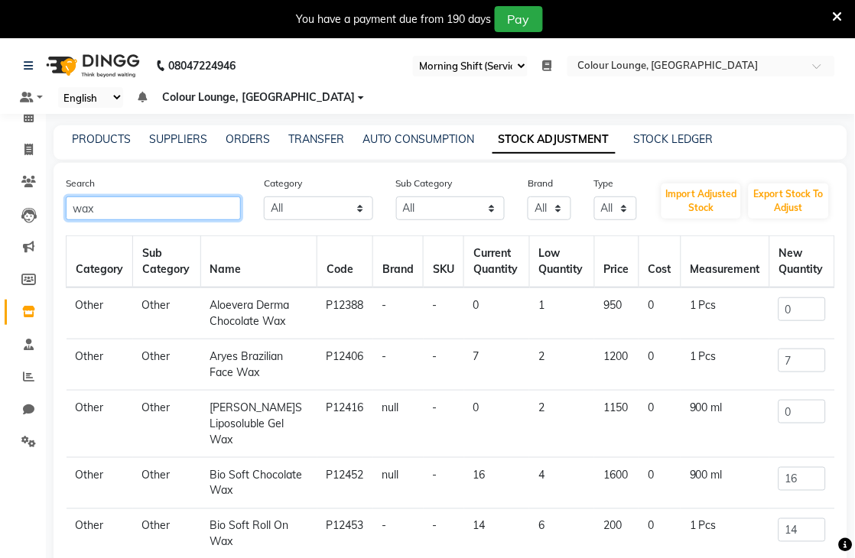
click at [223, 203] on input "wax" at bounding box center [153, 209] width 175 height 24
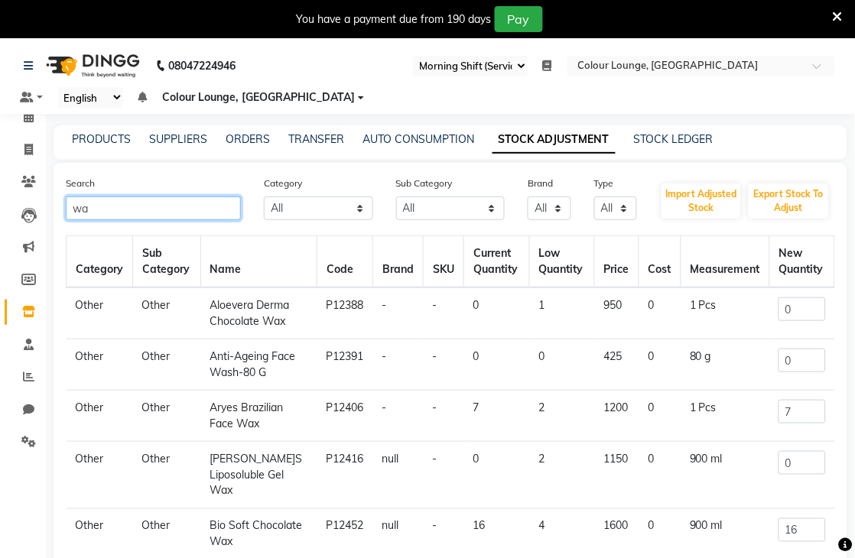
type input "w"
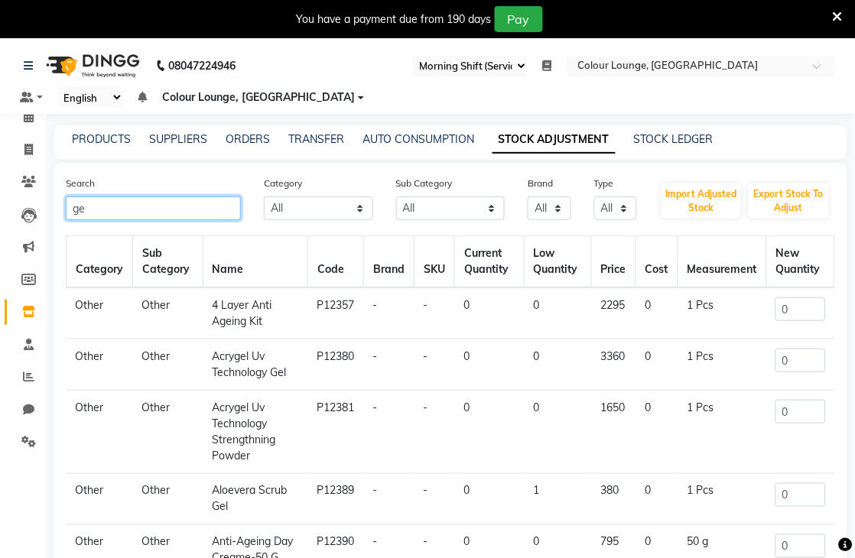
type input "g"
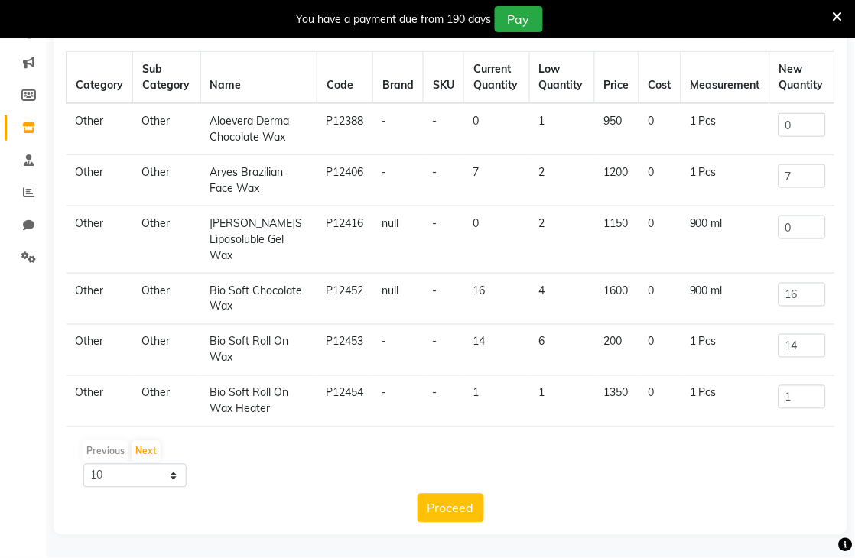
type input "wax"
click at [778, 239] on input "0" at bounding box center [801, 228] width 47 height 24
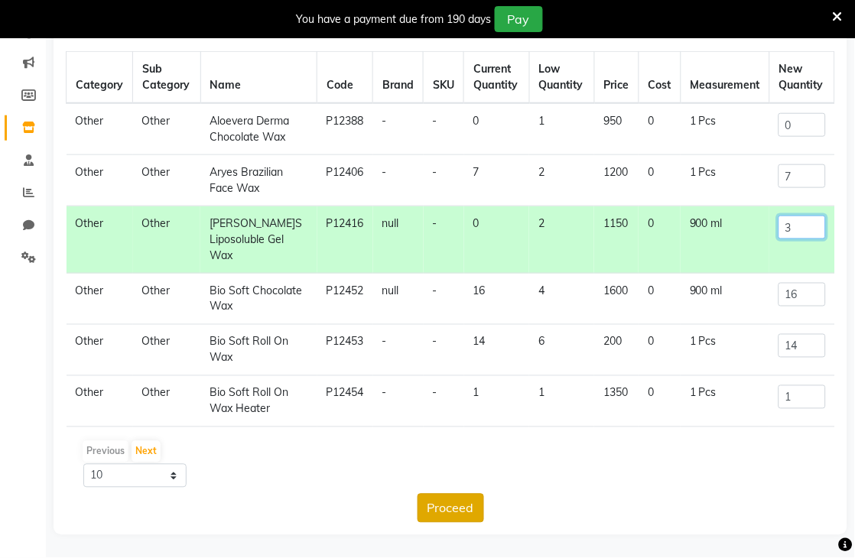
type input "3"
click at [471, 509] on button "Proceed" at bounding box center [450, 508] width 67 height 29
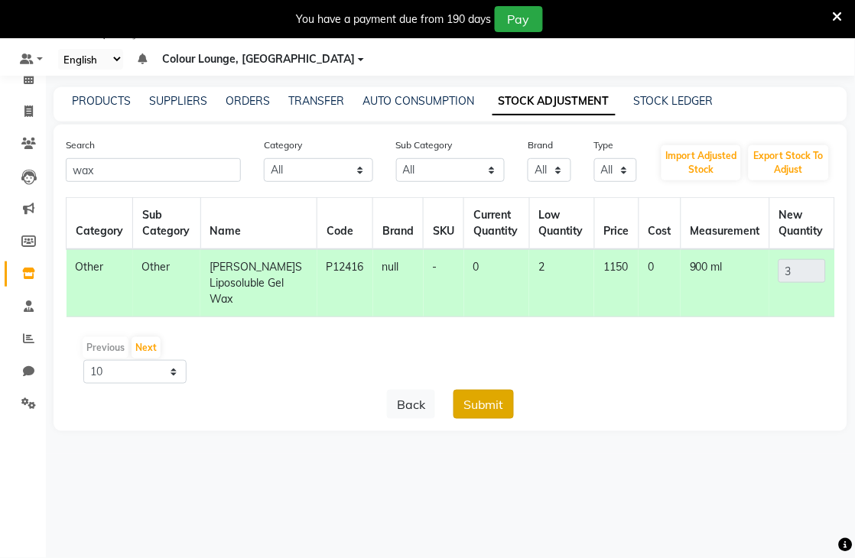
click at [472, 405] on button "Submit" at bounding box center [483, 404] width 60 height 29
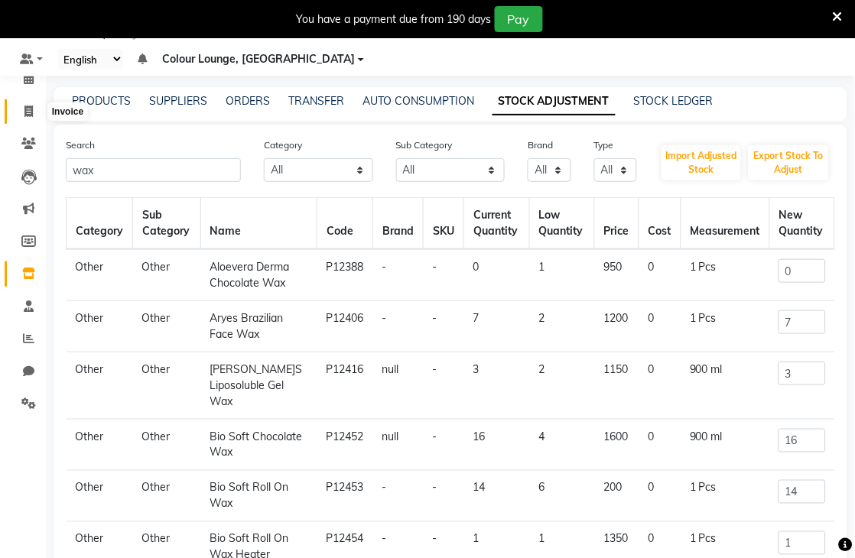
click at [35, 112] on span at bounding box center [28, 112] width 27 height 18
select select "service"
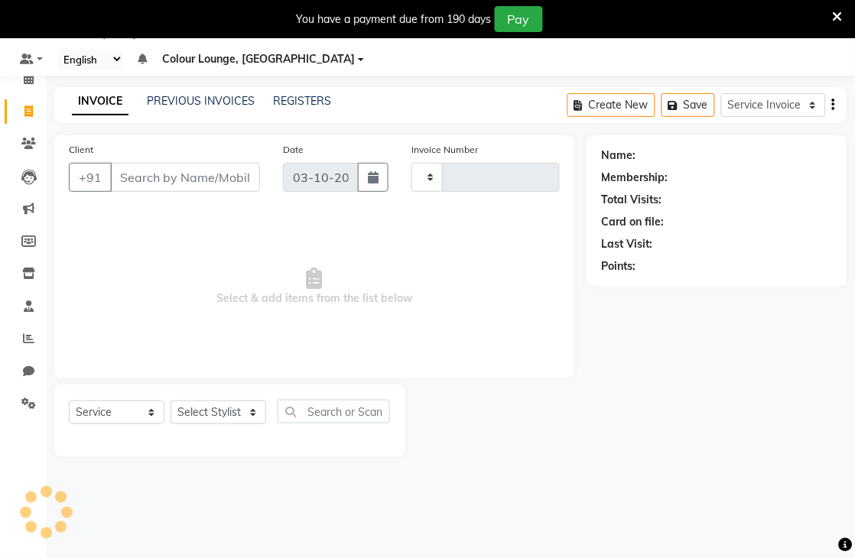
type input "7765"
select select "8013"
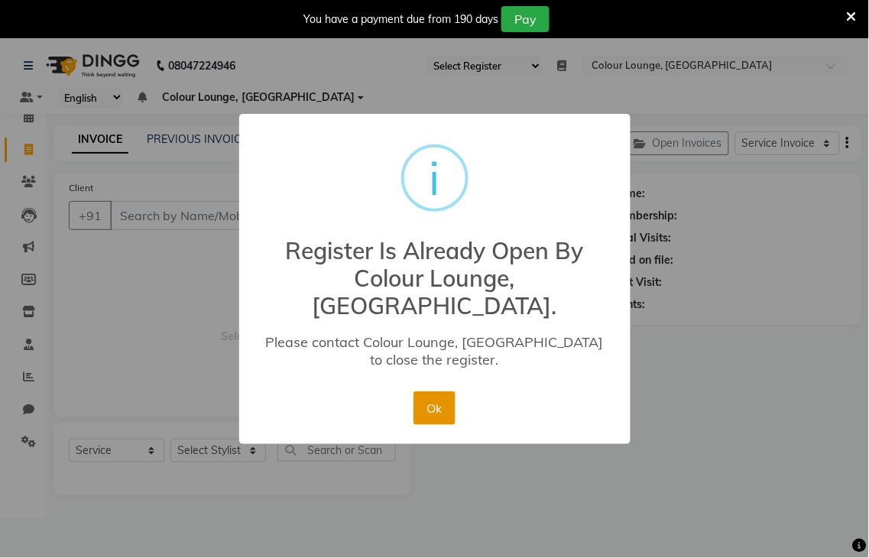
click at [444, 402] on button "Ok" at bounding box center [435, 408] width 42 height 34
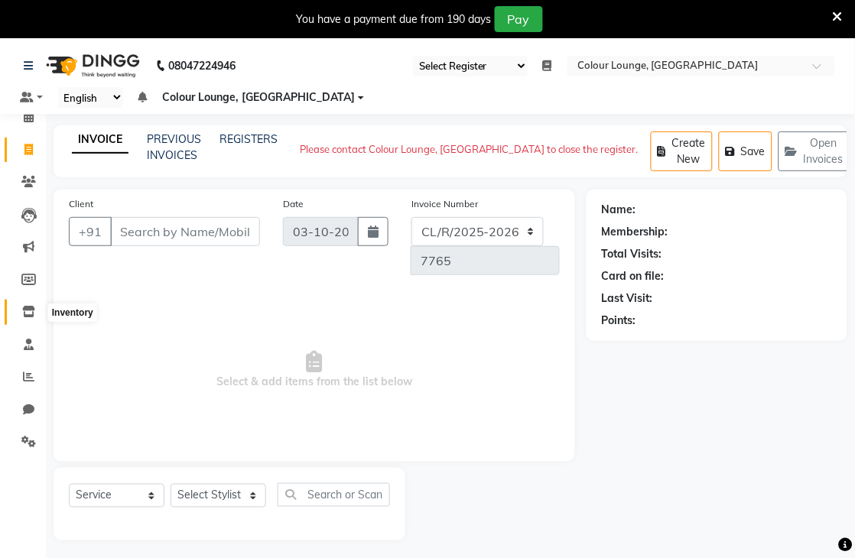
click at [19, 310] on span at bounding box center [28, 313] width 27 height 18
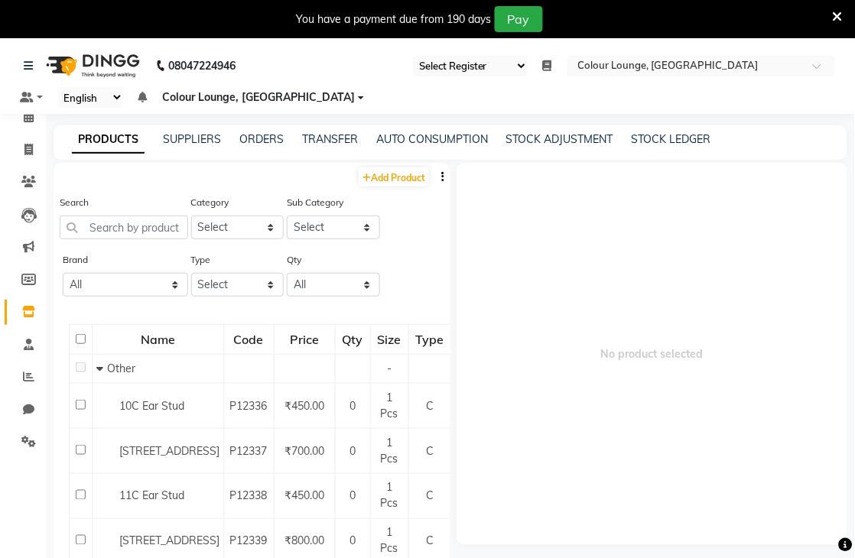
click at [271, 128] on div "PRODUCTS SUPPLIERS ORDERS TRANSFER AUTO CONSUMPTION STOCK ADJUSTMENT STOCK LEDG…" at bounding box center [451, 142] width 794 height 34
click at [276, 135] on link "ORDERS" at bounding box center [261, 139] width 44 height 14
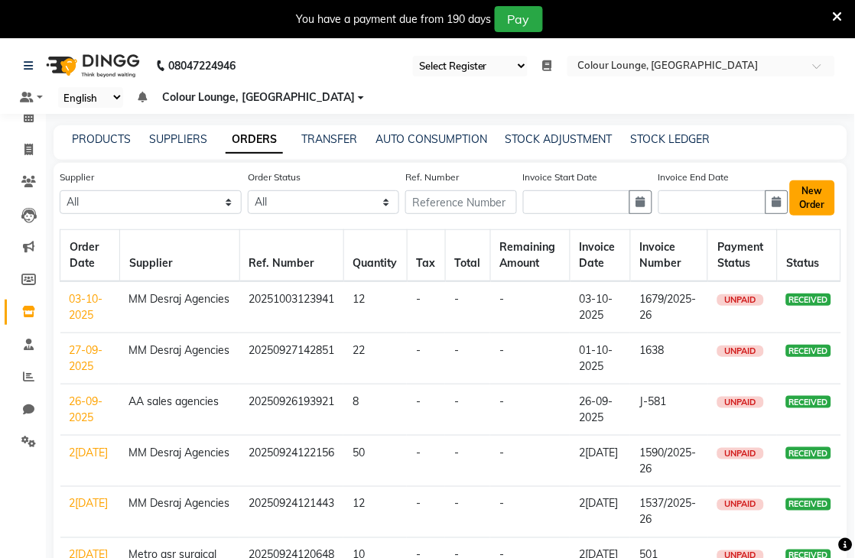
click at [814, 194] on button "New Order" at bounding box center [812, 197] width 45 height 35
select select "true"
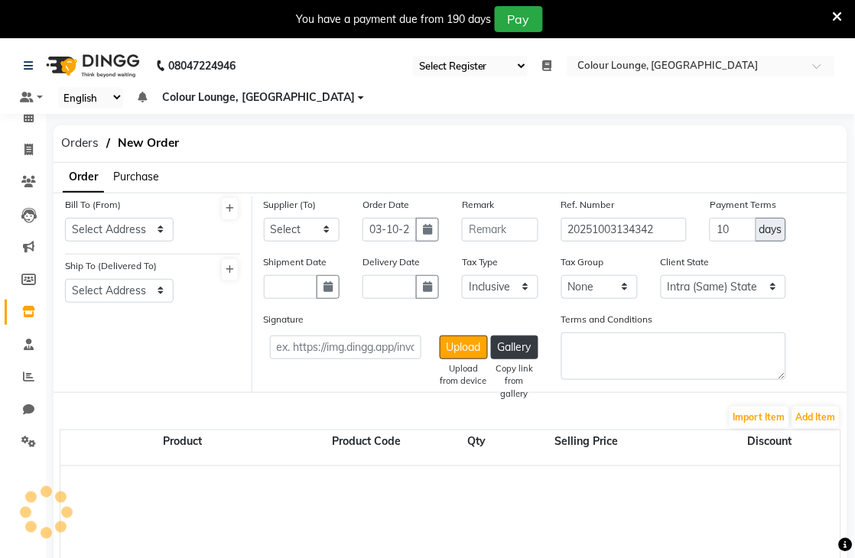
select select "3458"
